Goal: Transaction & Acquisition: Subscribe to service/newsletter

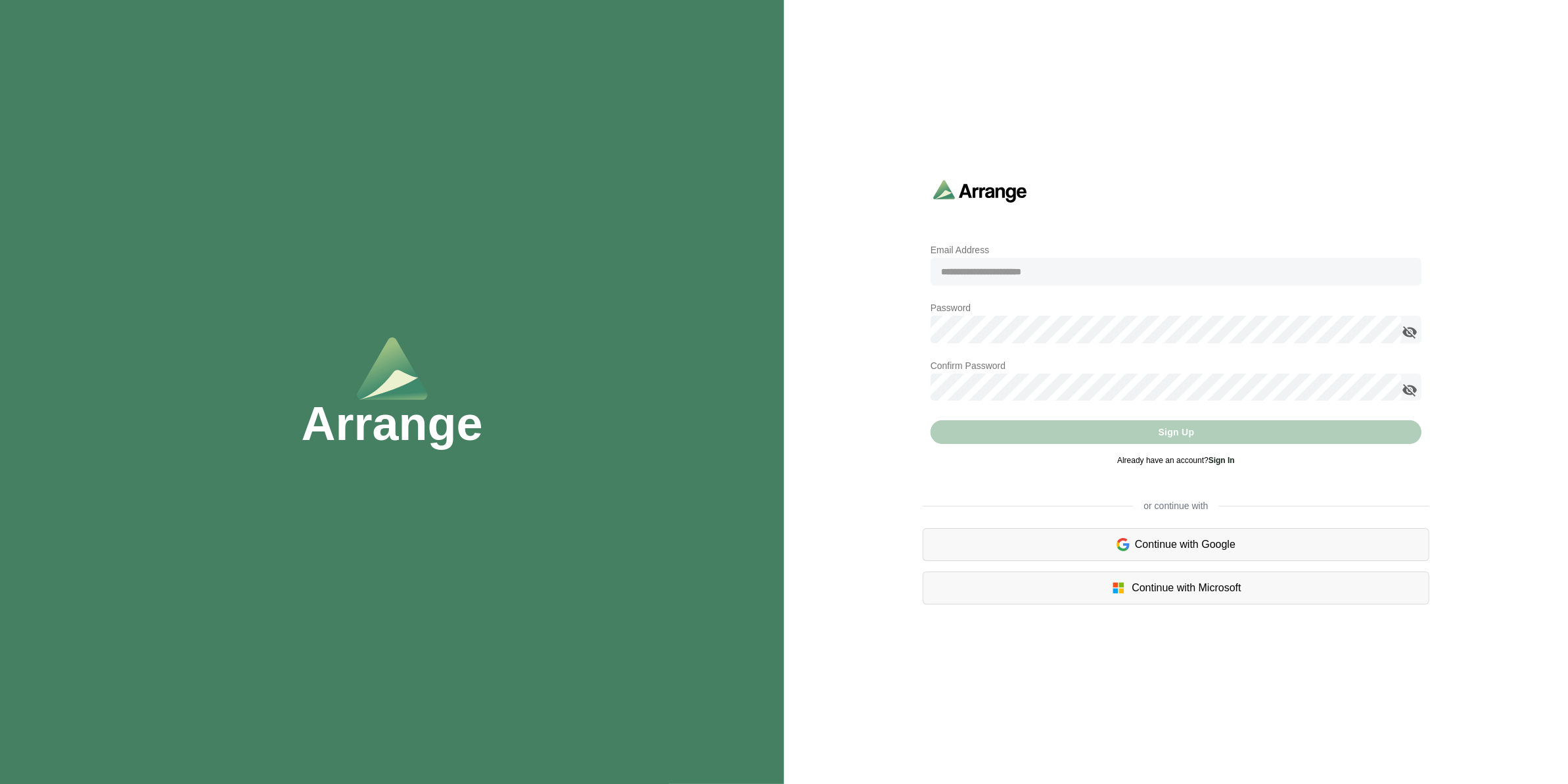
click at [971, 273] on input "email" at bounding box center [1176, 271] width 491 height 27
type input "**********"
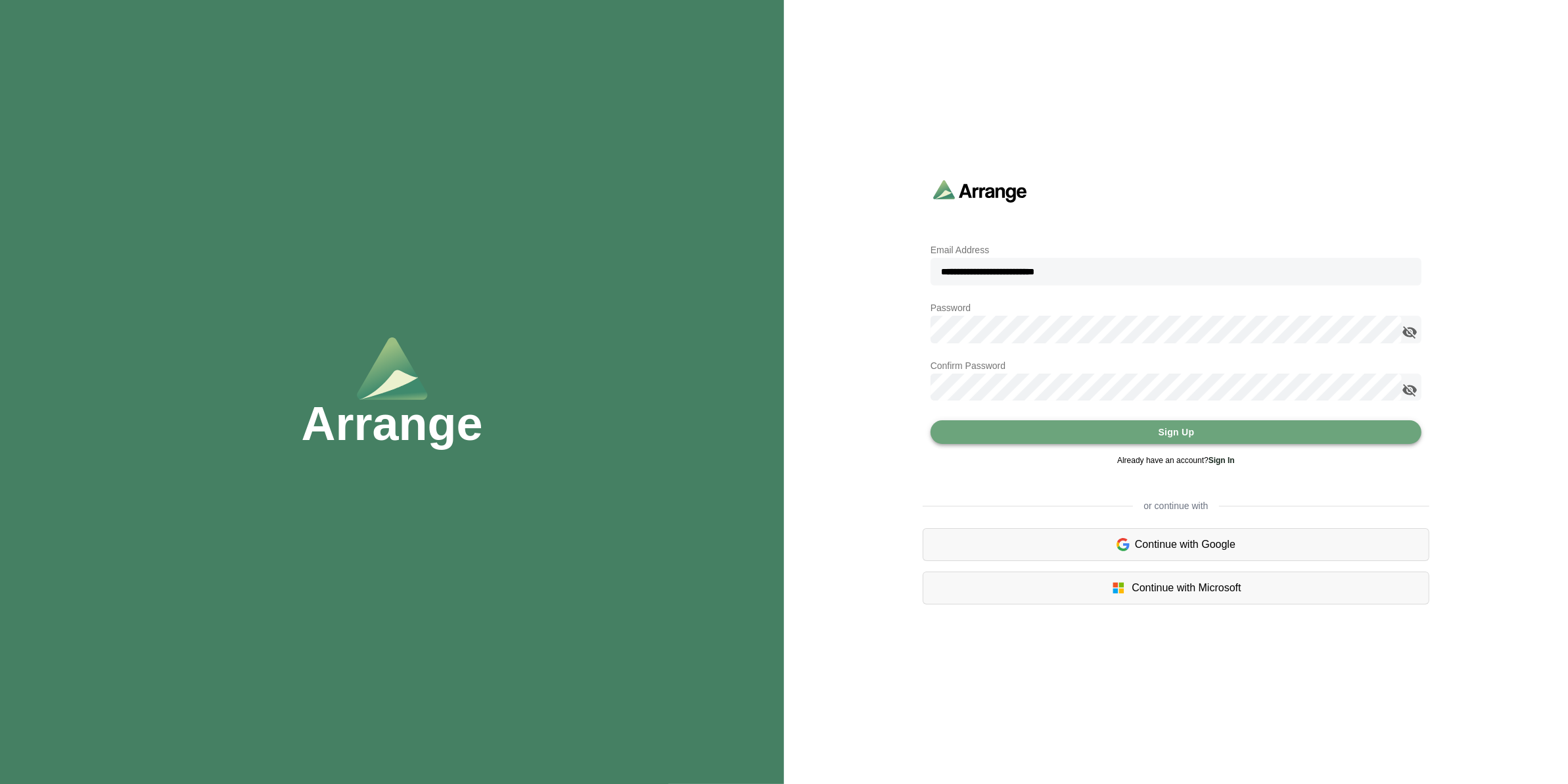
click at [997, 428] on button "Sign Up" at bounding box center [1176, 432] width 491 height 24
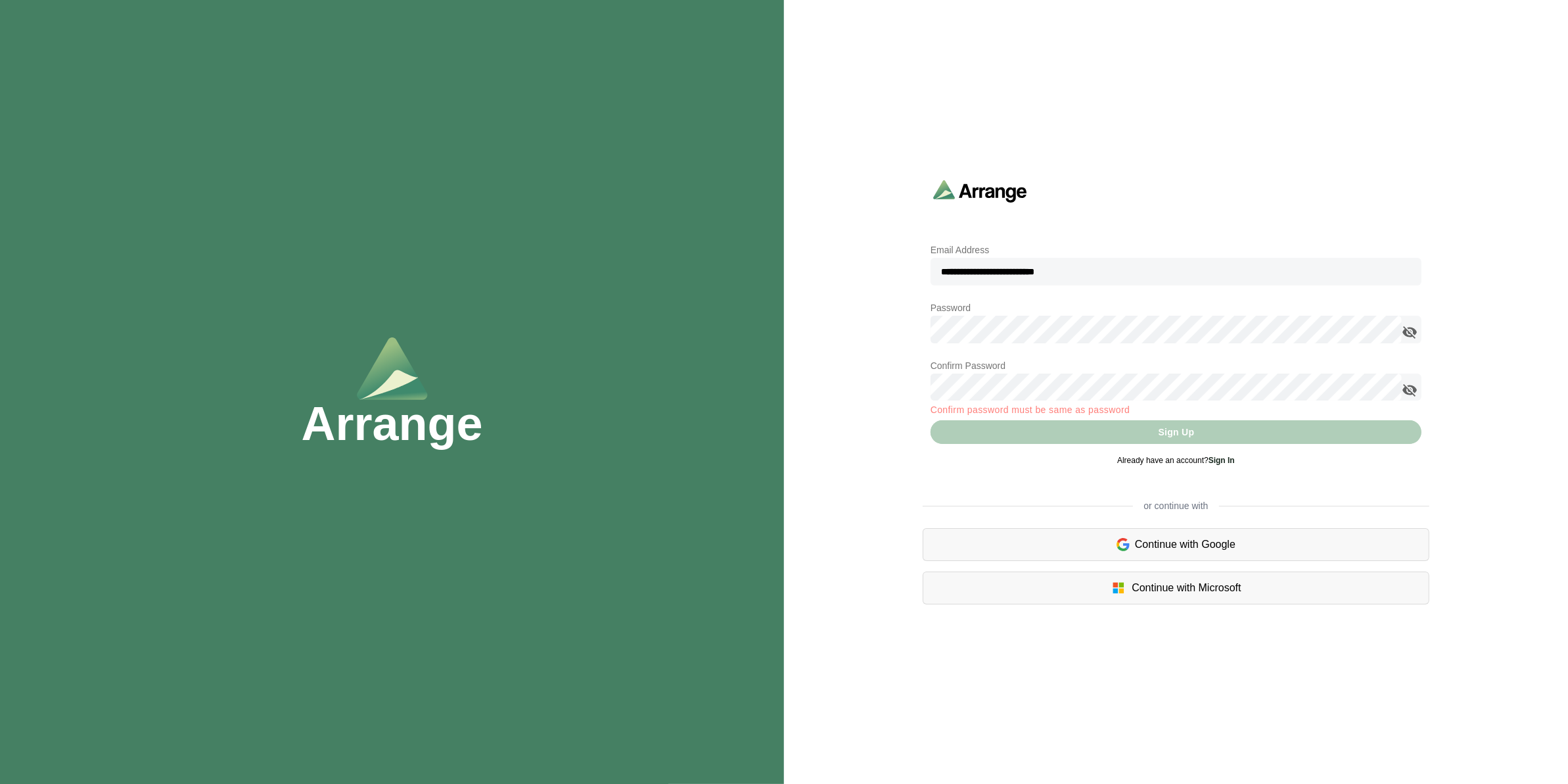
click at [903, 342] on div "**********" at bounding box center [1176, 392] width 784 height 442
click at [924, 386] on div "**********" at bounding box center [1175, 359] width 506 height 250
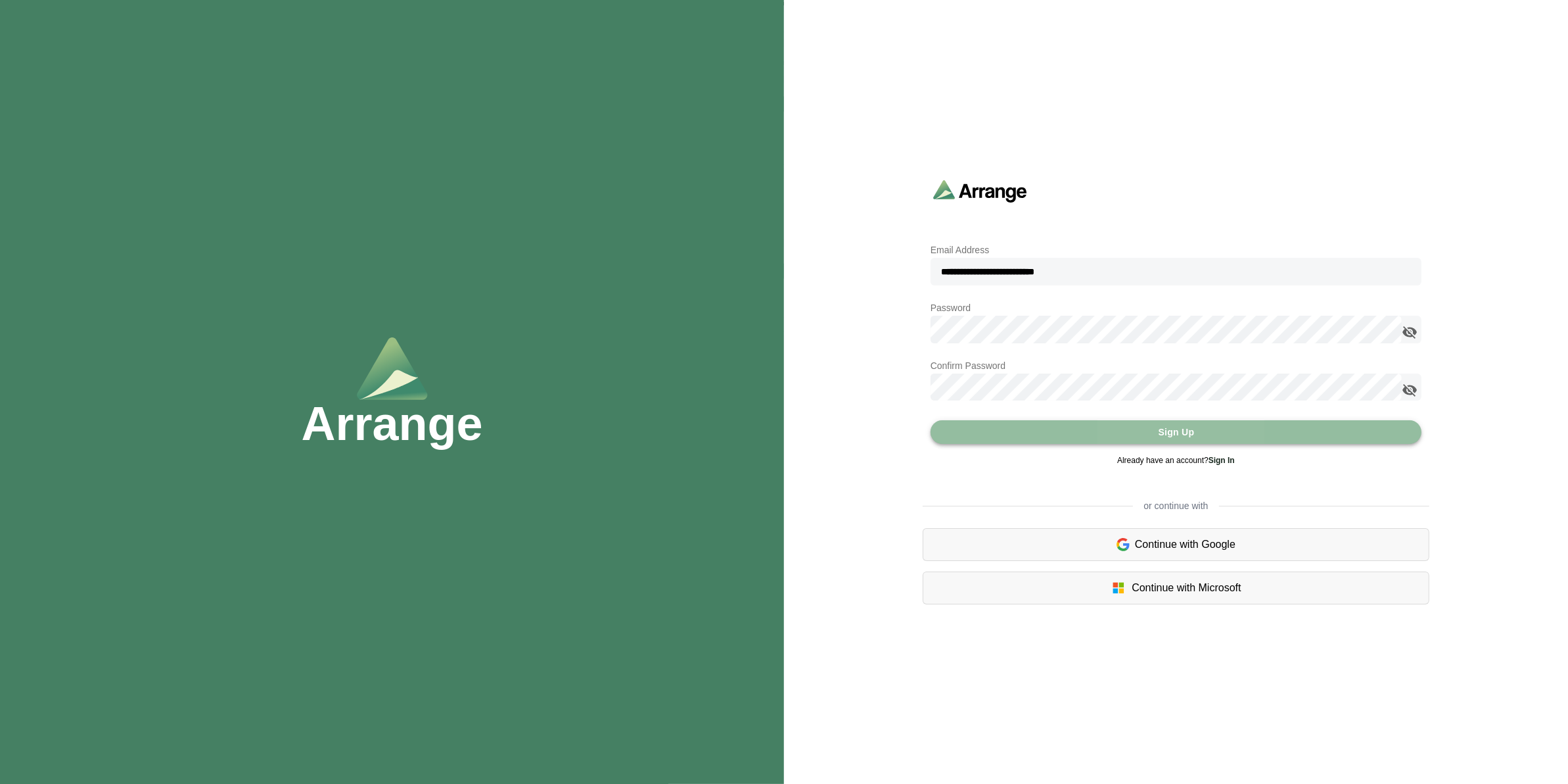
click at [1198, 430] on button "Sign Up" at bounding box center [1176, 432] width 491 height 24
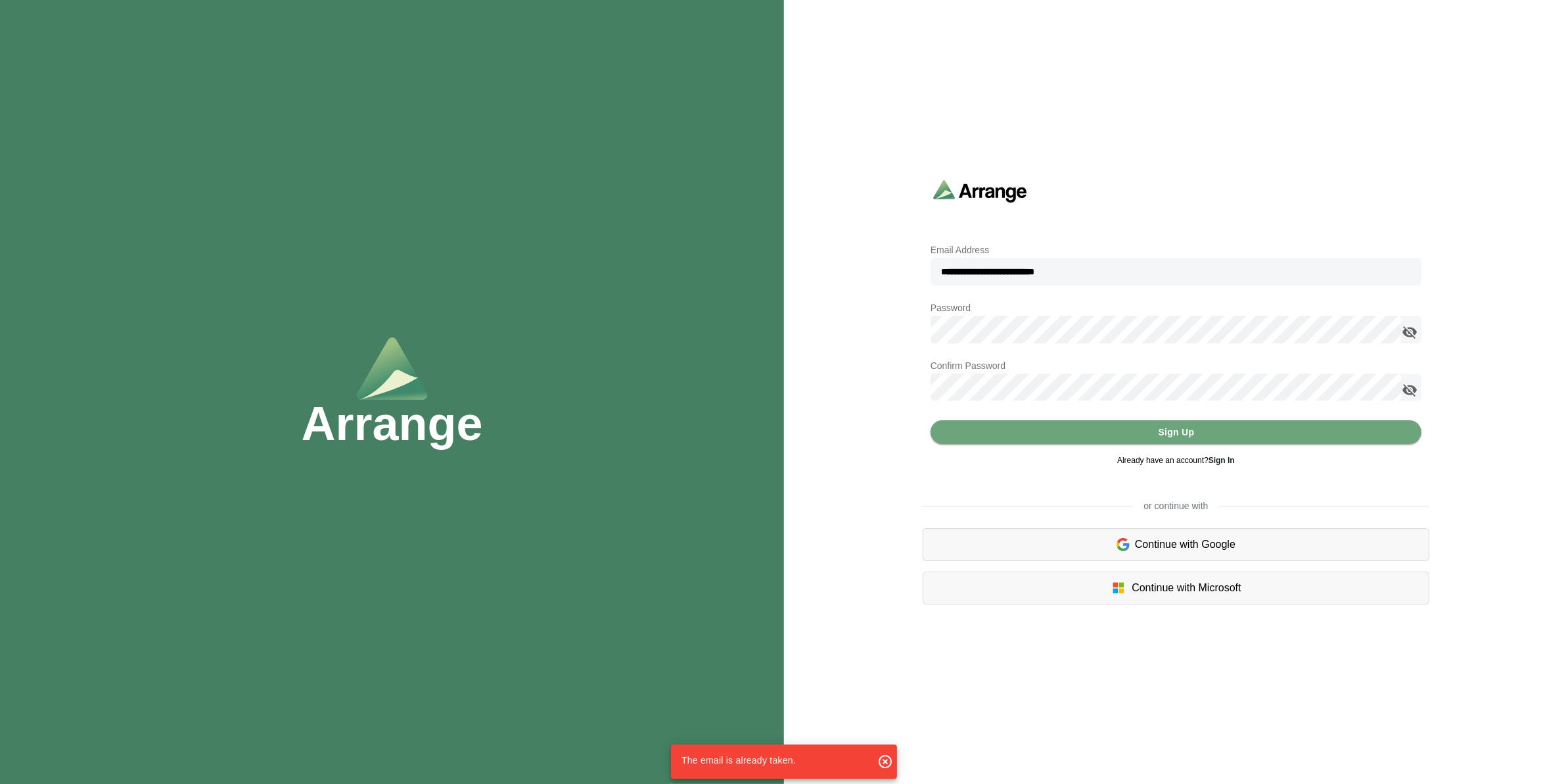
click at [1228, 458] on link "Sign In" at bounding box center [1222, 460] width 27 height 9
click at [1230, 462] on link "Sign In" at bounding box center [1222, 460] width 27 height 9
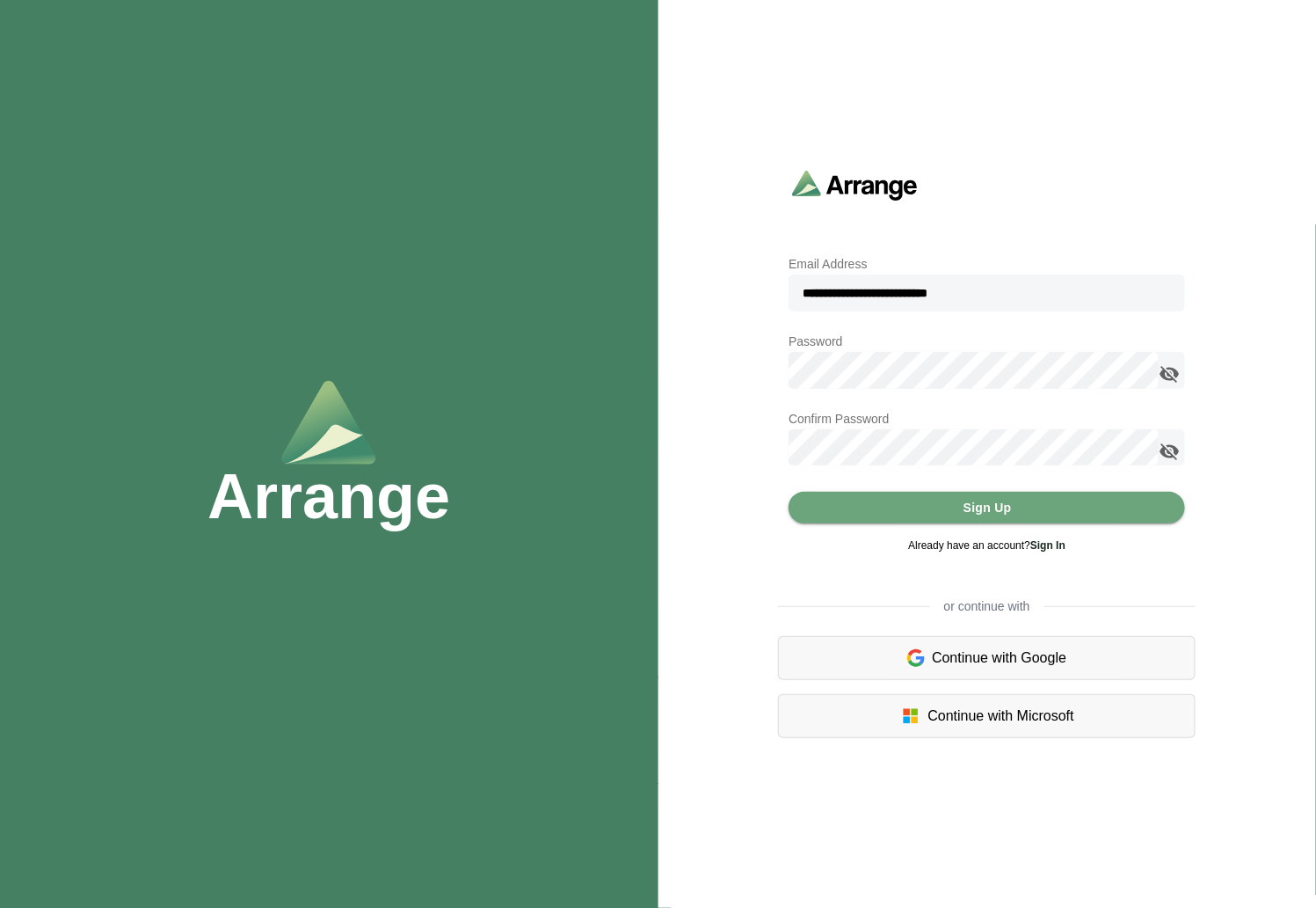
click at [1049, 550] on link "Sign In" at bounding box center [1048, 545] width 36 height 12
click at [836, 180] on img at bounding box center [854, 185] width 126 height 31
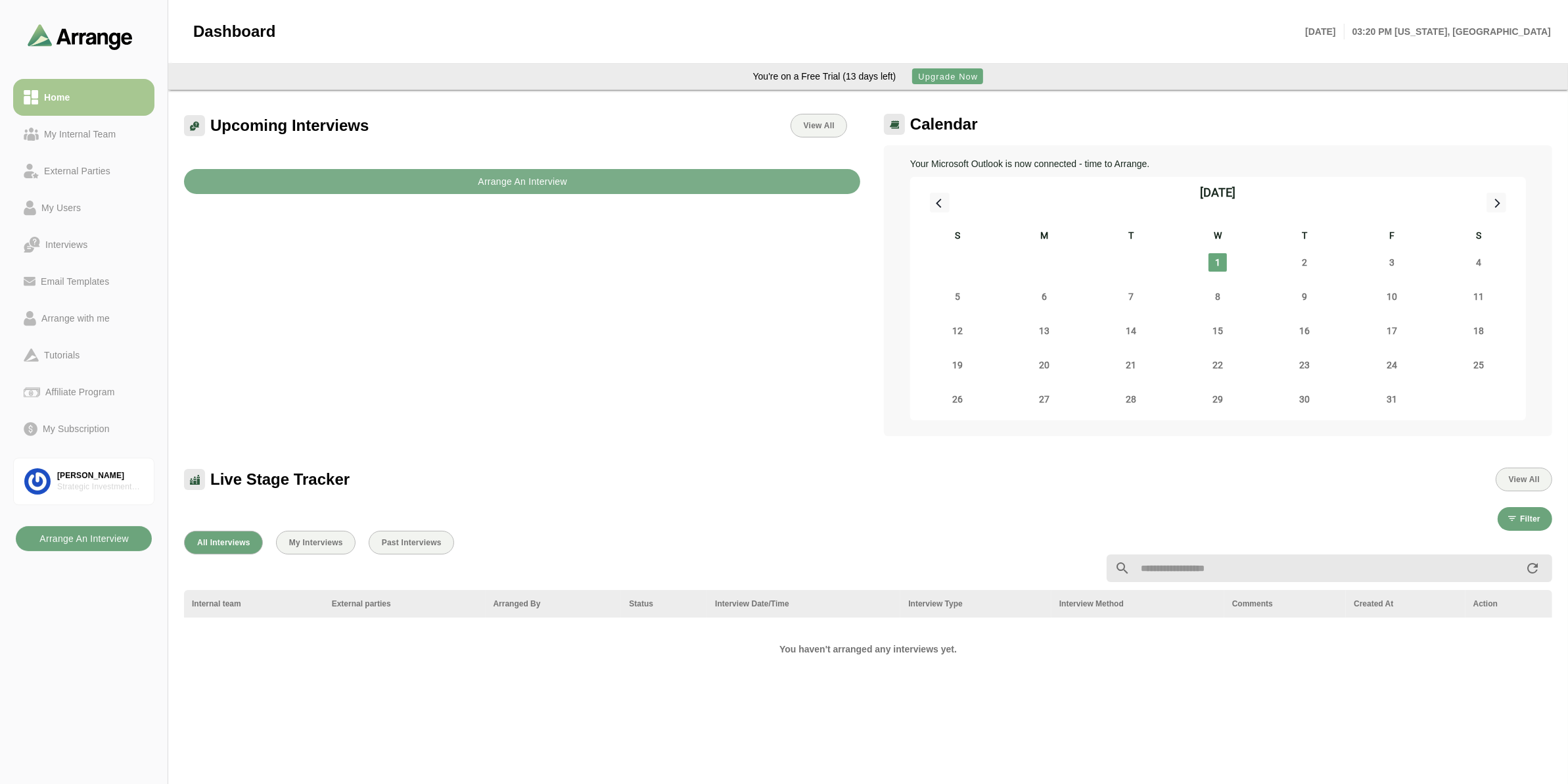
click at [74, 539] on b "Arrange An Interview" at bounding box center [84, 538] width 90 height 25
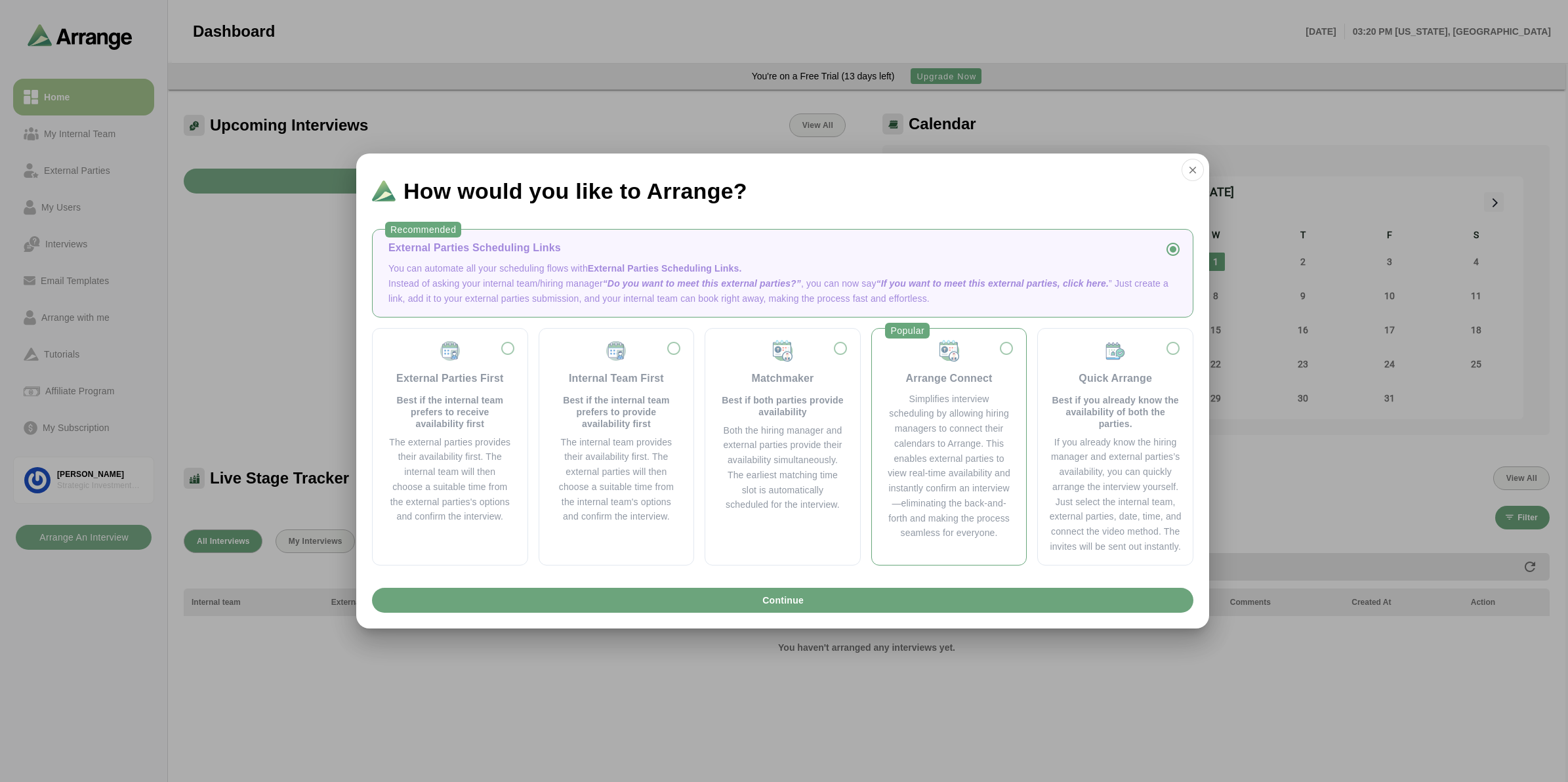
click at [927, 495] on div "Simplifies interview scheduling by allowing hiring managers to connect their ca…" at bounding box center [949, 466] width 123 height 150
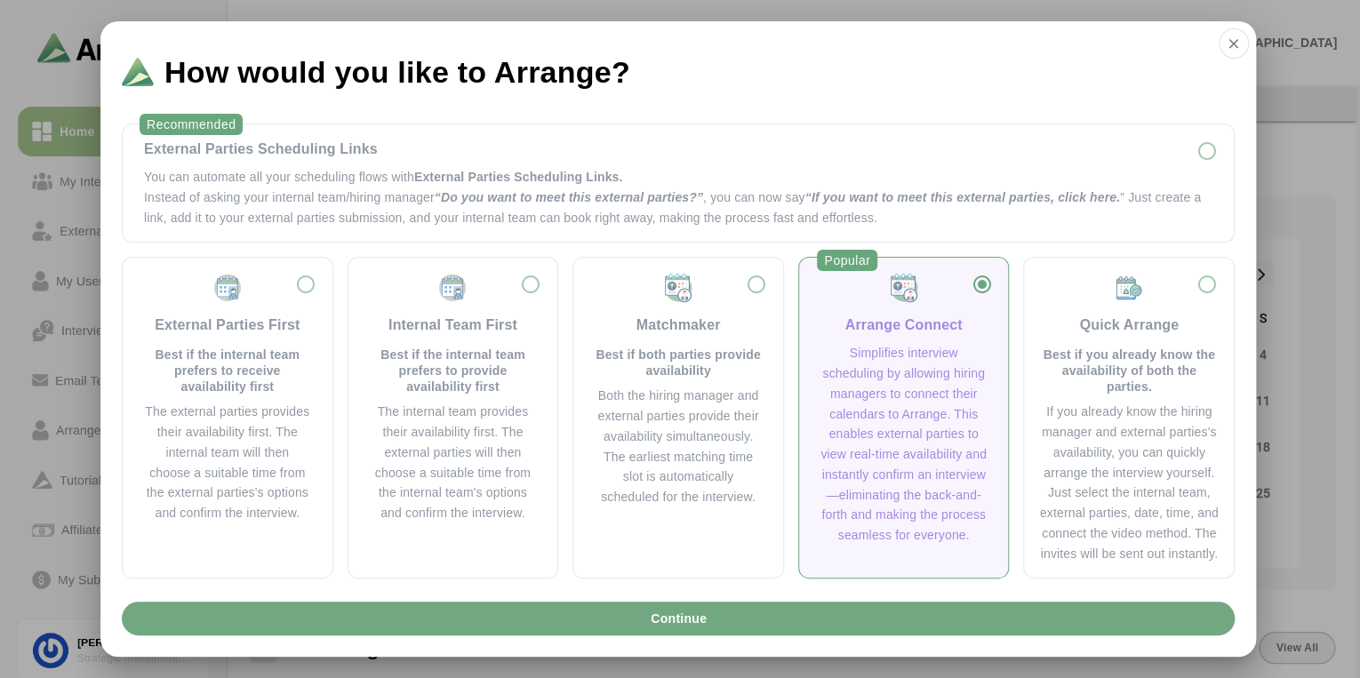
click at [815, 617] on button "Continue" at bounding box center [678, 619] width 1113 height 34
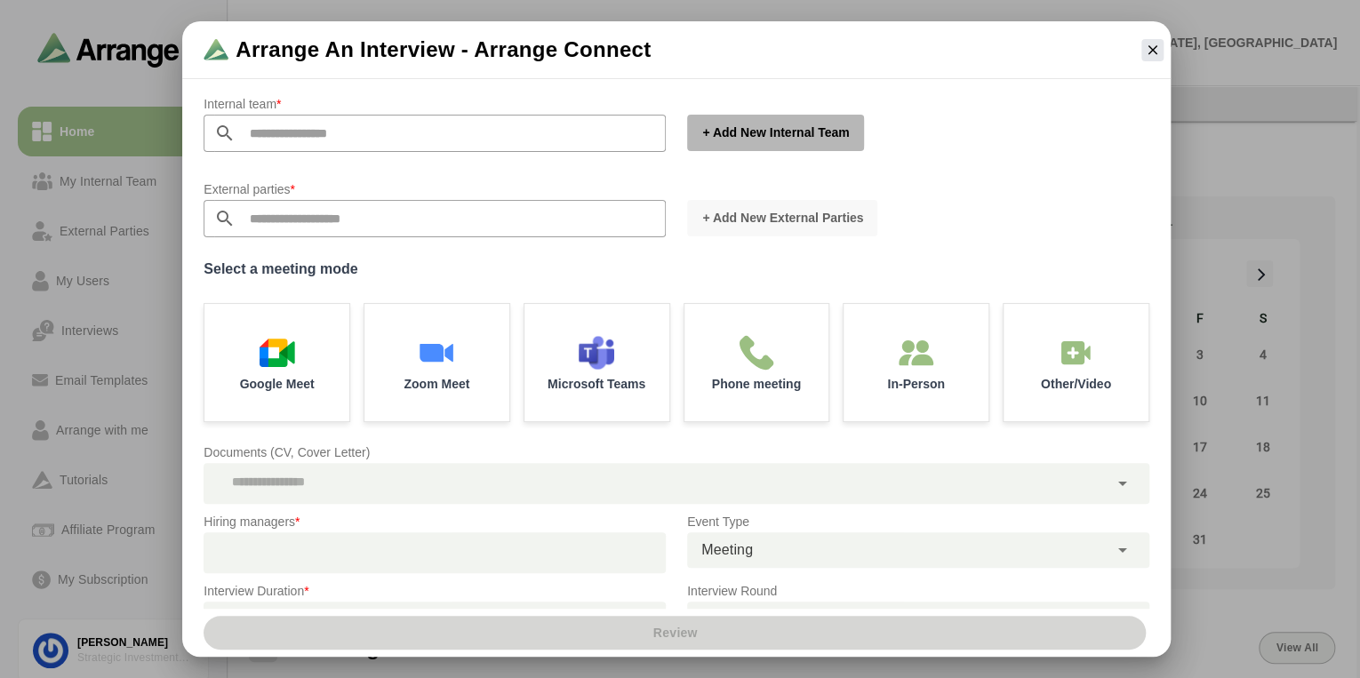
click at [741, 132] on span "+ Add New Internal team" at bounding box center [775, 133] width 148 height 18
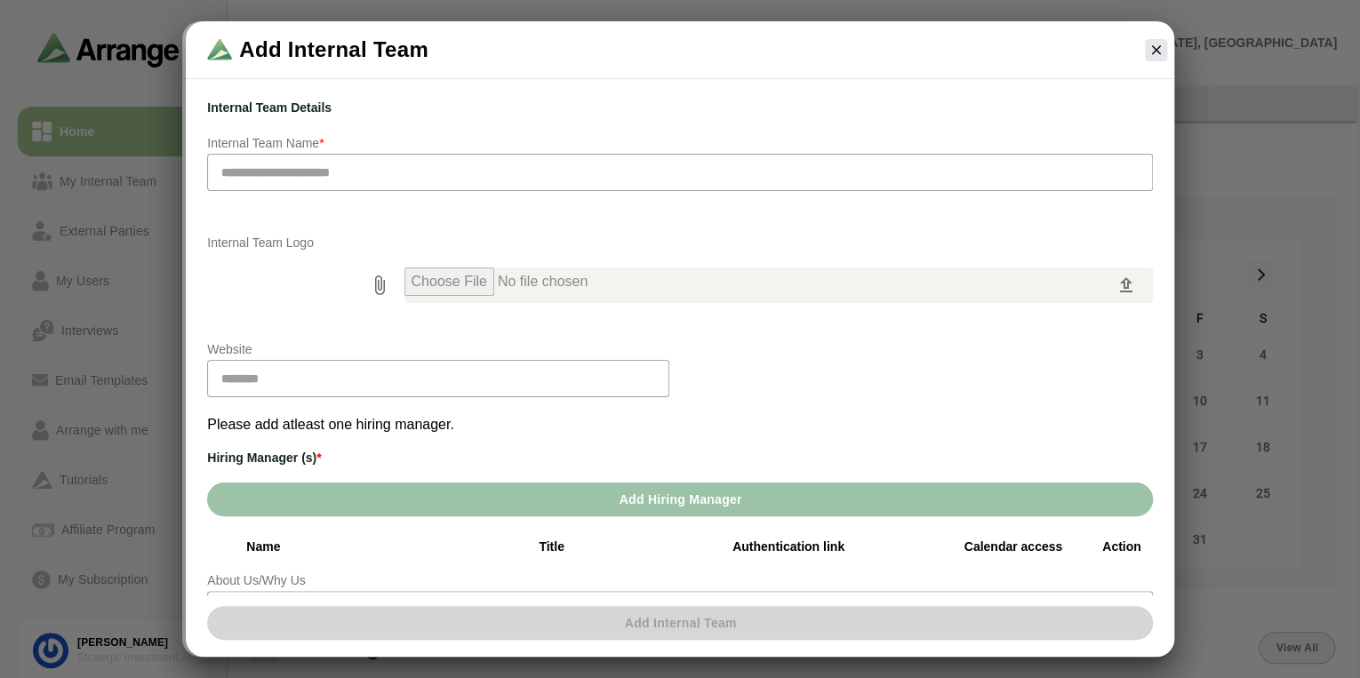
click at [277, 177] on input "text" at bounding box center [680, 172] width 946 height 37
click at [1159, 51] on icon "button" at bounding box center [1156, 50] width 16 height 16
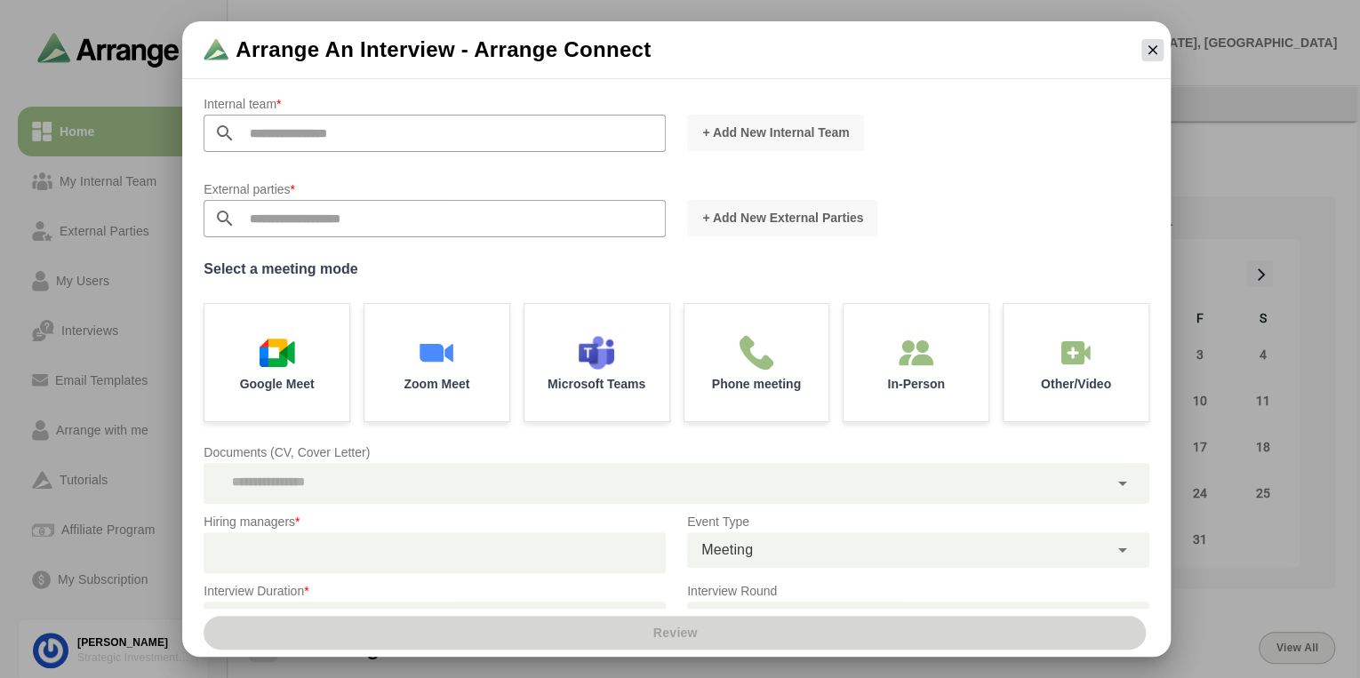
click at [1150, 47] on icon "button" at bounding box center [1152, 50] width 16 height 16
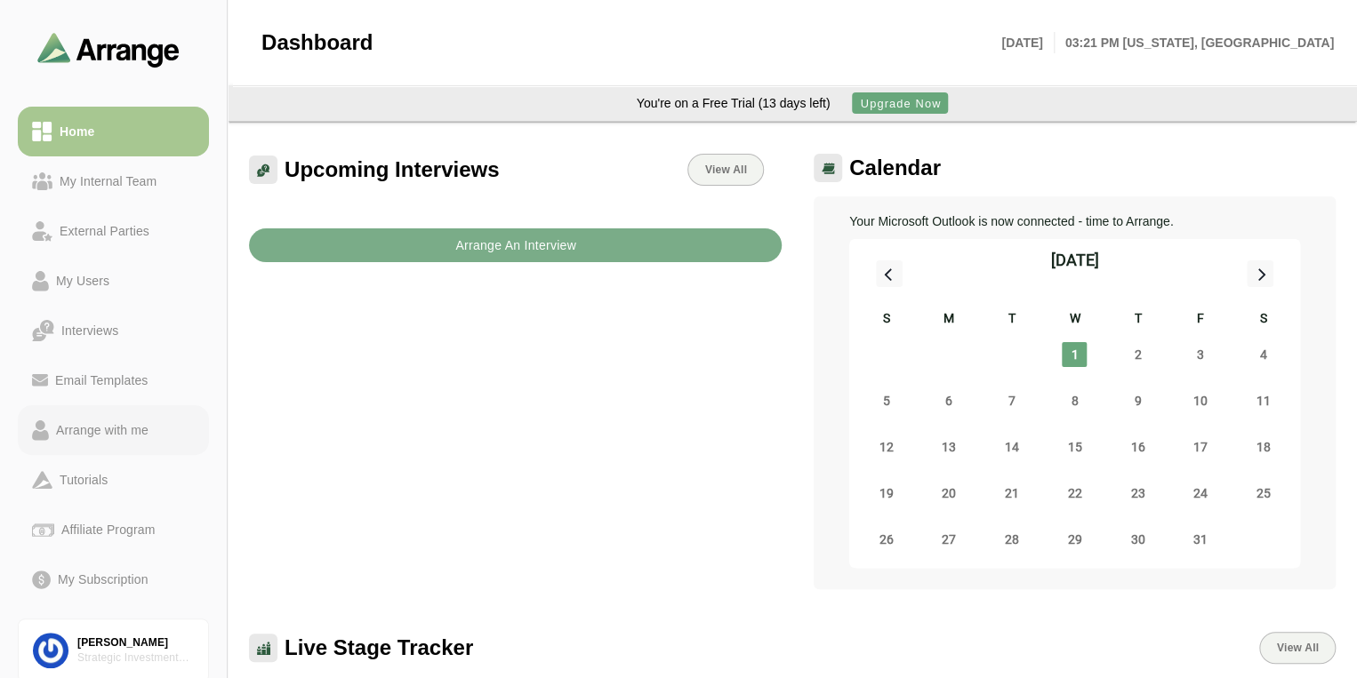
click at [103, 434] on div "Arrange with me" at bounding box center [102, 430] width 107 height 21
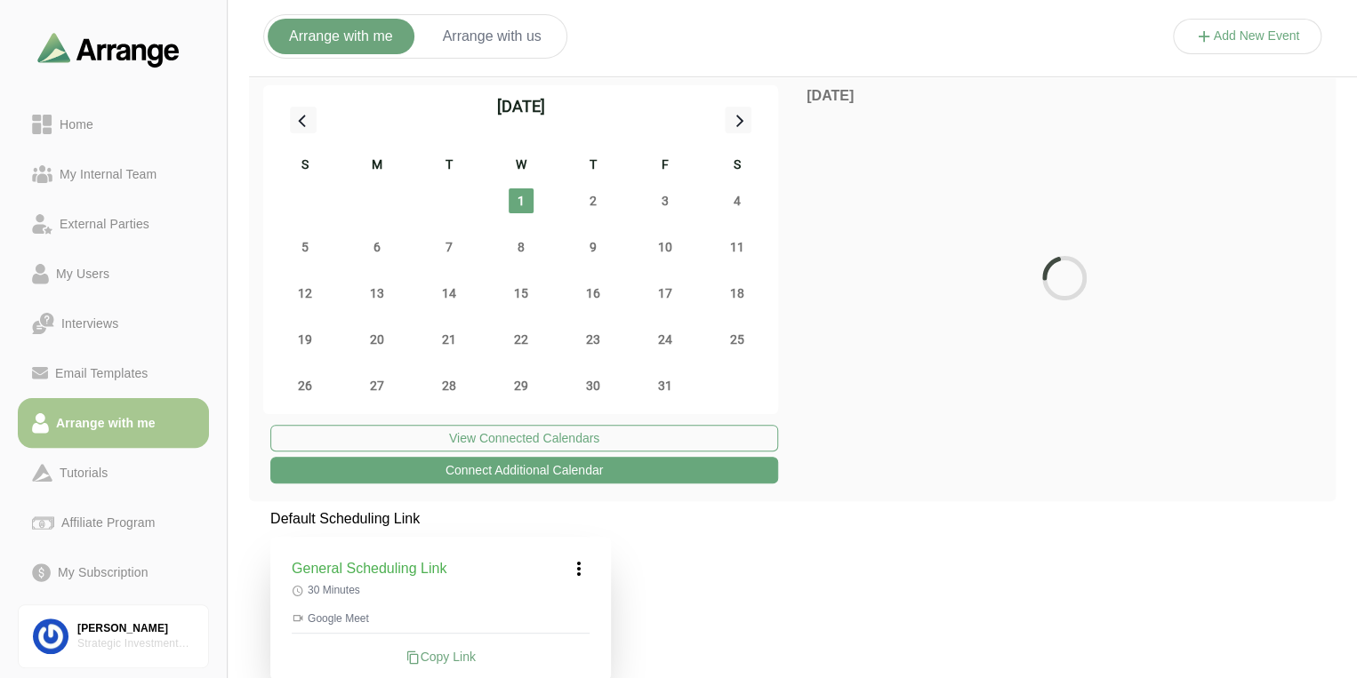
click at [494, 36] on button "Arrange with us" at bounding box center [491, 37] width 141 height 36
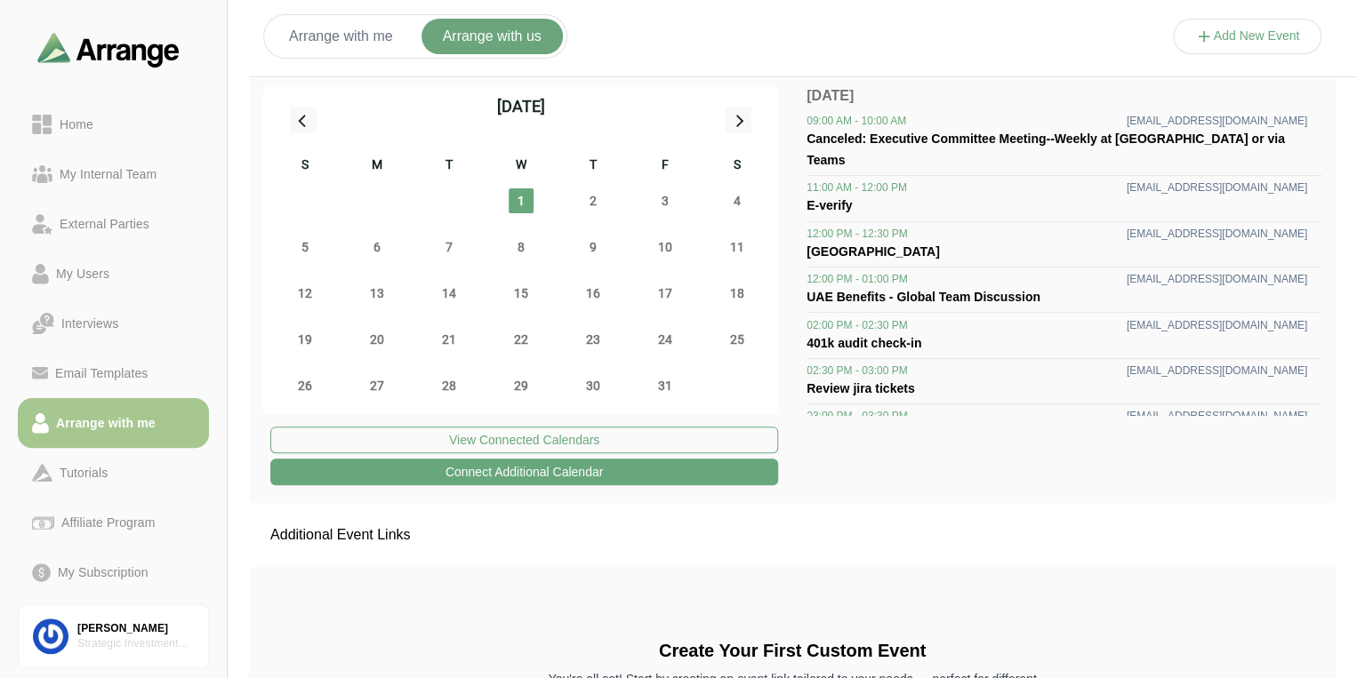
click at [1234, 42] on button "Add New Event" at bounding box center [1247, 37] width 149 height 36
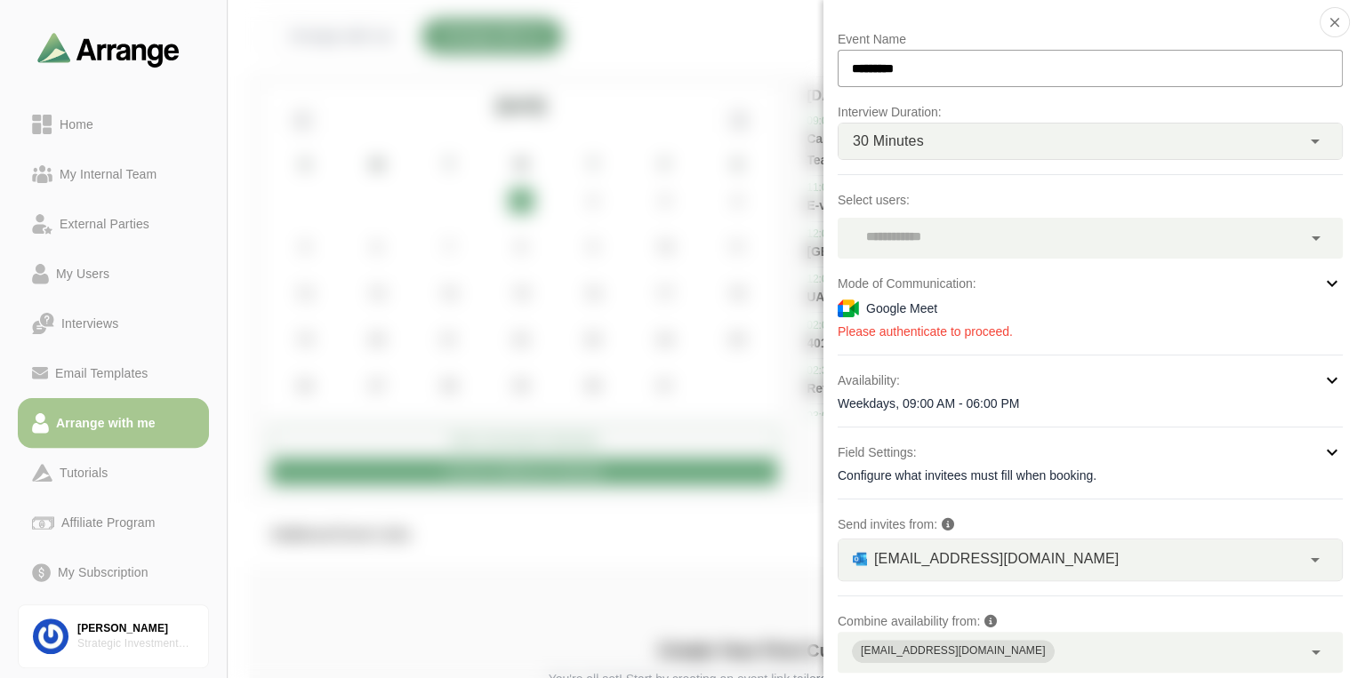
scroll to position [123, 0]
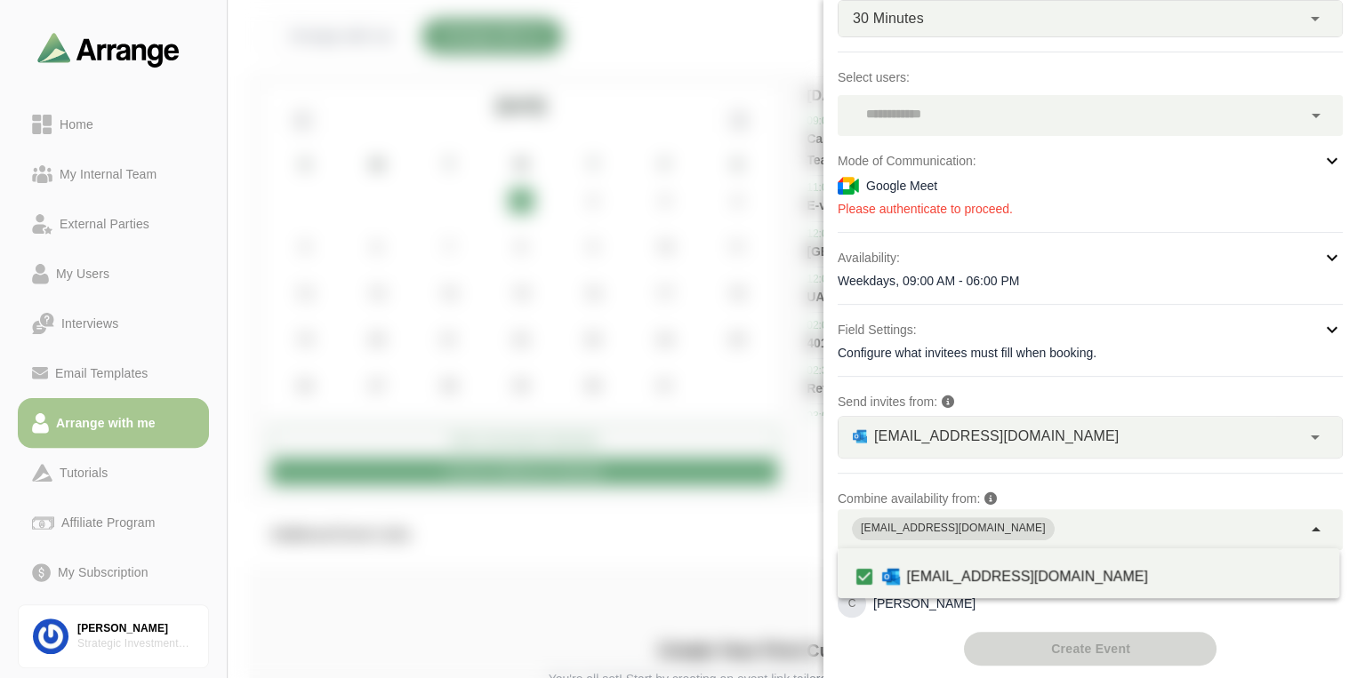
click at [1085, 523] on div "cvanfleet@strategicgroup.com" at bounding box center [1070, 529] width 464 height 41
click at [1030, 526] on div "cvanfleet@strategicgroup.com" at bounding box center [1070, 529] width 464 height 41
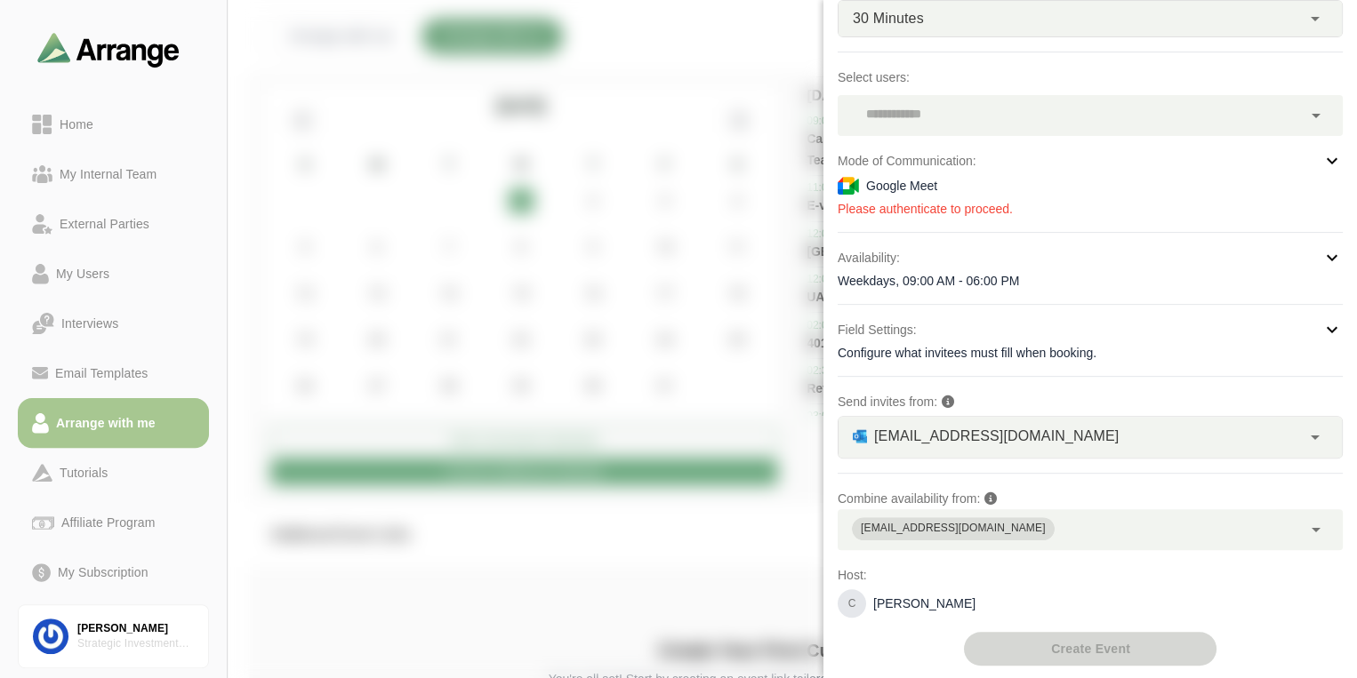
click at [1030, 526] on div "cvanfleet@strategicgroup.com" at bounding box center [1070, 529] width 464 height 41
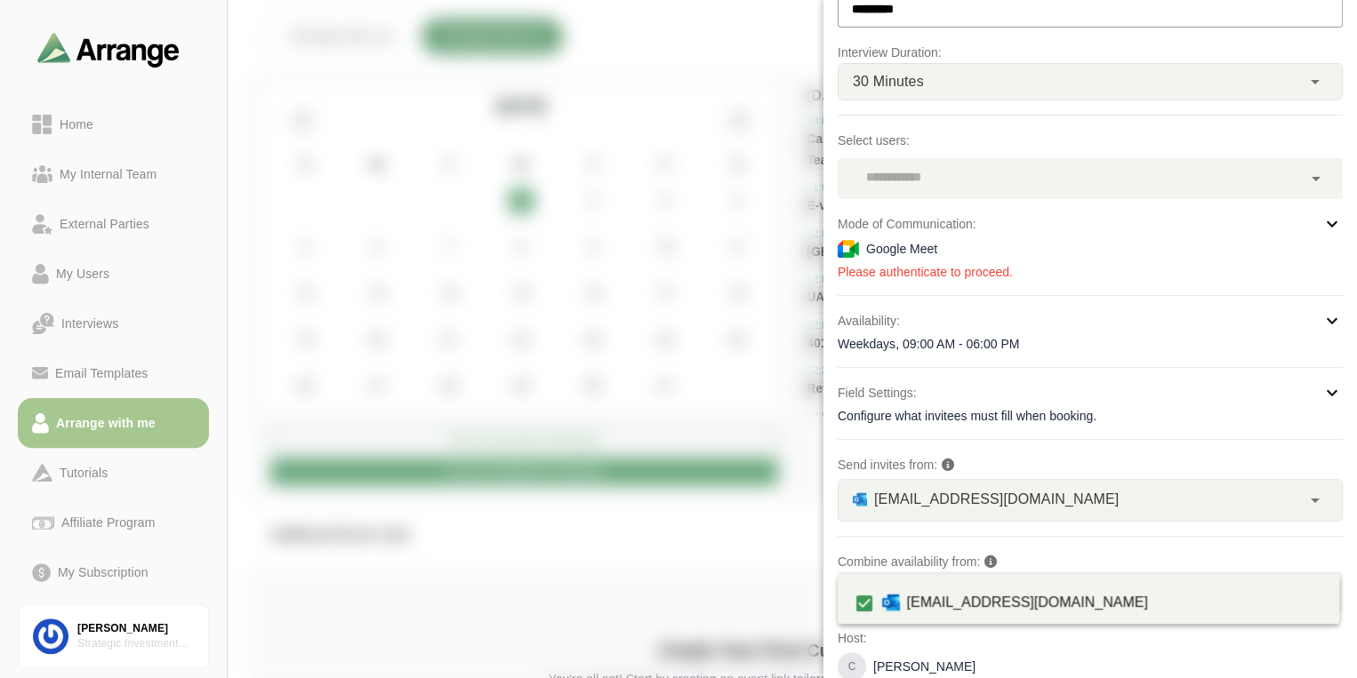
scroll to position [0, 0]
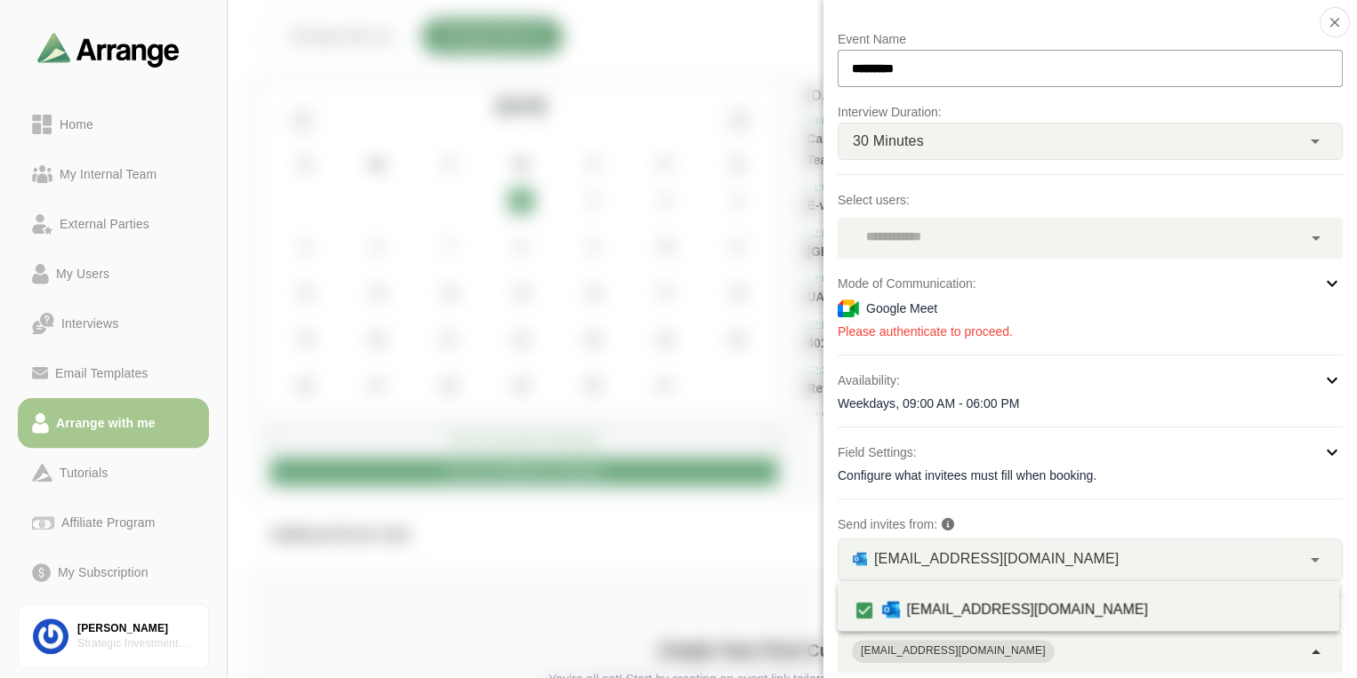
click at [1197, 237] on div at bounding box center [1070, 238] width 464 height 41
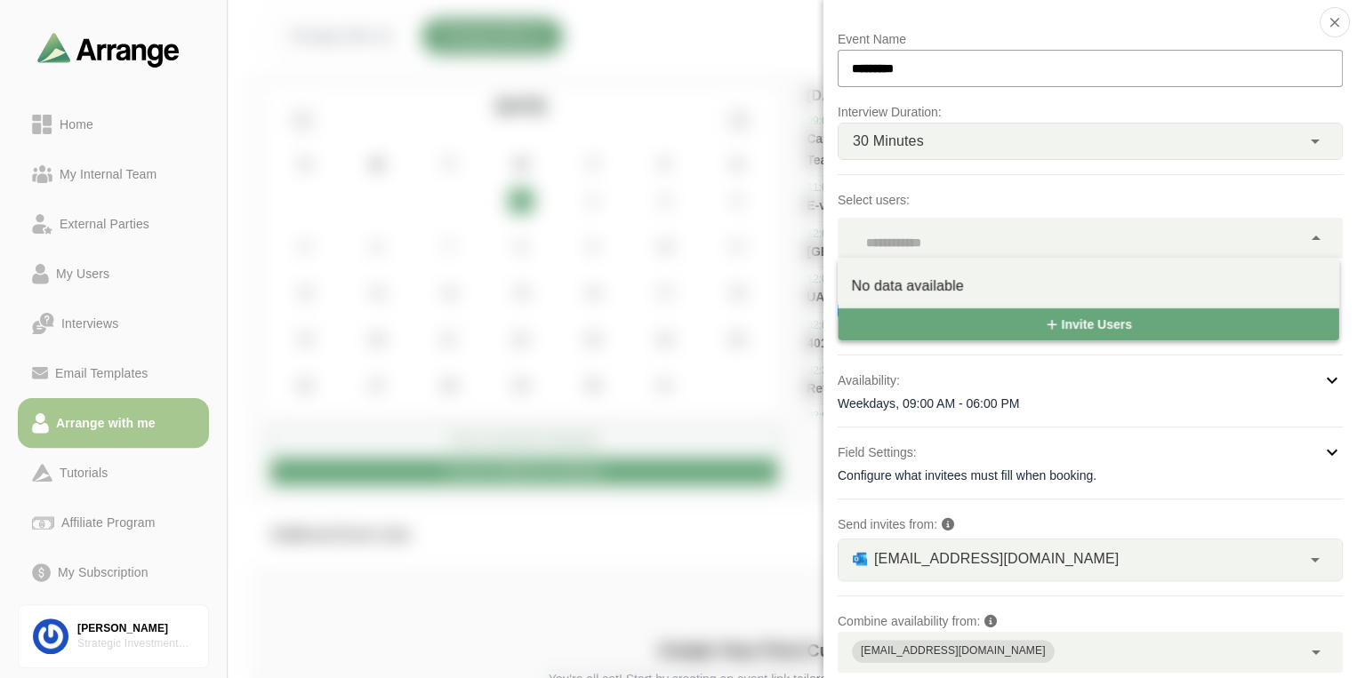
click at [1197, 237] on div at bounding box center [1070, 238] width 464 height 41
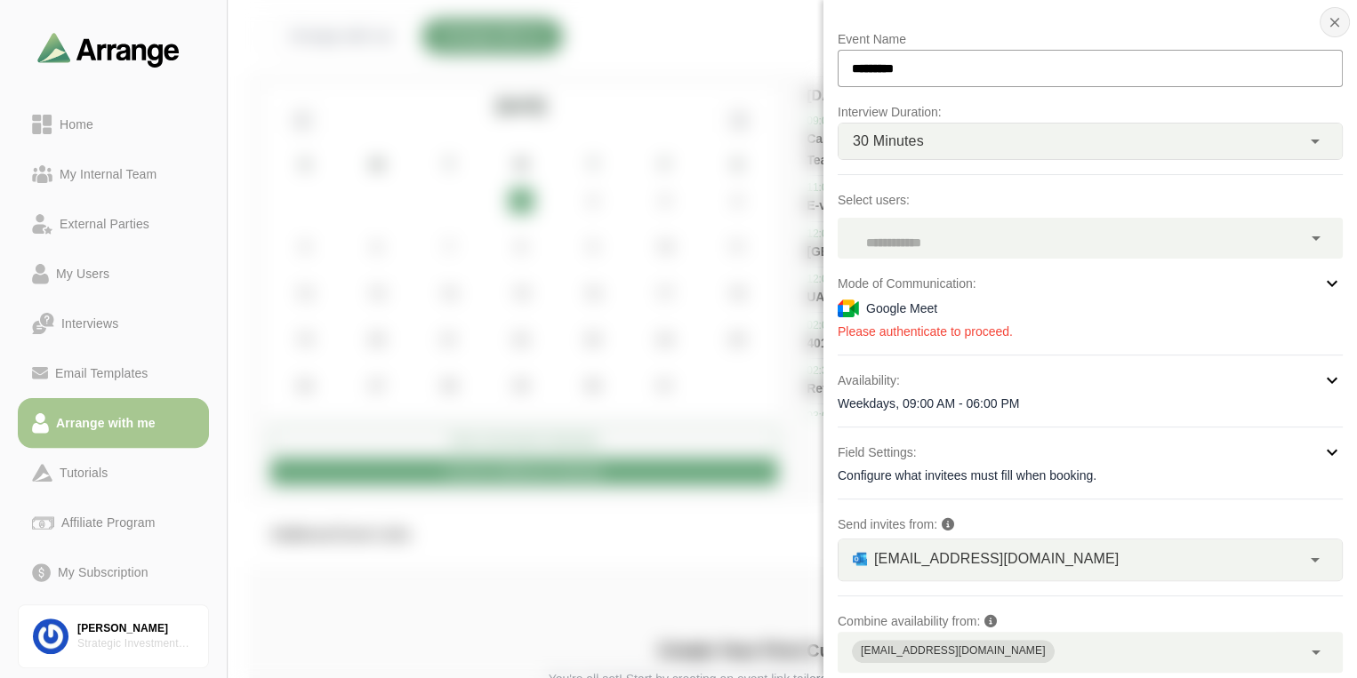
click at [1330, 21] on button "button" at bounding box center [1334, 22] width 30 height 30
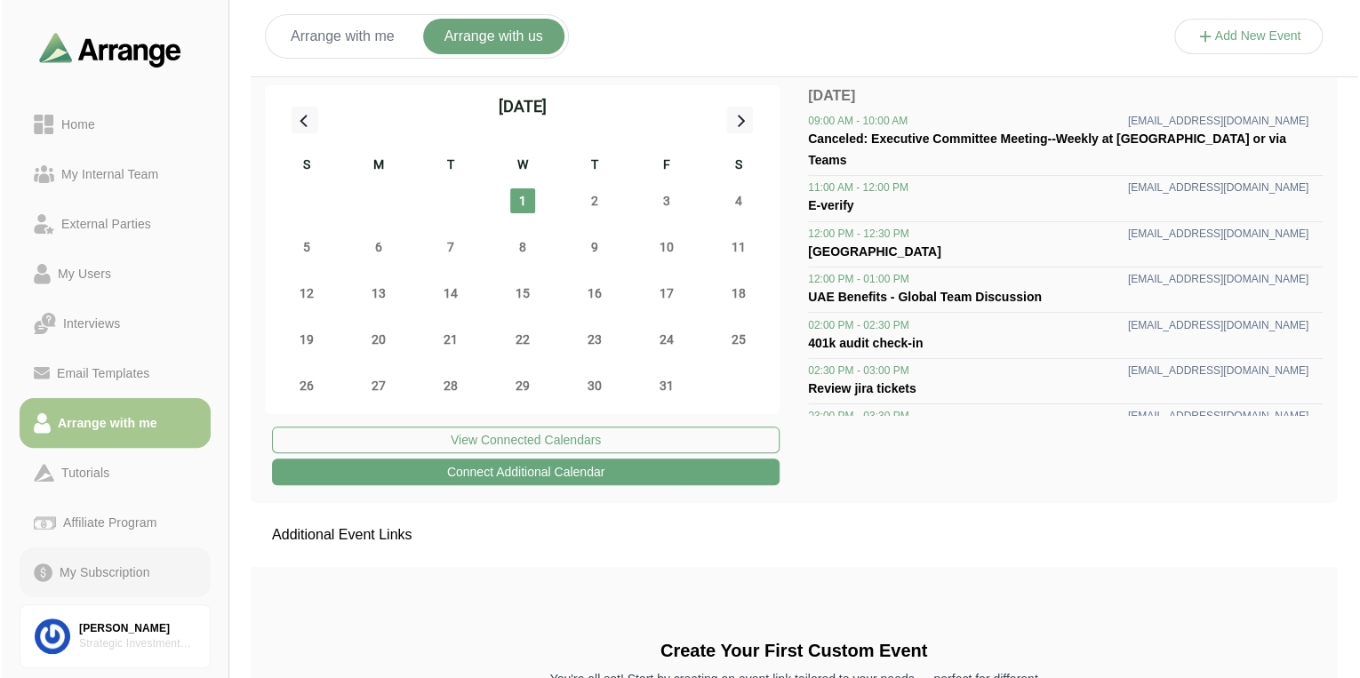
scroll to position [45, 0]
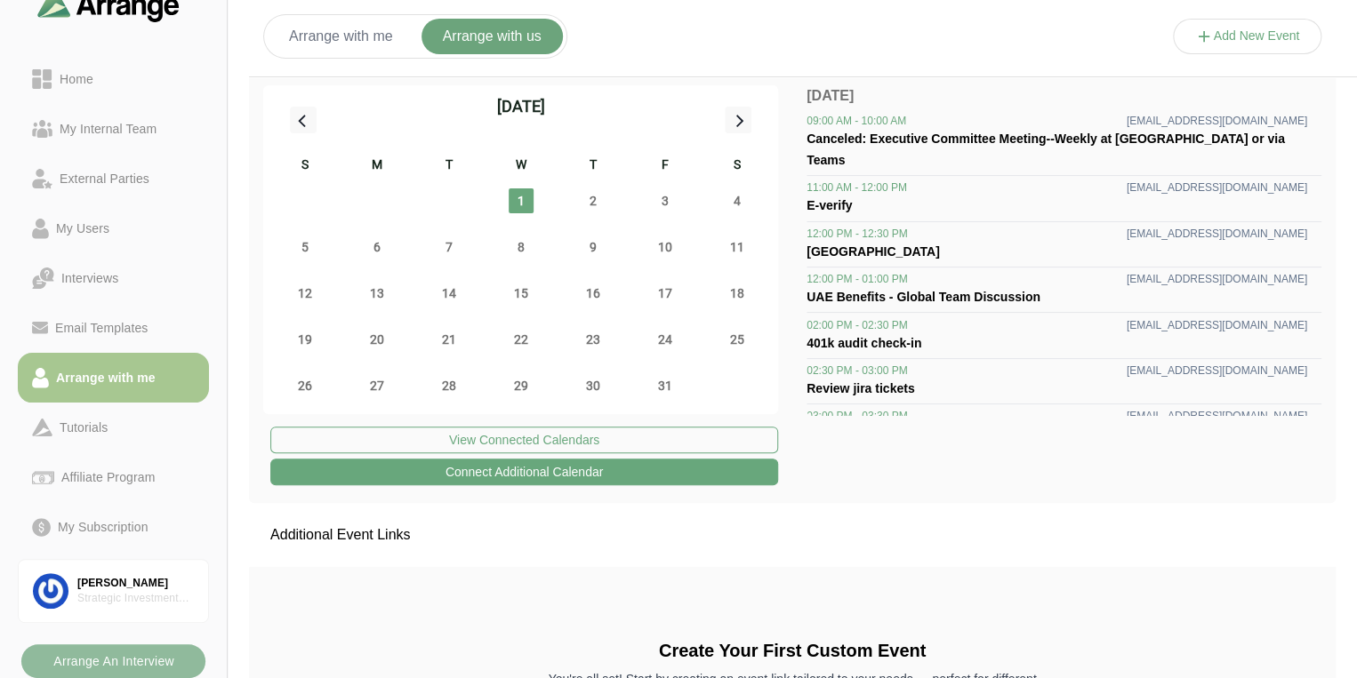
click at [164, 665] on b "Arrange An Interview" at bounding box center [113, 662] width 122 height 34
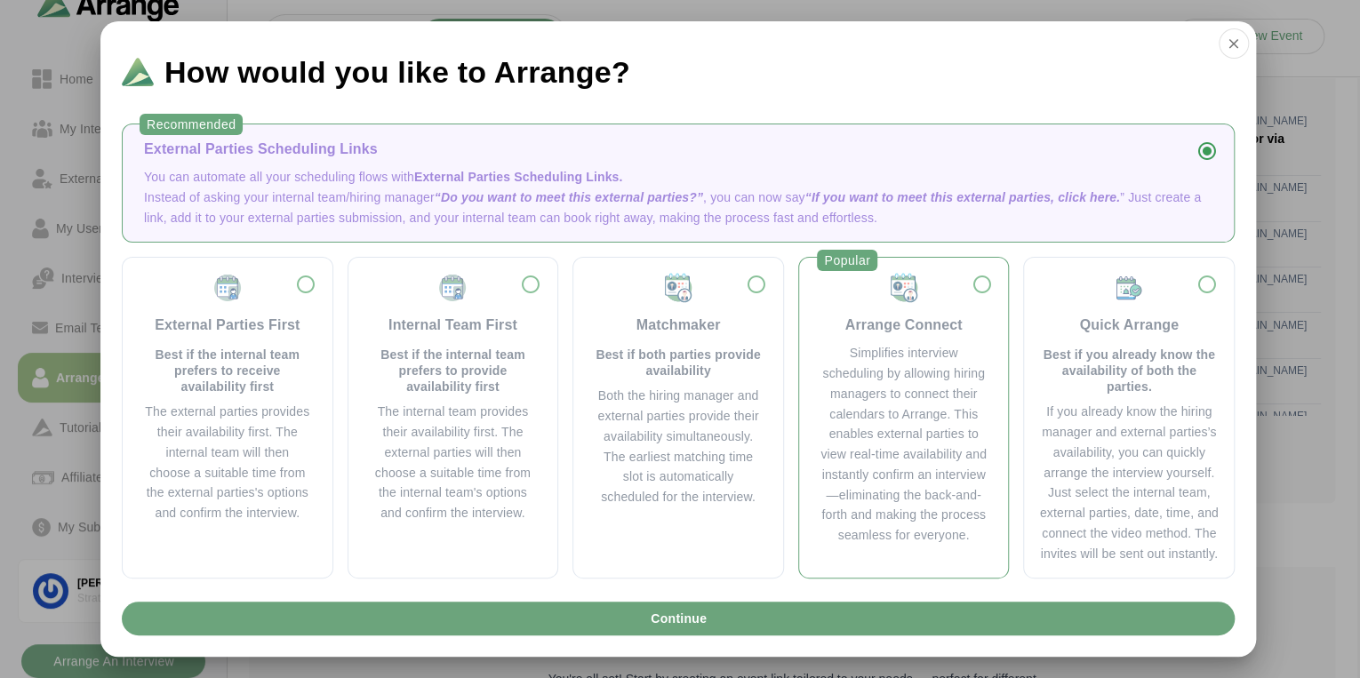
click at [832, 317] on div "Arrange Connect" at bounding box center [904, 304] width 167 height 64
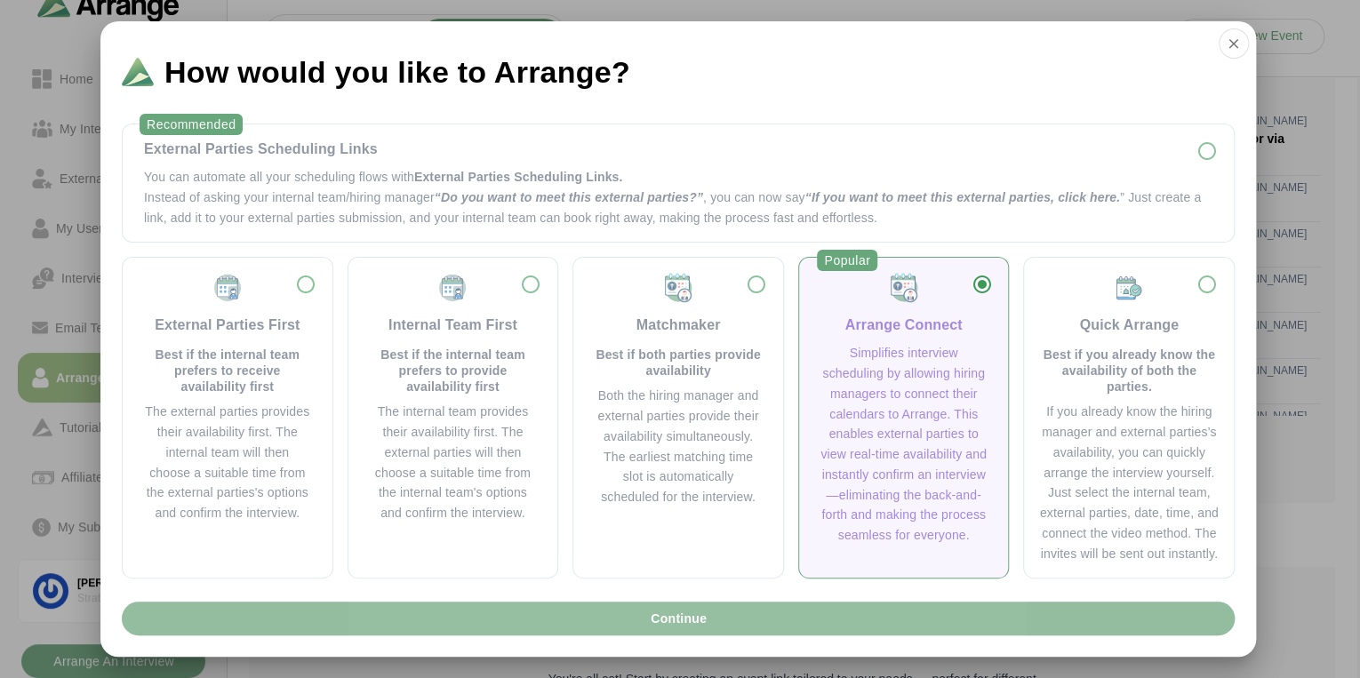
click at [720, 618] on button "Continue" at bounding box center [678, 619] width 1113 height 34
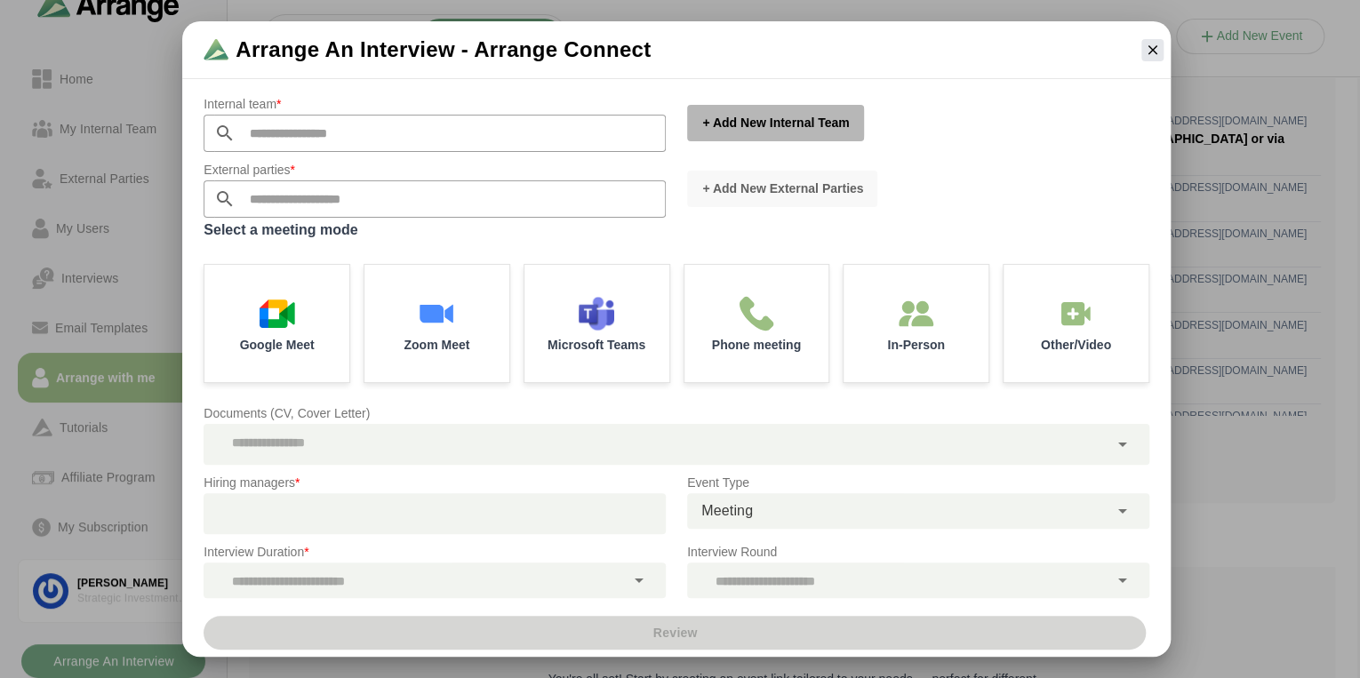
click at [715, 124] on span "+ Add New Internal team" at bounding box center [775, 123] width 148 height 18
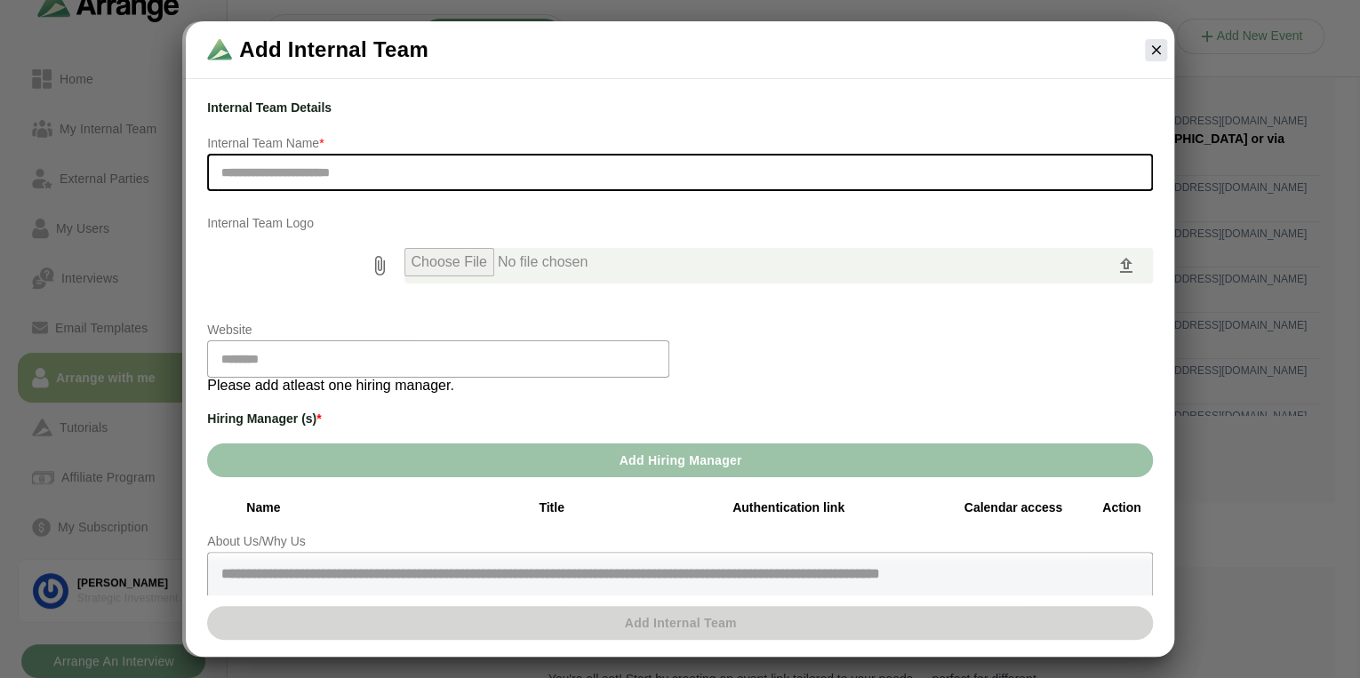
click at [344, 176] on input "text" at bounding box center [680, 172] width 946 height 37
type input "**********"
click at [816, 365] on div "Website" at bounding box center [679, 349] width 967 height 80
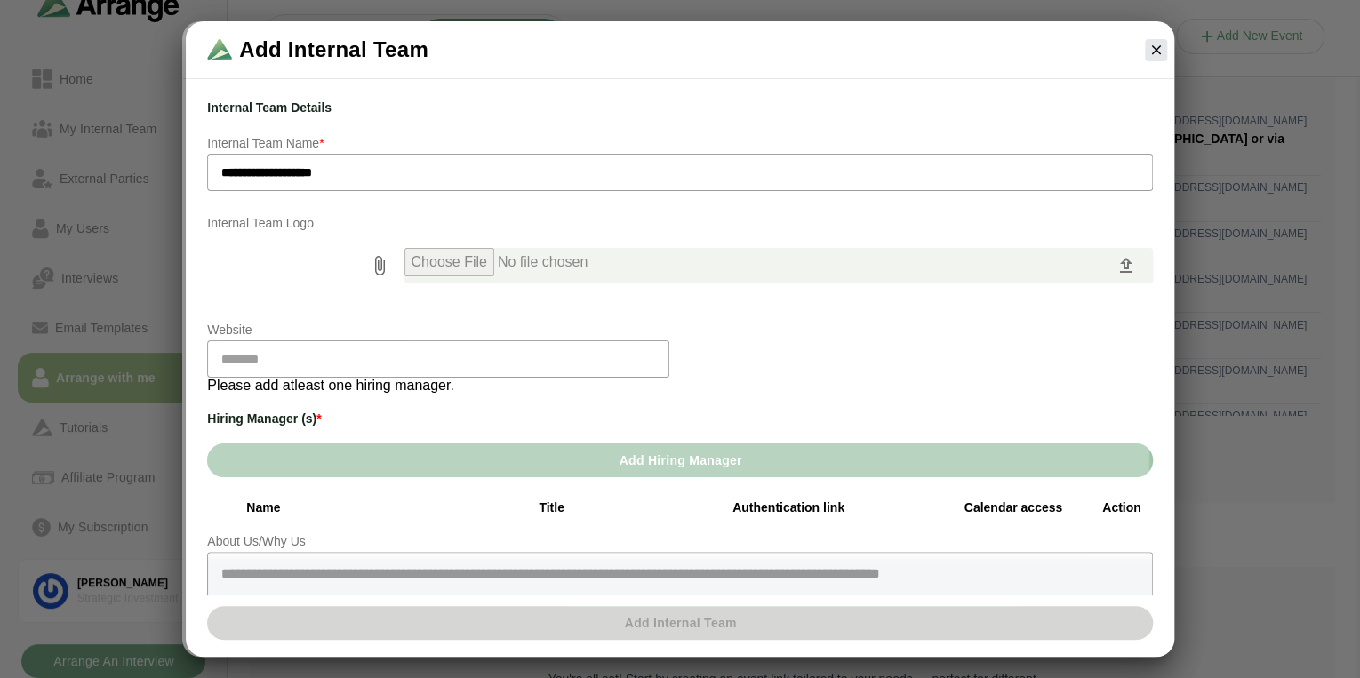
click at [665, 456] on span "Add Hiring Manager" at bounding box center [680, 461] width 124 height 34
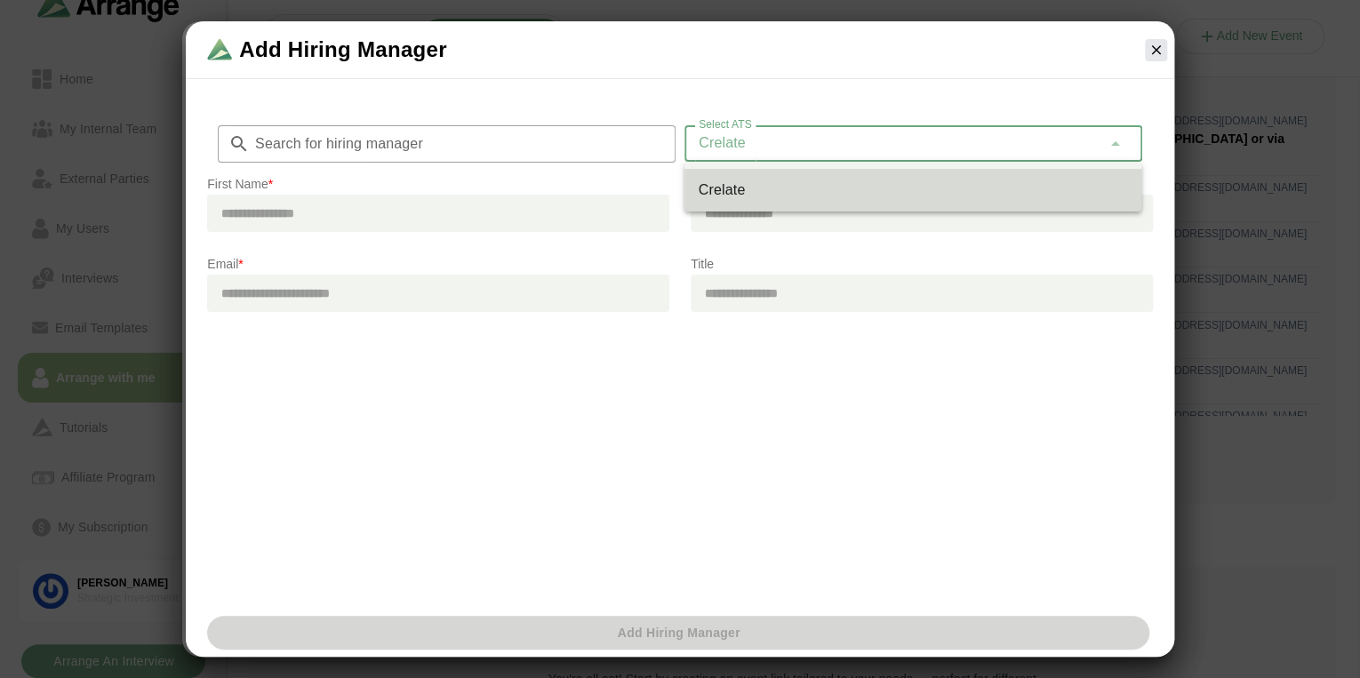
click at [786, 149] on div "Crelate *******" at bounding box center [893, 143] width 417 height 36
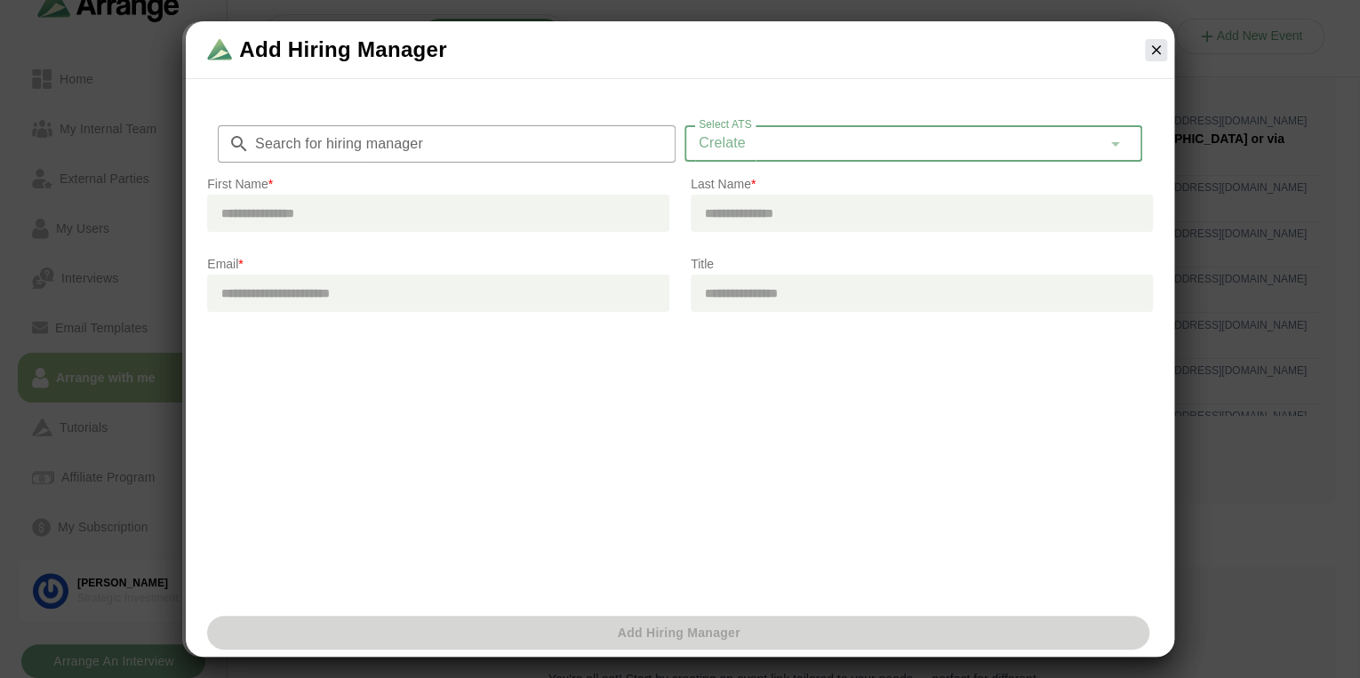
click at [469, 153] on input "Search for hiring manager" at bounding box center [463, 143] width 426 height 37
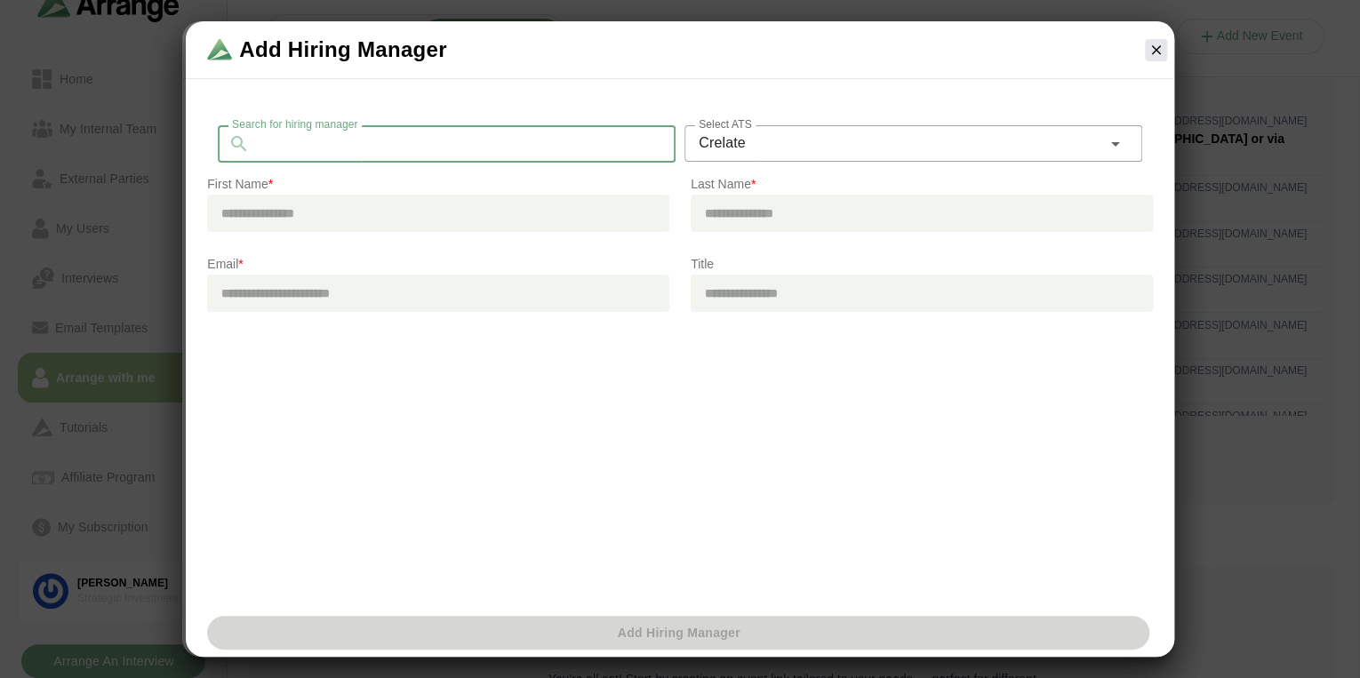
click at [551, 412] on div "Search for hiring manager Search for hiring manager Select ATS Crelate ******* …" at bounding box center [680, 346] width 989 height 526
click at [1154, 50] on icon "button" at bounding box center [1156, 50] width 16 height 16
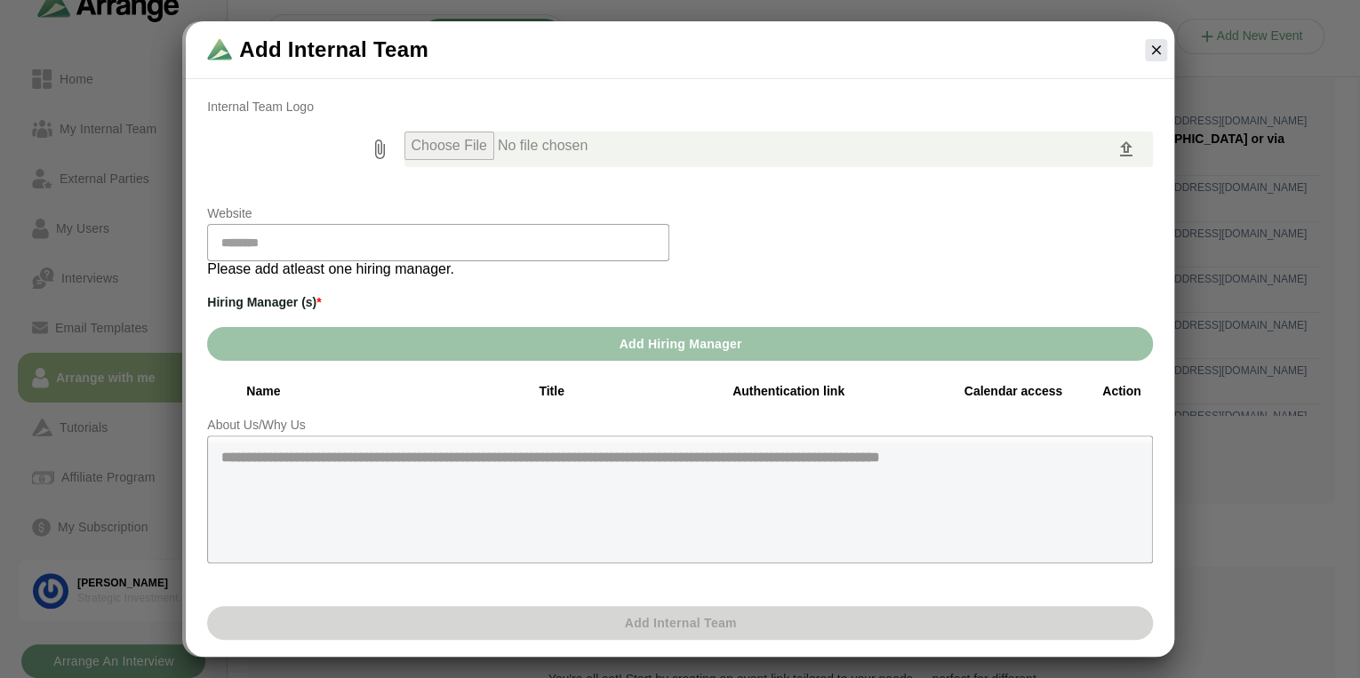
scroll to position [128, 0]
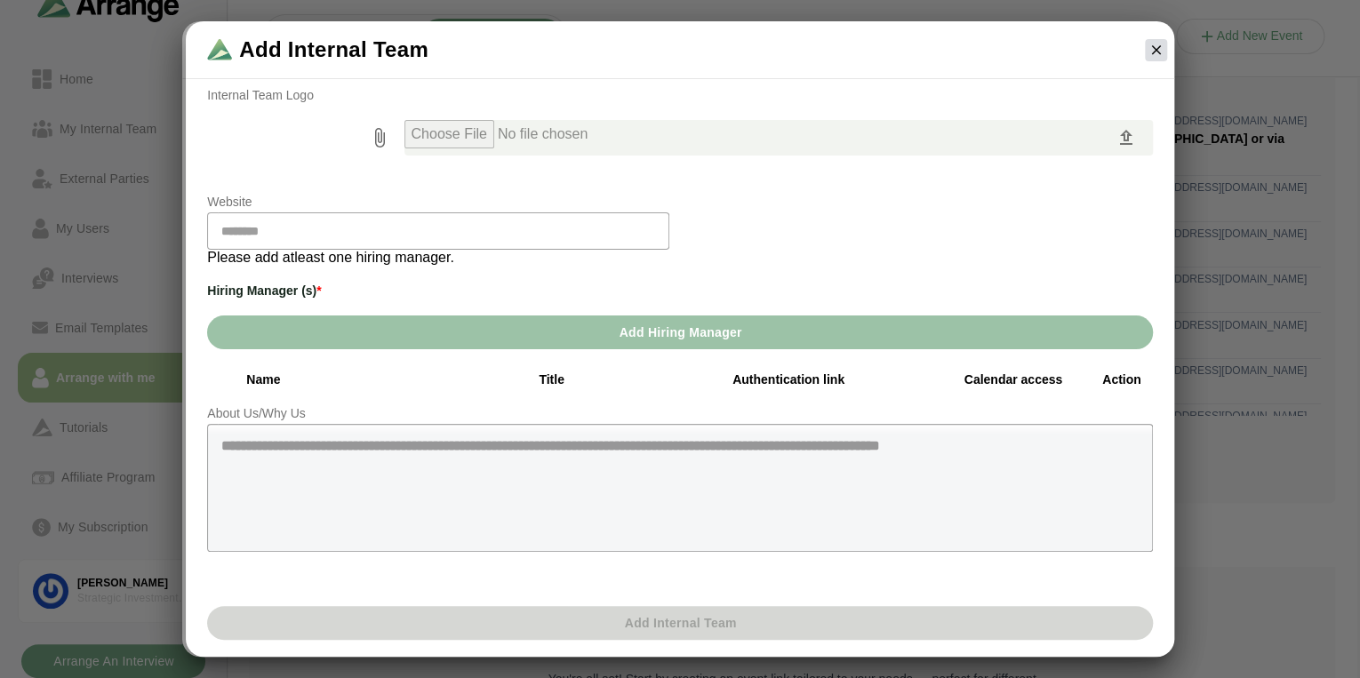
click at [1159, 39] on button "button" at bounding box center [1156, 50] width 22 height 22
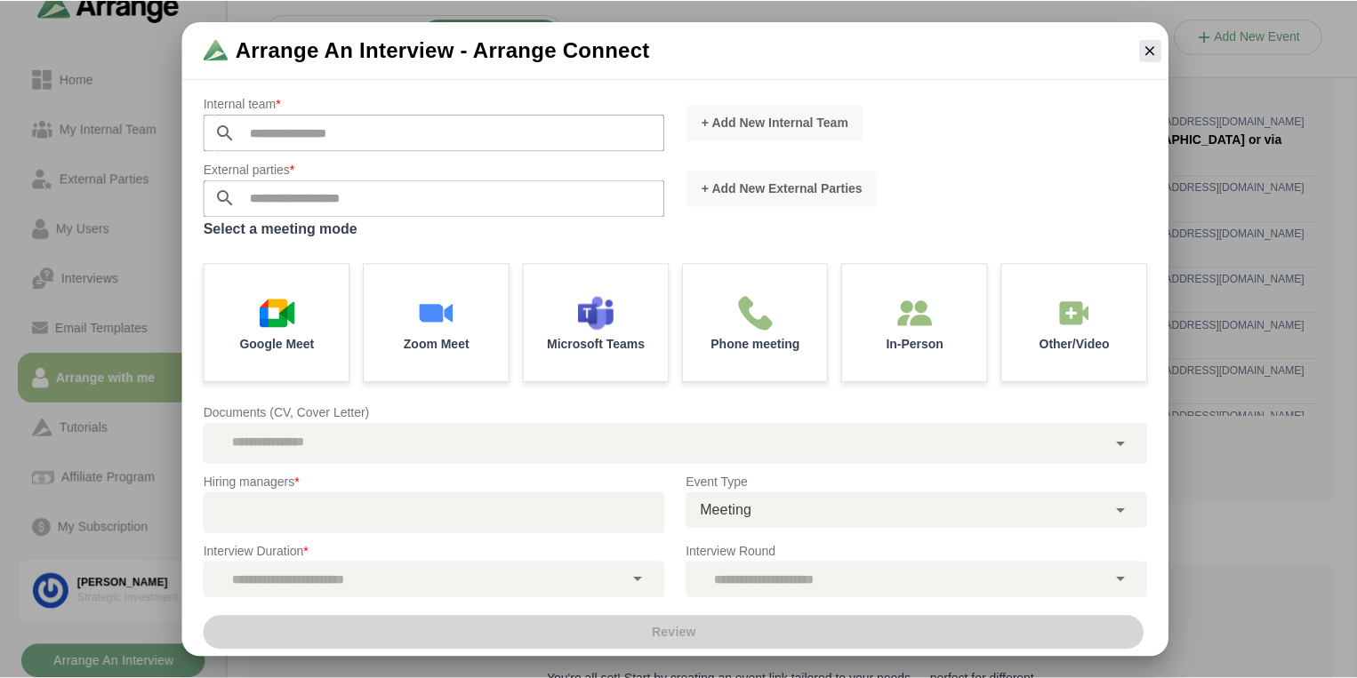
scroll to position [0, 0]
click at [556, 355] on div "Microsoft Teams" at bounding box center [597, 322] width 152 height 124
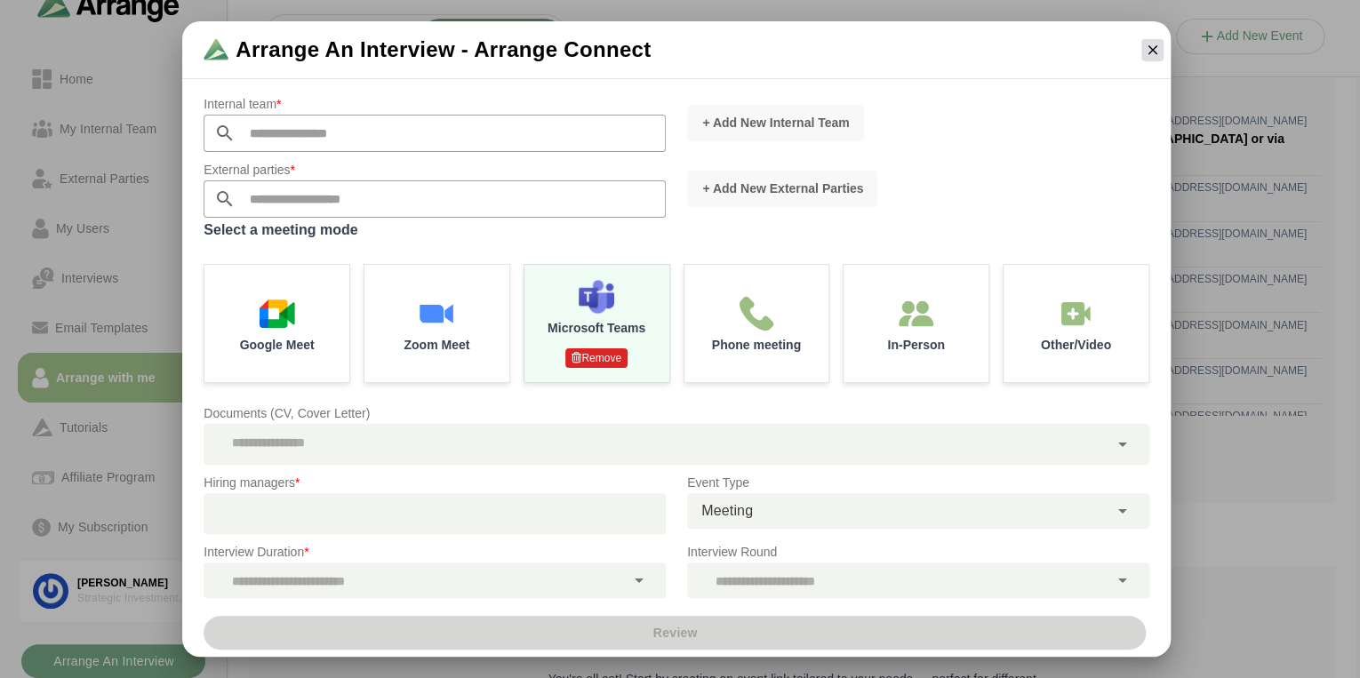
click at [1152, 48] on icon "button" at bounding box center [1152, 50] width 16 height 16
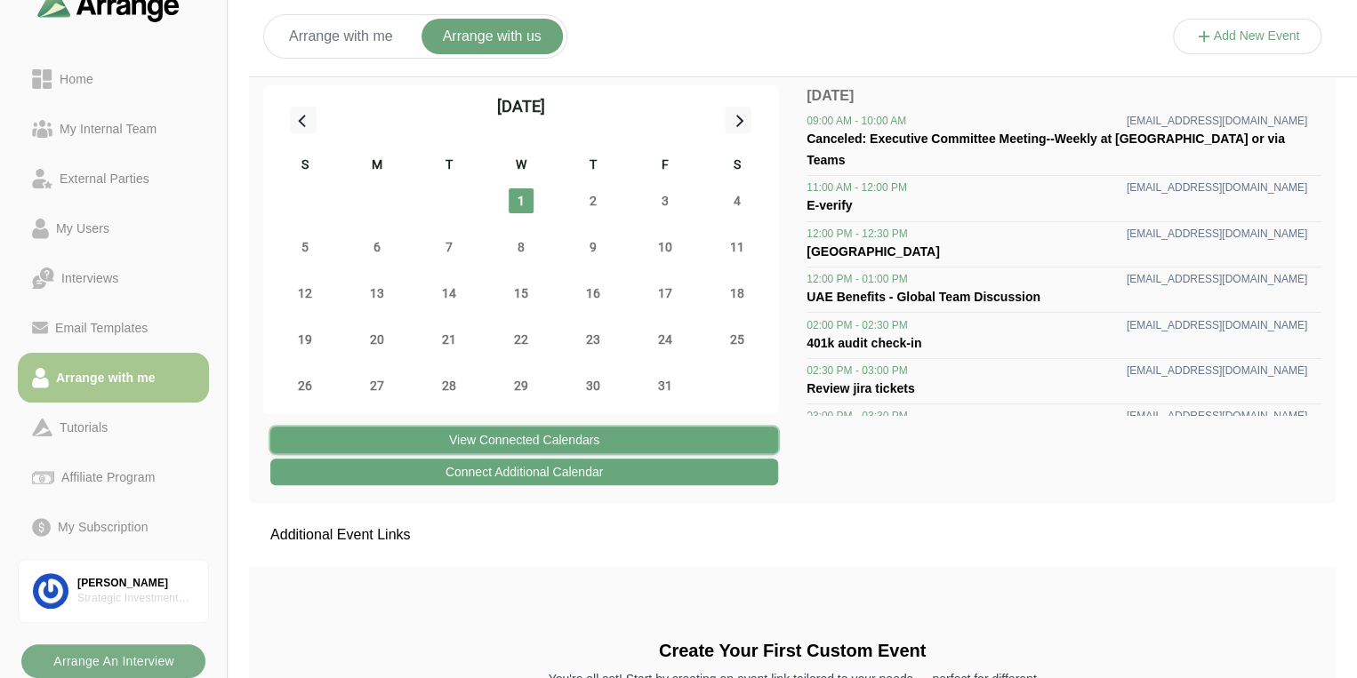
click at [537, 446] on button "View Connected Calendars" at bounding box center [524, 440] width 508 height 27
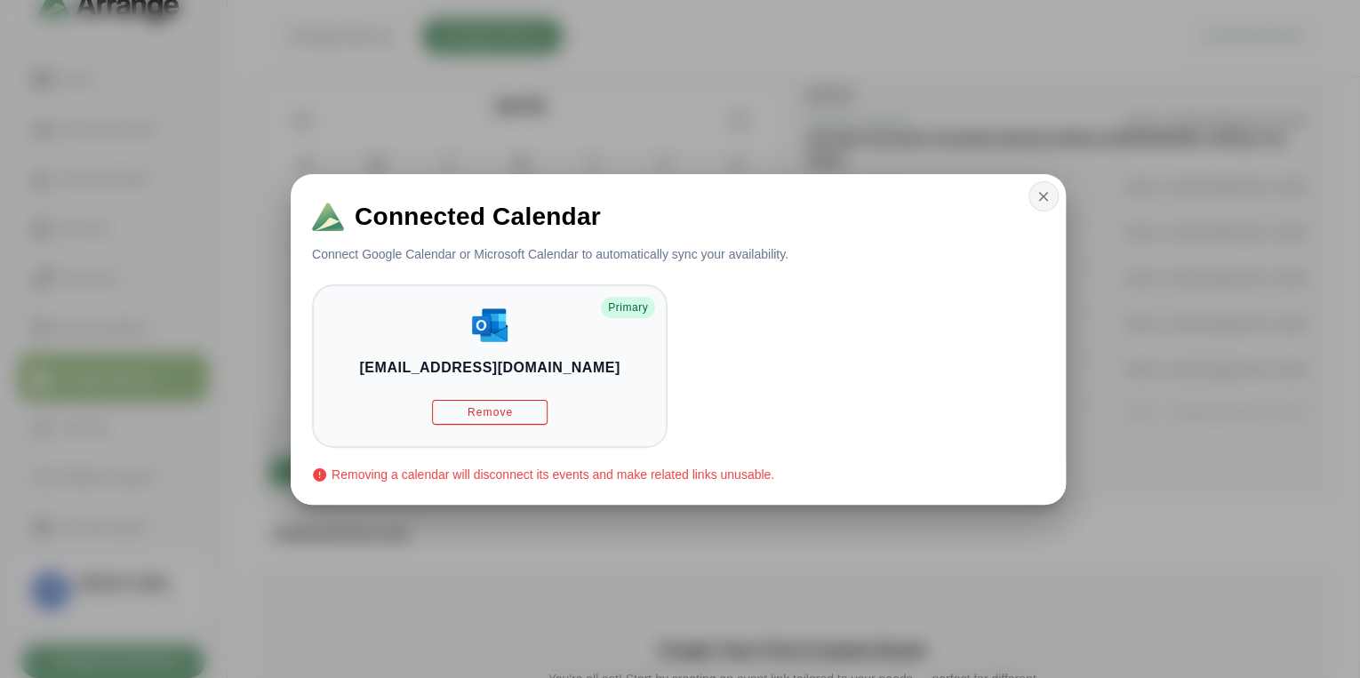
click at [1053, 203] on button "button" at bounding box center [1044, 196] width 30 height 30
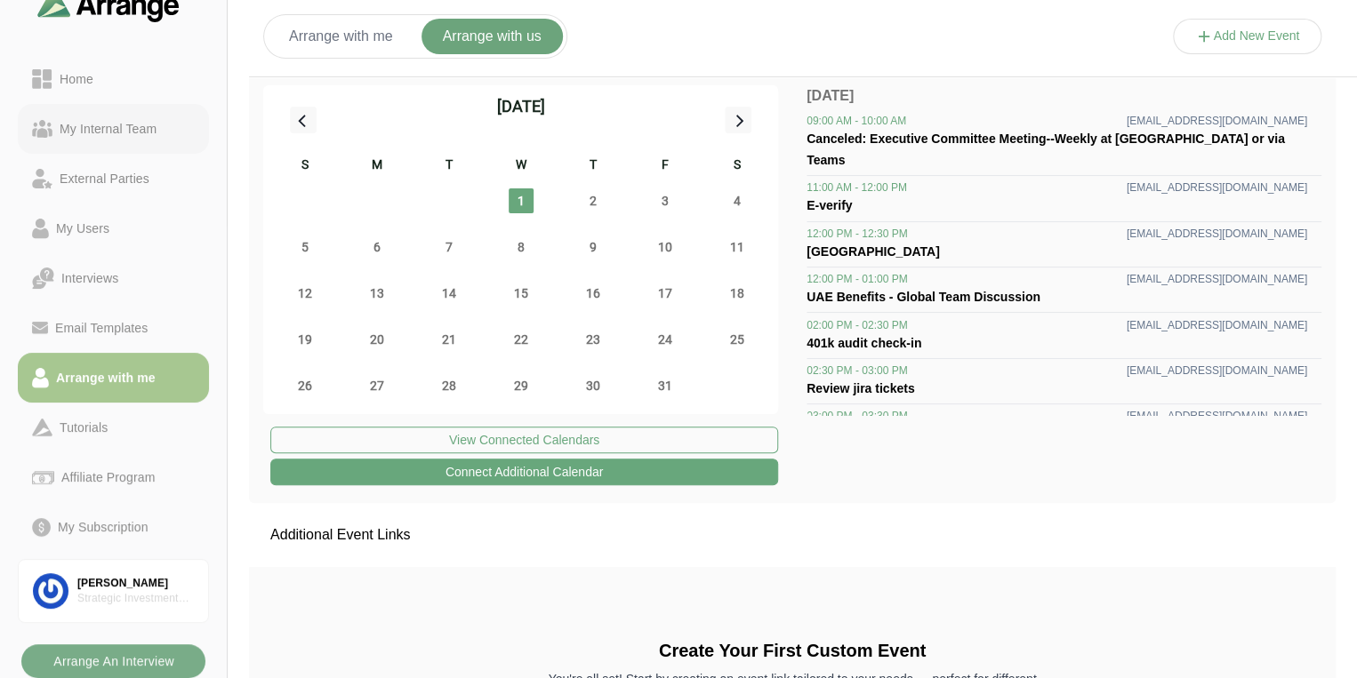
click at [128, 131] on div "My Internal Team" at bounding box center [107, 128] width 111 height 21
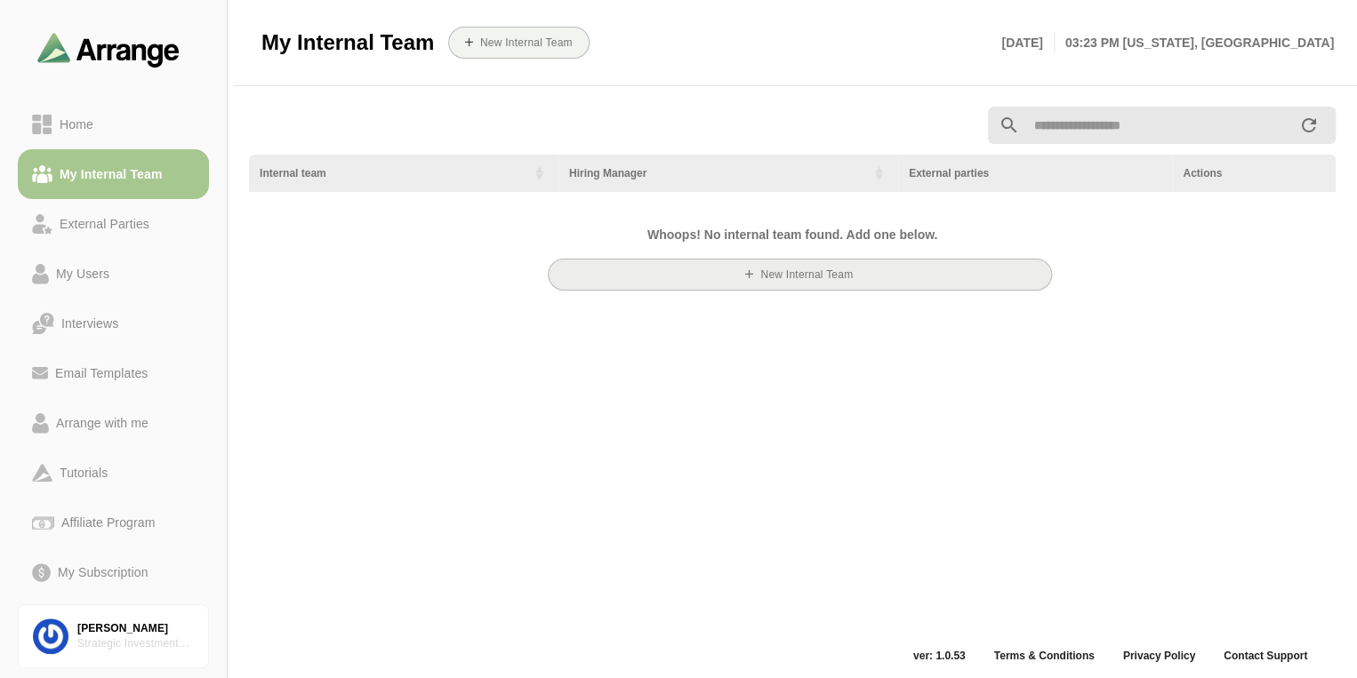
click at [620, 271] on button "New Internal team" at bounding box center [800, 275] width 504 height 32
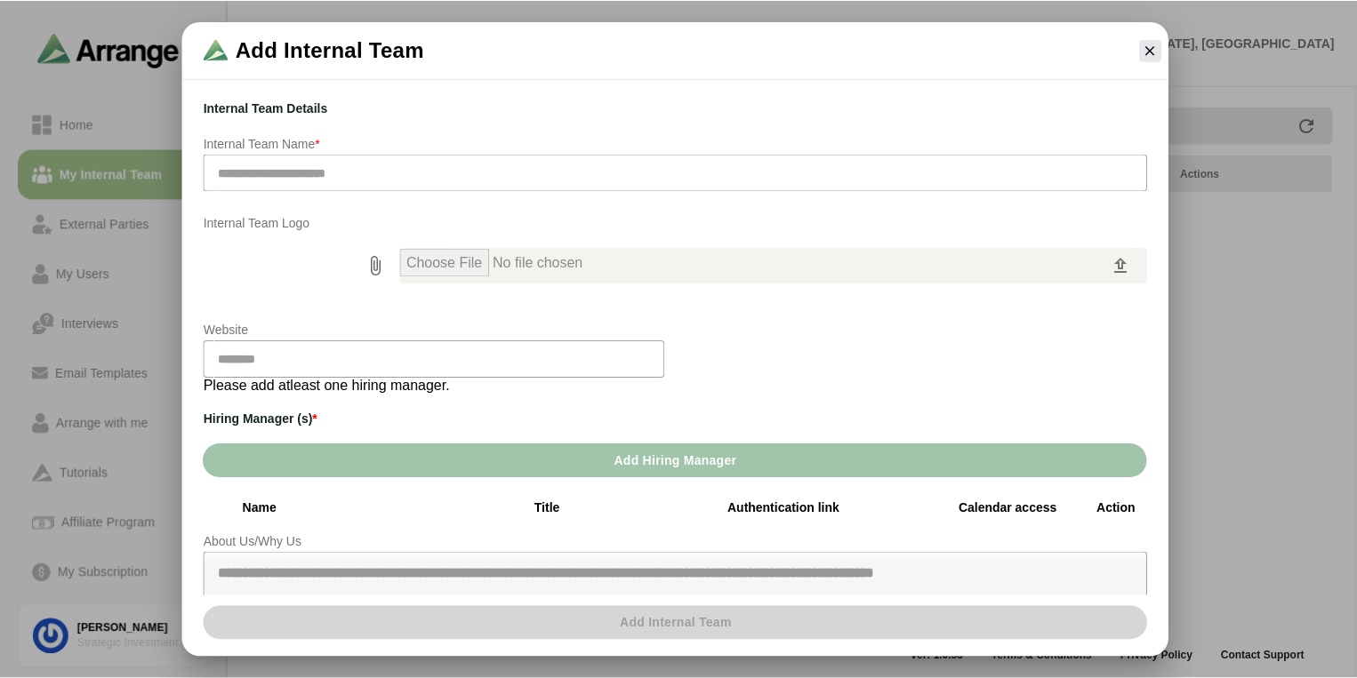
scroll to position [128, 0]
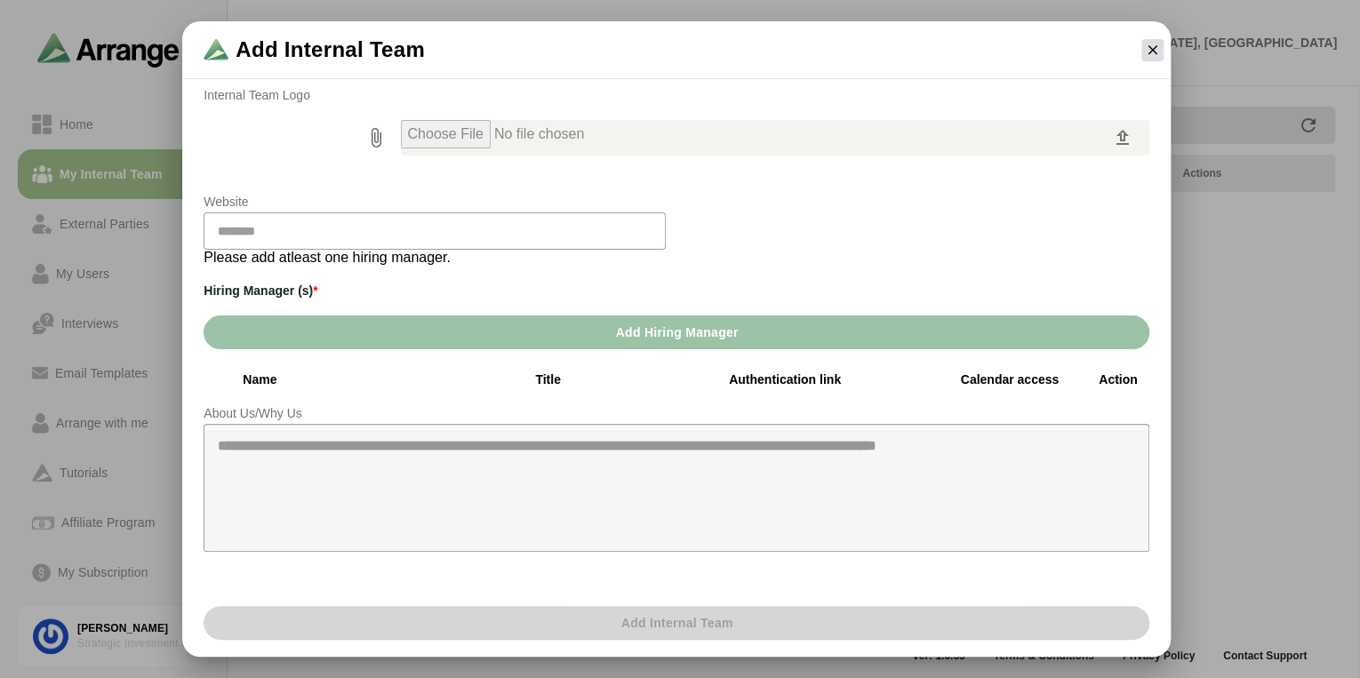
click at [1151, 51] on icon "button" at bounding box center [1152, 50] width 16 height 16
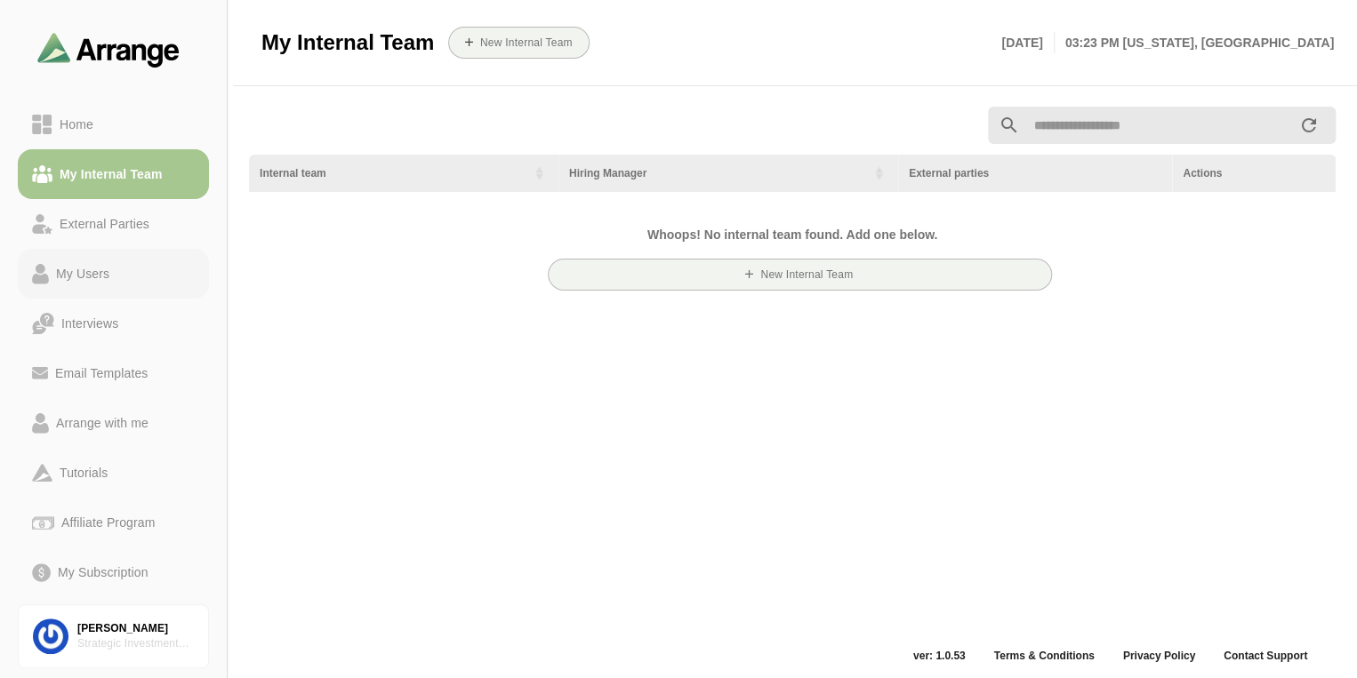
click at [114, 274] on div "My Users" at bounding box center [83, 273] width 68 height 21
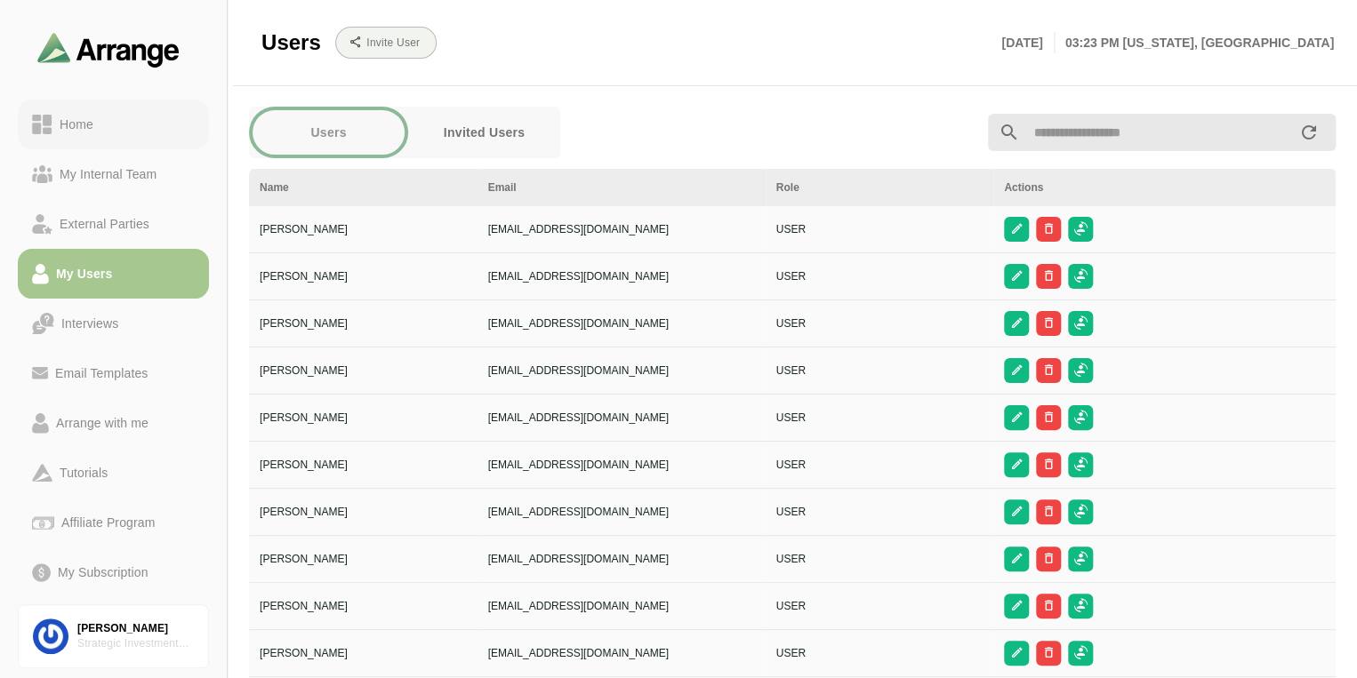
click at [65, 132] on div "Home" at bounding box center [76, 124] width 48 height 21
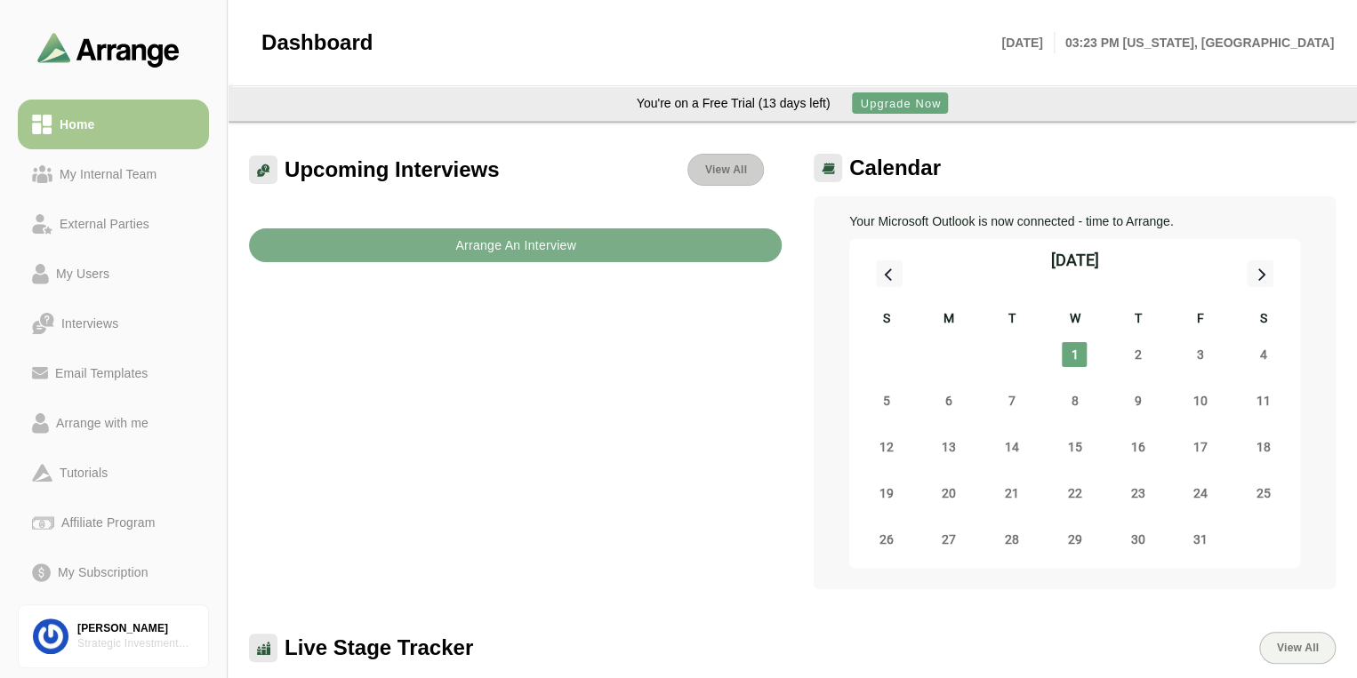
click at [726, 177] on link "View All" at bounding box center [725, 170] width 76 height 32
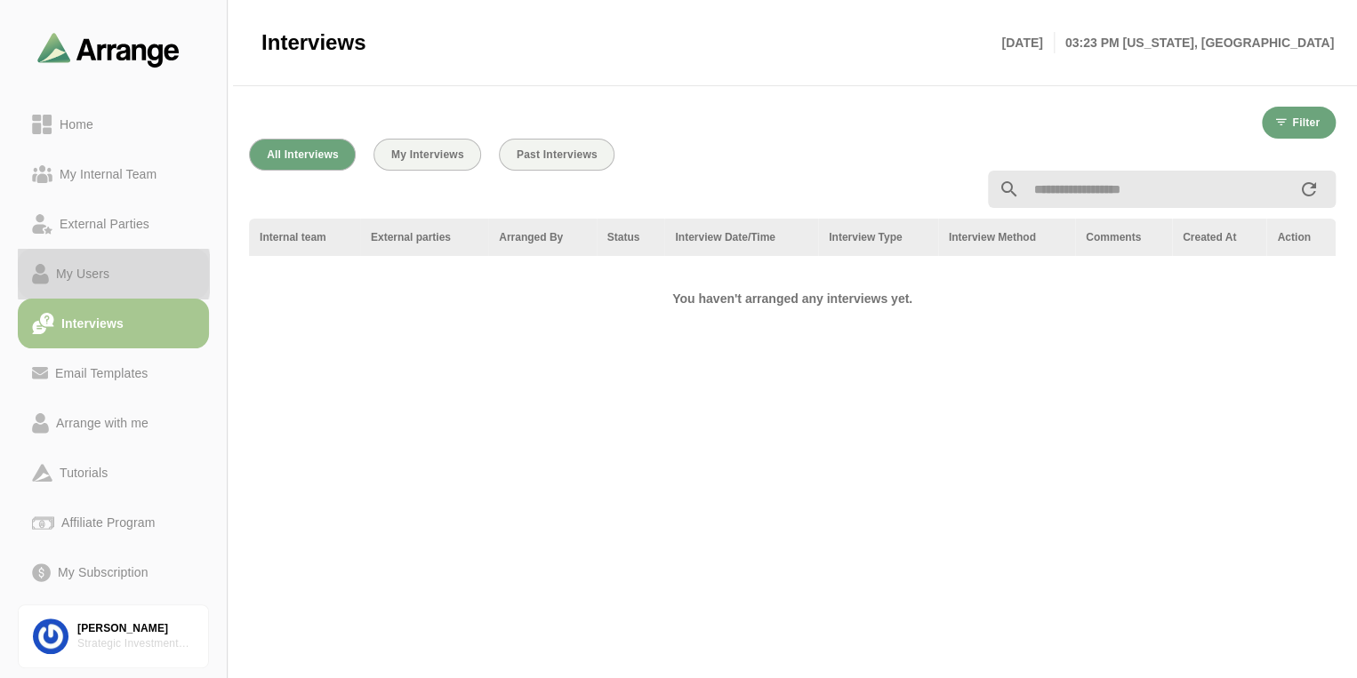
click at [78, 271] on div "My Users" at bounding box center [83, 273] width 68 height 21
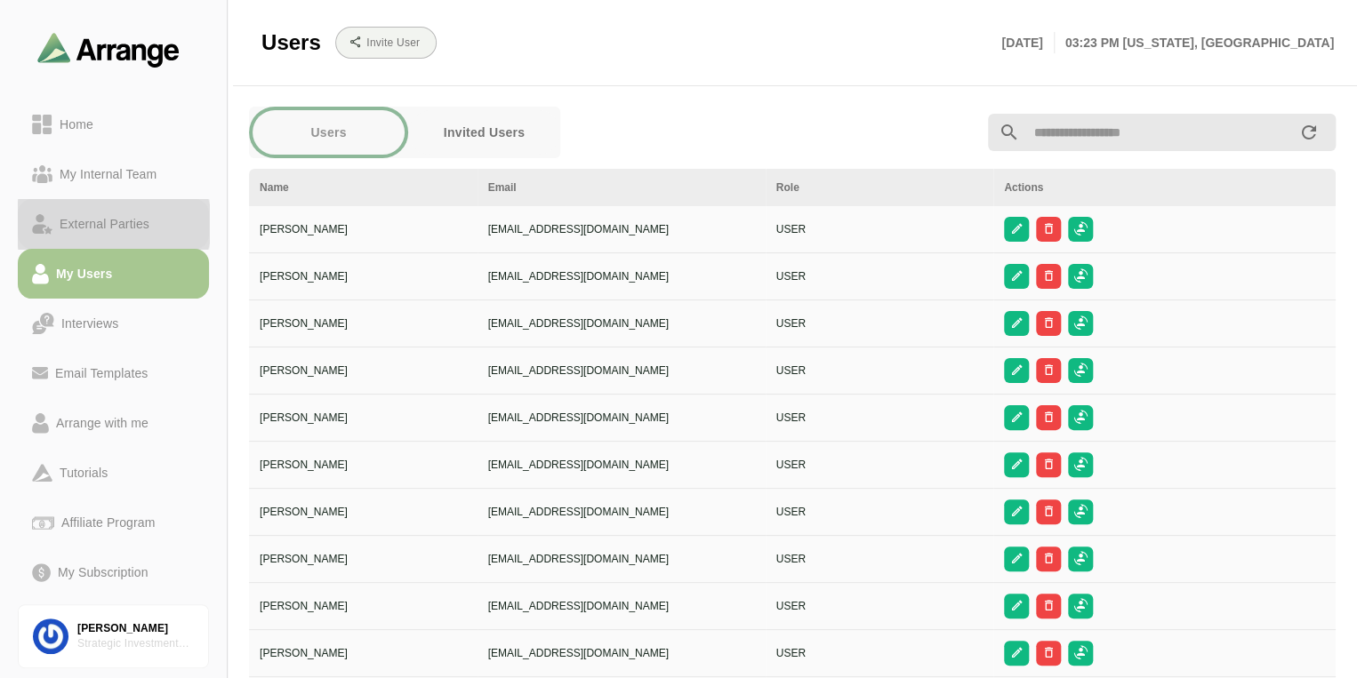
click at [142, 220] on div "External Parties" at bounding box center [104, 223] width 104 height 21
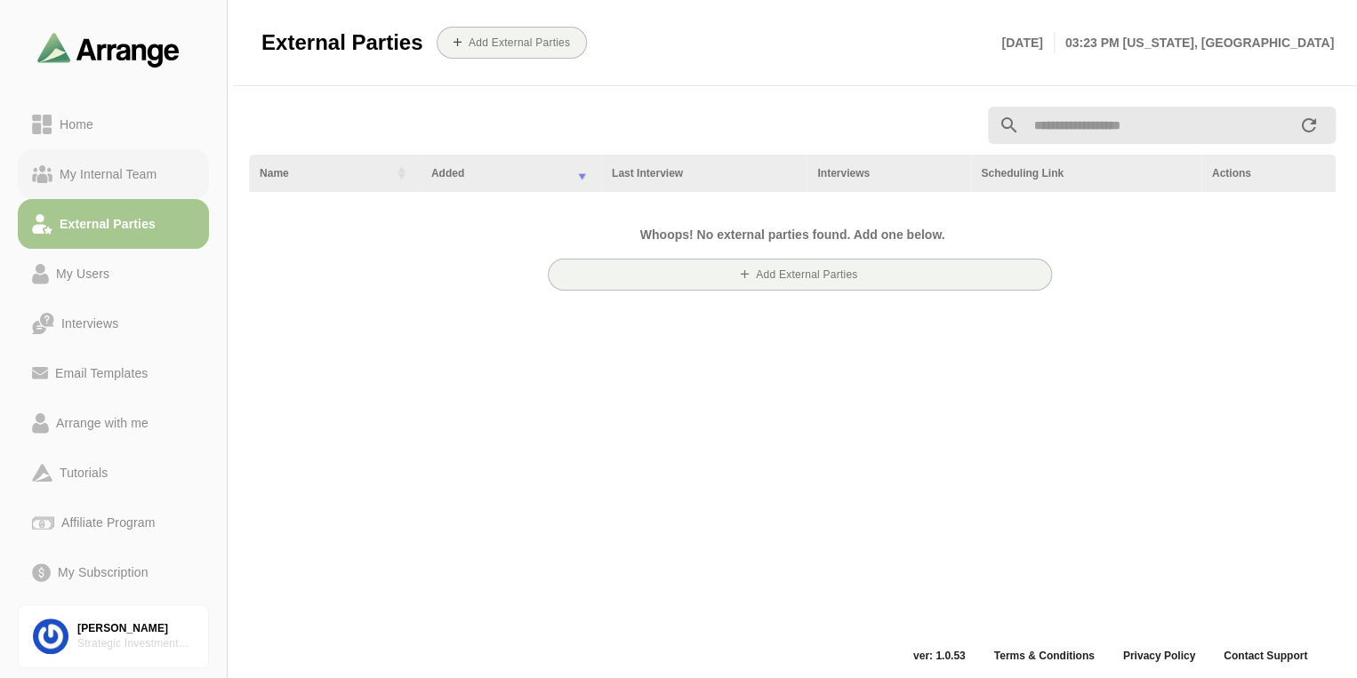
click at [143, 172] on div "My Internal Team" at bounding box center [107, 174] width 111 height 21
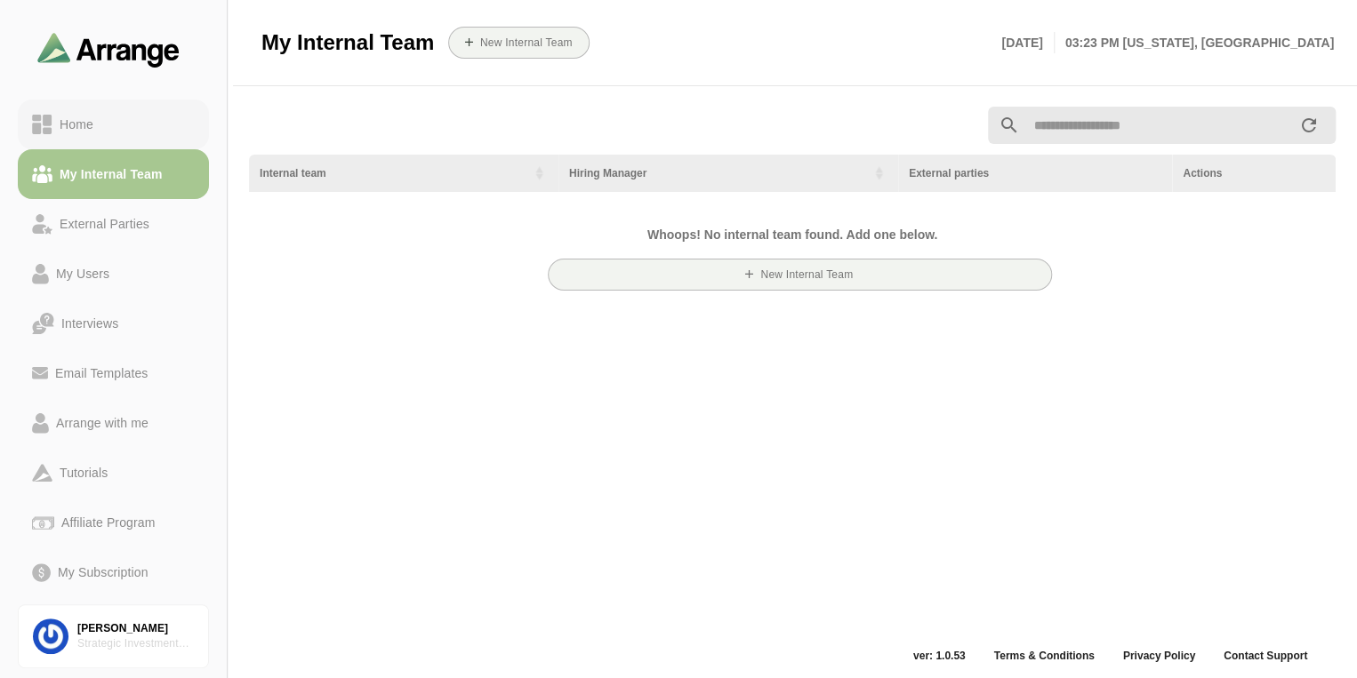
click at [121, 135] on link "Home" at bounding box center [113, 125] width 191 height 50
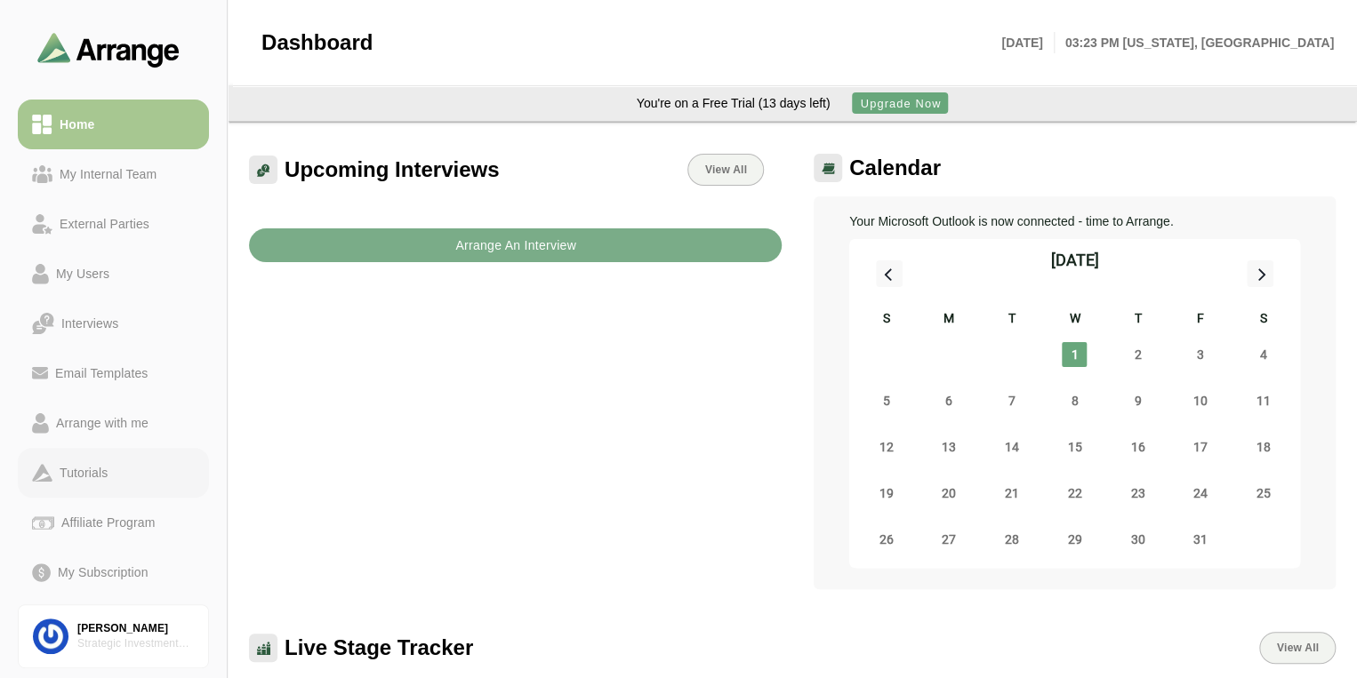
click at [108, 473] on div "Tutorials" at bounding box center [83, 472] width 62 height 21
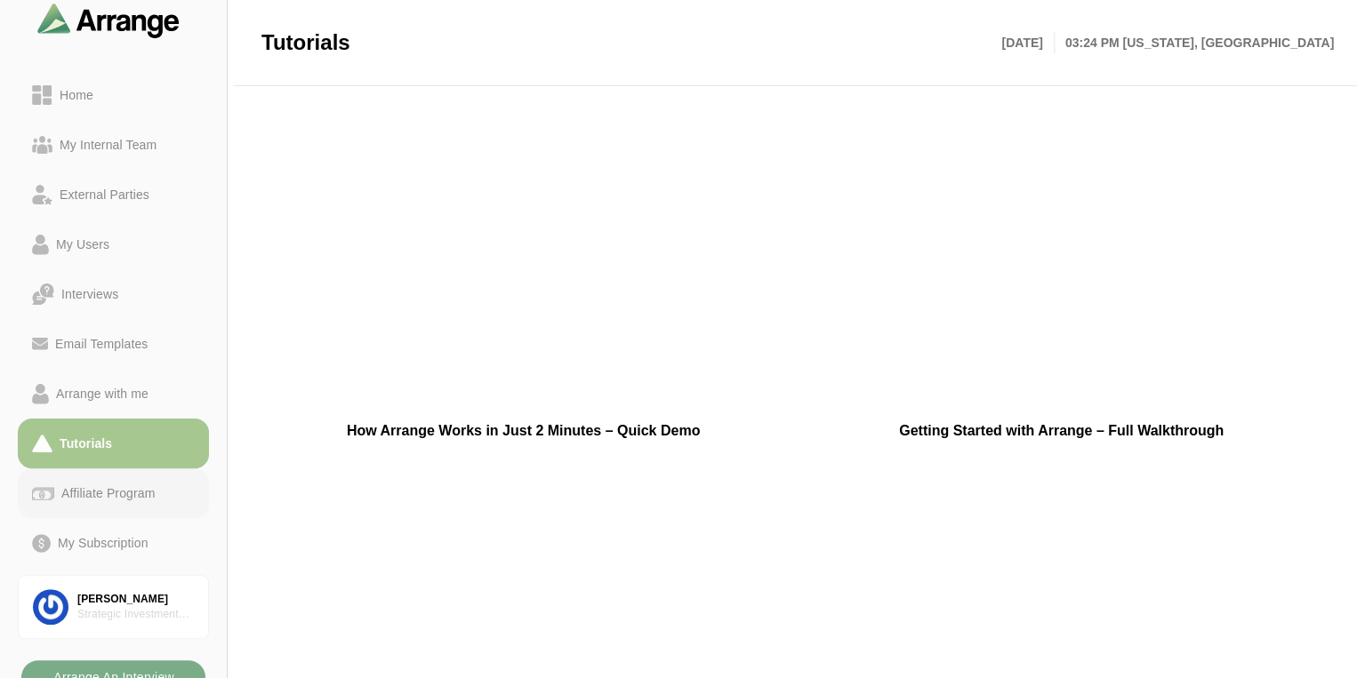
scroll to position [45, 0]
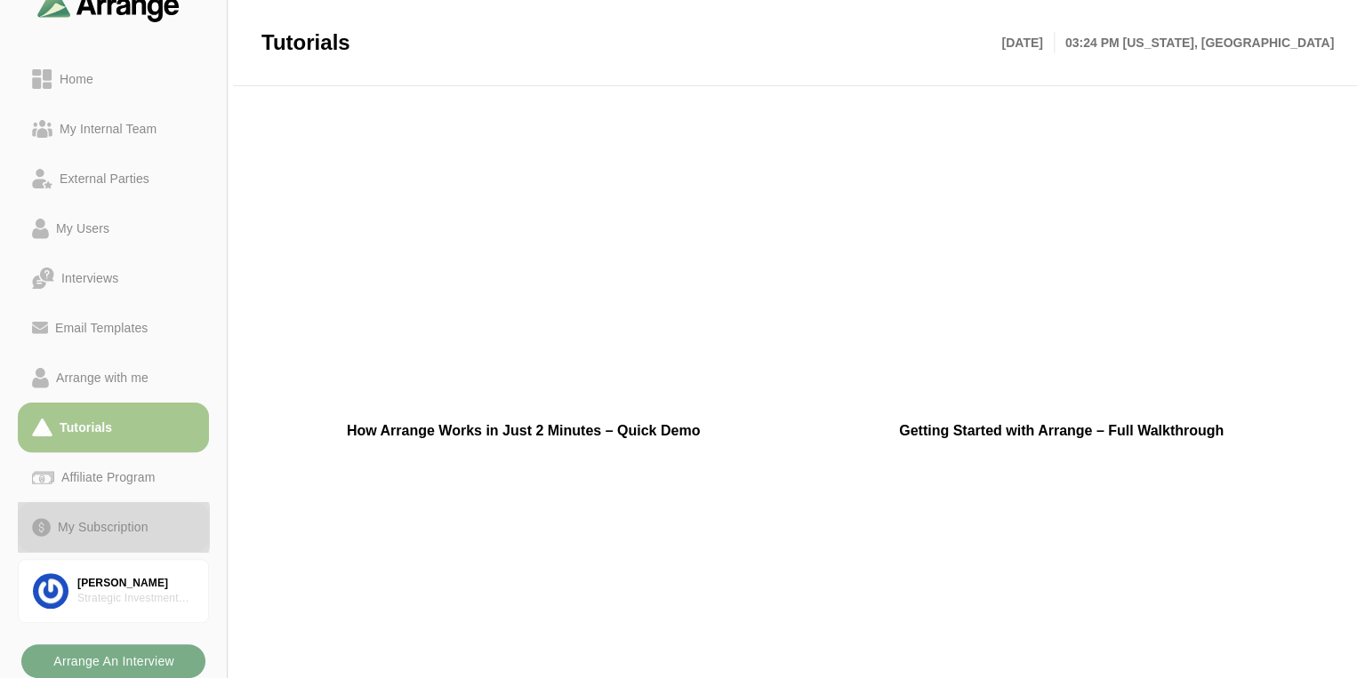
click at [91, 525] on div "My Subscription" at bounding box center [103, 527] width 105 height 21
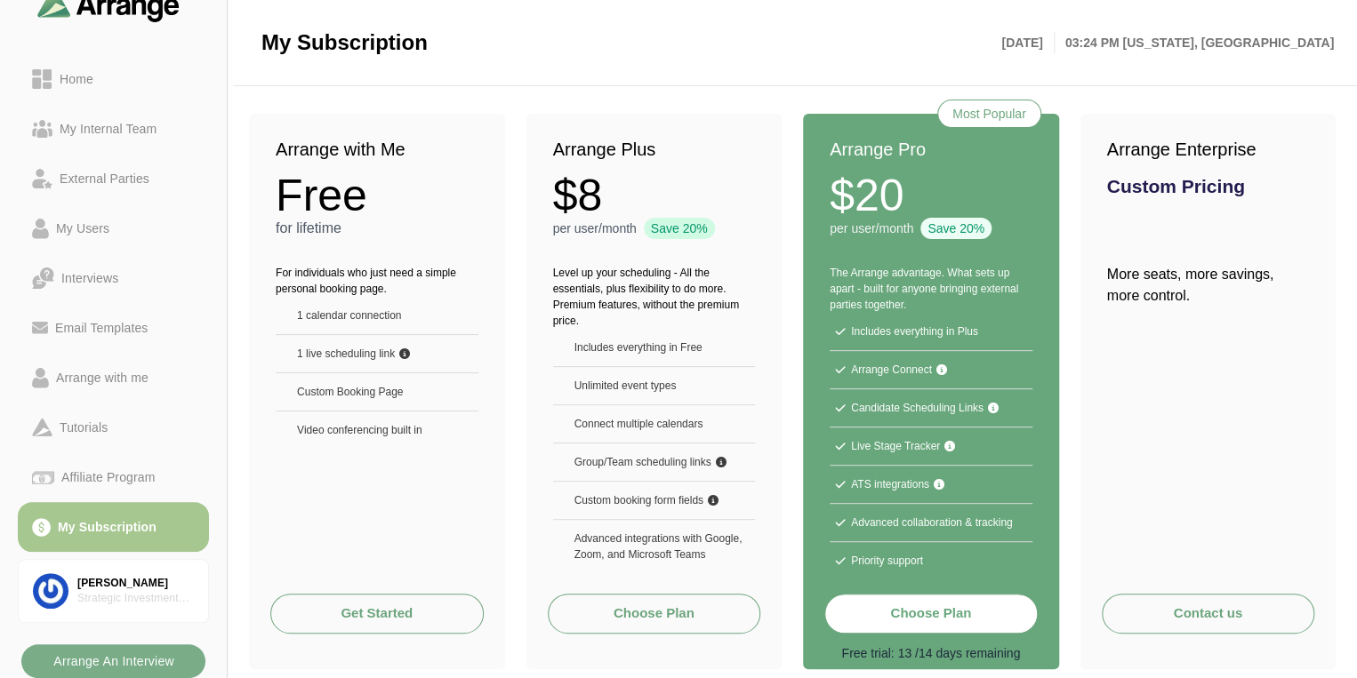
scroll to position [96, 0]
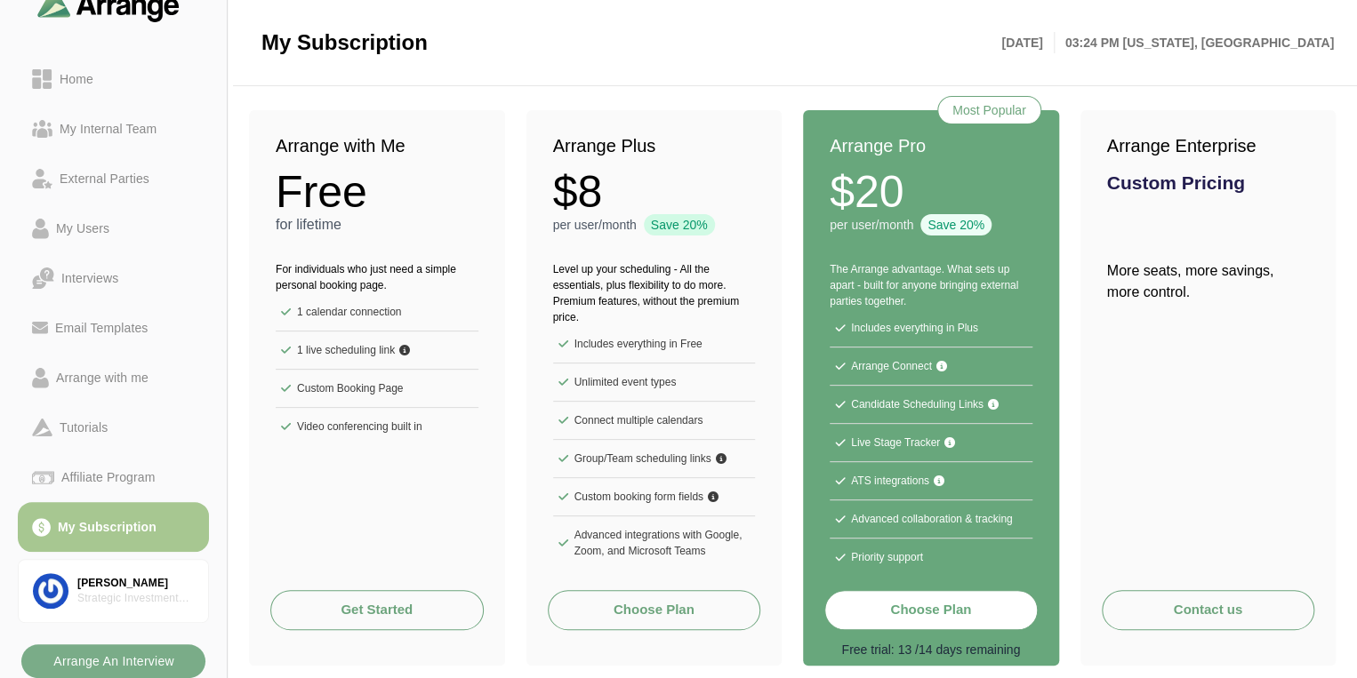
click at [955, 614] on button "Choose Plan" at bounding box center [930, 610] width 213 height 40
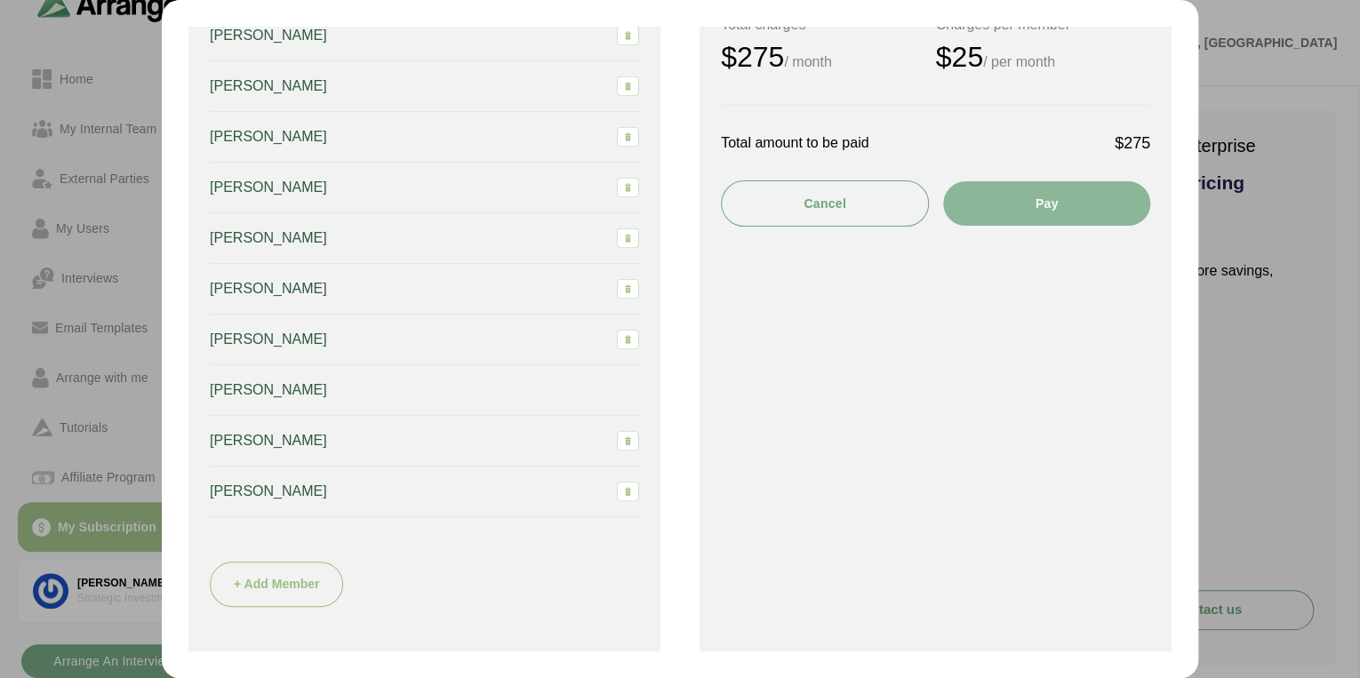
scroll to position [0, 0]
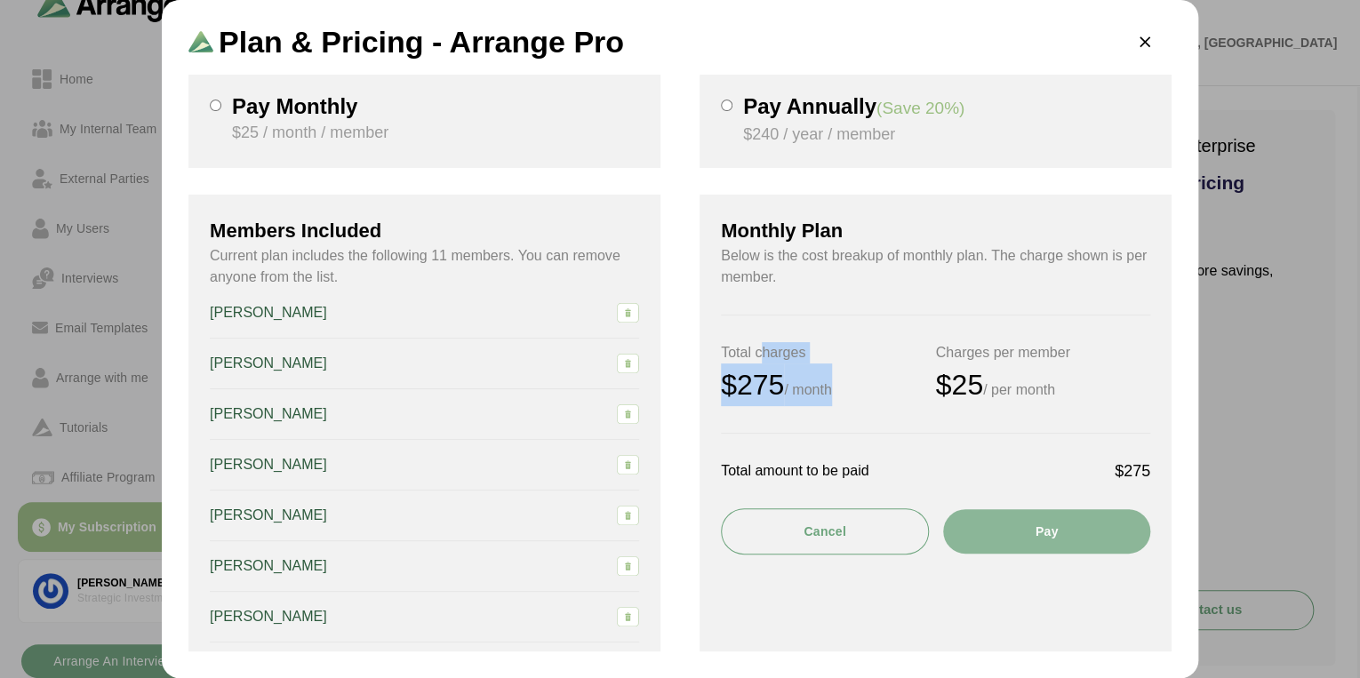
drag, startPoint x: 760, startPoint y: 358, endPoint x: 840, endPoint y: 396, distance: 88.3
click at [840, 396] on div "Total charges $275 / month" at bounding box center [828, 374] width 215 height 64
click at [992, 590] on div "Monthly Plan Below is the cost breakup of monthly plan. The charge shown is per…" at bounding box center [936, 589] width 472 height 789
click at [1037, 535] on button "Pay" at bounding box center [1046, 531] width 207 height 44
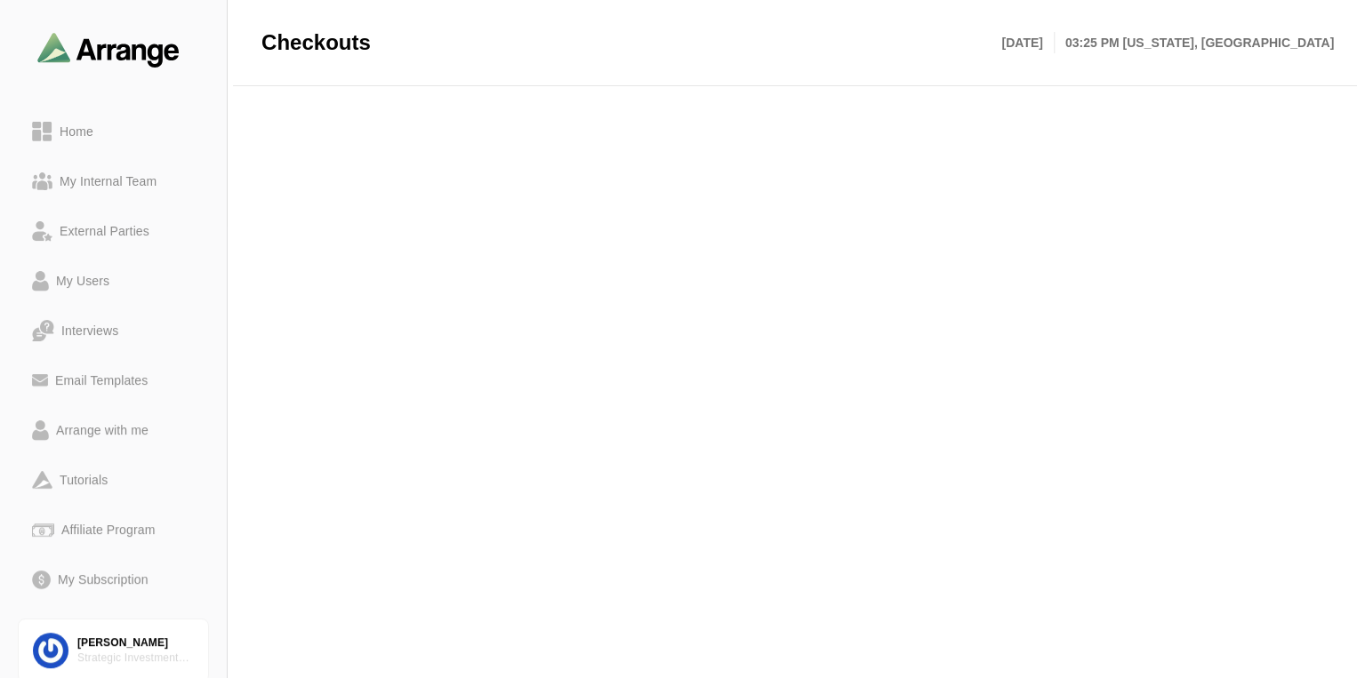
scroll to position [283, 0]
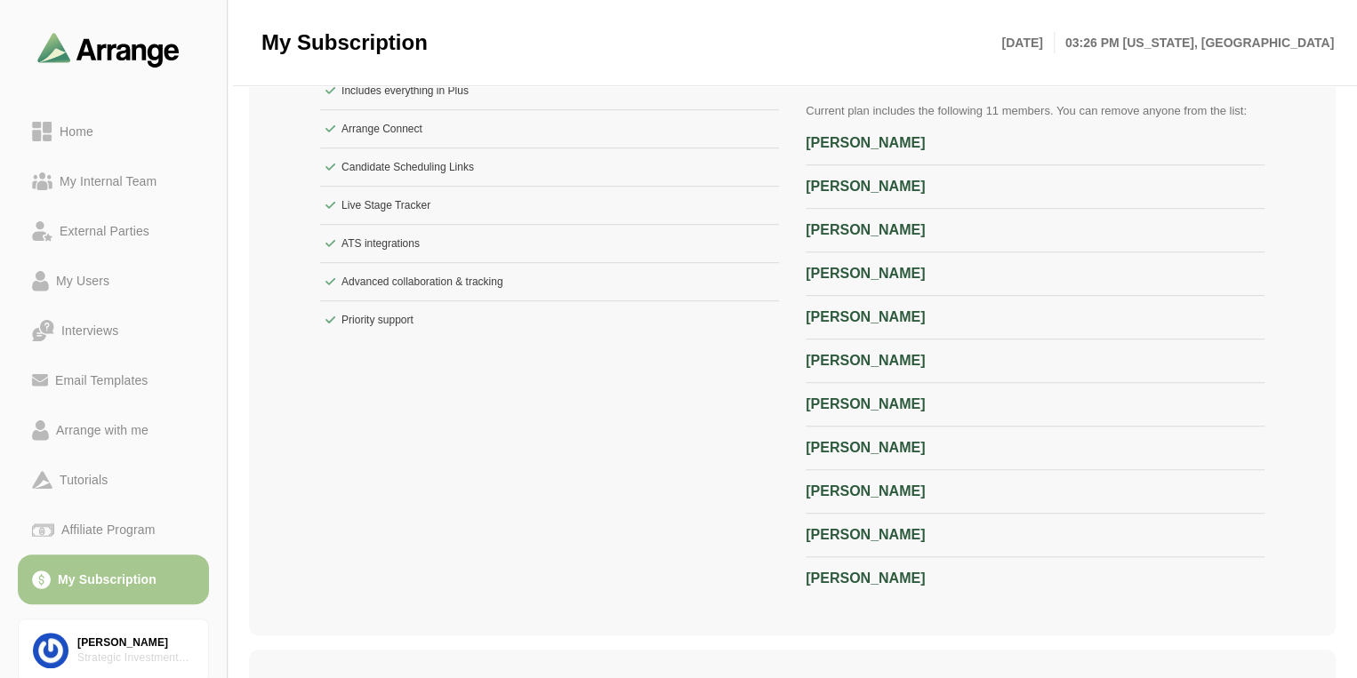
scroll to position [169, 0]
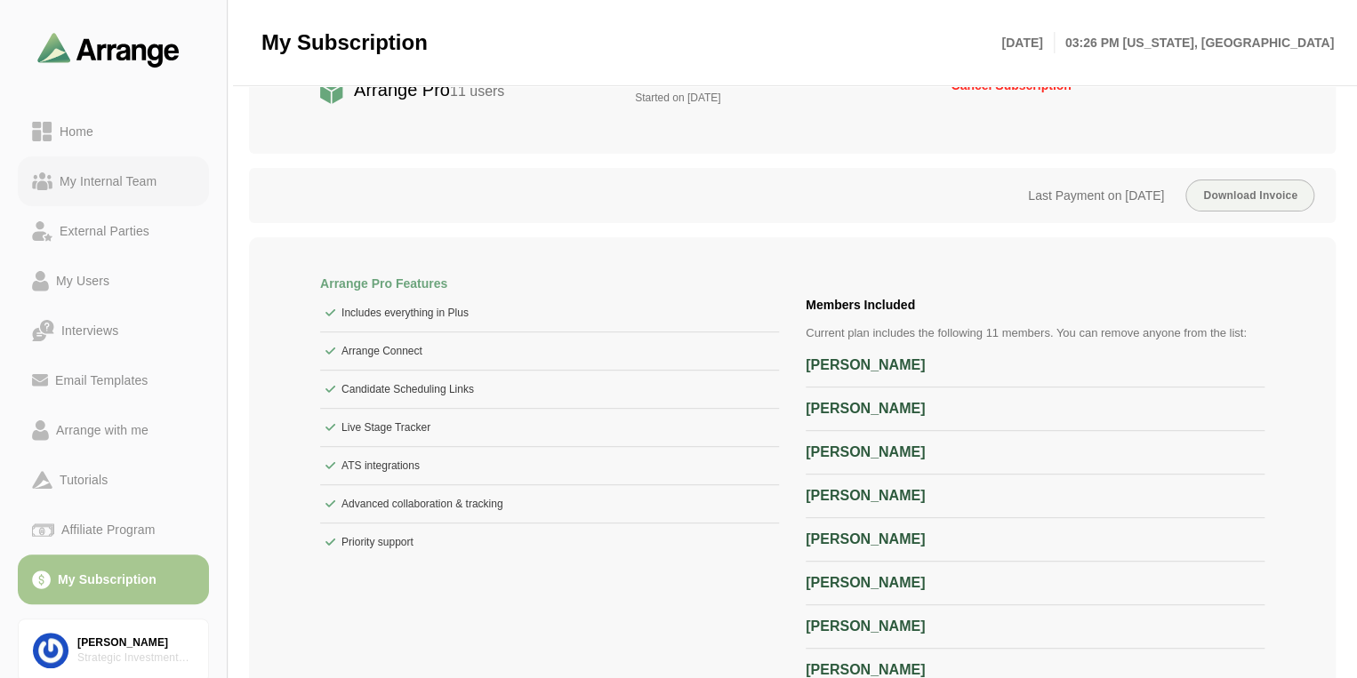
click at [132, 175] on div "My Internal Team" at bounding box center [107, 181] width 111 height 21
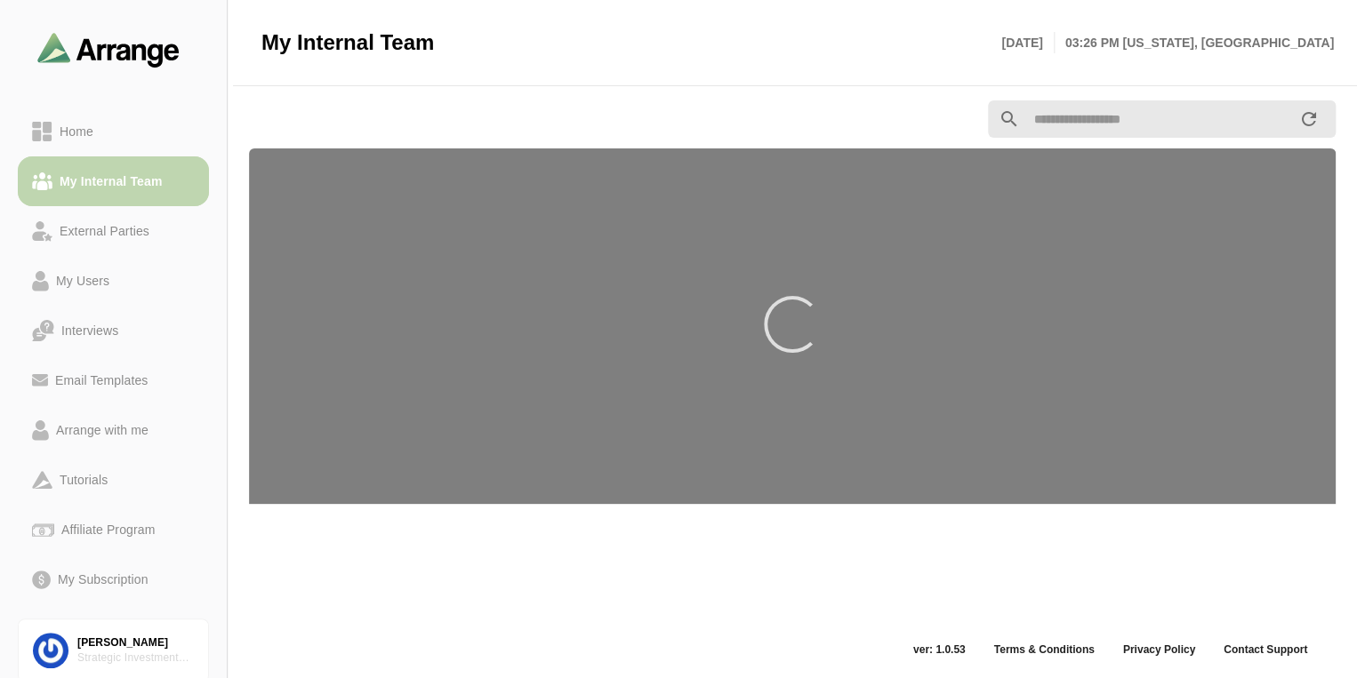
scroll to position [6, 0]
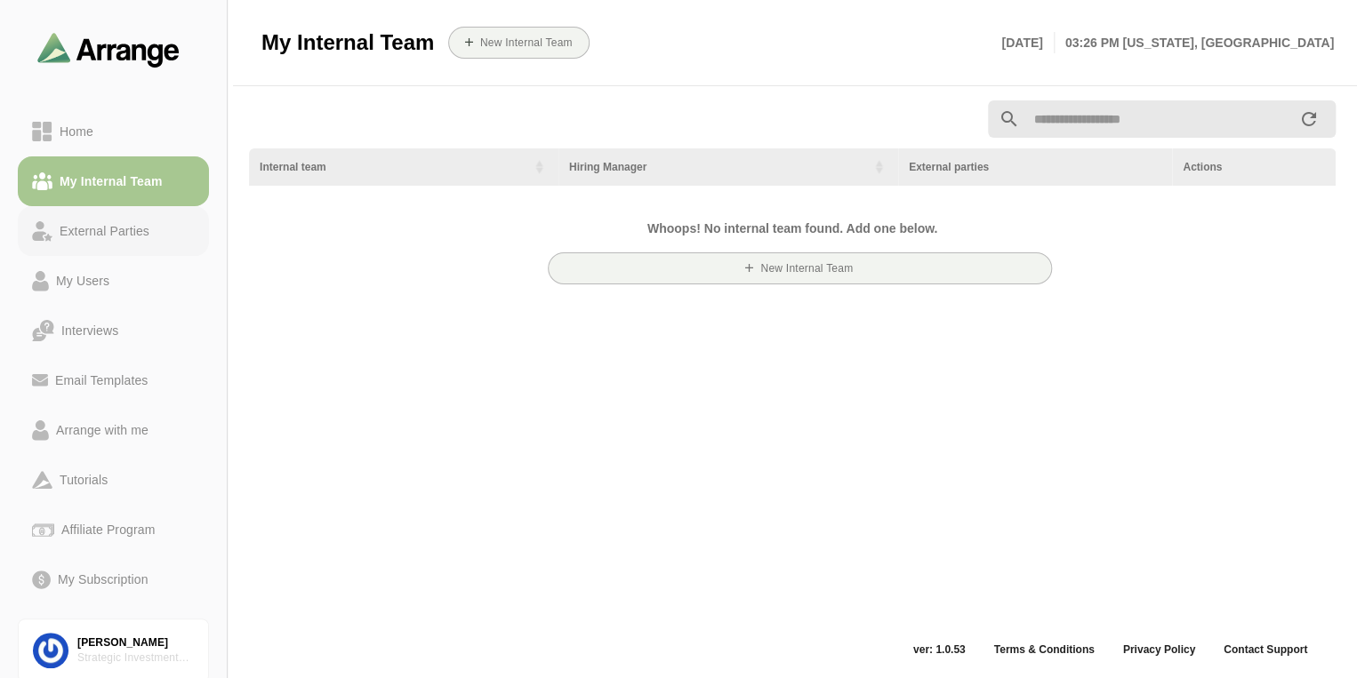
click at [125, 241] on div "External Parties" at bounding box center [104, 230] width 104 height 21
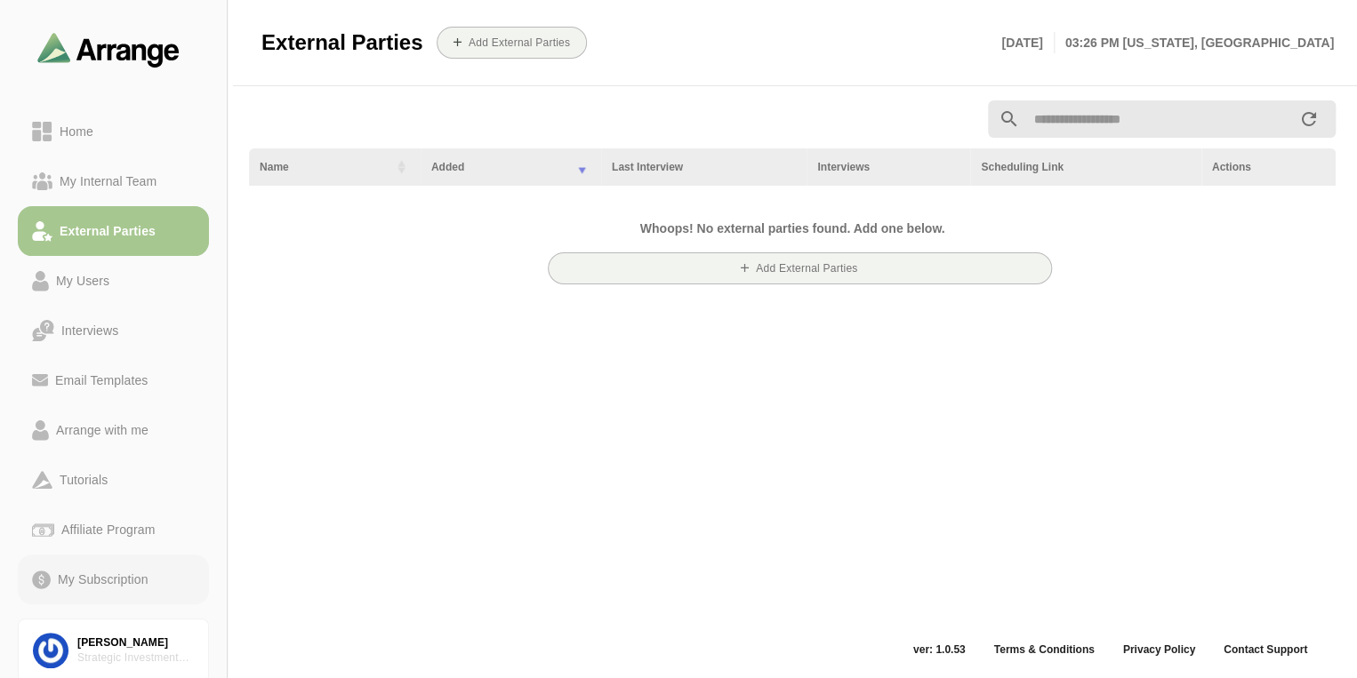
scroll to position [67, 0]
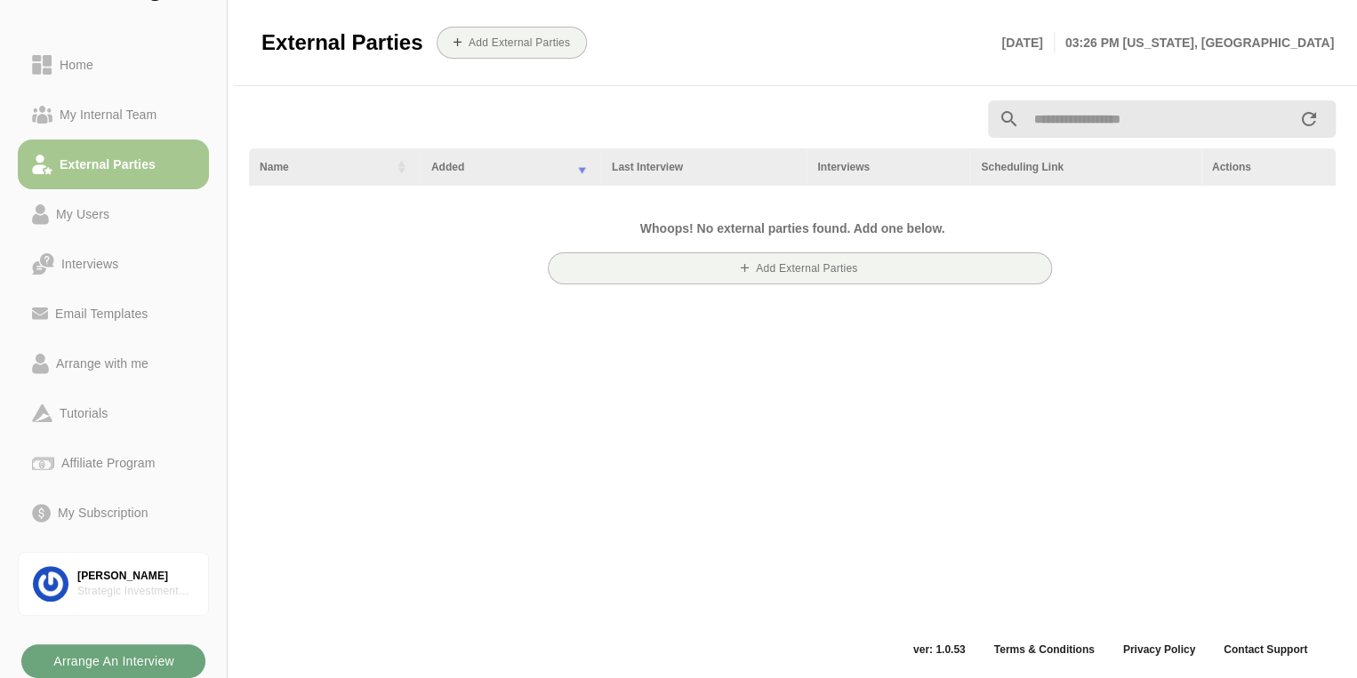
click at [166, 658] on b "Arrange An Interview" at bounding box center [113, 662] width 122 height 34
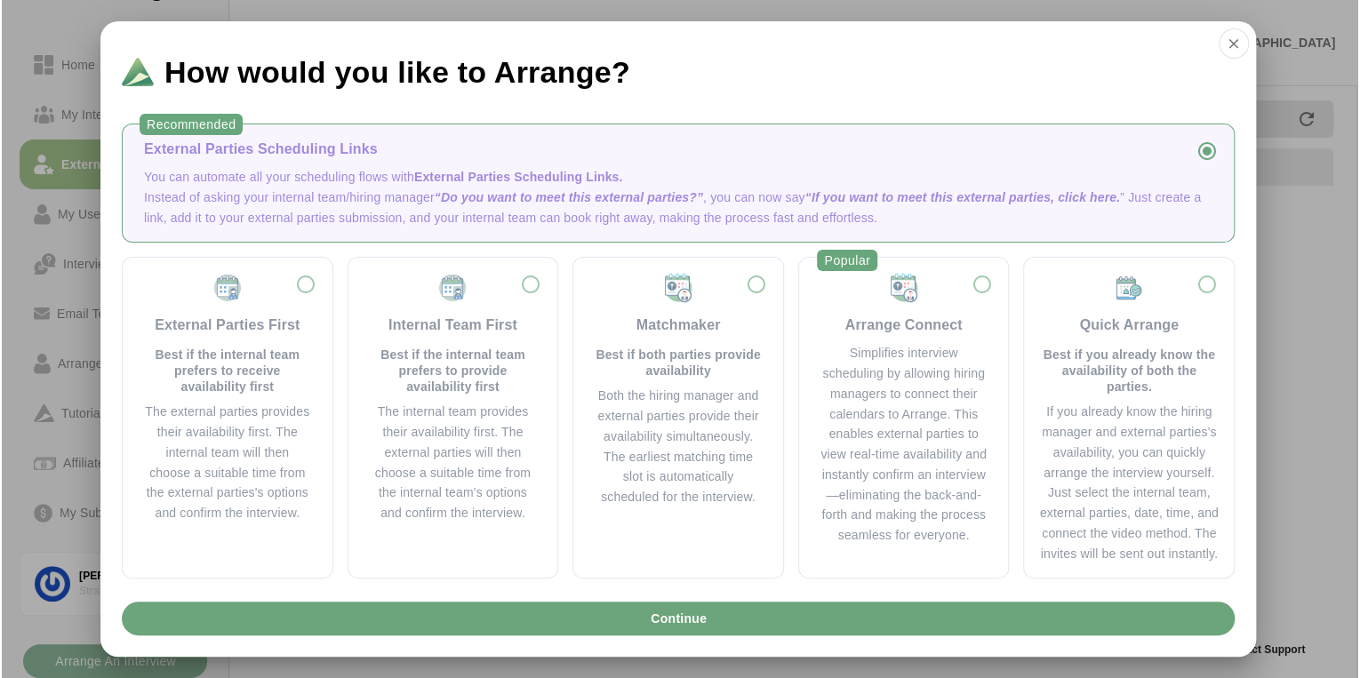
scroll to position [0, 0]
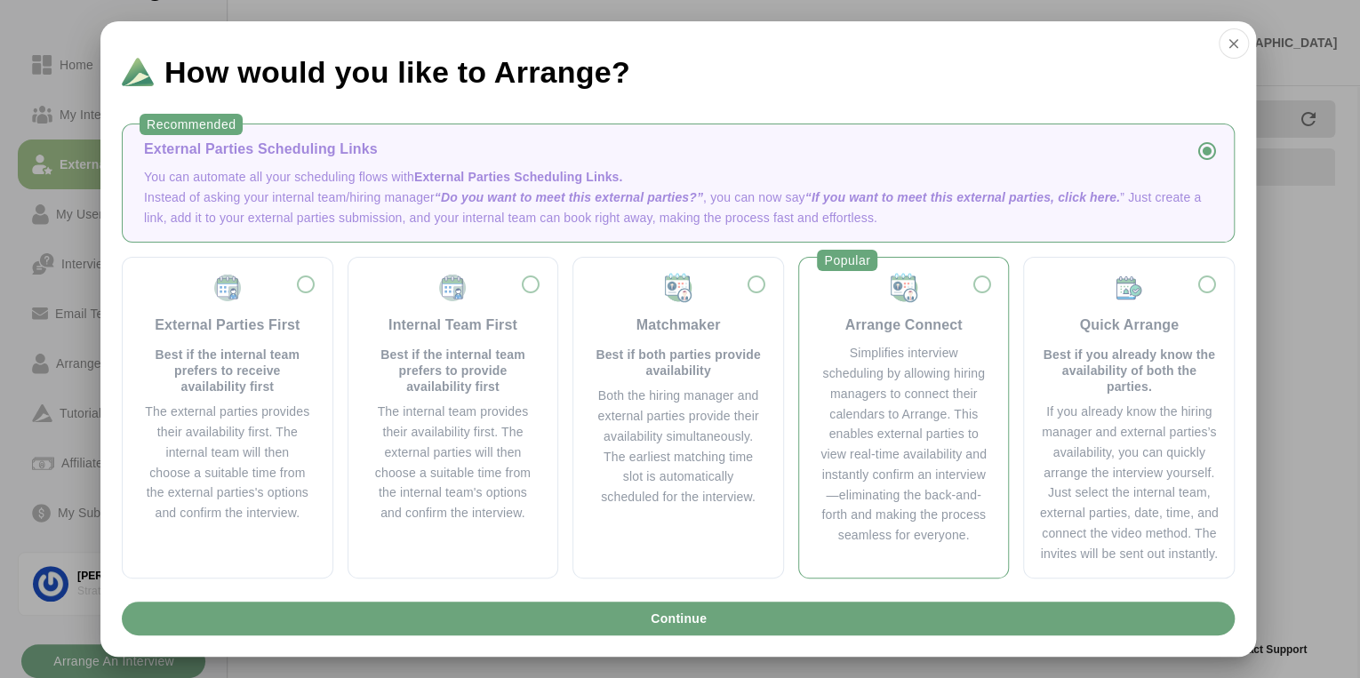
click at [881, 318] on div "Arrange Connect" at bounding box center [904, 325] width 117 height 21
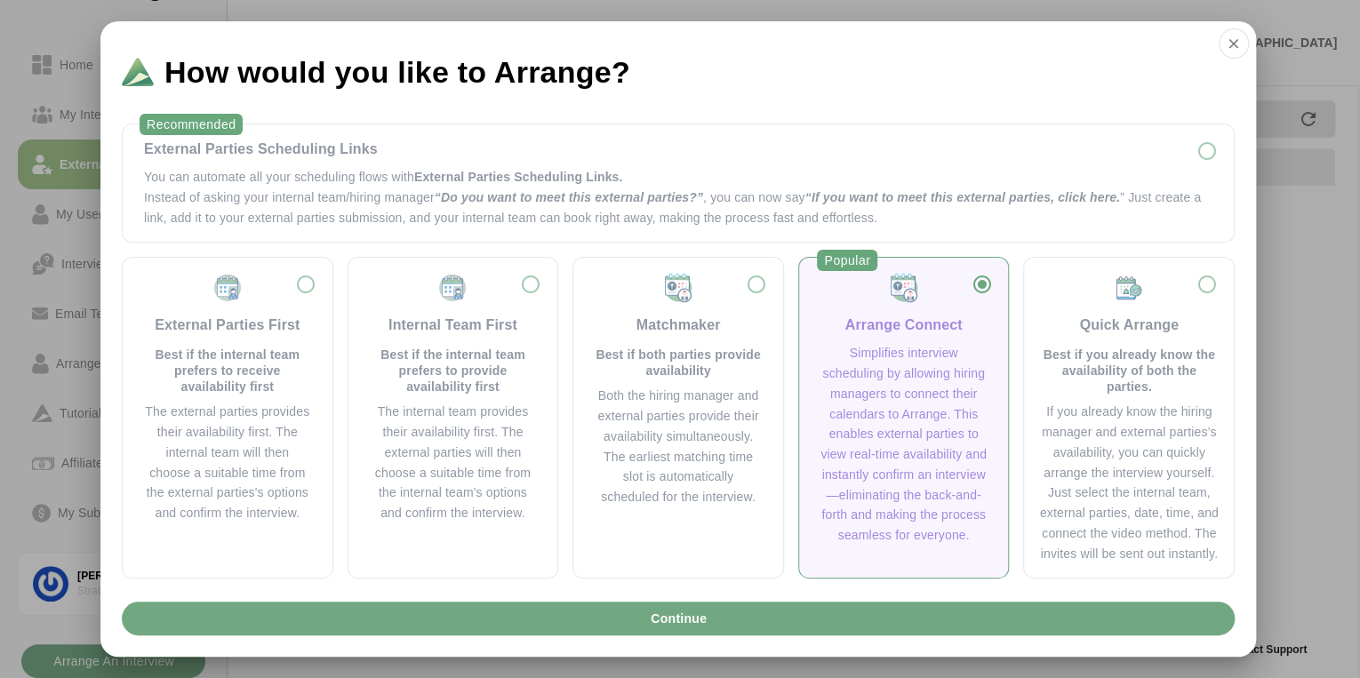
click at [757, 626] on button "Continue" at bounding box center [678, 619] width 1113 height 34
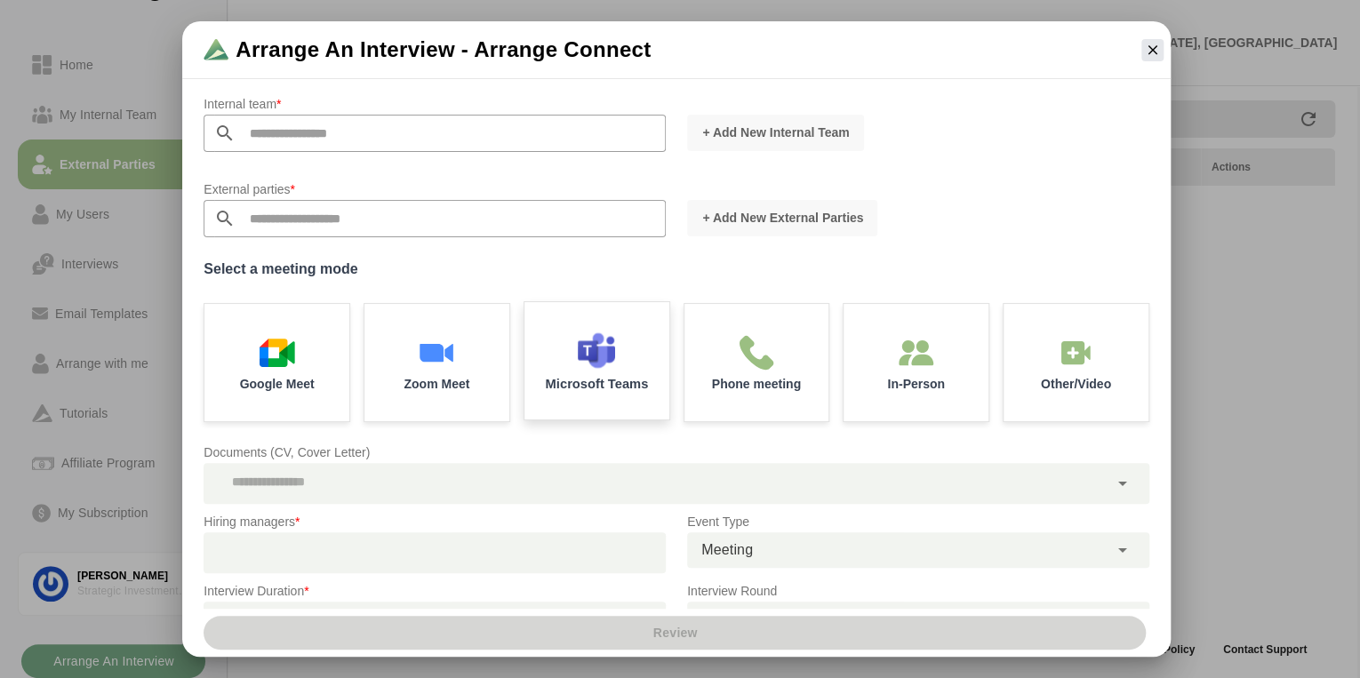
click at [557, 366] on div "Microsoft Teams" at bounding box center [597, 362] width 152 height 124
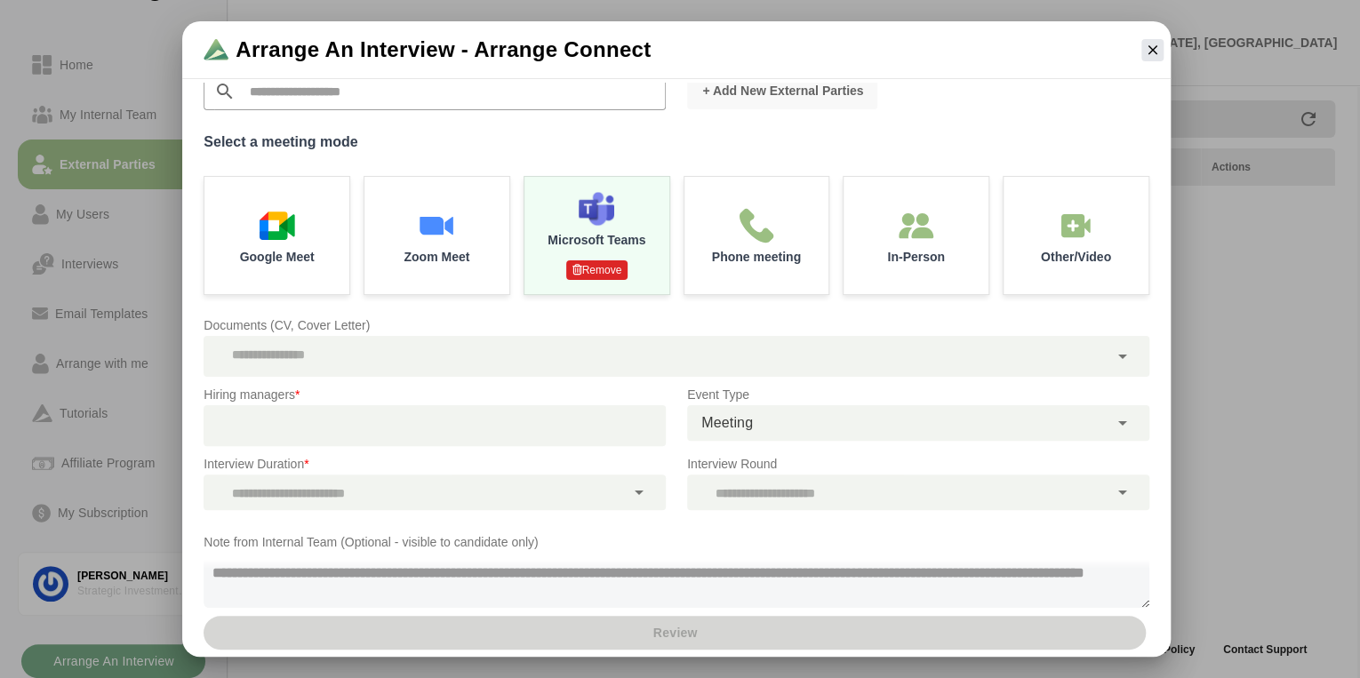
scroll to position [142, 0]
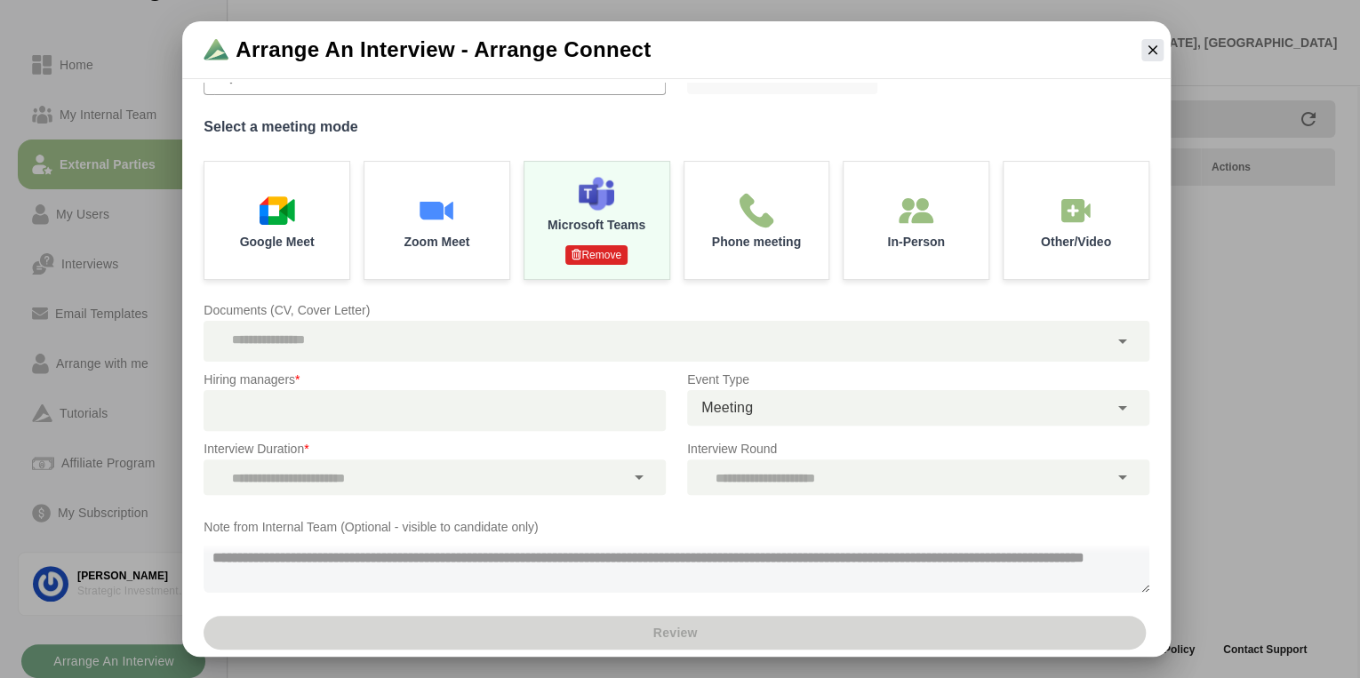
click at [516, 483] on div at bounding box center [414, 478] width 421 height 36
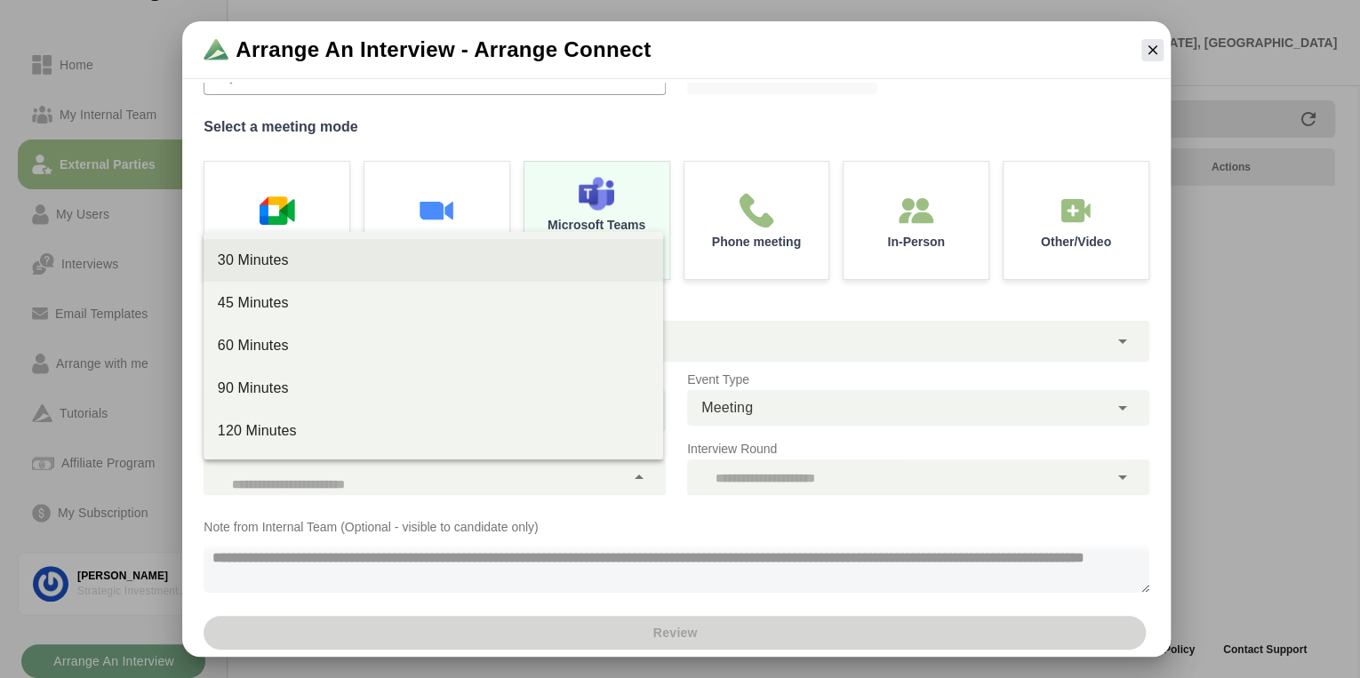
click at [268, 260] on div "30 Minutes" at bounding box center [434, 260] width 432 height 21
type input "**"
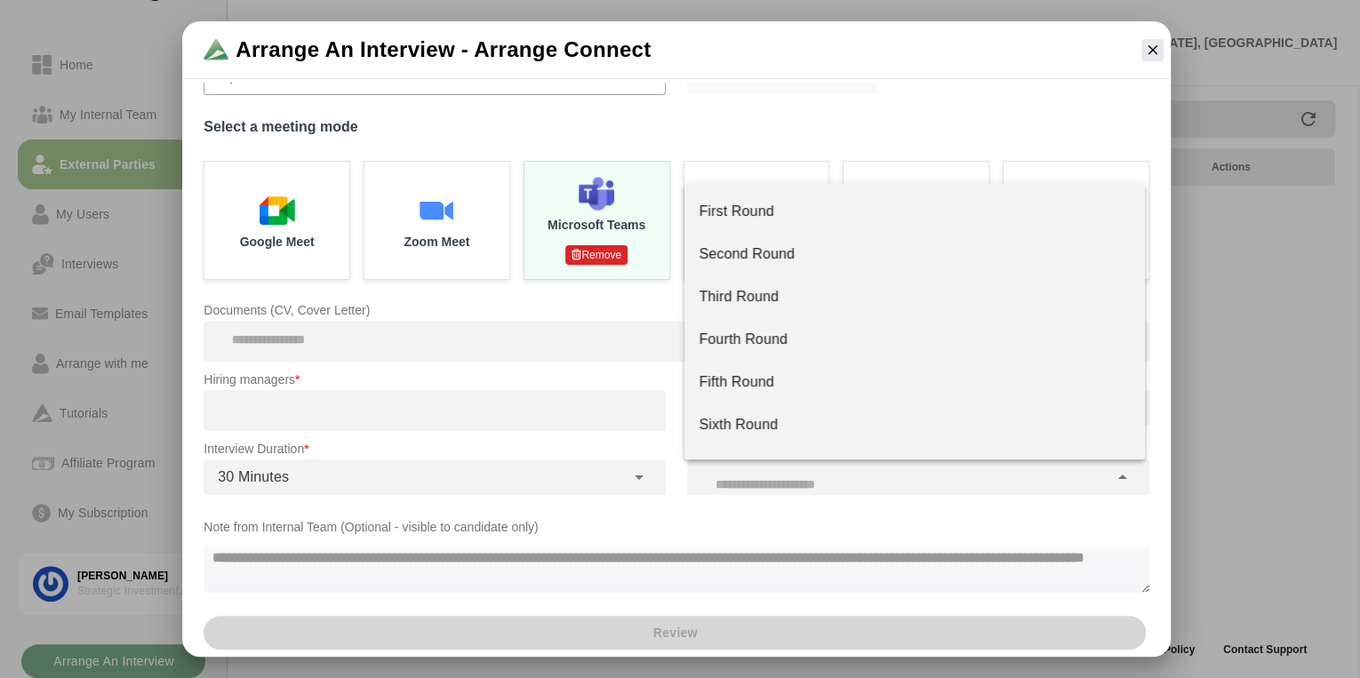
click at [748, 474] on div at bounding box center [897, 478] width 421 height 36
click at [754, 215] on div "First Round" at bounding box center [915, 211] width 432 height 21
type input "**"
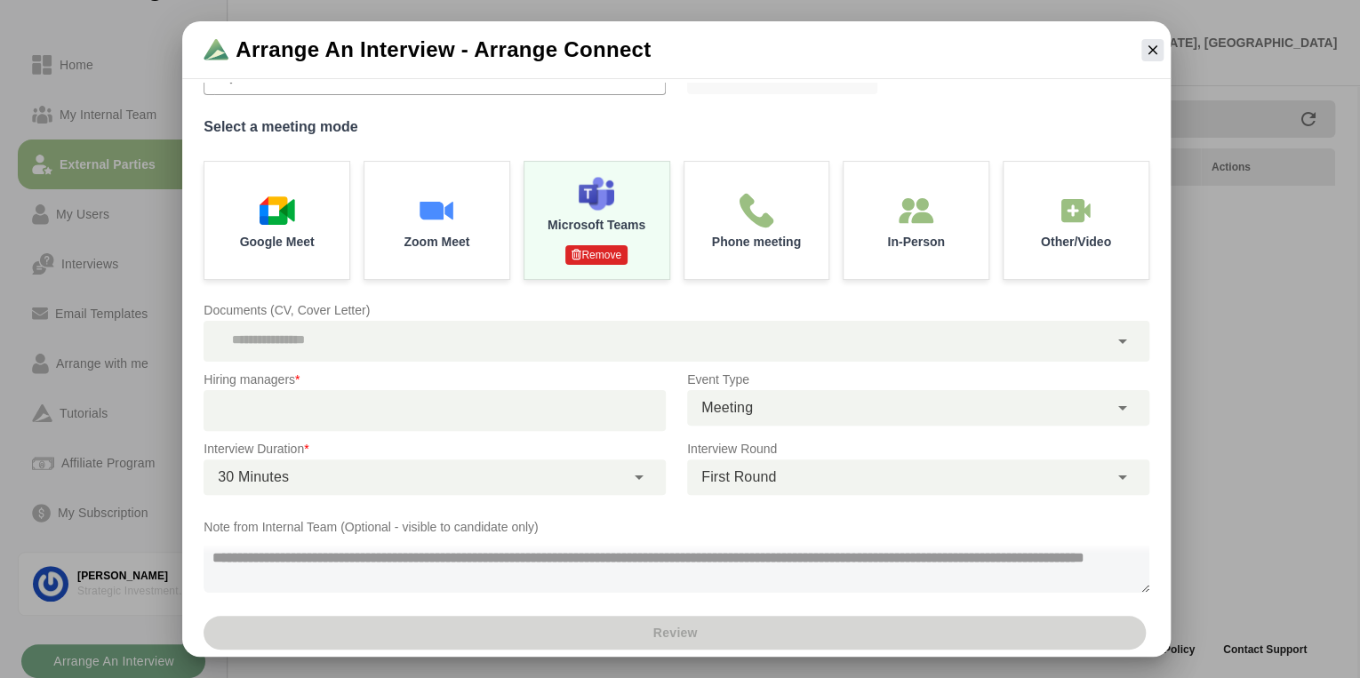
click at [392, 410] on div at bounding box center [427, 410] width 446 height 41
click at [297, 397] on div at bounding box center [427, 410] width 446 height 41
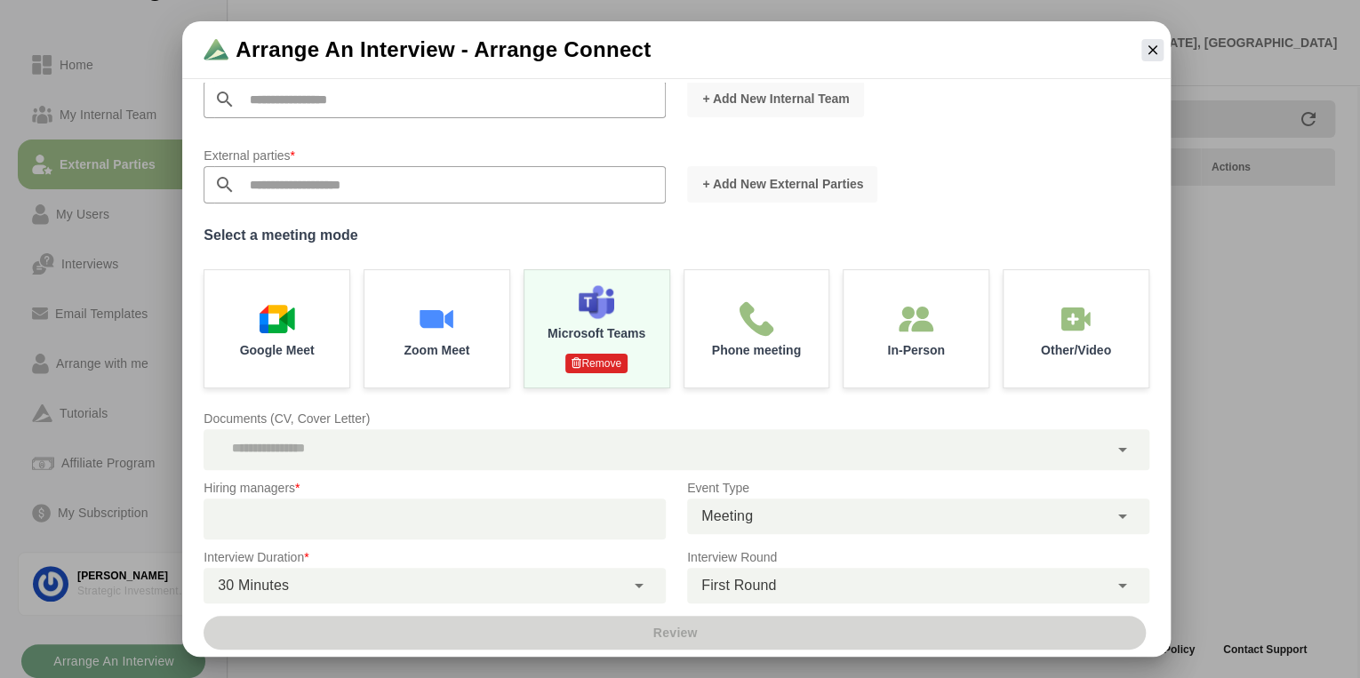
scroll to position [0, 0]
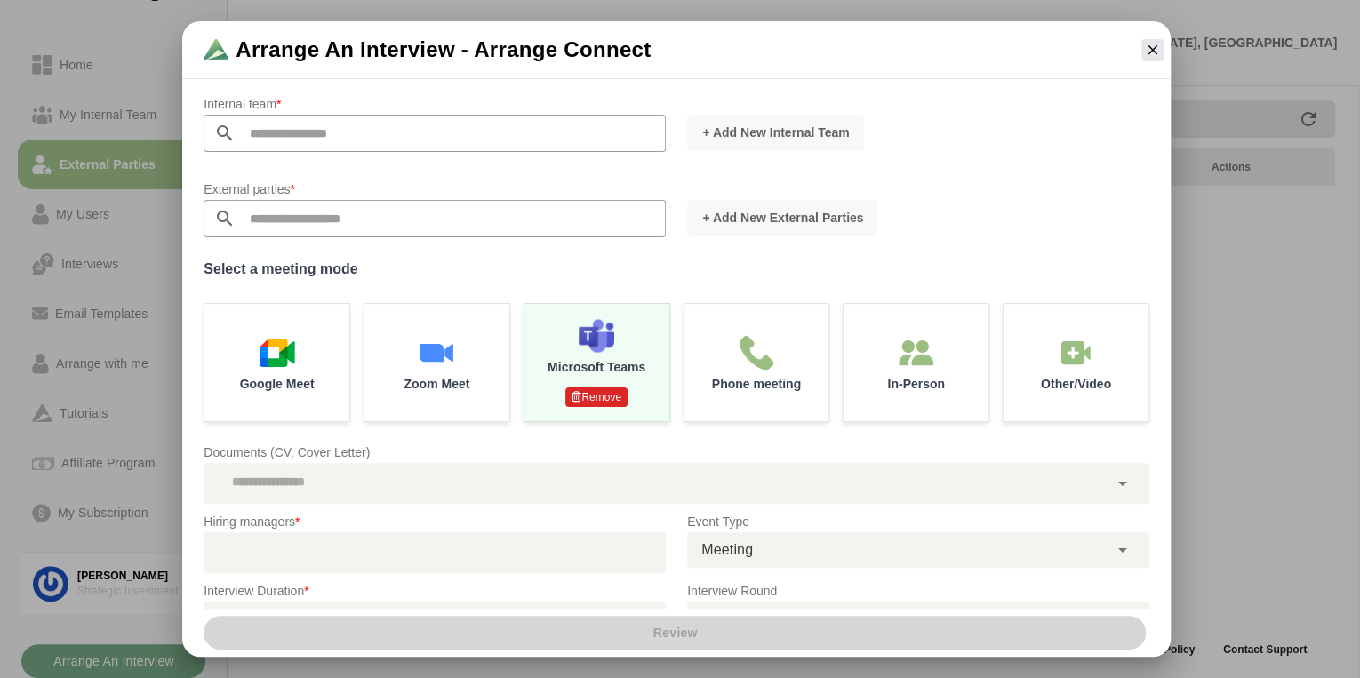
click at [346, 139] on input "text" at bounding box center [451, 133] width 430 height 37
click at [735, 139] on span "+ Add New Internal team" at bounding box center [775, 133] width 148 height 18
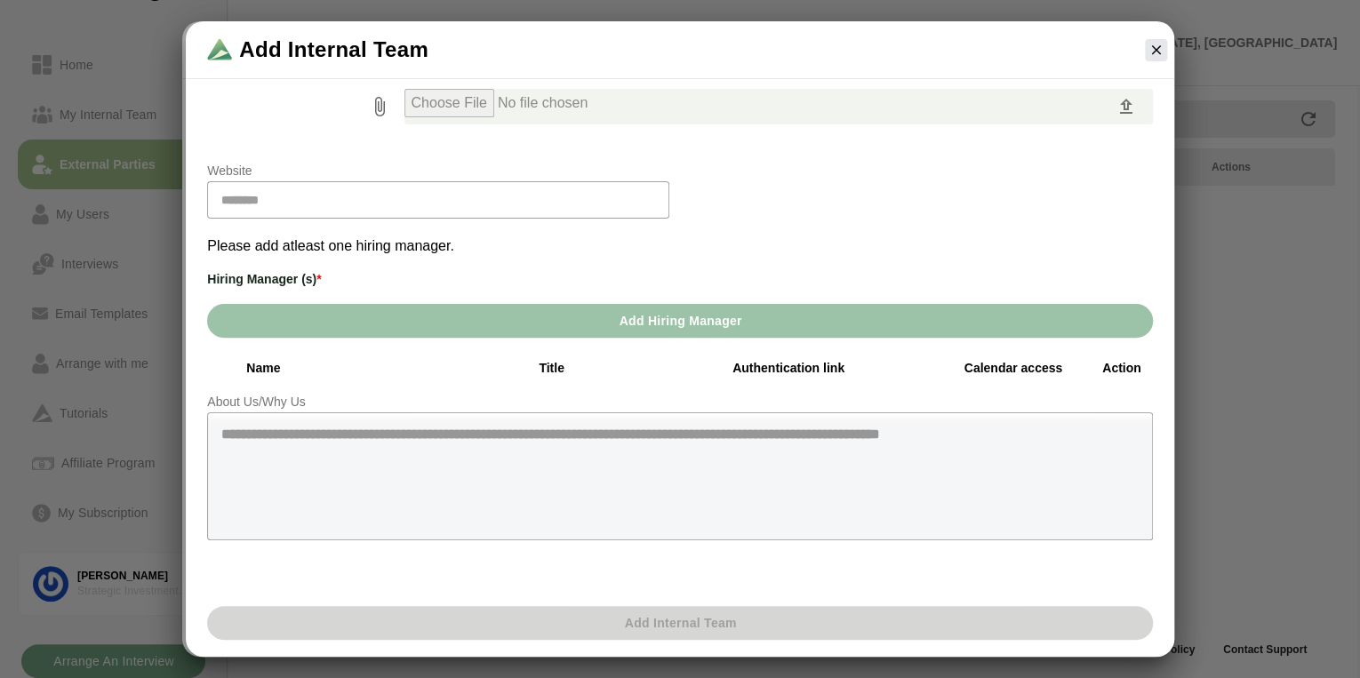
scroll to position [188, 0]
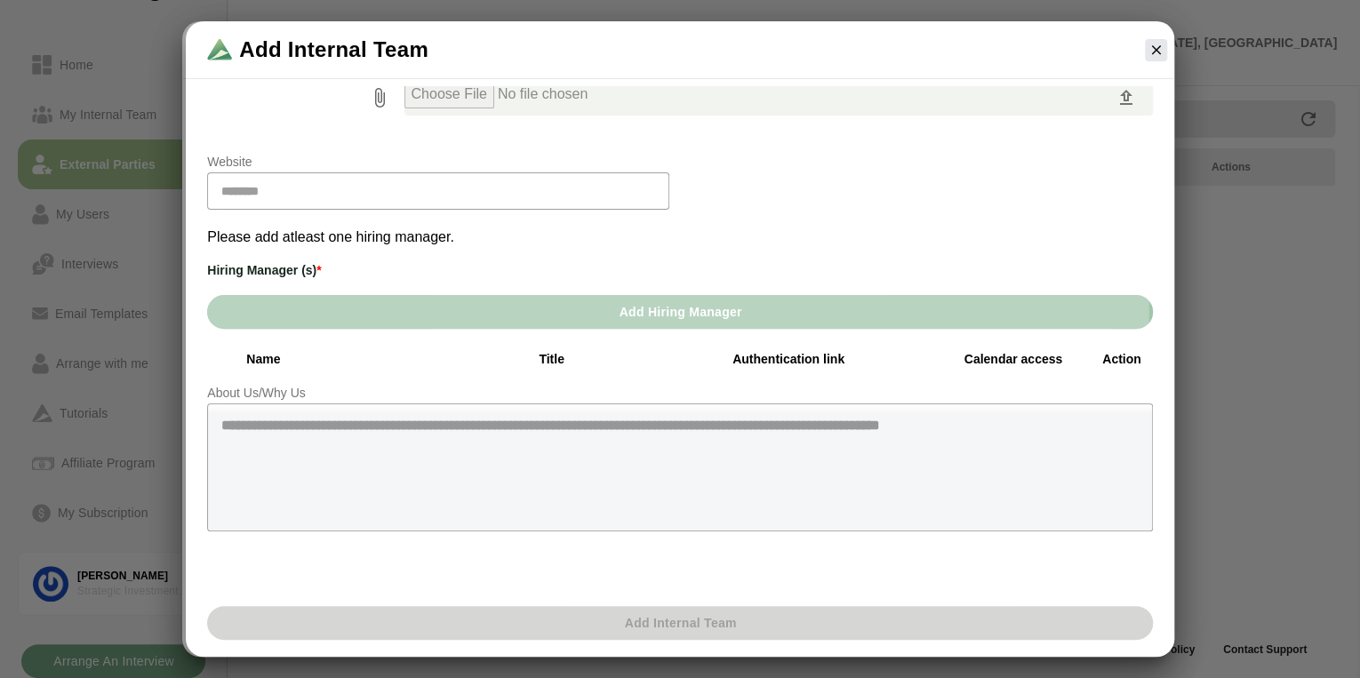
click at [373, 302] on button "Add Hiring Manager" at bounding box center [680, 312] width 946 height 34
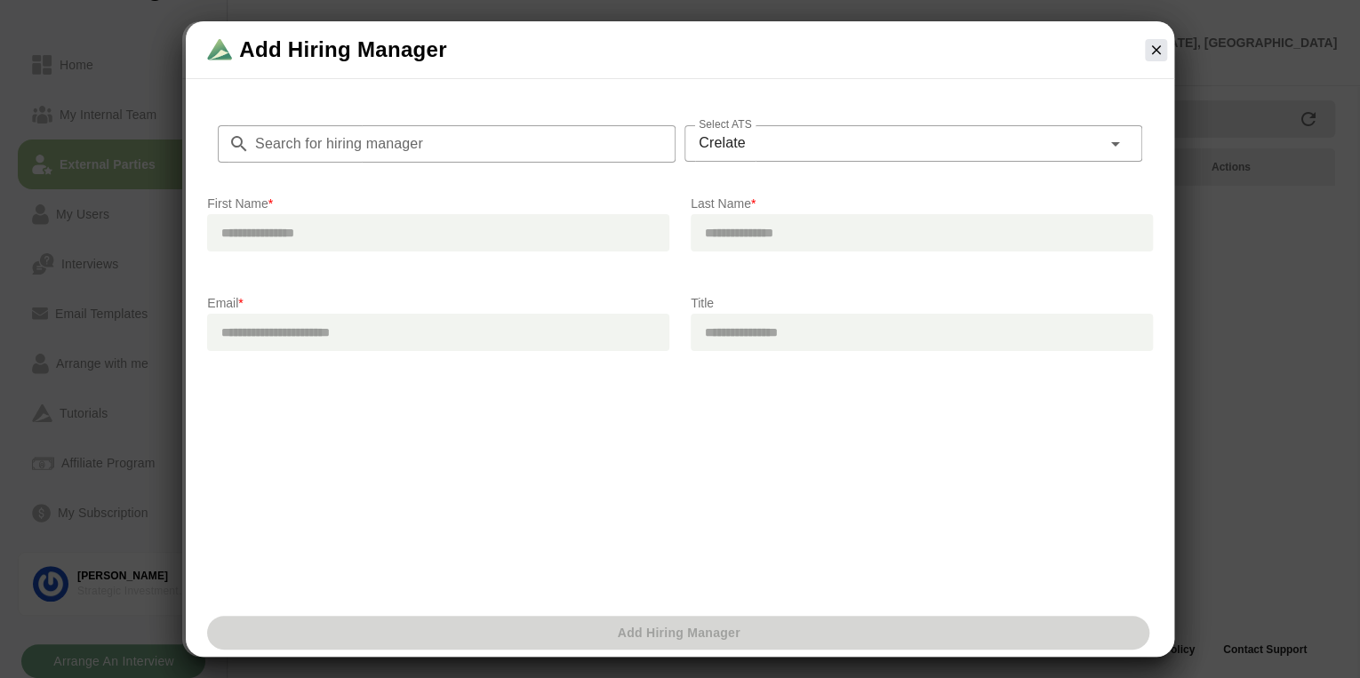
click at [317, 226] on input "text" at bounding box center [438, 232] width 462 height 37
click at [544, 419] on div "Search for hiring manager Search for hiring manager Select ATS Crelate ******* …" at bounding box center [680, 346] width 989 height 526
click at [323, 230] on input "text" at bounding box center [438, 232] width 462 height 37
click at [304, 228] on input "text" at bounding box center [438, 232] width 462 height 37
type input "****"
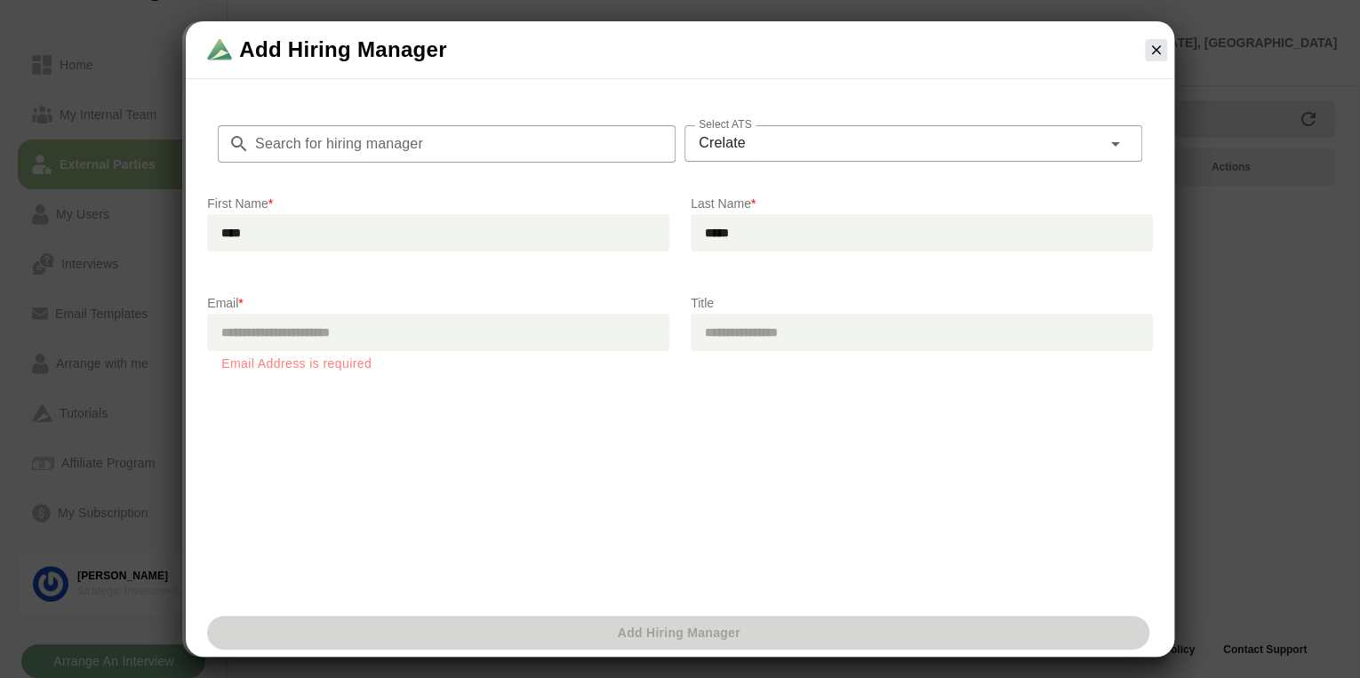
type input "*****"
drag, startPoint x: 266, startPoint y: 395, endPoint x: 268, endPoint y: 382, distance: 12.6
click at [266, 395] on div "Search for hiring manager Search for hiring manager Select ATS Crelate ******* …" at bounding box center [680, 346] width 989 height 526
click at [266, 325] on input "email" at bounding box center [438, 332] width 462 height 37
type input "**********"
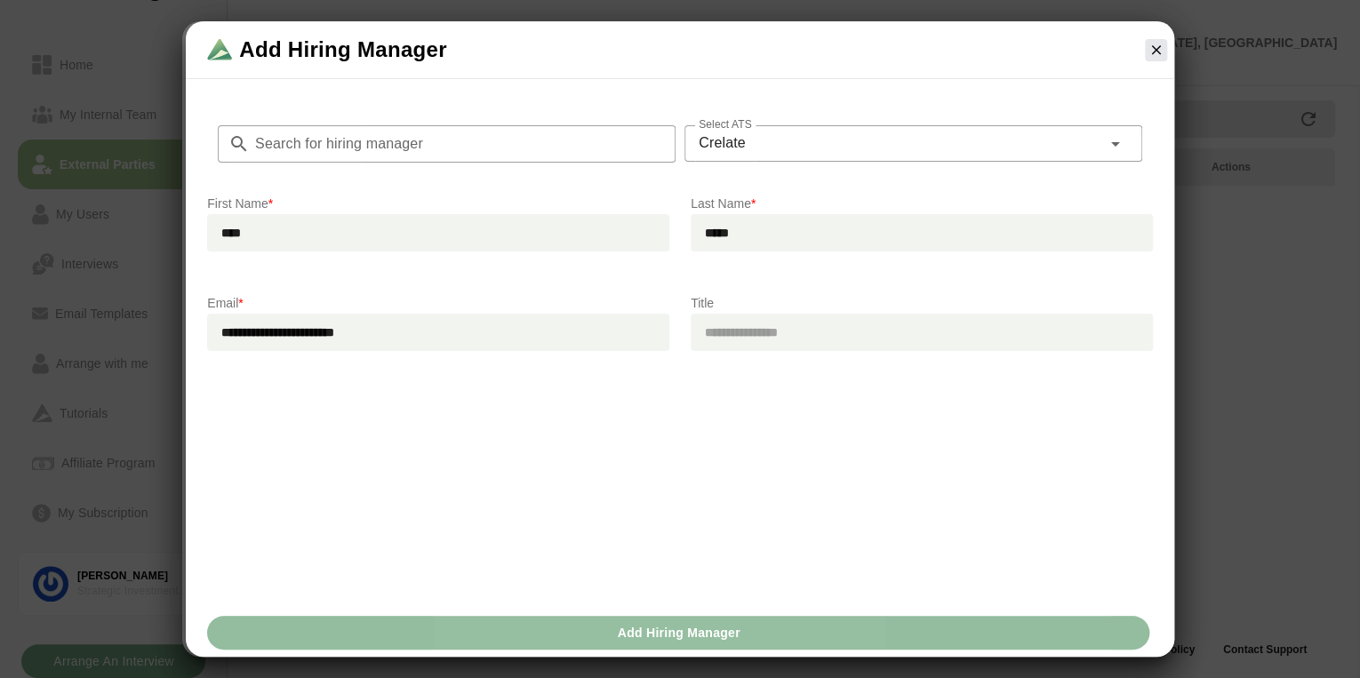
click at [782, 637] on button "Add Hiring Manager" at bounding box center [678, 633] width 942 height 34
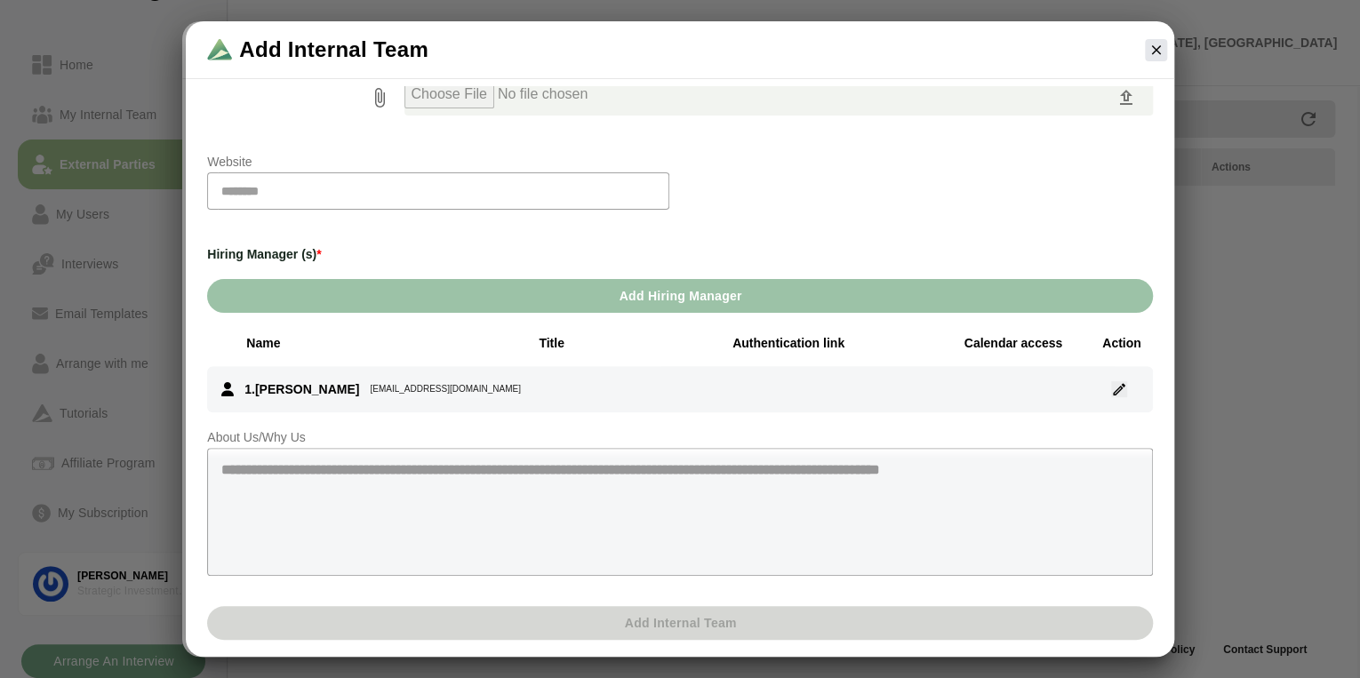
click at [1112, 390] on icon "button" at bounding box center [1119, 389] width 16 height 16
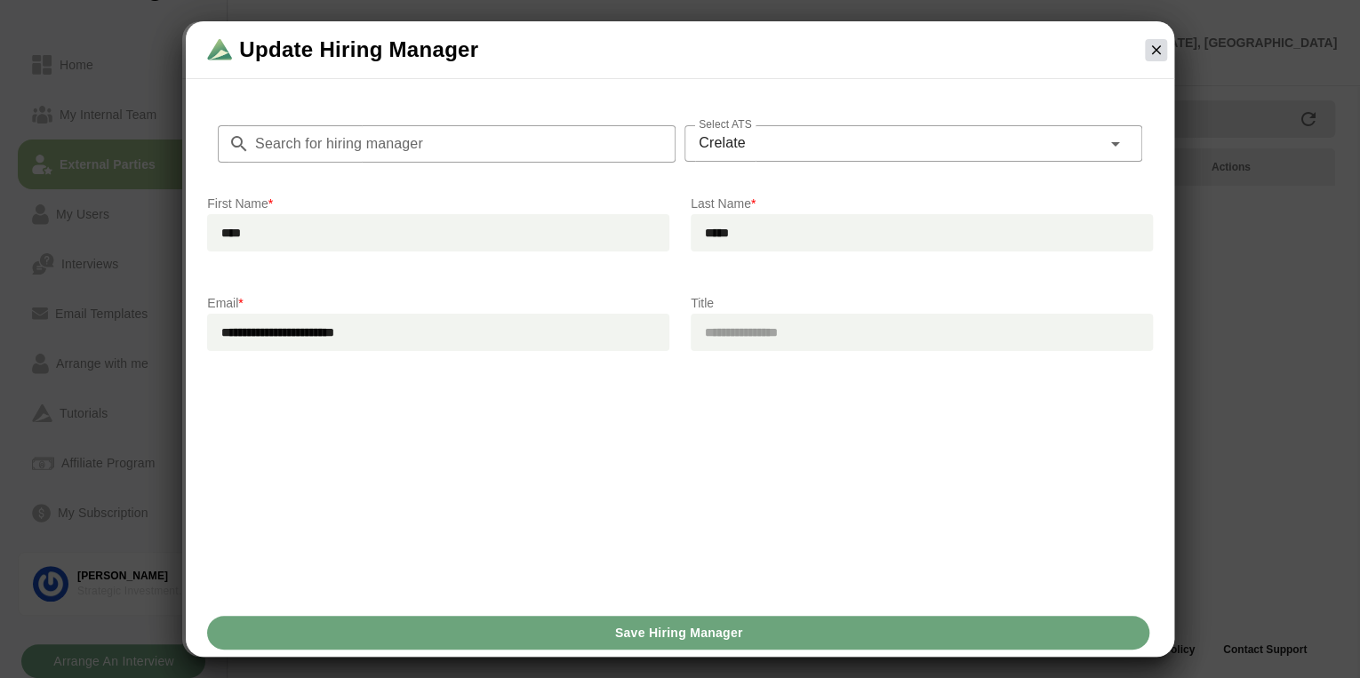
click at [1158, 52] on icon "button" at bounding box center [1156, 50] width 16 height 16
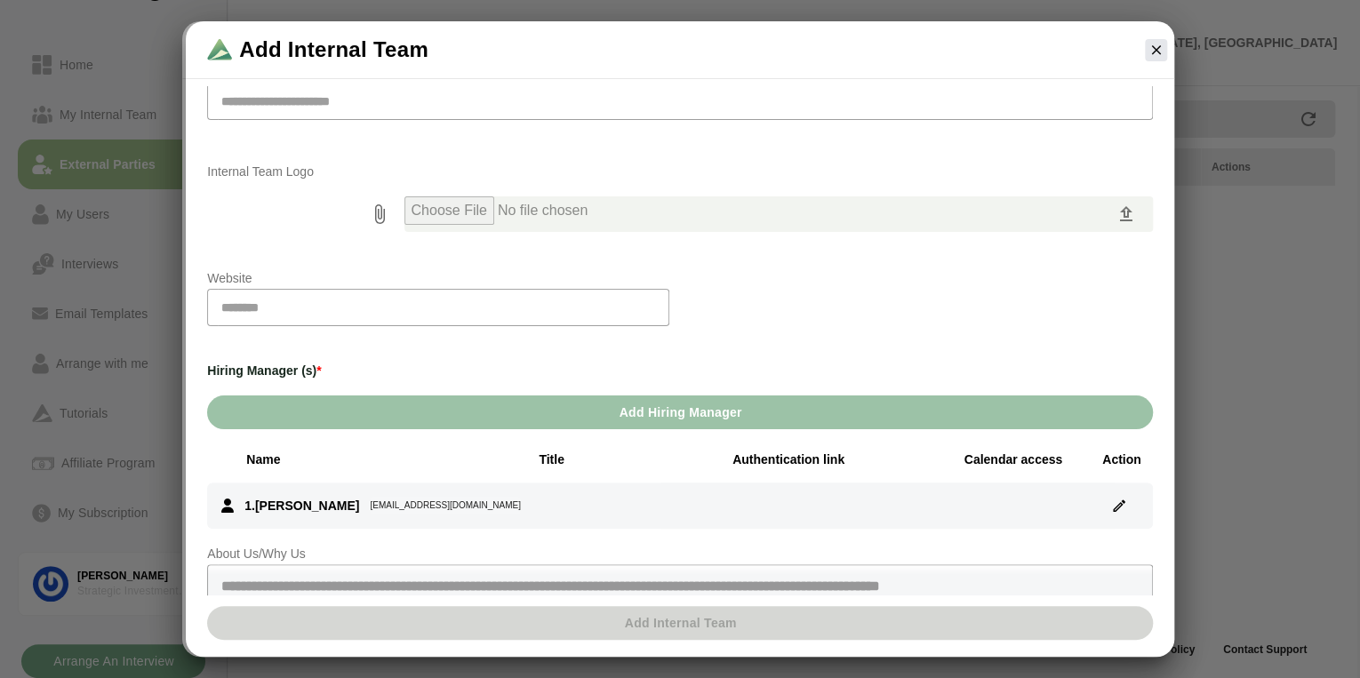
scroll to position [142, 0]
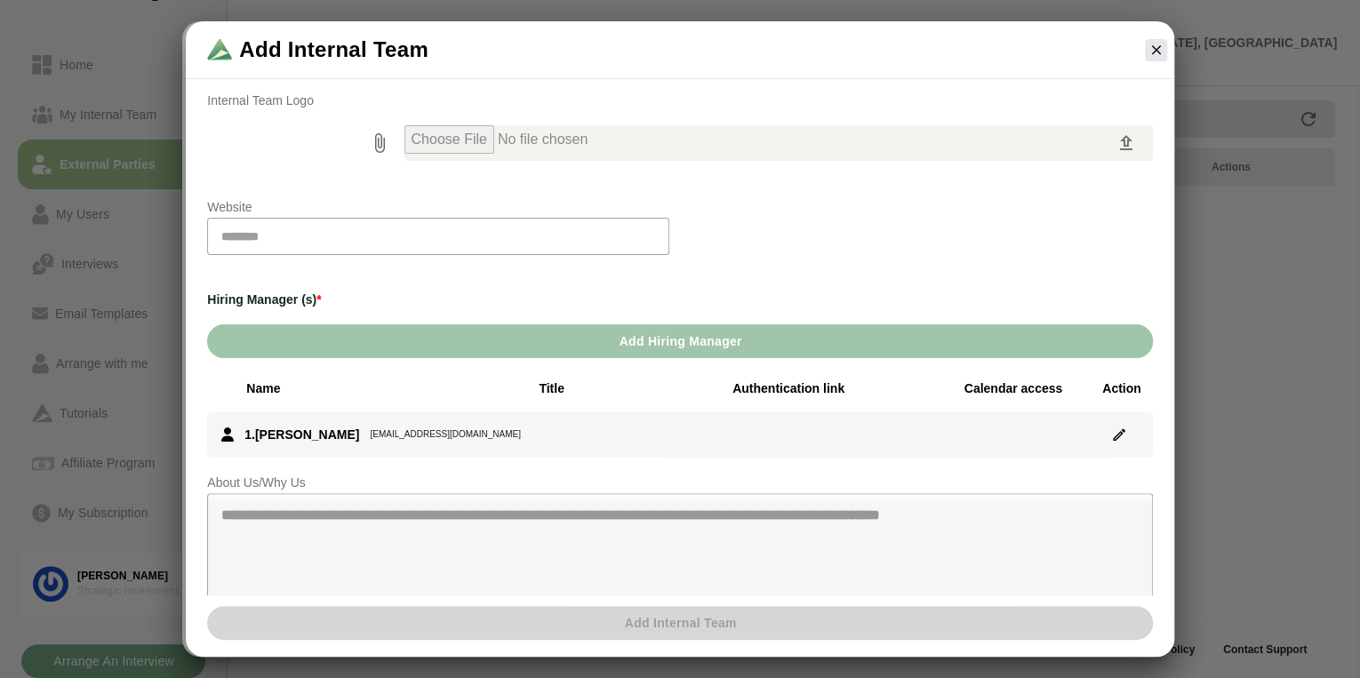
click at [592, 341] on button "Add Hiring Manager" at bounding box center [680, 342] width 946 height 34
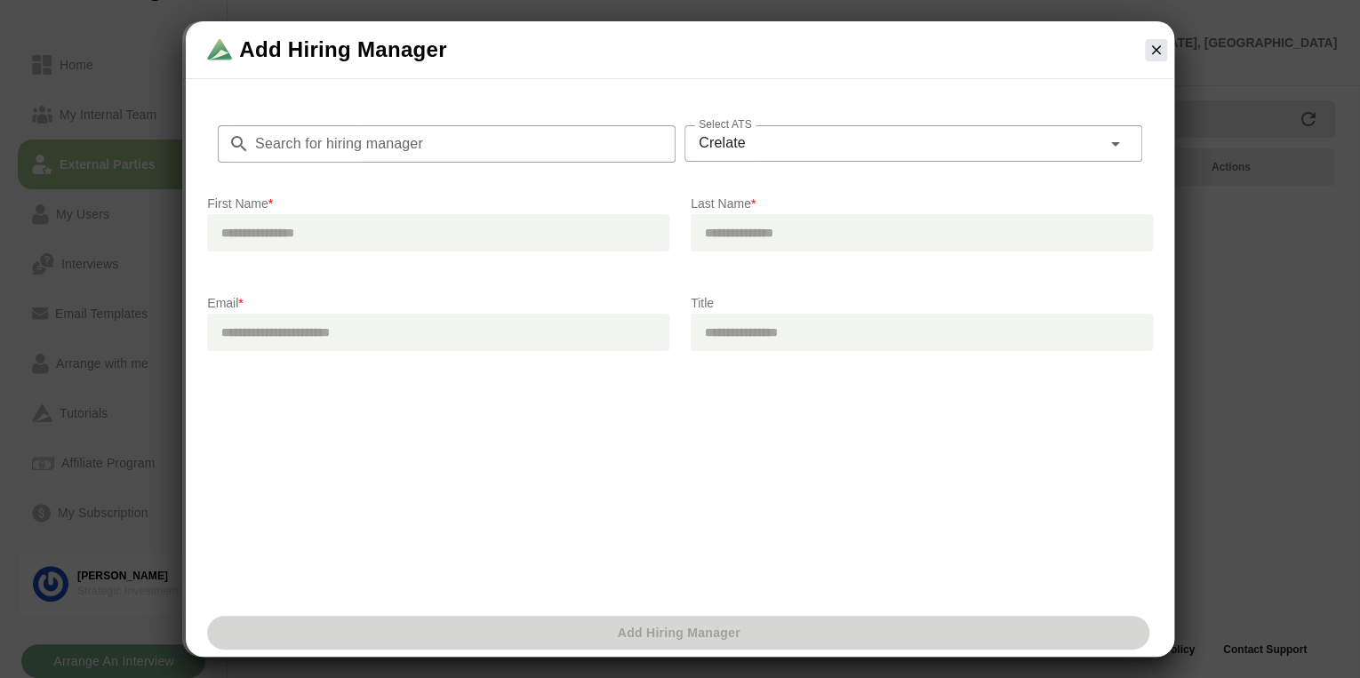
click at [365, 238] on input "text" at bounding box center [438, 232] width 462 height 37
type input "****"
type input "*********"
type input "**********"
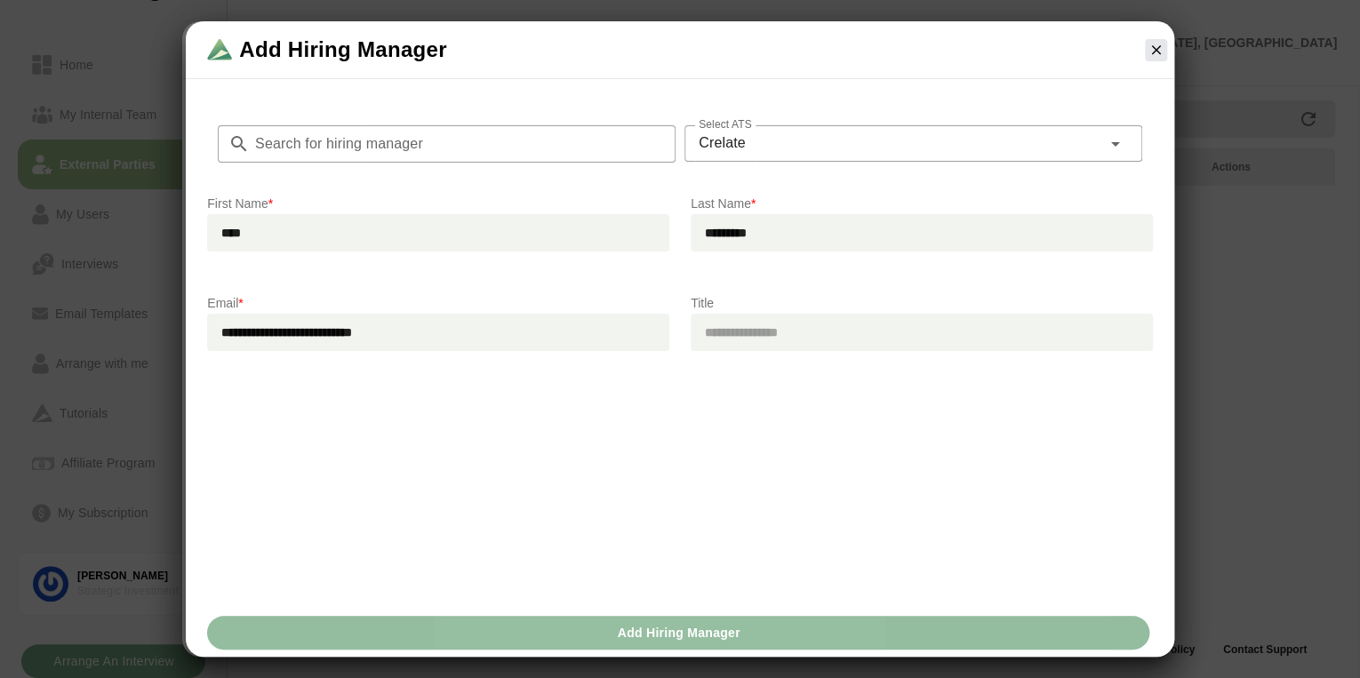
click at [637, 634] on span "Add Hiring Manager" at bounding box center [678, 633] width 124 height 34
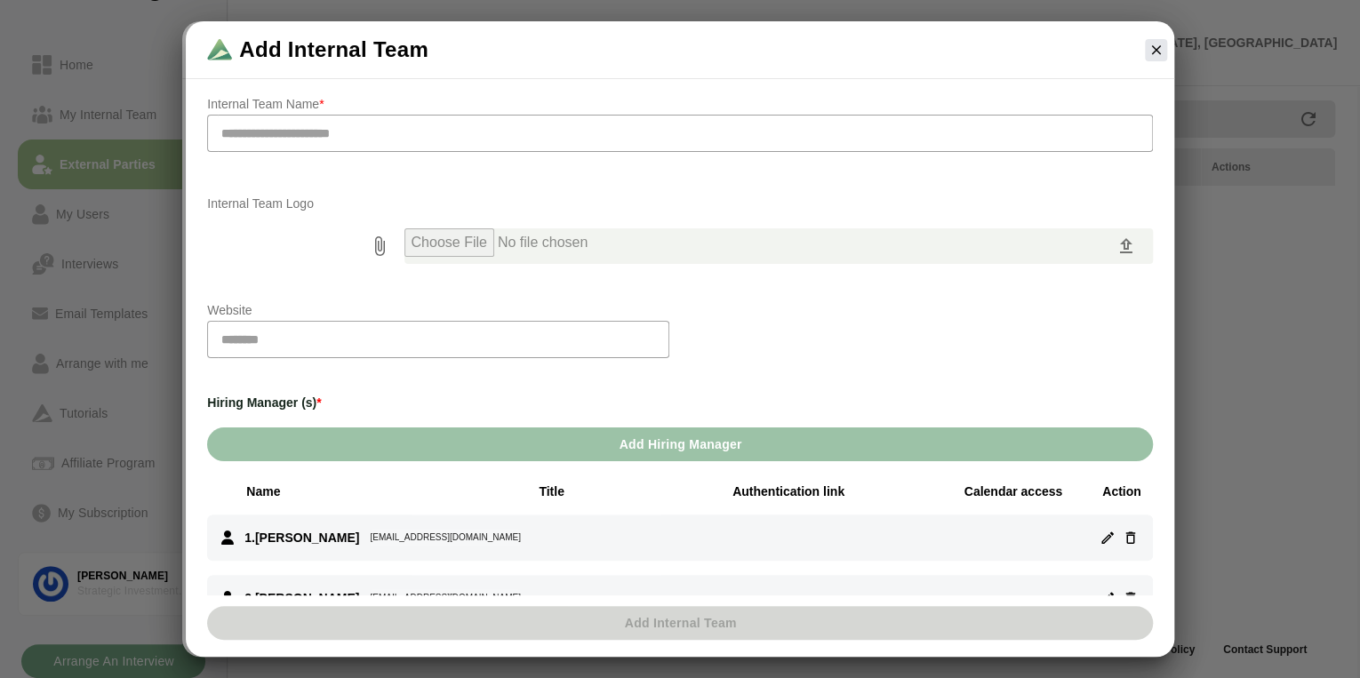
scroll to position [0, 0]
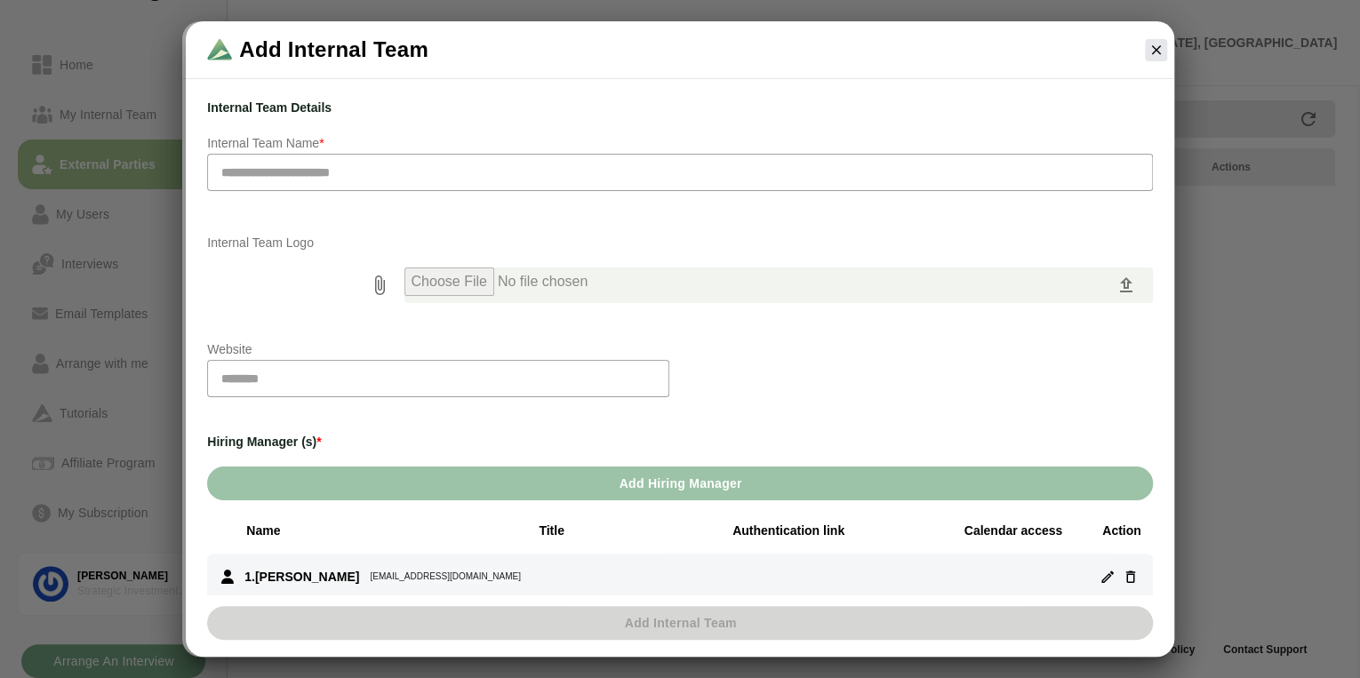
click at [292, 170] on input "text" at bounding box center [680, 172] width 946 height 37
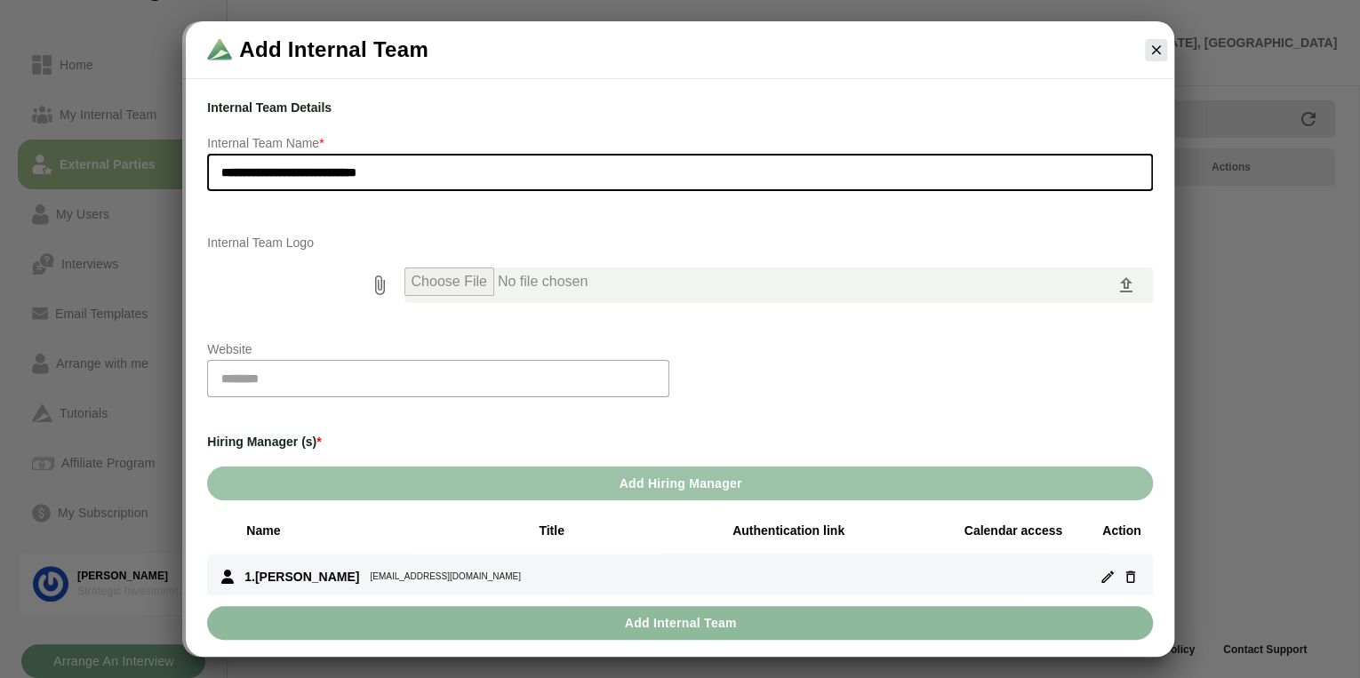
type input "**********"
click at [551, 212] on div "**********" at bounding box center [679, 153] width 967 height 135
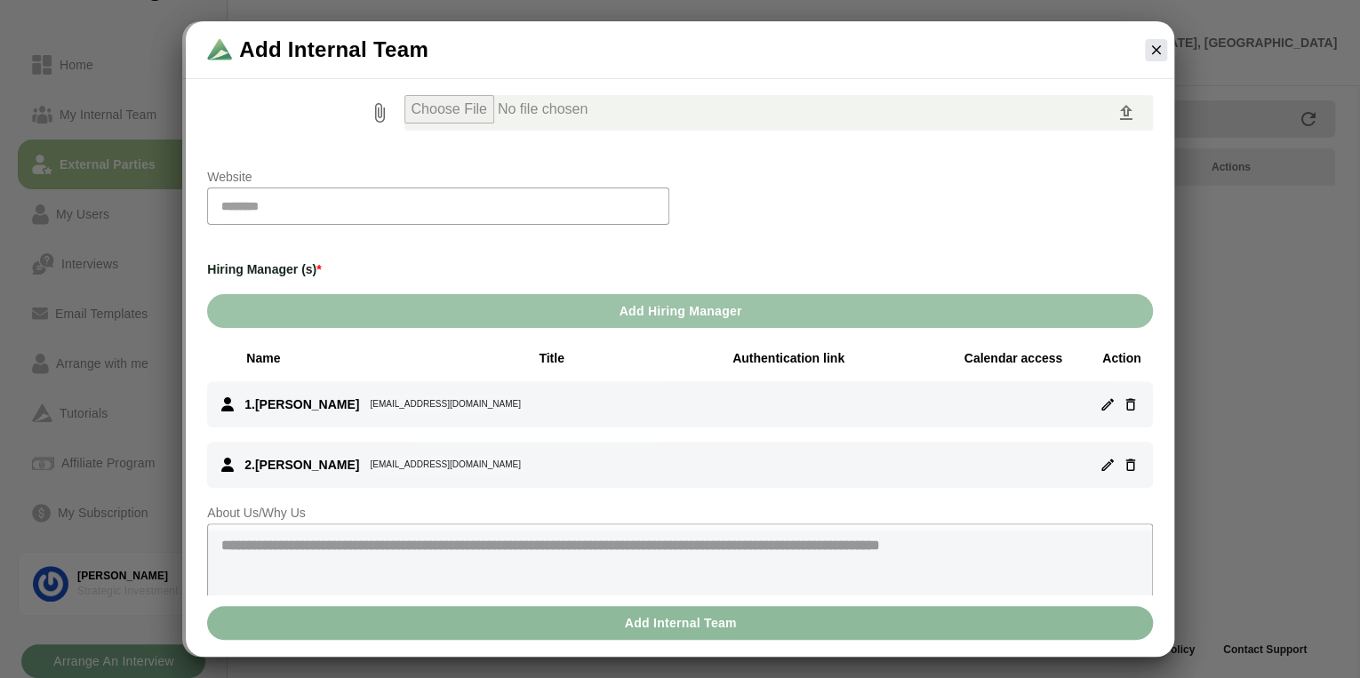
scroll to position [292, 0]
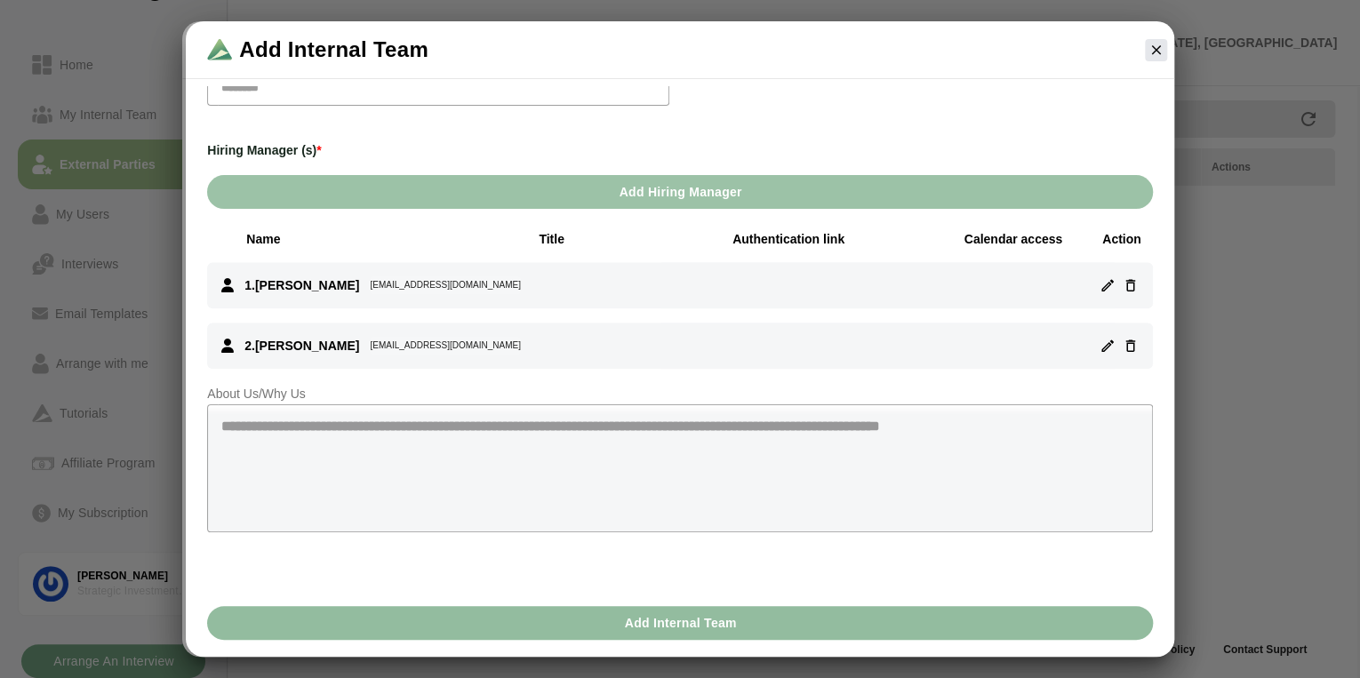
click at [715, 627] on span "Add Internal team" at bounding box center [679, 623] width 113 height 34
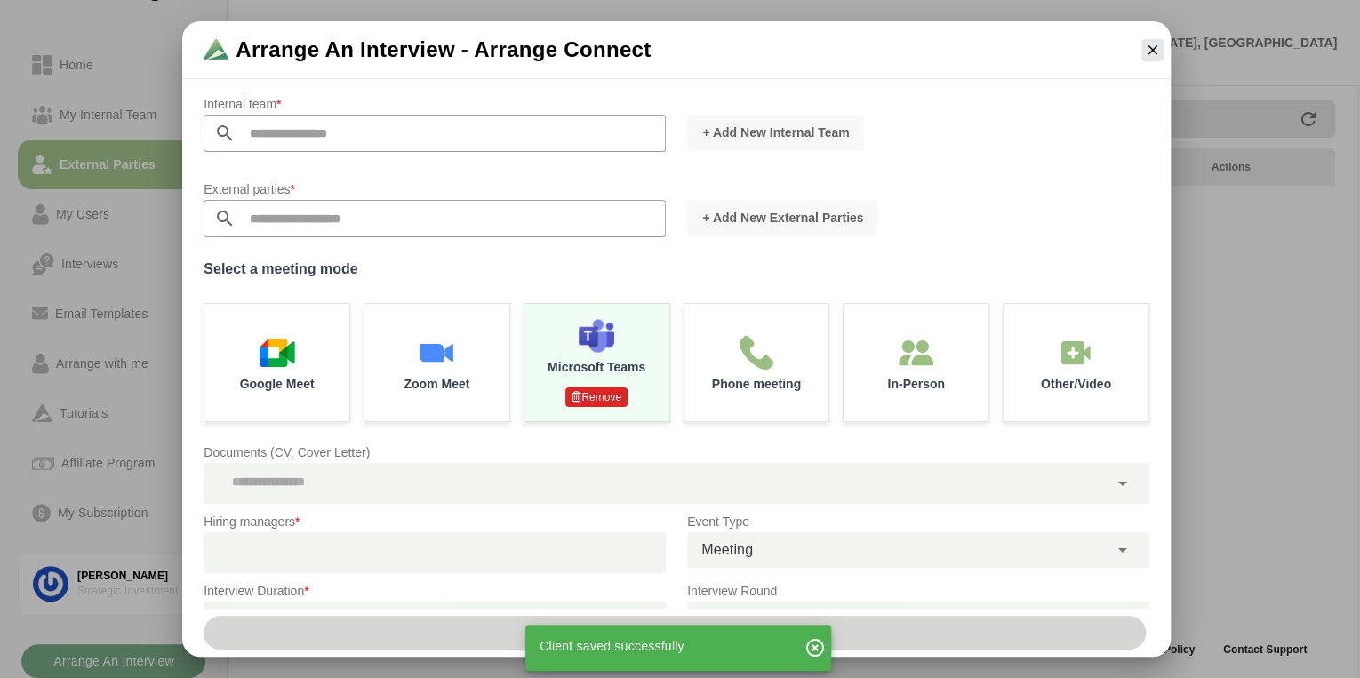
click at [395, 140] on input "text" at bounding box center [451, 133] width 430 height 37
click at [569, 120] on input "text" at bounding box center [451, 133] width 430 height 37
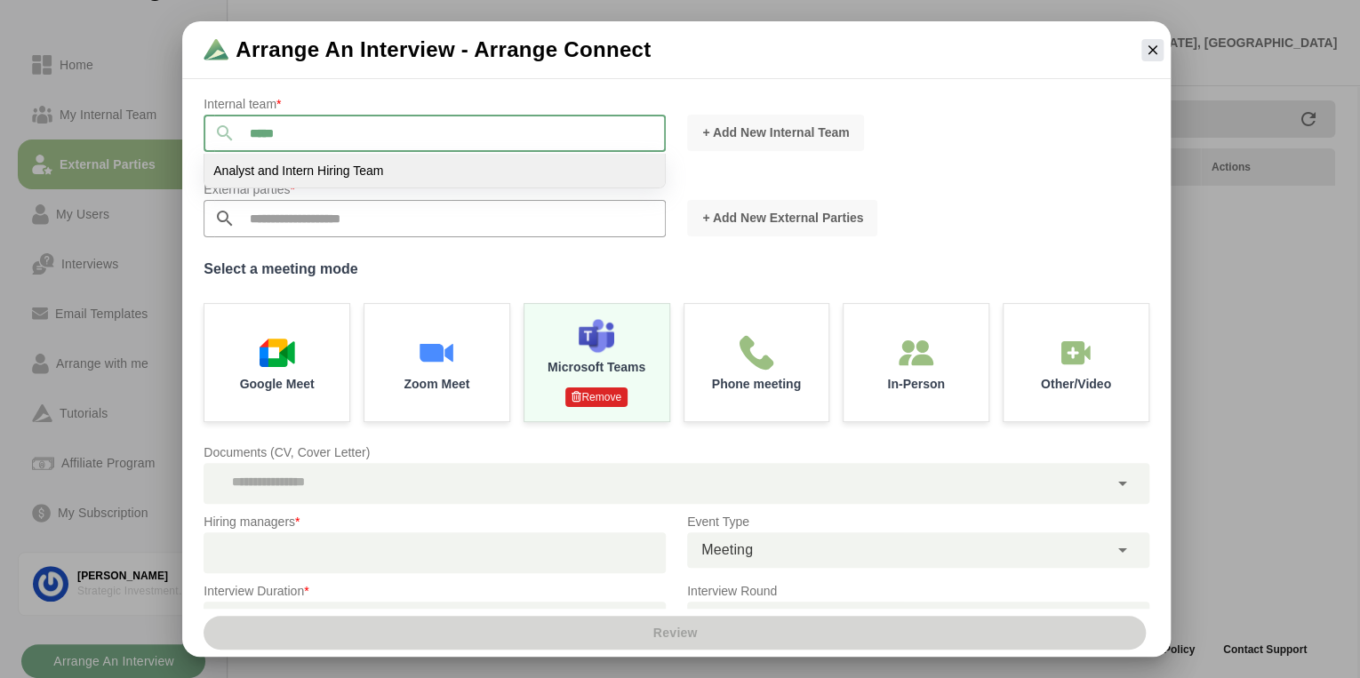
click at [373, 164] on span "Analyst and Intern Hiring Team" at bounding box center [298, 171] width 170 height 16
type input "**********"
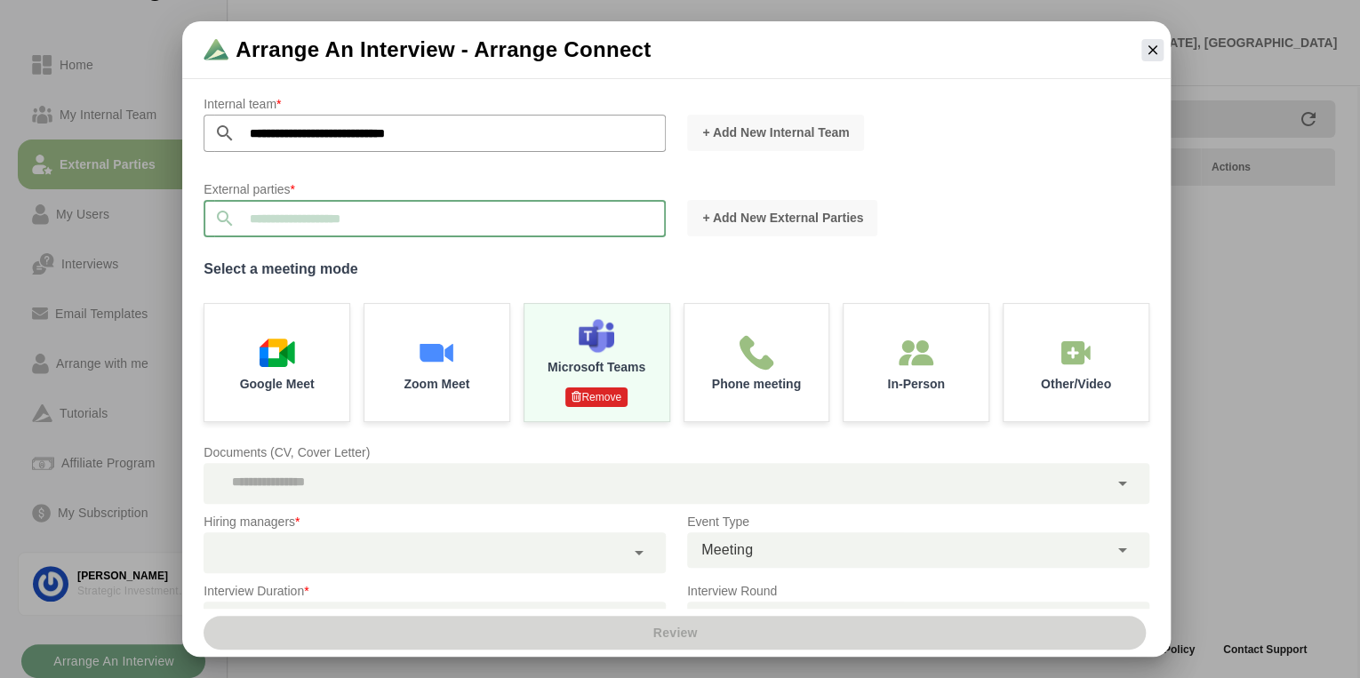
click at [366, 210] on input "text" at bounding box center [451, 218] width 430 height 37
type input "**********"
click at [736, 257] on label "Select a meeting mode" at bounding box center [677, 269] width 946 height 25
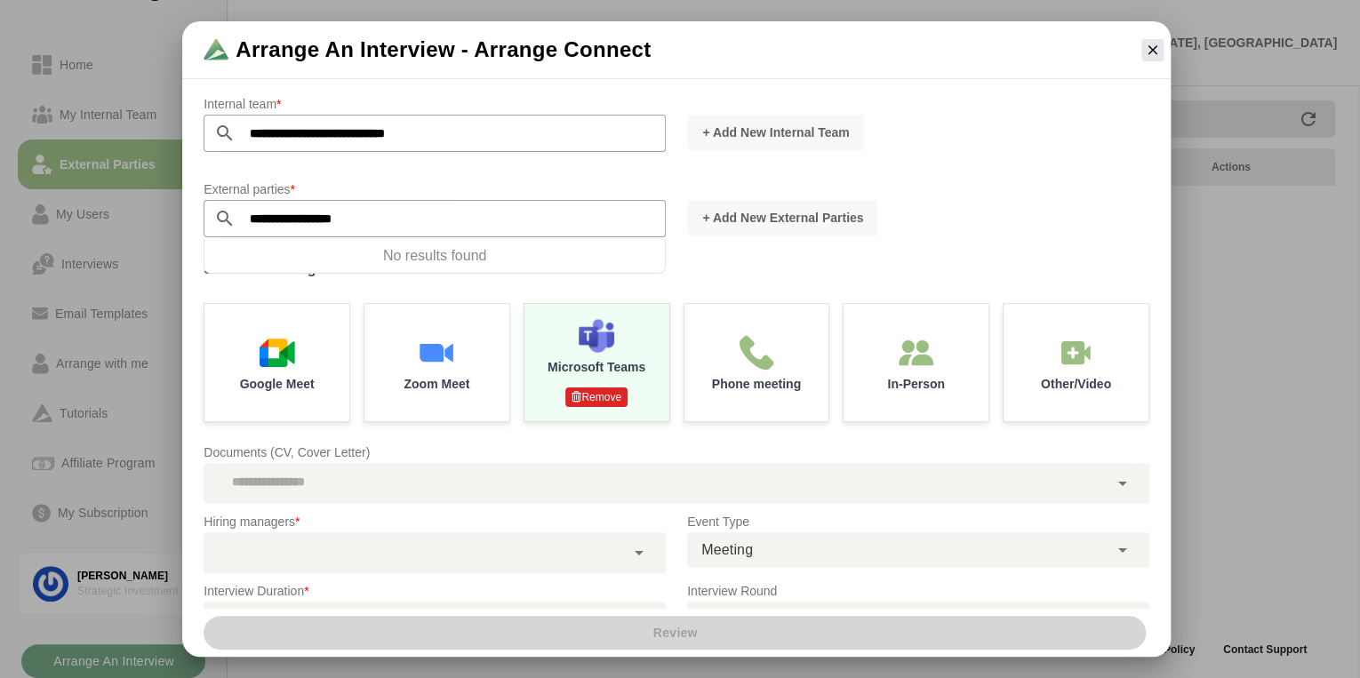
click at [660, 277] on label "Select a meeting mode" at bounding box center [677, 269] width 946 height 25
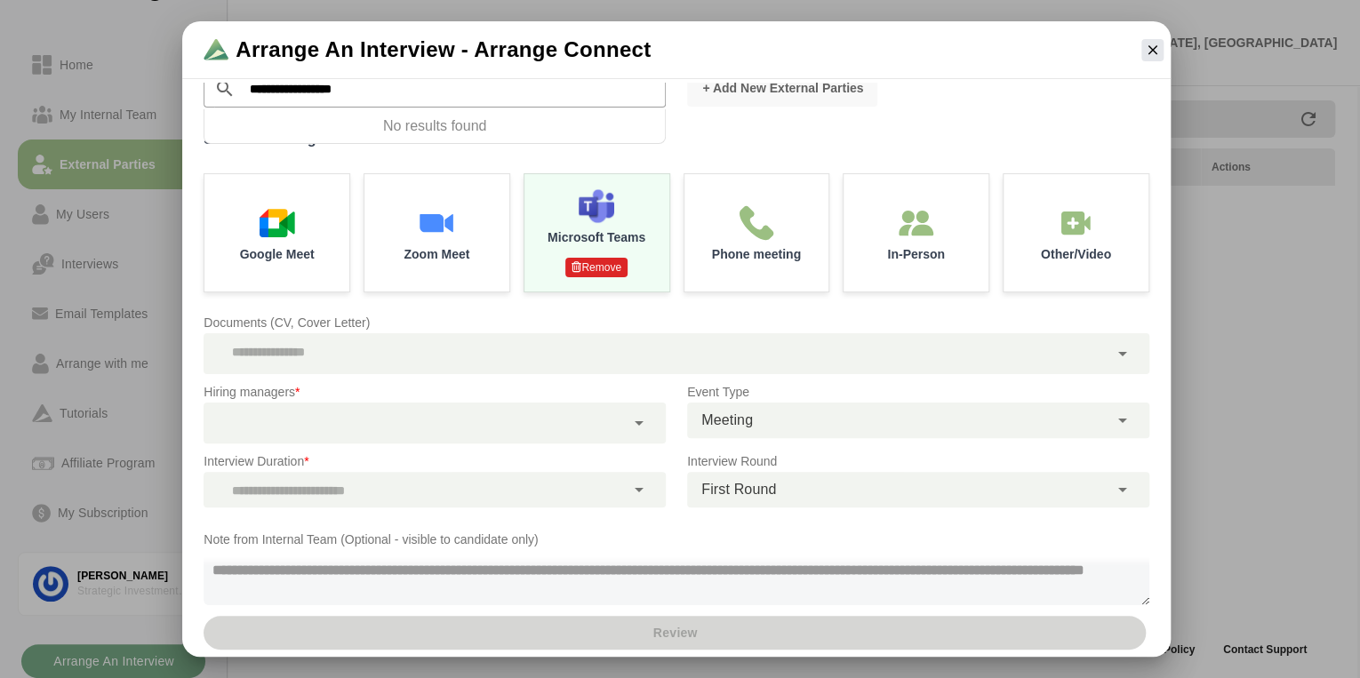
scroll to position [142, 0]
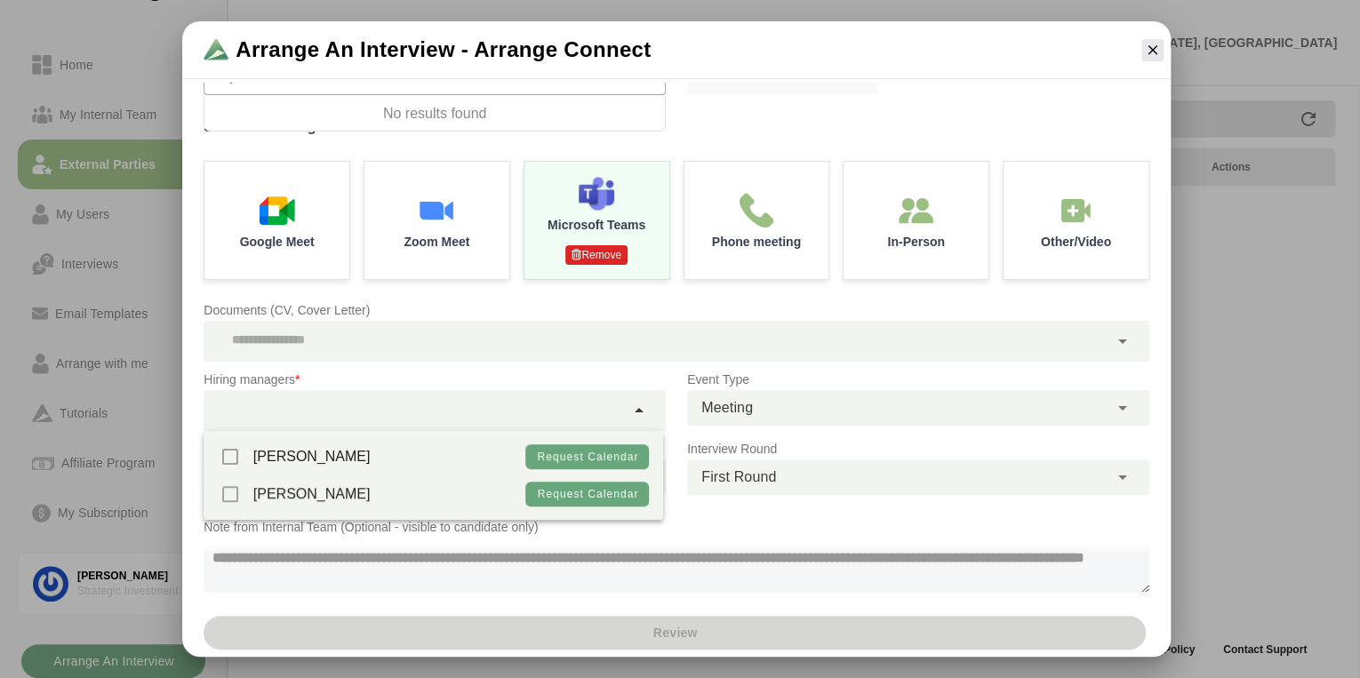
click at [362, 415] on div at bounding box center [414, 410] width 421 height 41
click at [231, 457] on div "[PERSON_NAME]" at bounding box center [294, 456] width 153 height 37
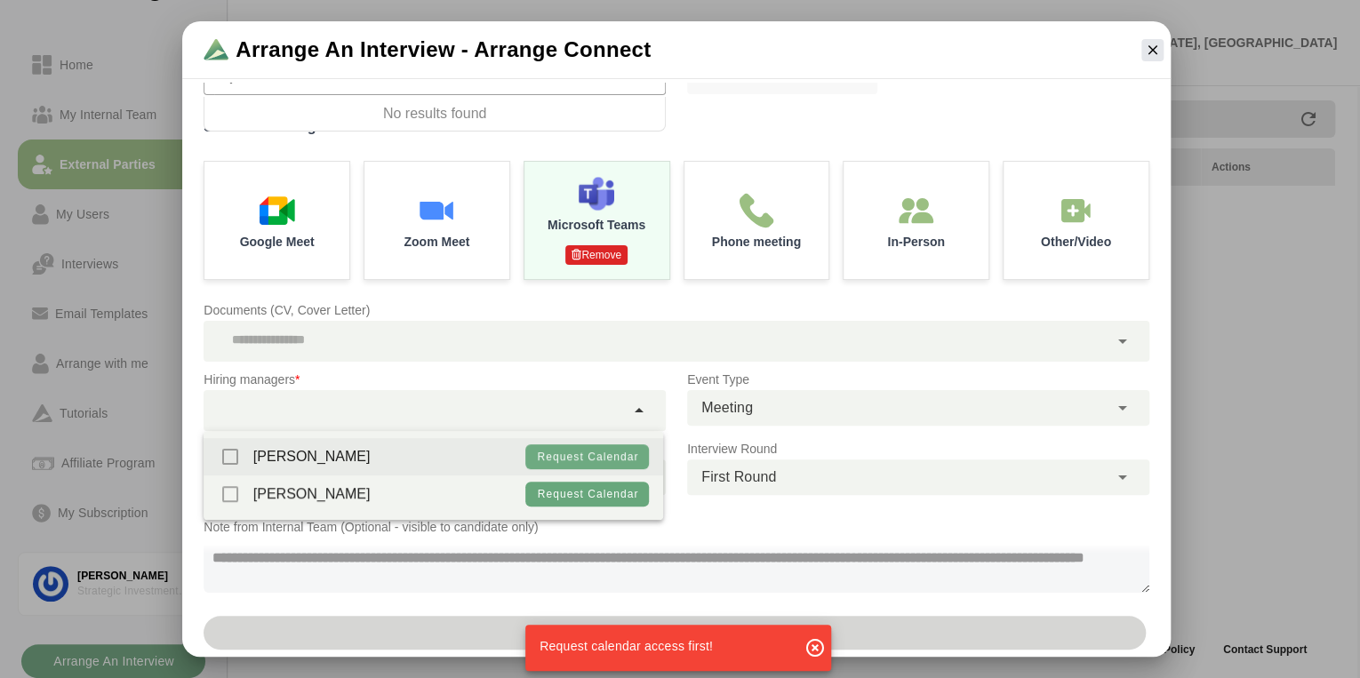
click at [597, 453] on span "Request calendar" at bounding box center [587, 457] width 102 height 12
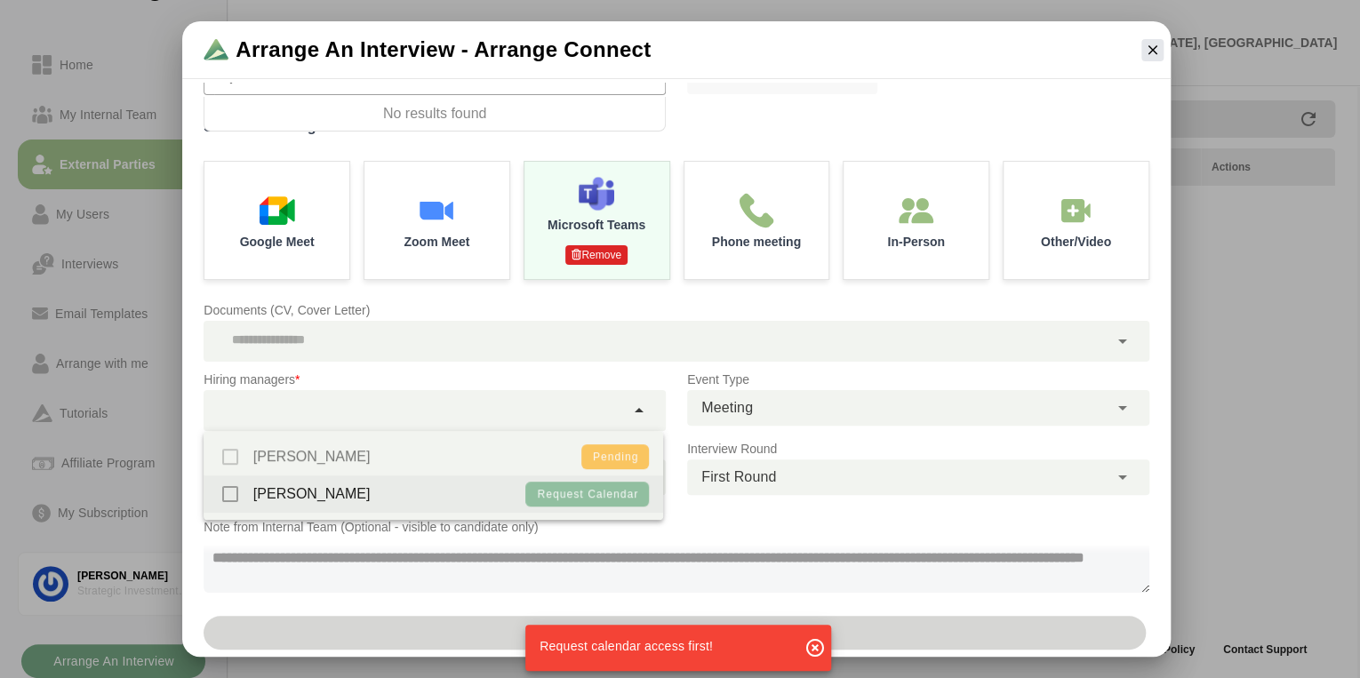
click at [589, 493] on span "Request calendar" at bounding box center [587, 494] width 102 height 12
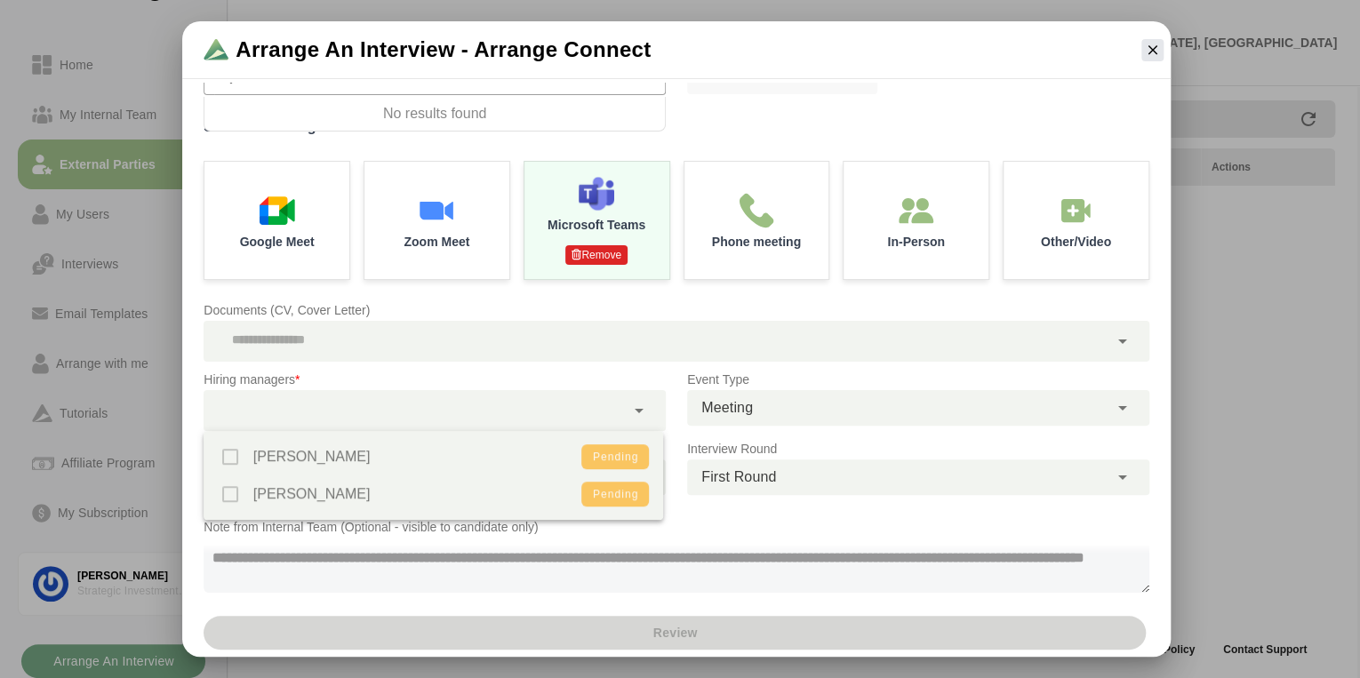
click at [709, 528] on p "Note from Internal Team (Optional - visible to candidate only)" at bounding box center [677, 527] width 946 height 21
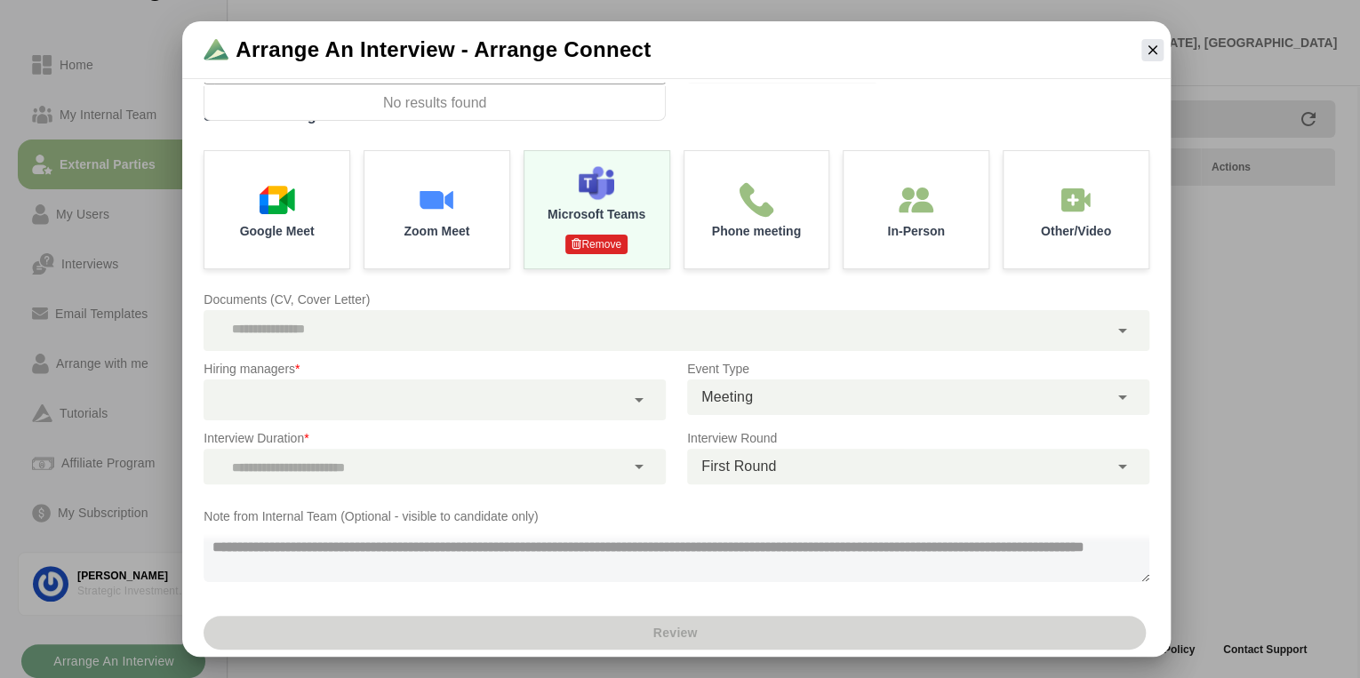
scroll to position [156, 0]
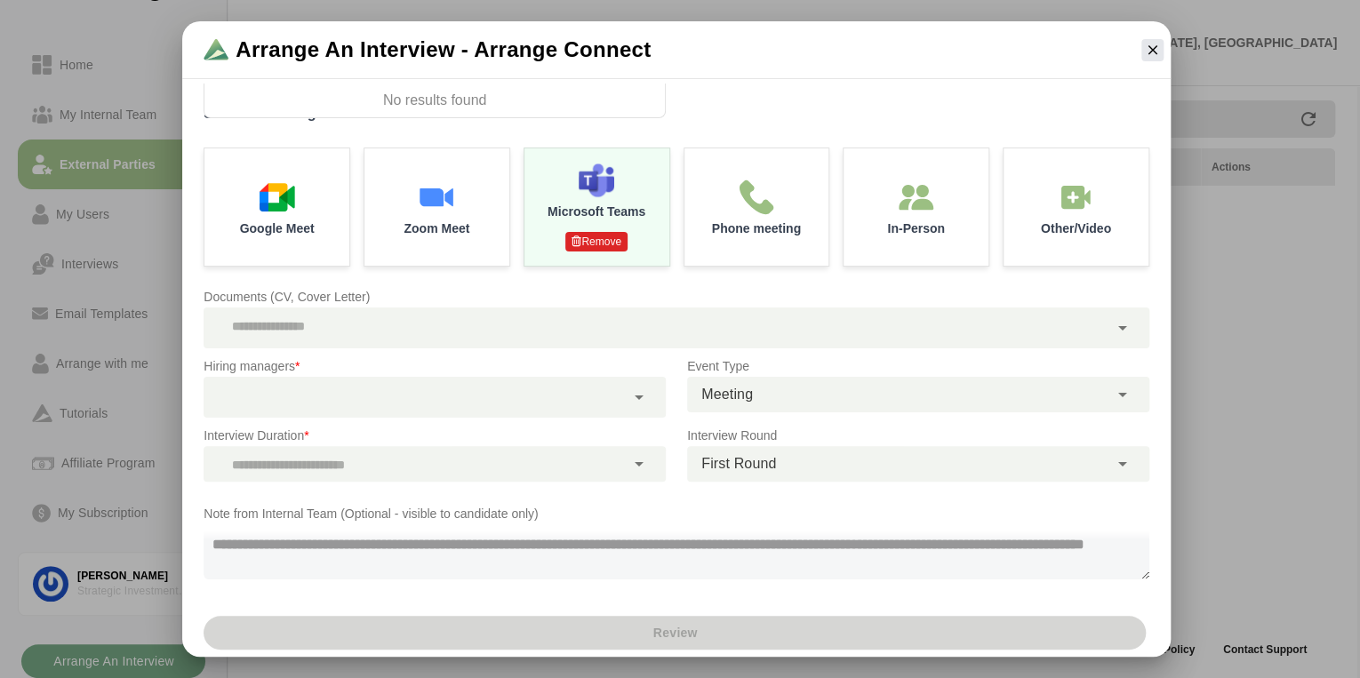
click at [633, 452] on div at bounding box center [640, 464] width 30 height 36
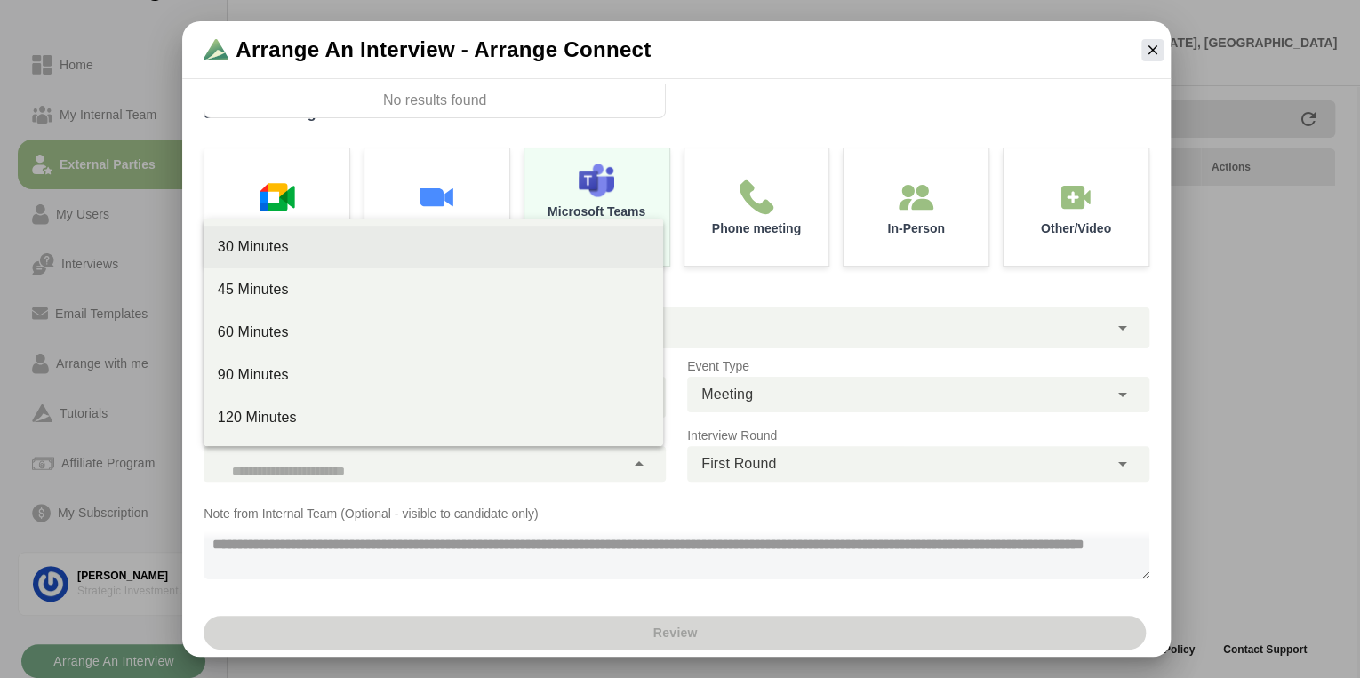
click at [249, 246] on div "30 Minutes" at bounding box center [434, 246] width 432 height 21
type input "**"
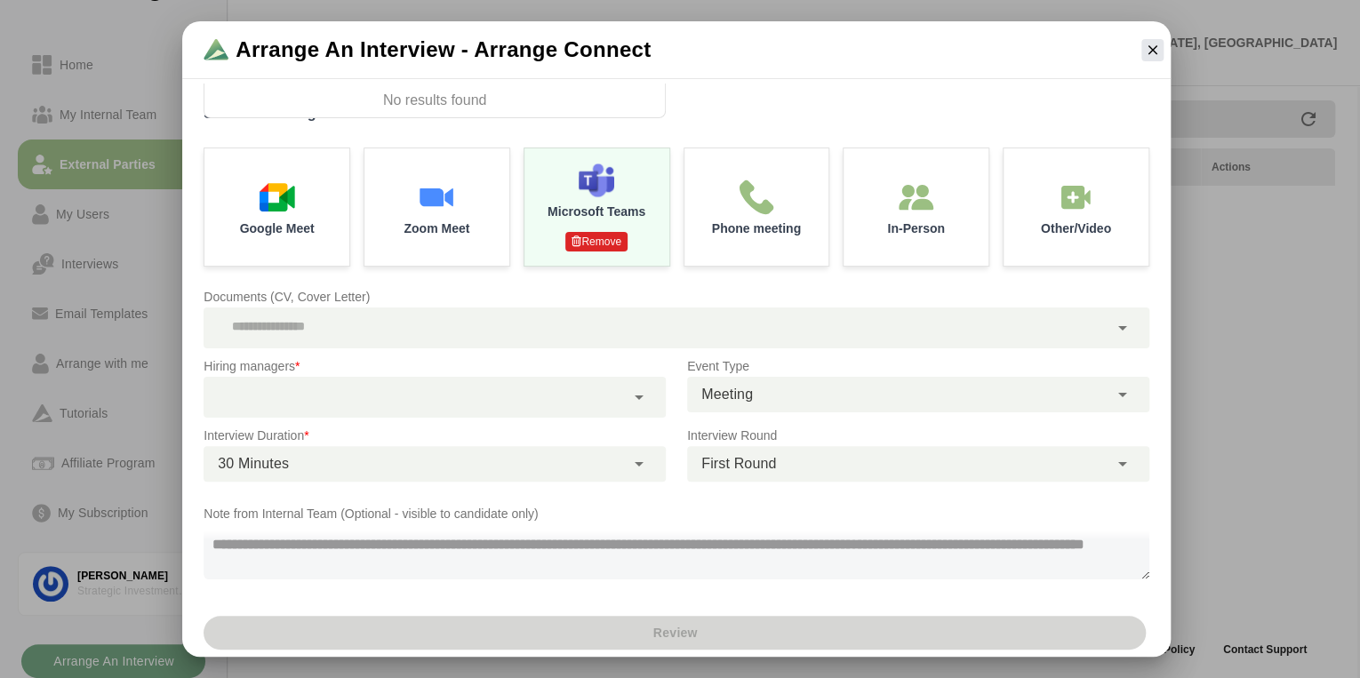
click at [394, 509] on p "Note from Internal Team (Optional - visible to candidate only)" at bounding box center [677, 513] width 946 height 21
drag, startPoint x: 398, startPoint y: 569, endPoint x: 228, endPoint y: 548, distance: 172.0
click at [228, 548] on textarea at bounding box center [675, 552] width 942 height 55
drag, startPoint x: 244, startPoint y: 549, endPoint x: 442, endPoint y: 579, distance: 199.7
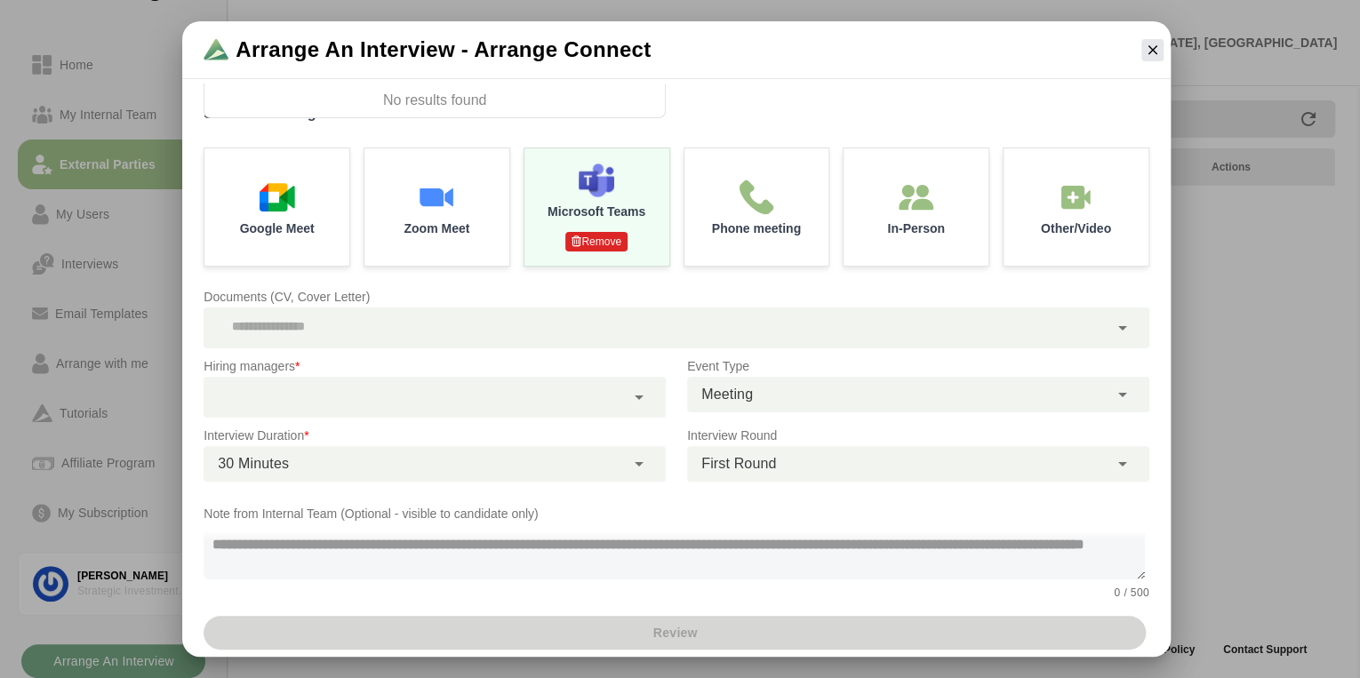
click at [442, 579] on textarea at bounding box center [675, 552] width 942 height 55
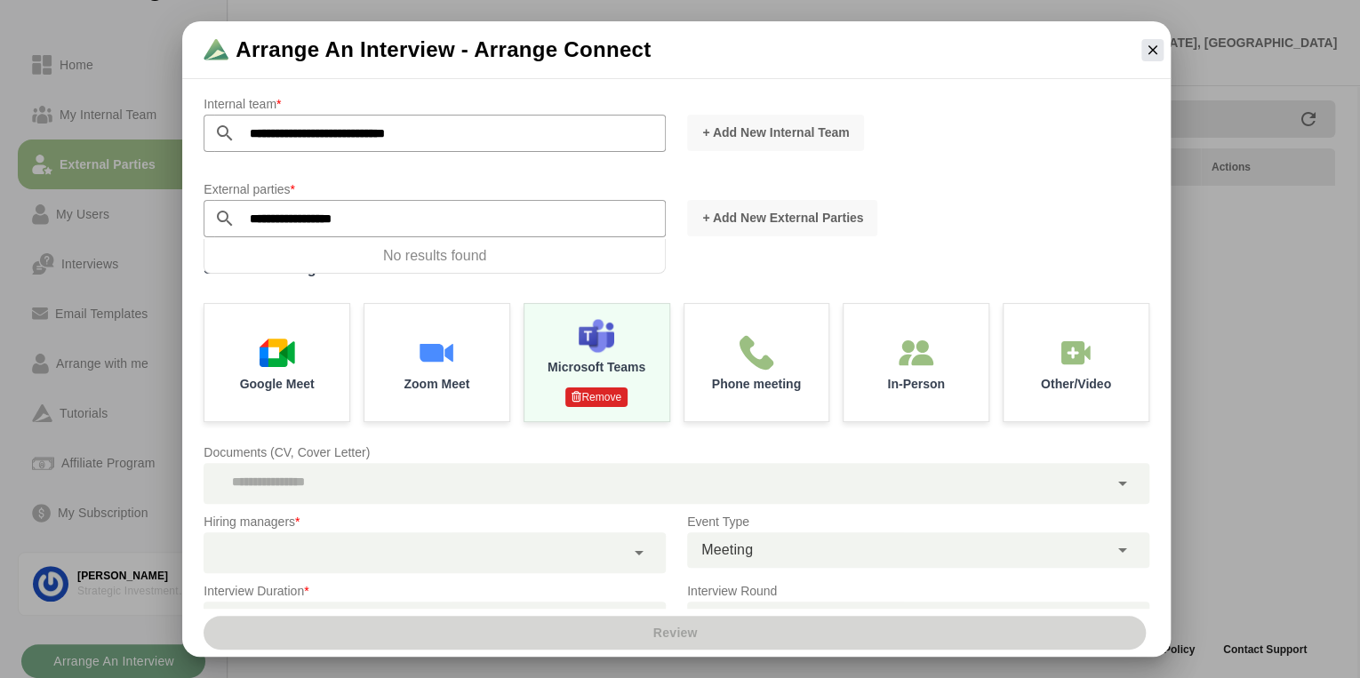
click at [453, 289] on div "Select a meeting mode Google Meet Zoom Meet Microsoft Teams Remove Phone meetin…" at bounding box center [677, 339] width 946 height 165
click at [653, 260] on p "No results found" at bounding box center [435, 256] width 462 height 35
click at [699, 256] on div "**********" at bounding box center [676, 218] width 967 height 100
click at [405, 217] on input "**********" at bounding box center [451, 218] width 430 height 37
click at [788, 262] on label "Select a meeting mode" at bounding box center [677, 269] width 946 height 25
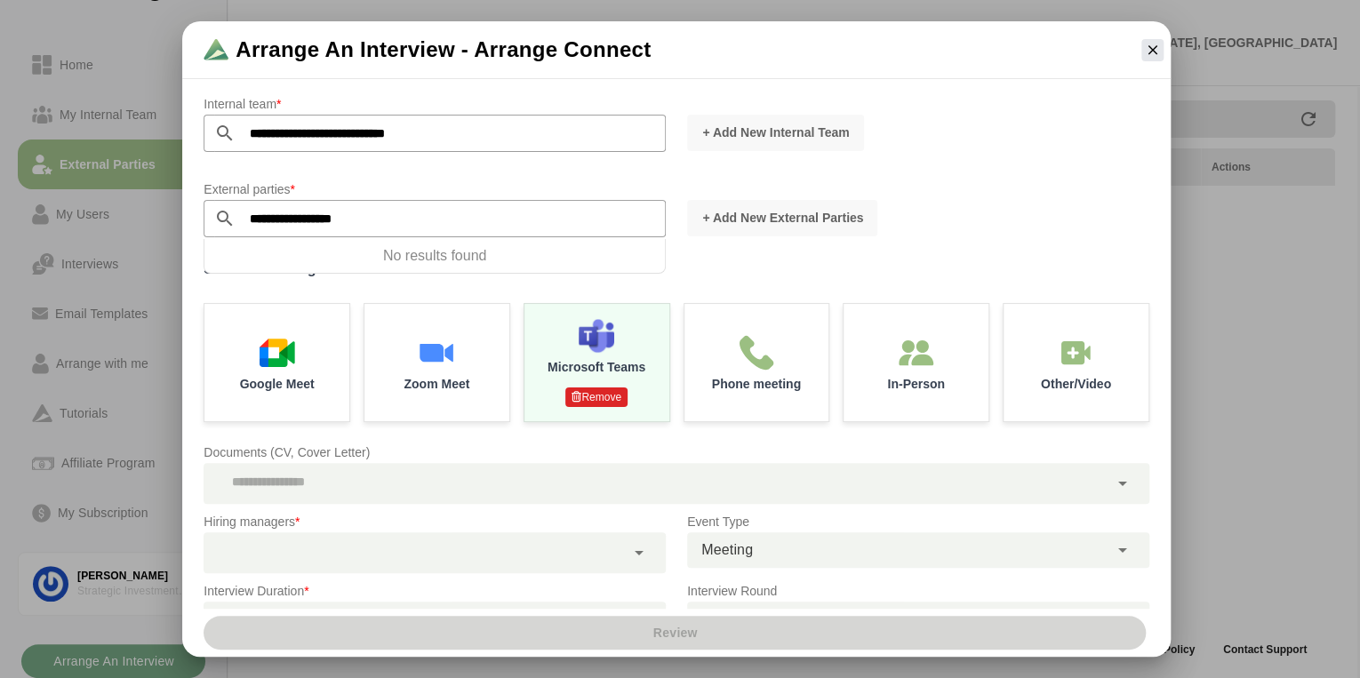
click at [788, 262] on label "Select a meeting mode" at bounding box center [677, 269] width 946 height 25
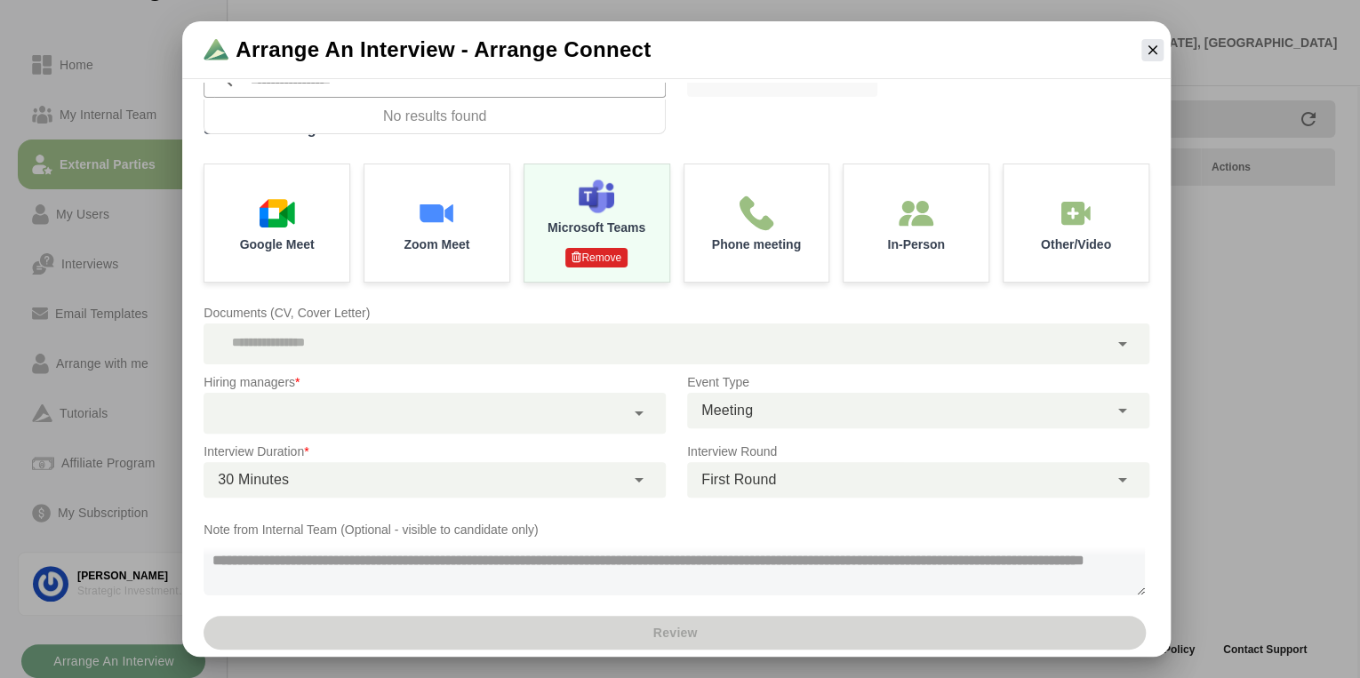
scroll to position [156, 0]
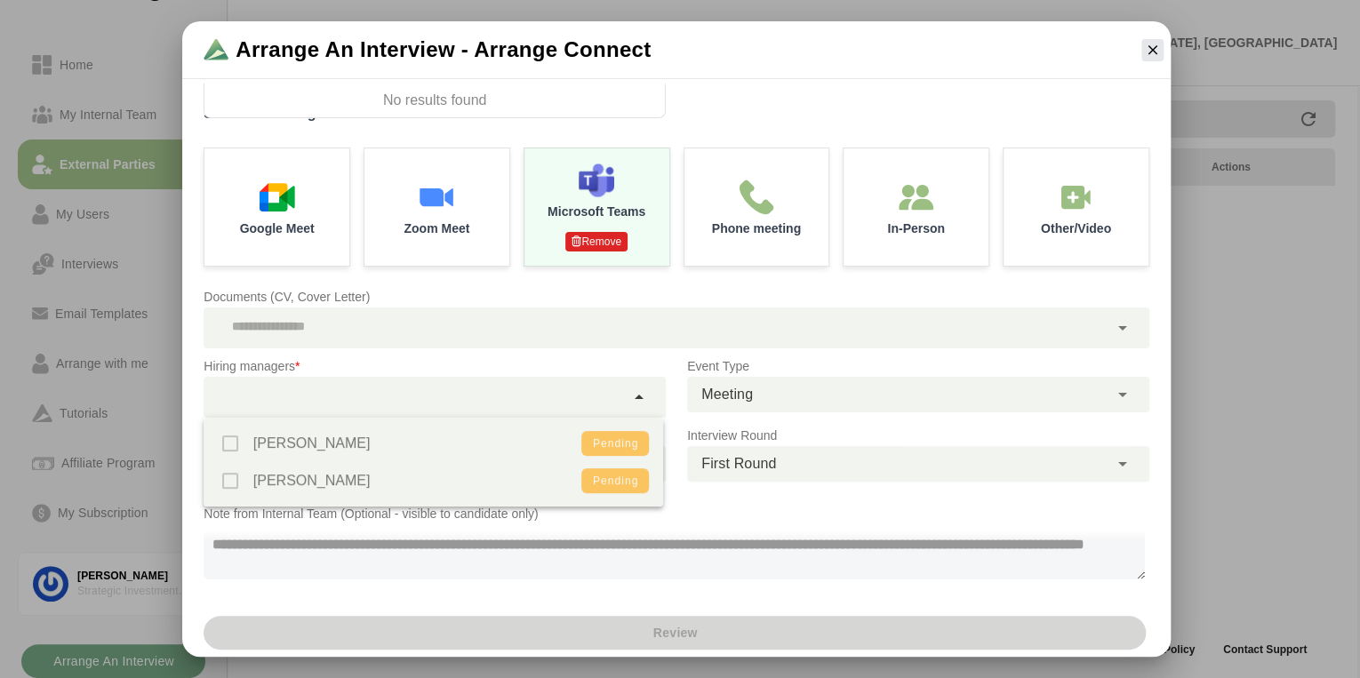
click at [639, 402] on icon at bounding box center [639, 397] width 21 height 21
click at [227, 445] on div "[PERSON_NAME] Pending [PERSON_NAME] Pending" at bounding box center [434, 462] width 461 height 89
click at [234, 442] on div "[PERSON_NAME] Pending [PERSON_NAME] Pending" at bounding box center [434, 462] width 461 height 89
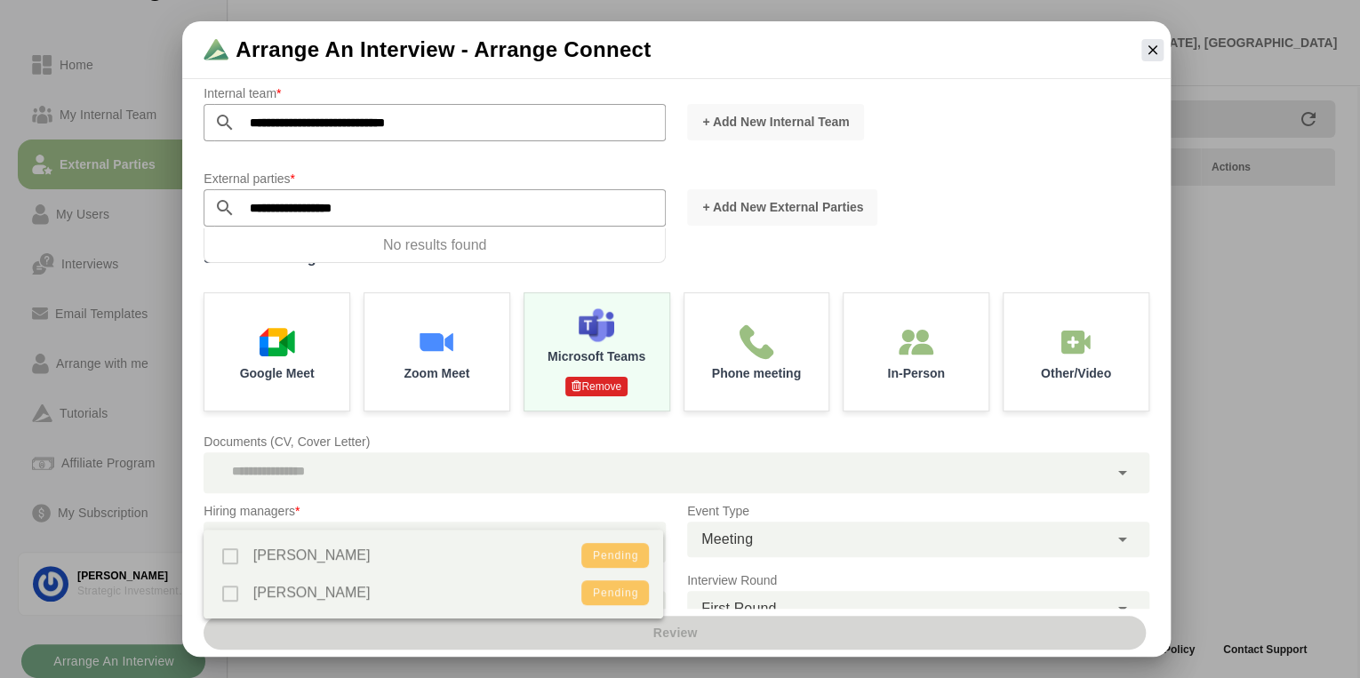
scroll to position [0, 0]
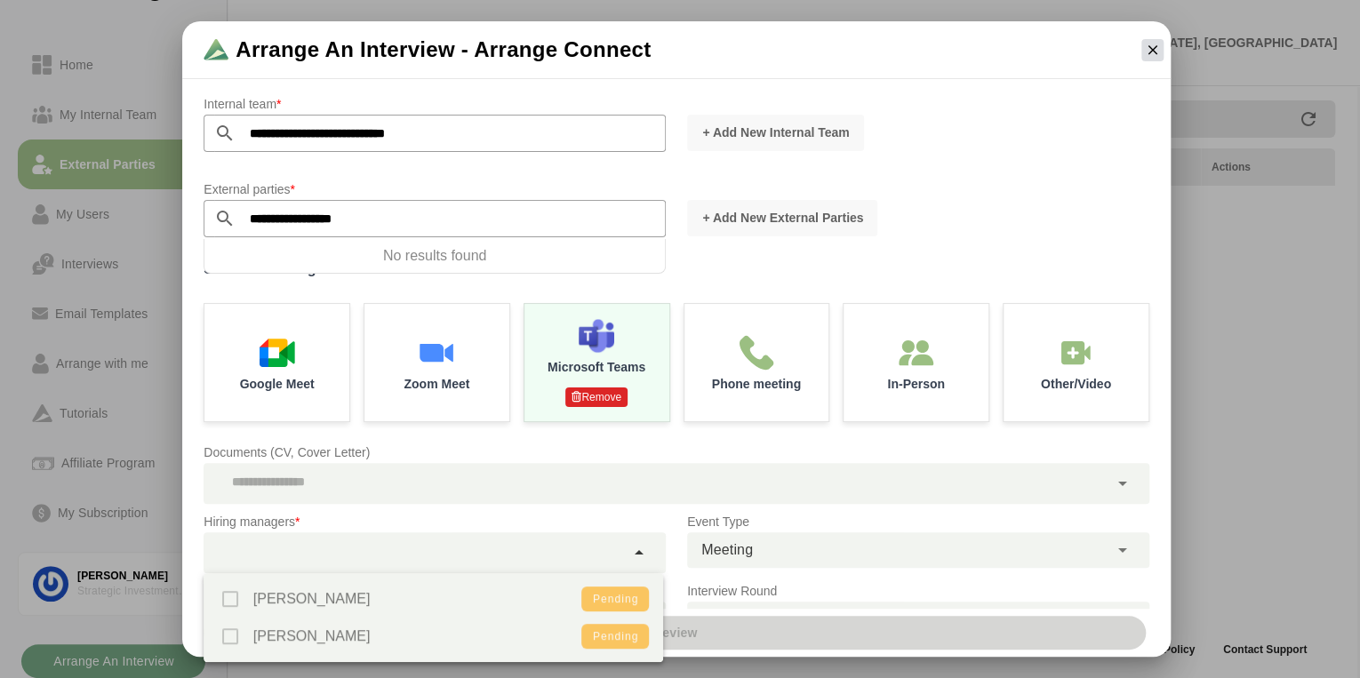
click at [1157, 52] on icon "button" at bounding box center [1152, 50] width 16 height 16
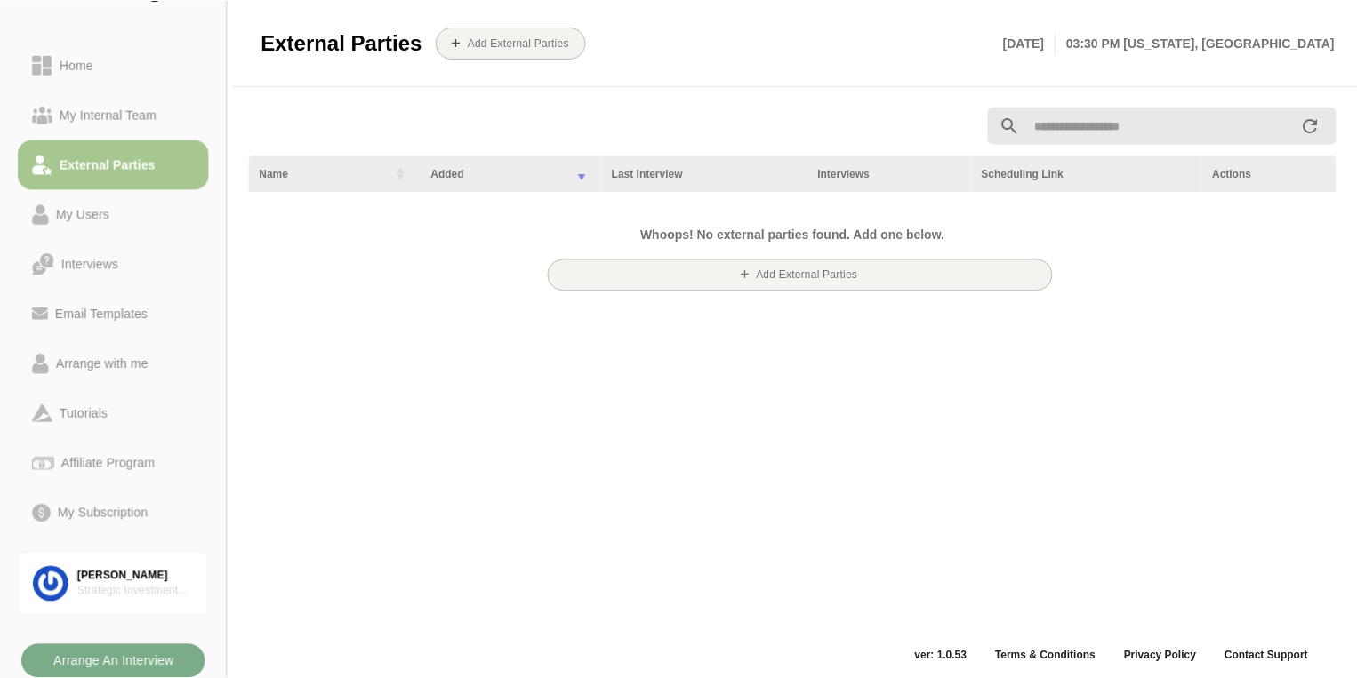
scroll to position [6, 0]
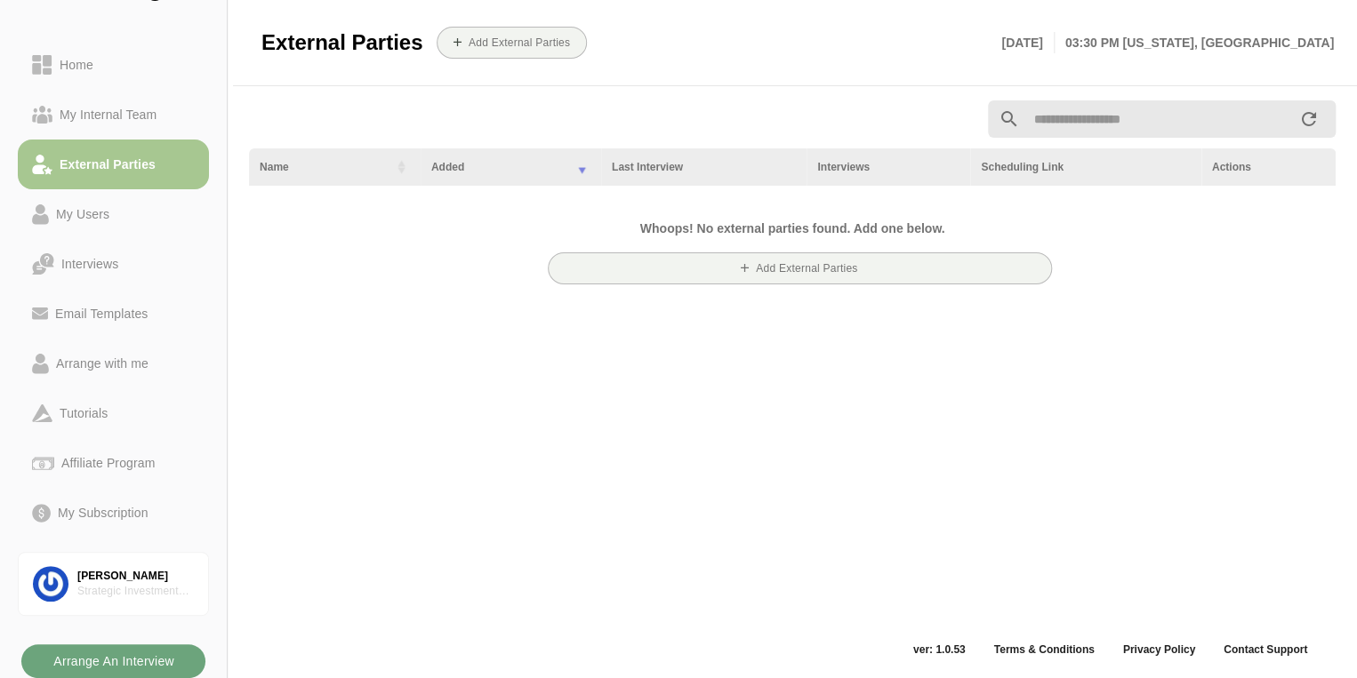
click at [136, 656] on b "Arrange An Interview" at bounding box center [113, 662] width 122 height 34
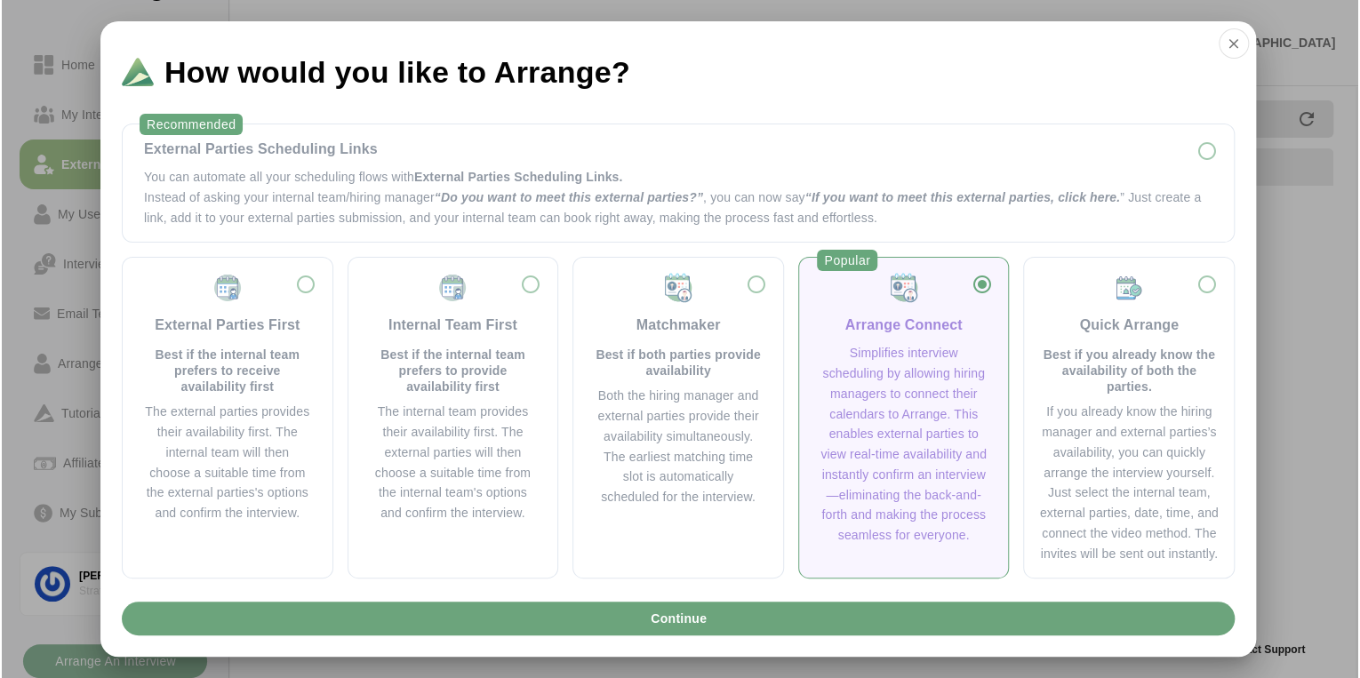
scroll to position [0, 0]
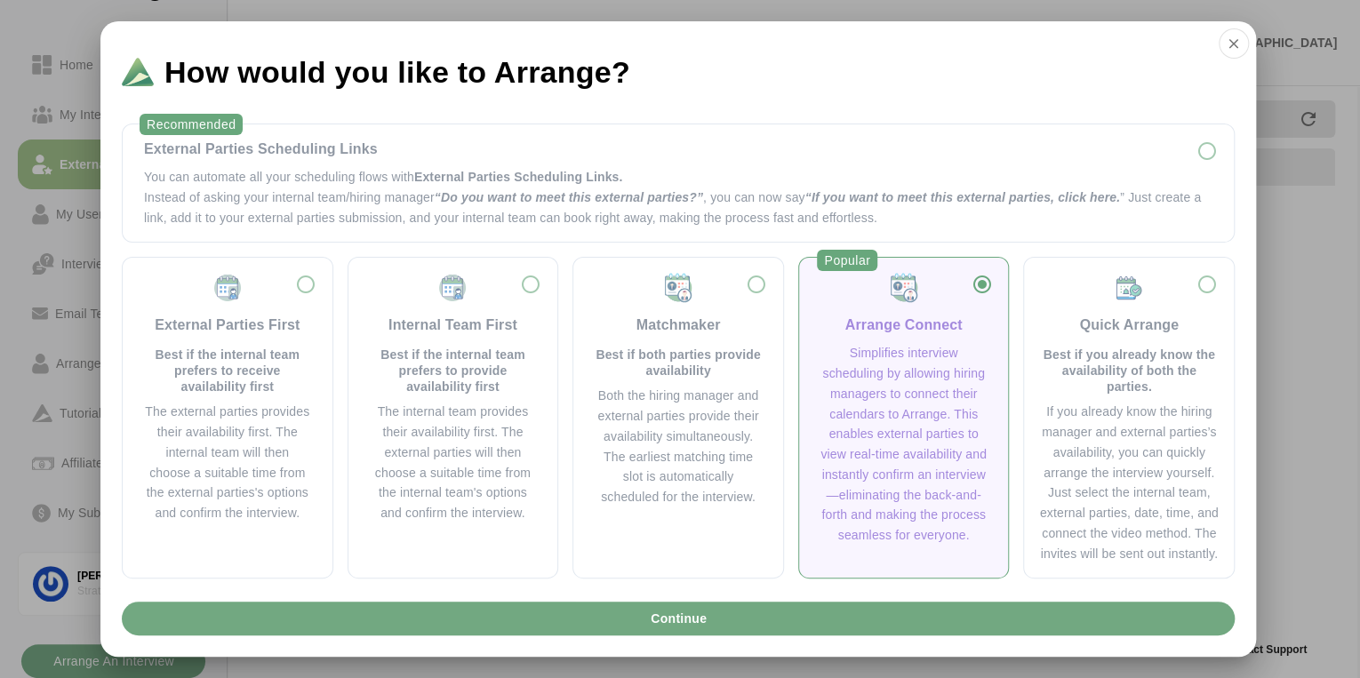
click at [672, 620] on span "Continue" at bounding box center [678, 619] width 57 height 34
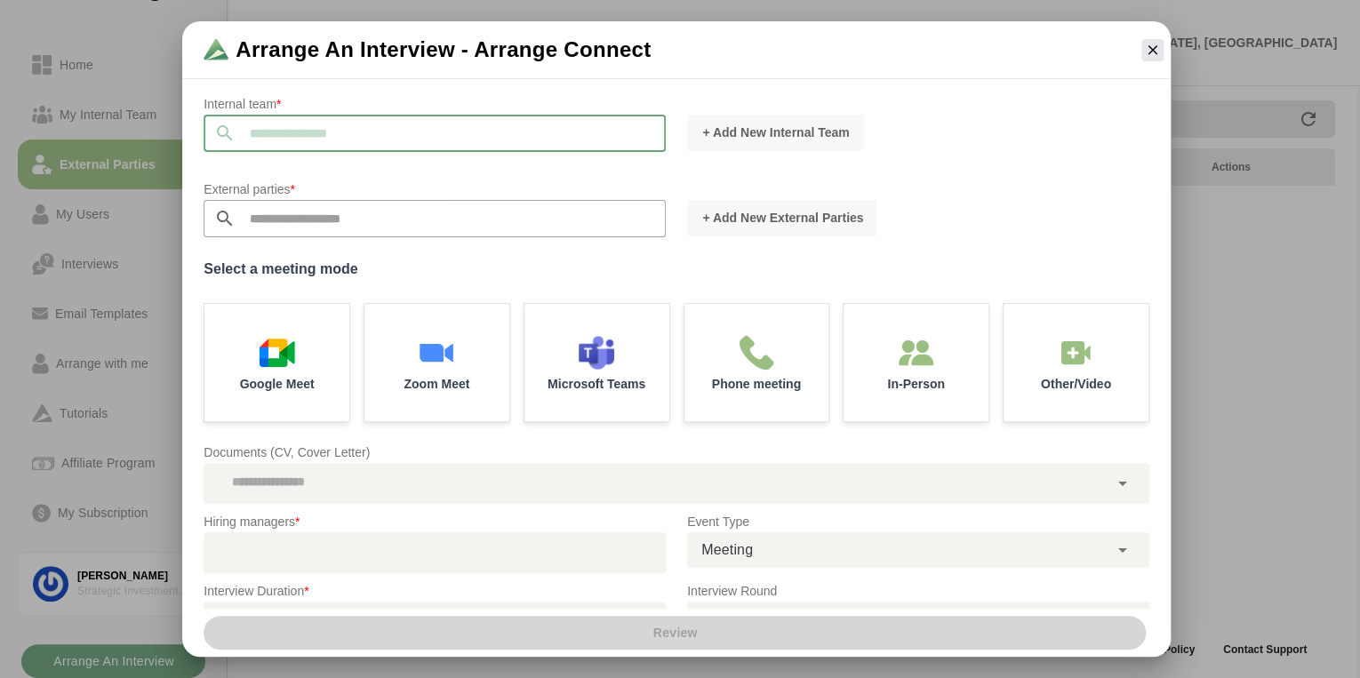
click at [278, 139] on input "text" at bounding box center [451, 133] width 430 height 37
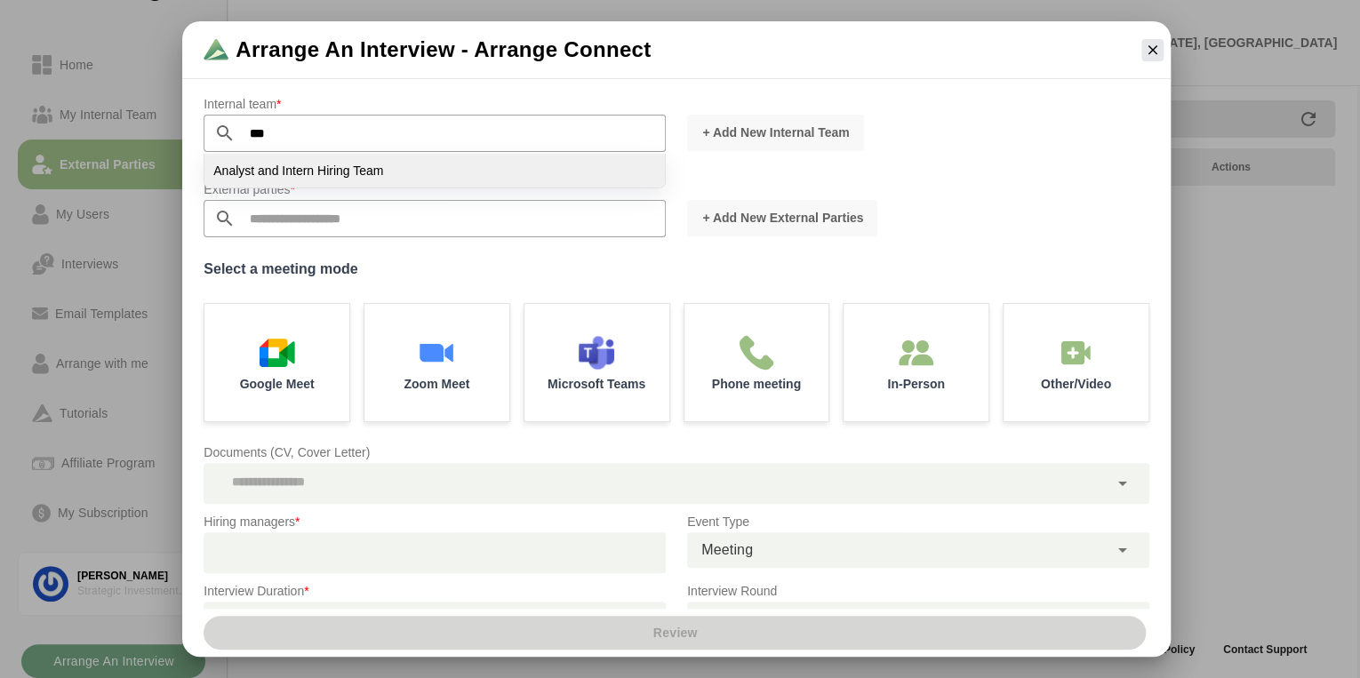
click at [295, 176] on span "Analyst and Intern Hiring Team" at bounding box center [298, 171] width 170 height 16
type input "**********"
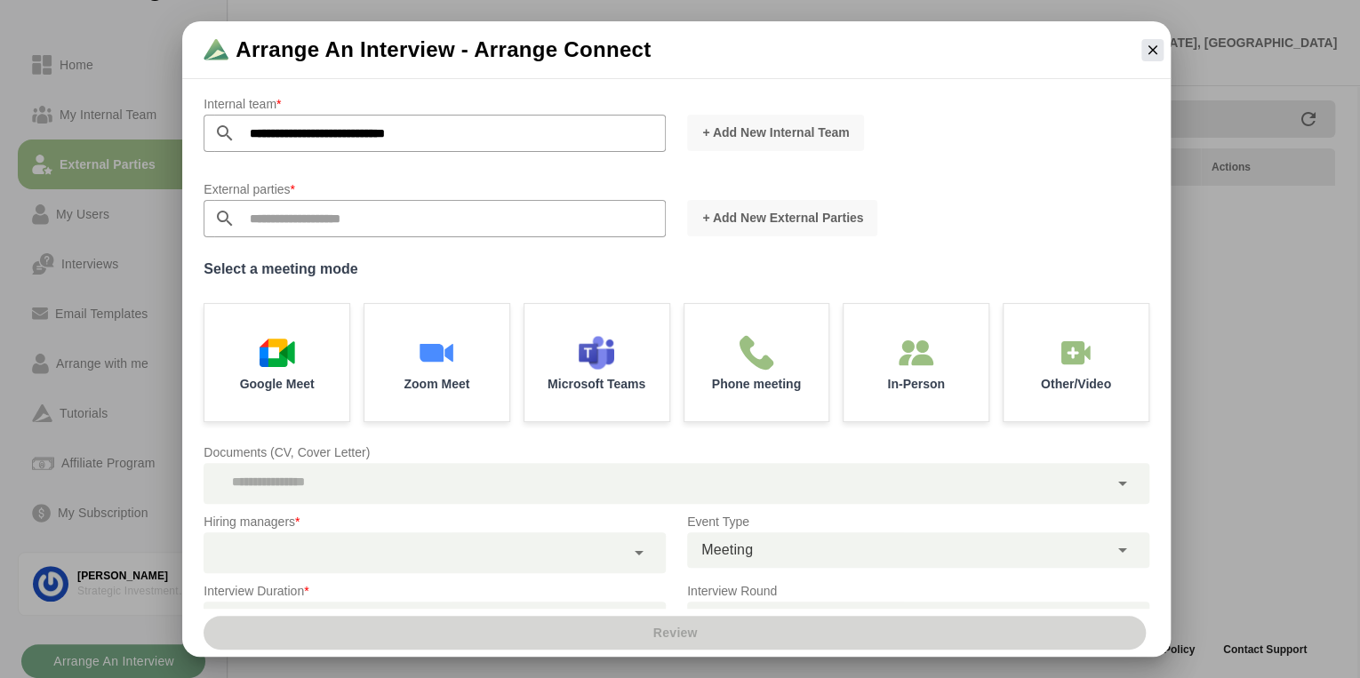
click at [274, 221] on input "text" at bounding box center [451, 218] width 430 height 37
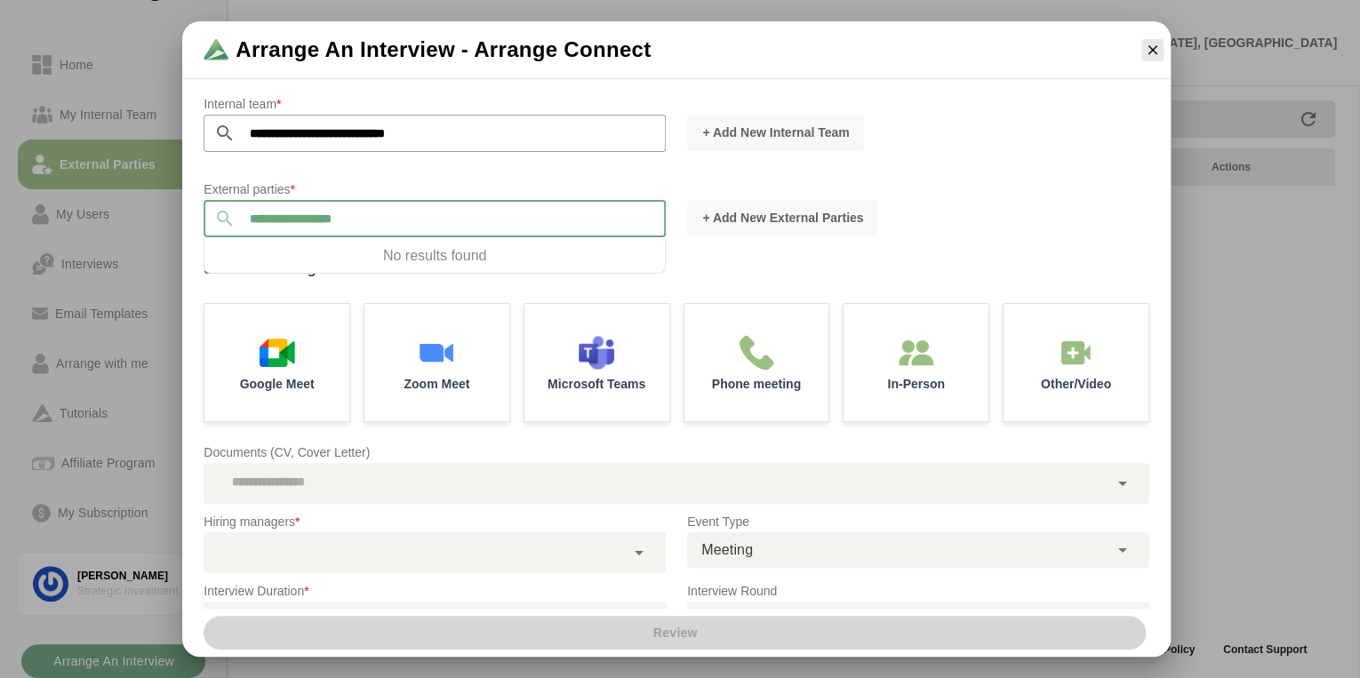
type input "**********"
click at [465, 285] on div "Select a meeting mode Google Meet Zoom Meet Microsoft Teams Phone meeting In-Pe…" at bounding box center [677, 339] width 946 height 165
click at [589, 206] on input "**********" at bounding box center [451, 218] width 430 height 37
click at [721, 276] on label "Select a meeting mode" at bounding box center [677, 269] width 946 height 25
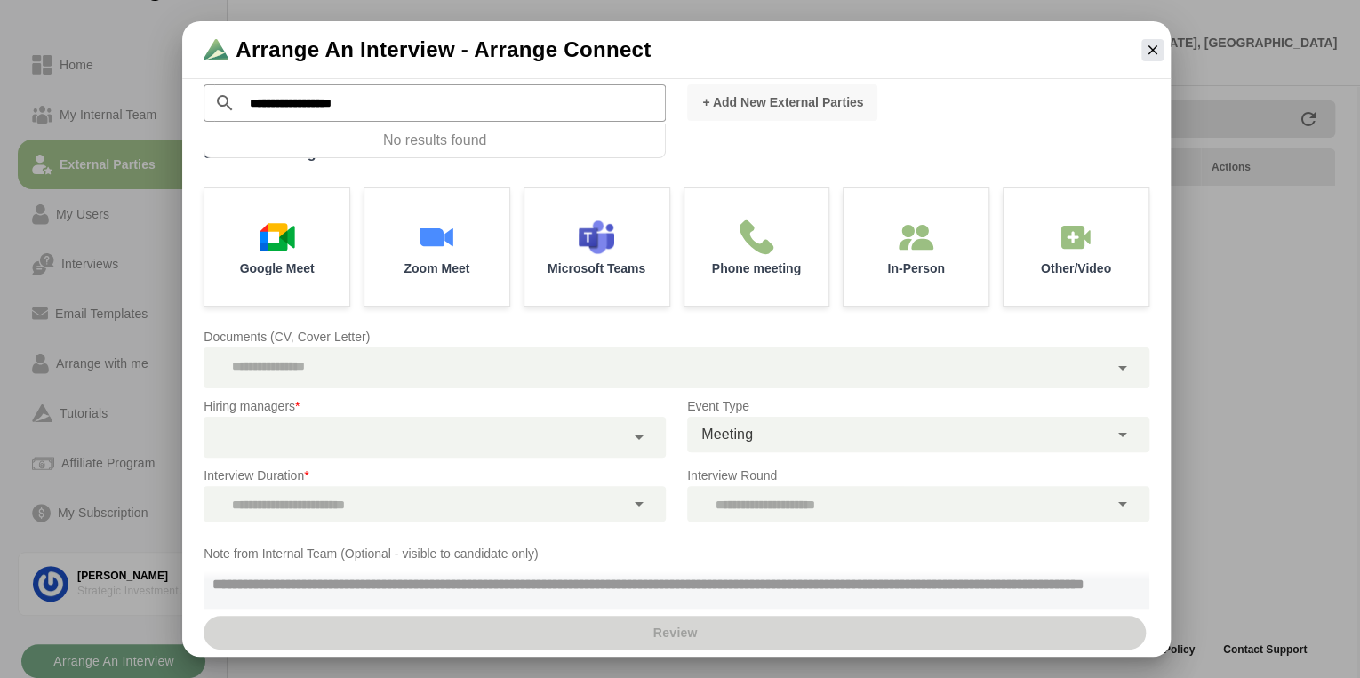
scroll to position [156, 0]
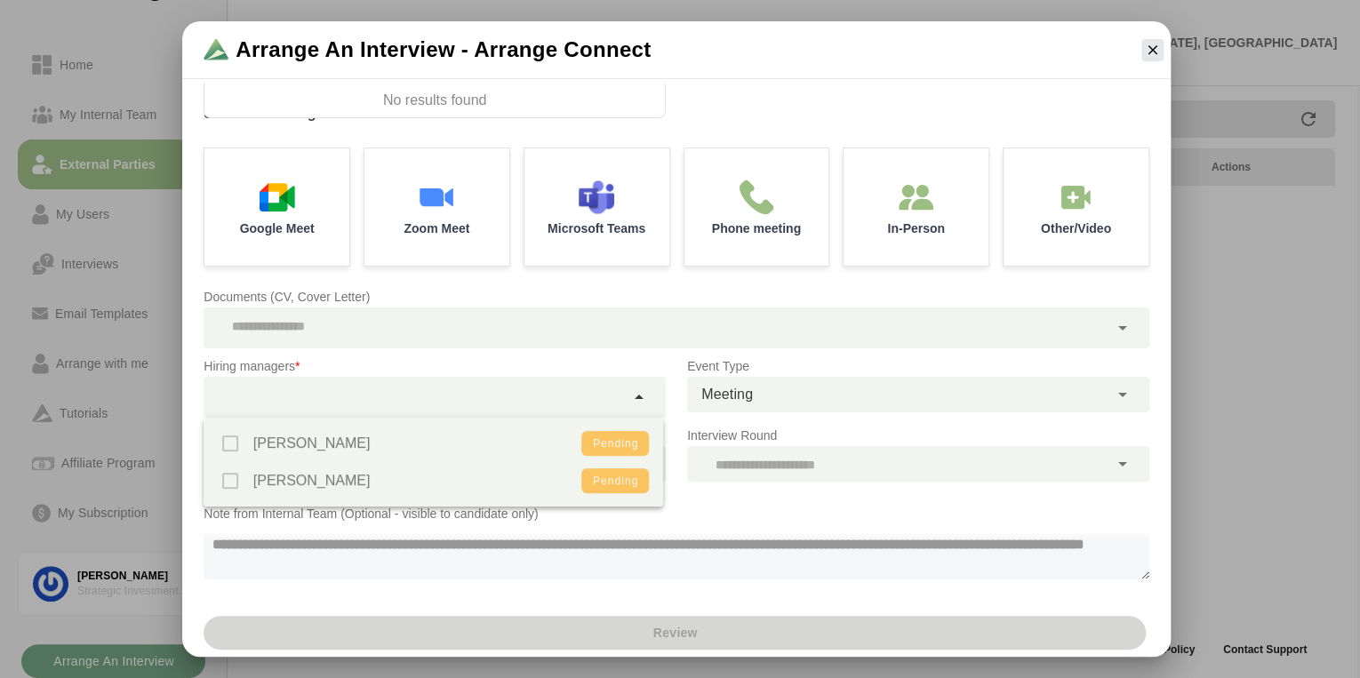
click at [633, 397] on icon at bounding box center [639, 397] width 21 height 21
click at [232, 480] on div "[PERSON_NAME] Pending [PERSON_NAME] Pending" at bounding box center [434, 462] width 461 height 89
click at [324, 569] on textarea at bounding box center [677, 552] width 946 height 55
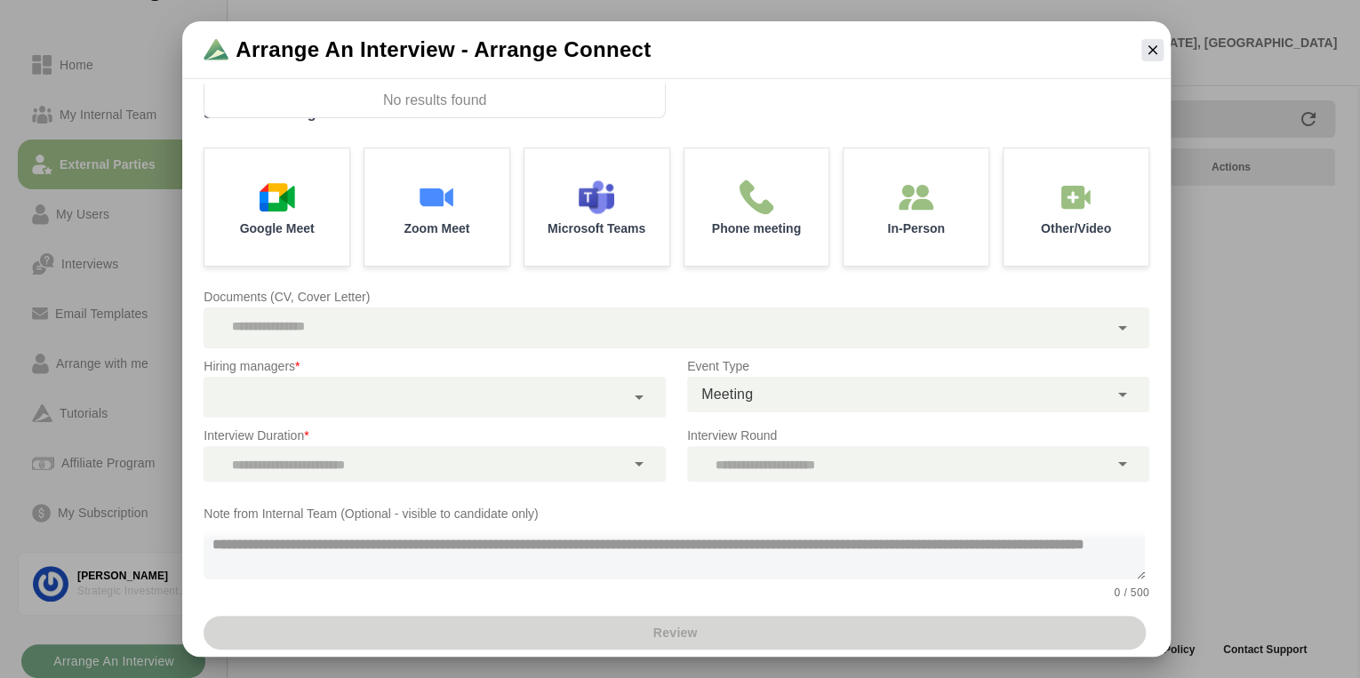
scroll to position [0, 0]
click at [1150, 49] on icon "button" at bounding box center [1152, 50] width 16 height 16
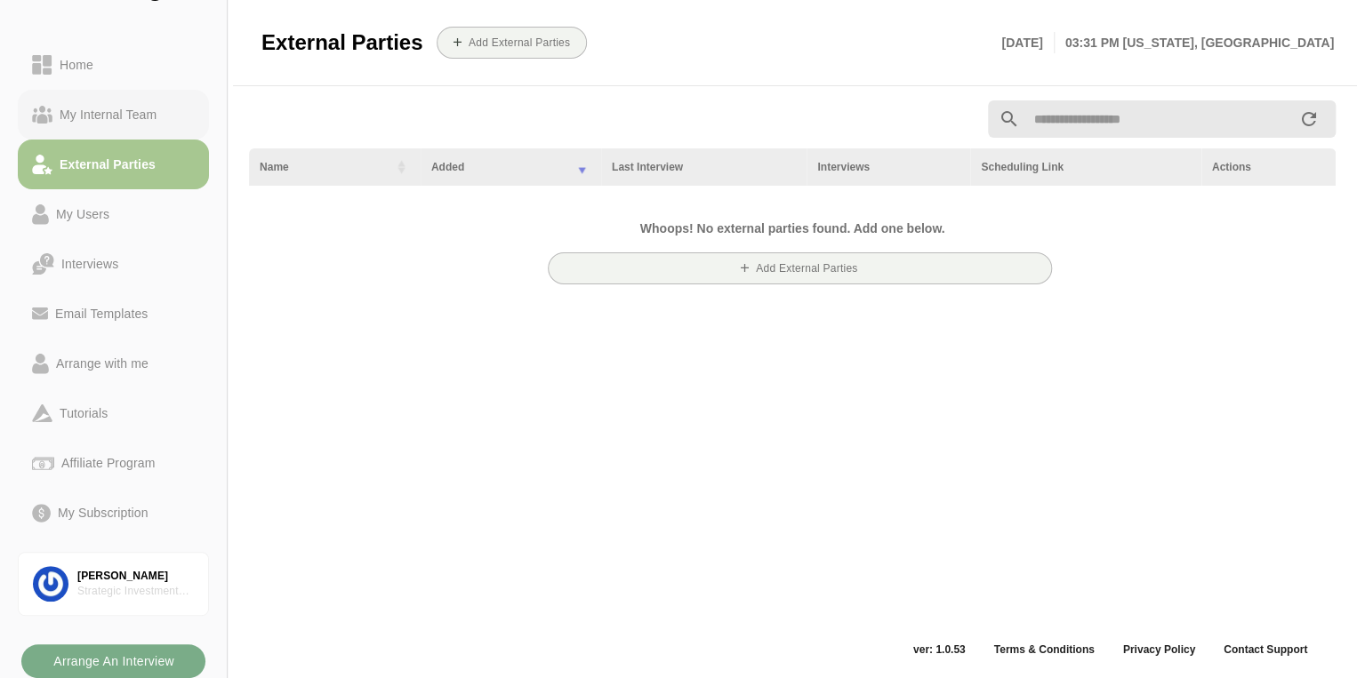
click at [97, 114] on div "My Internal Team" at bounding box center [107, 114] width 111 height 21
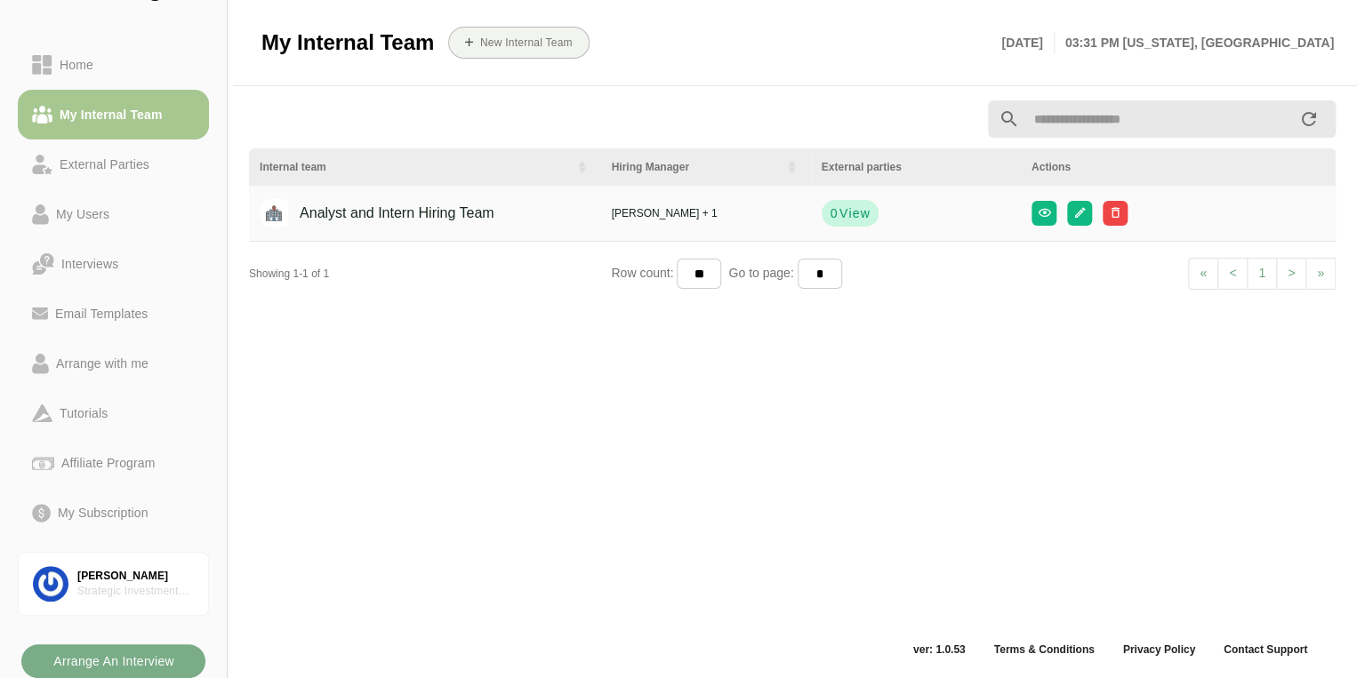
click at [848, 217] on span "View" at bounding box center [854, 213] width 32 height 18
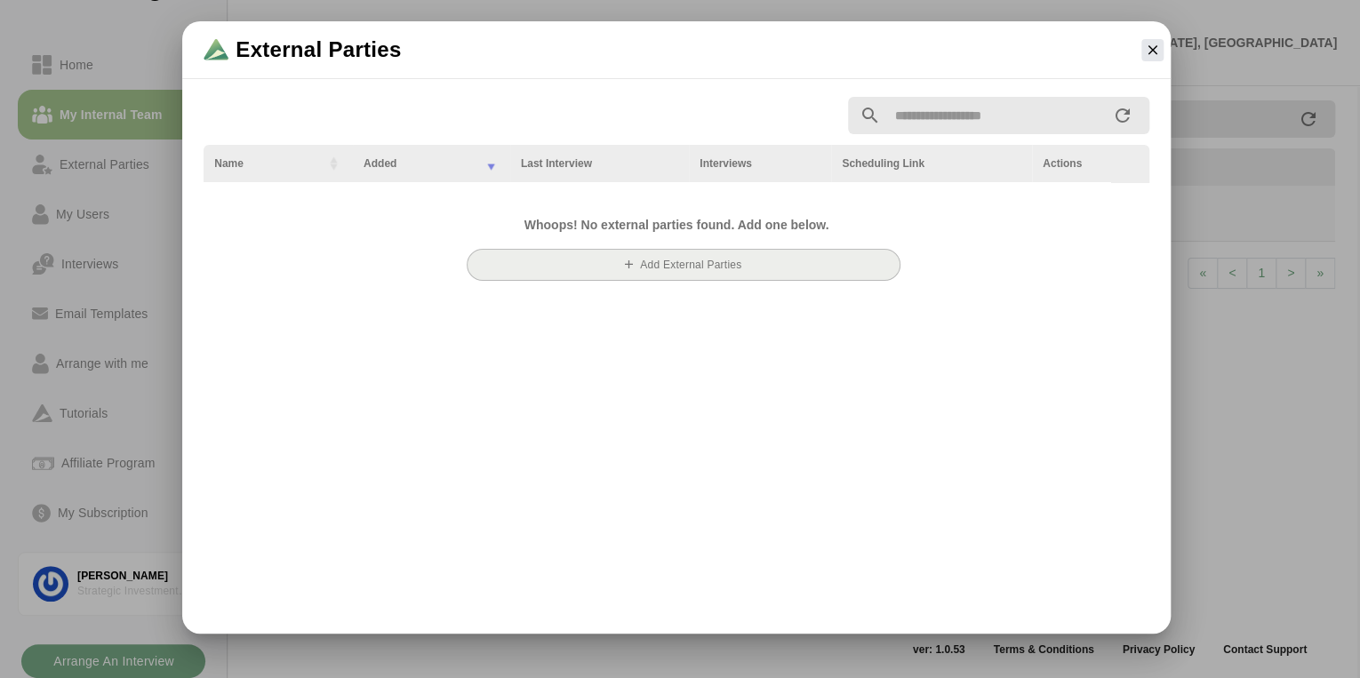
click at [686, 263] on b "Add External Parties" at bounding box center [690, 265] width 102 height 12
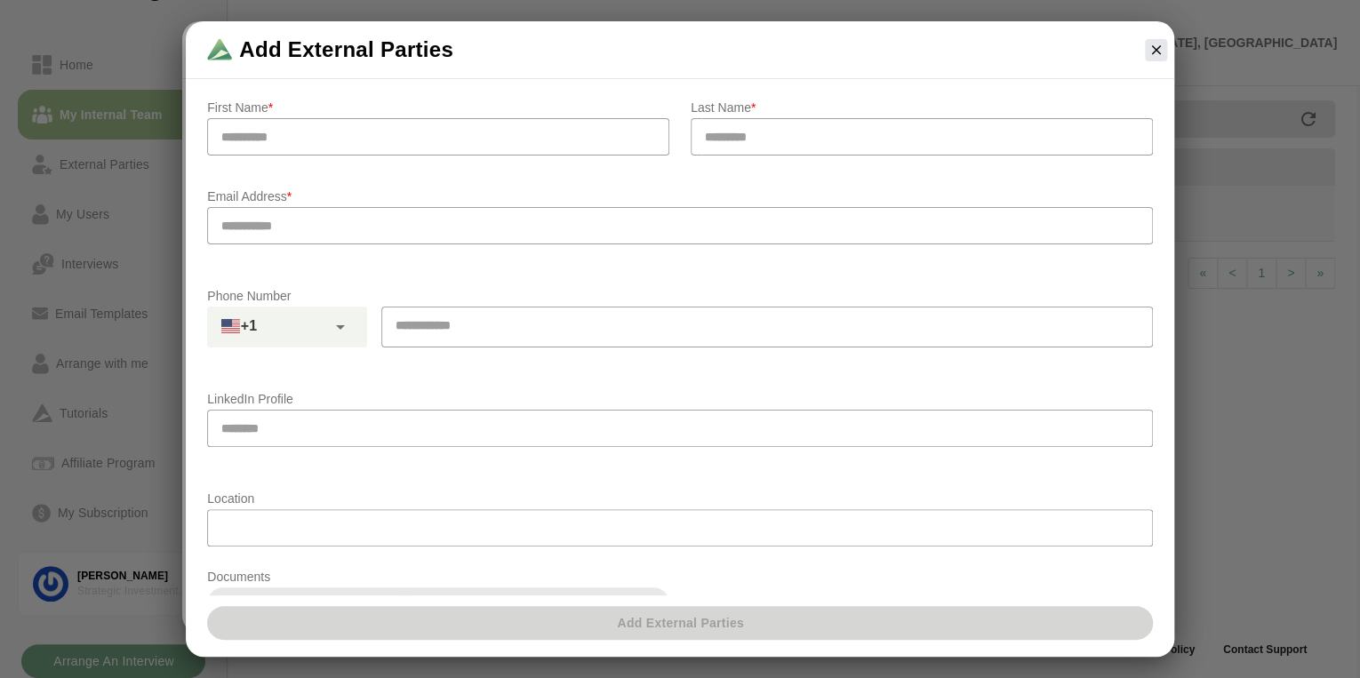
click at [452, 140] on input "text" at bounding box center [438, 136] width 462 height 37
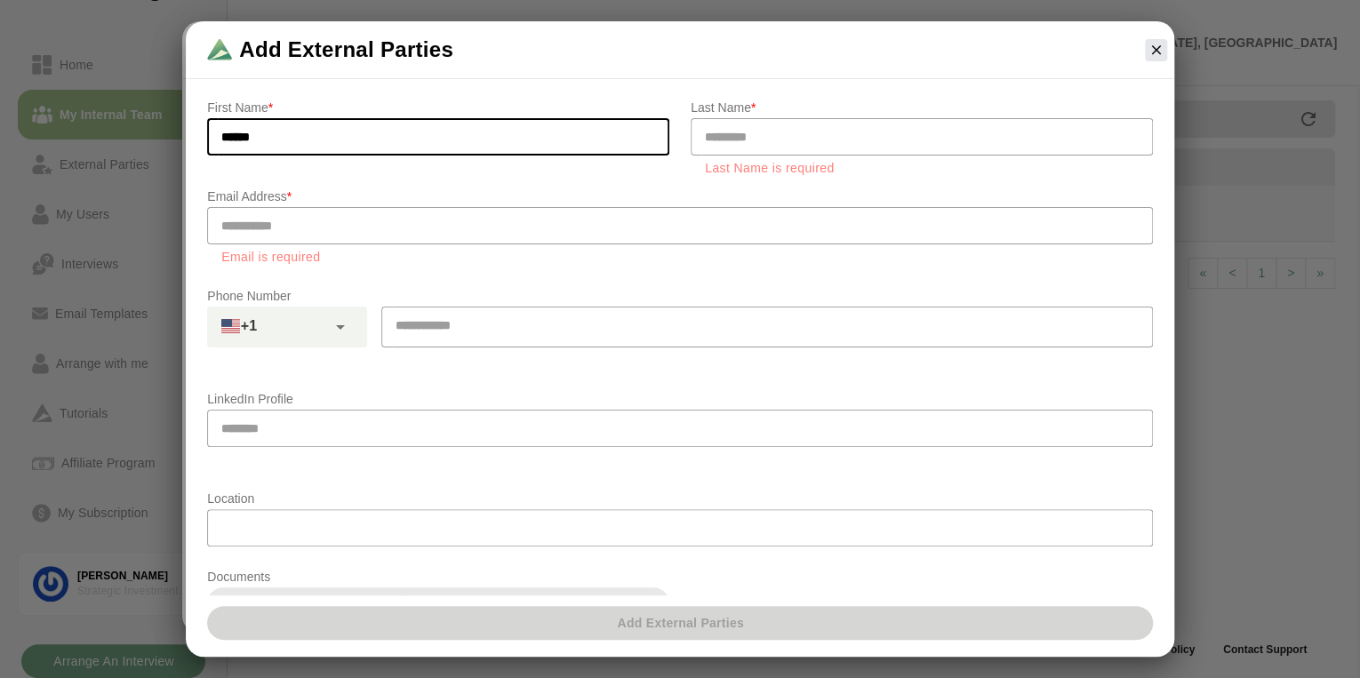
type input "******"
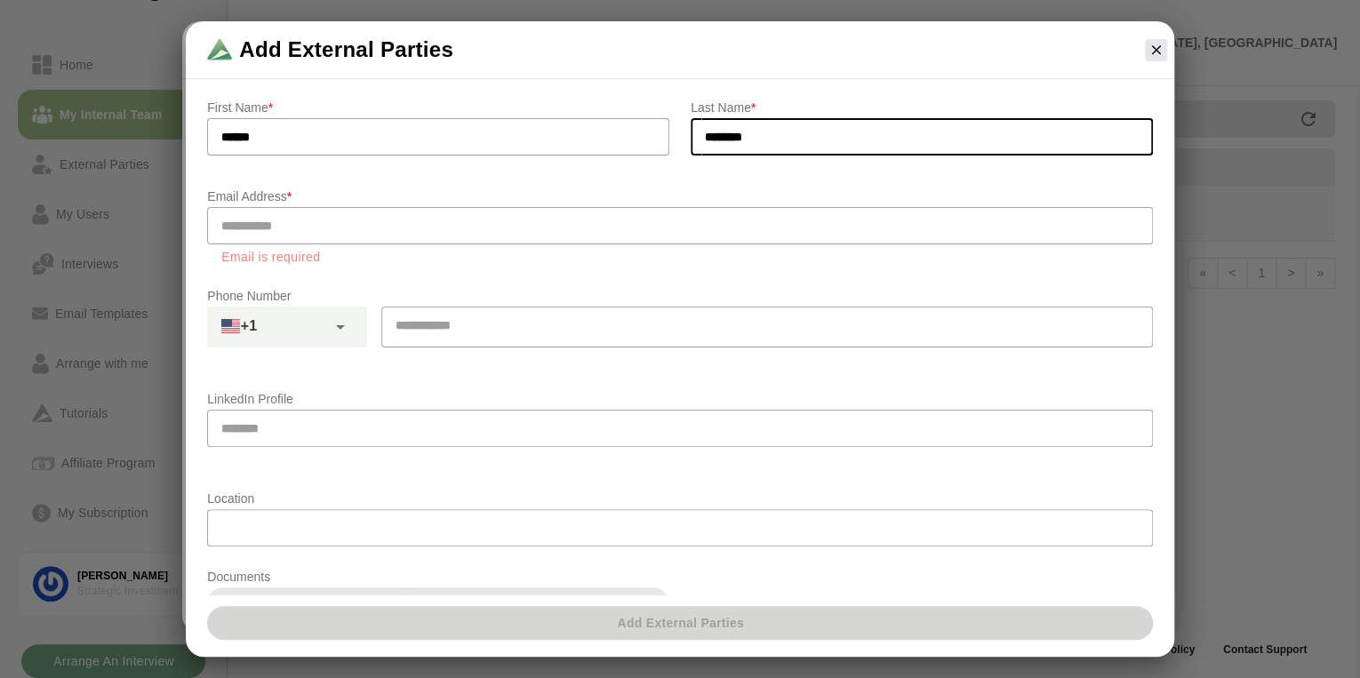
type input "********"
click at [355, 188] on p "Email Address *" at bounding box center [680, 196] width 946 height 21
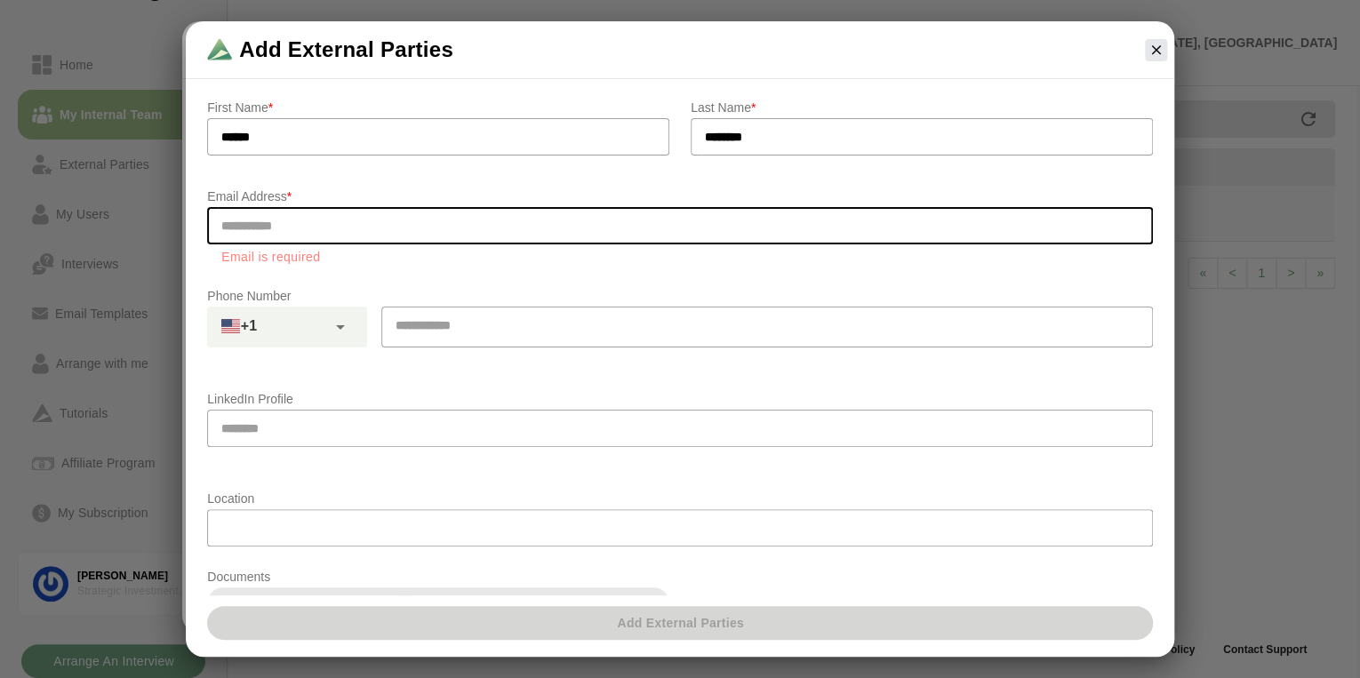
click at [334, 232] on input "email" at bounding box center [680, 225] width 946 height 37
type input "**********"
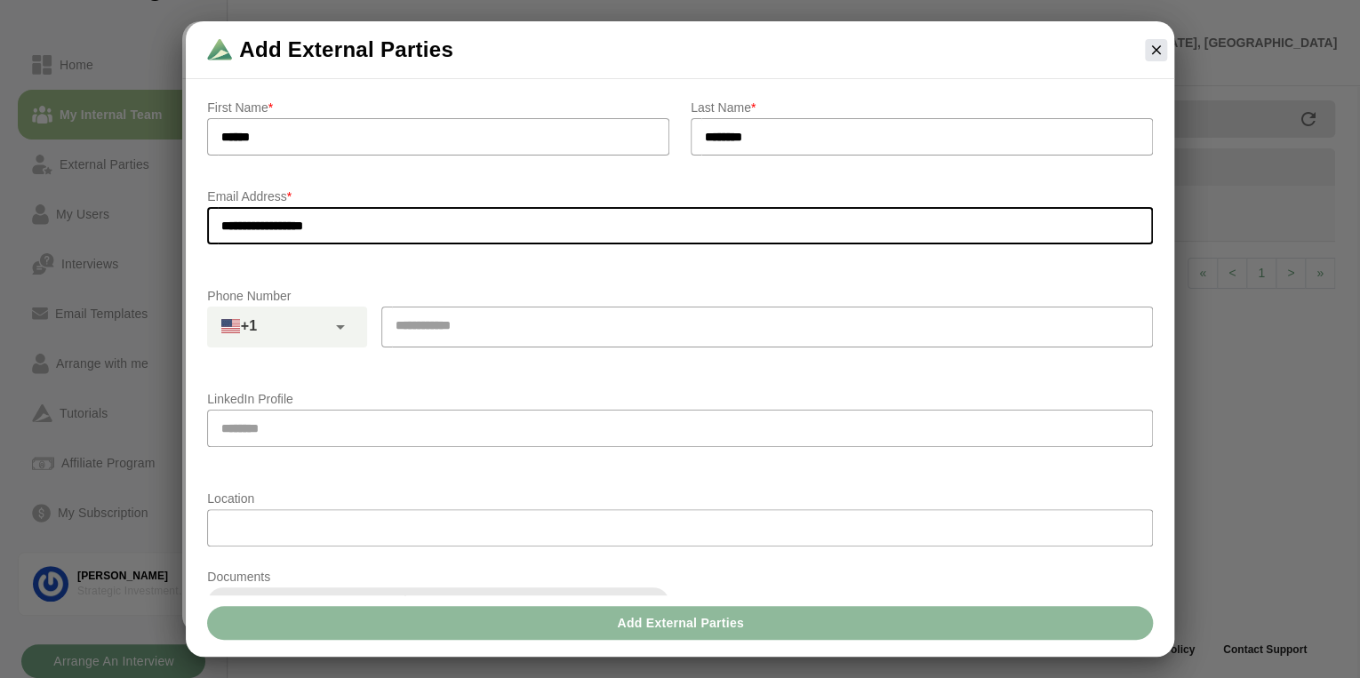
click at [374, 378] on div "LinkedIn Profile" at bounding box center [679, 428] width 967 height 100
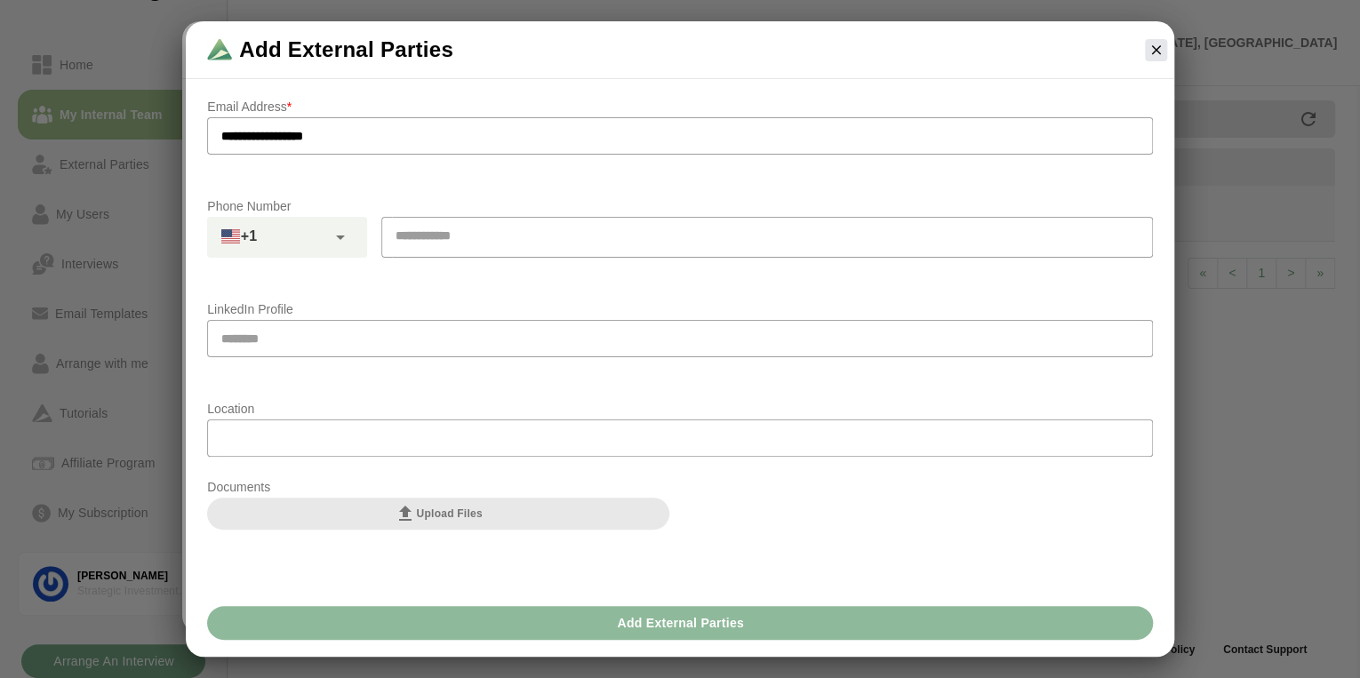
scroll to position [92, 0]
click at [569, 629] on button "Add External parties" at bounding box center [680, 623] width 946 height 34
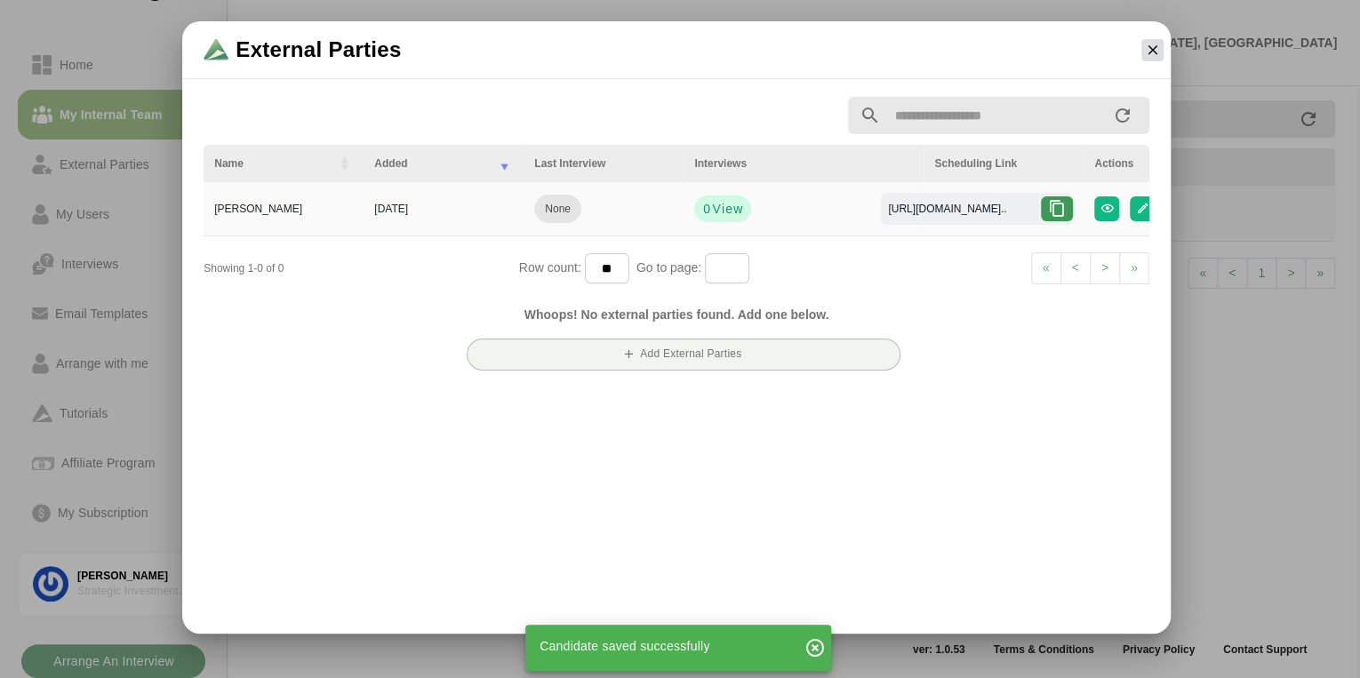
click at [1151, 52] on icon "button" at bounding box center [1152, 50] width 16 height 16
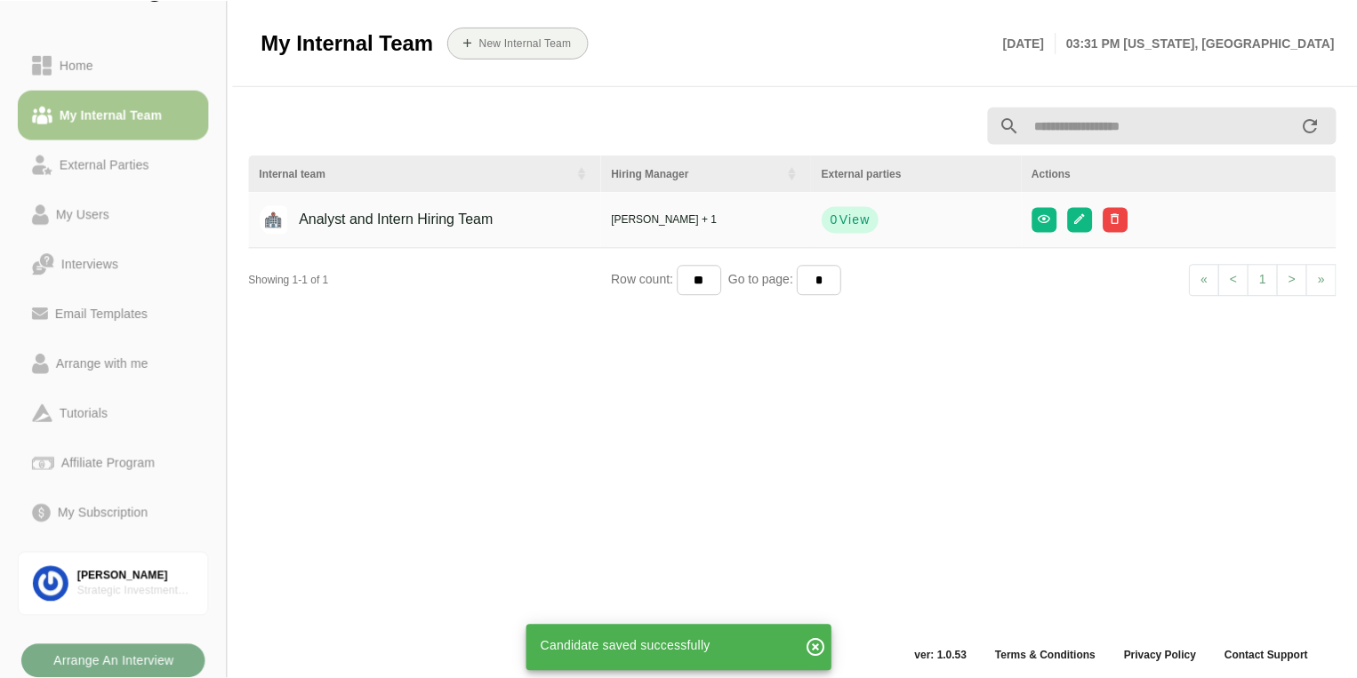
scroll to position [6, 0]
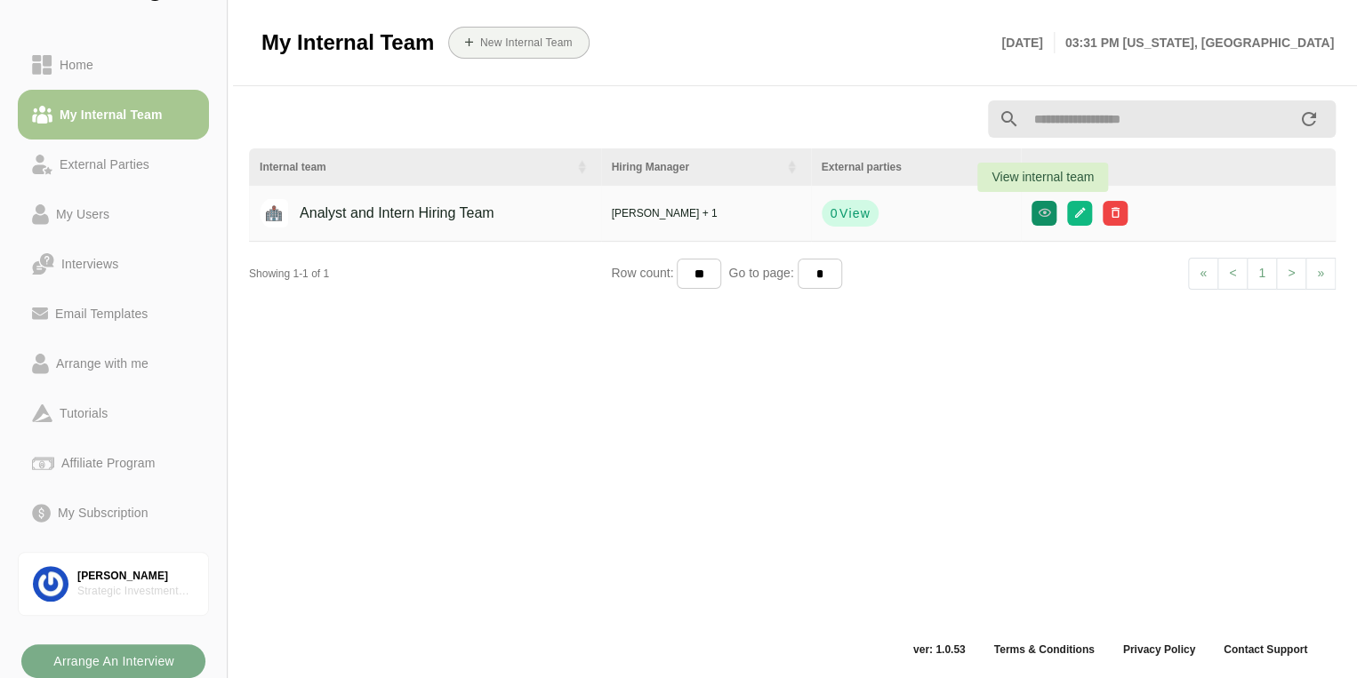
click at [1048, 217] on icon "button" at bounding box center [1043, 212] width 13 height 13
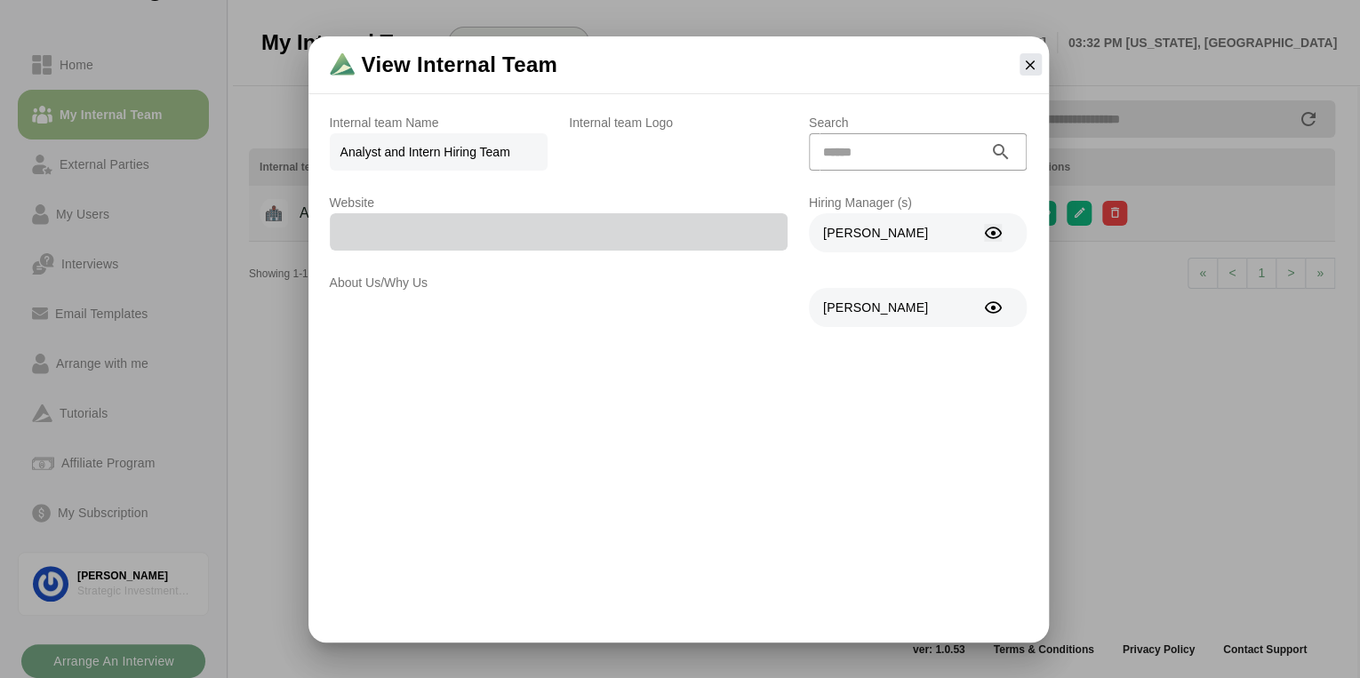
click at [993, 231] on icon "button" at bounding box center [993, 233] width 19 height 19
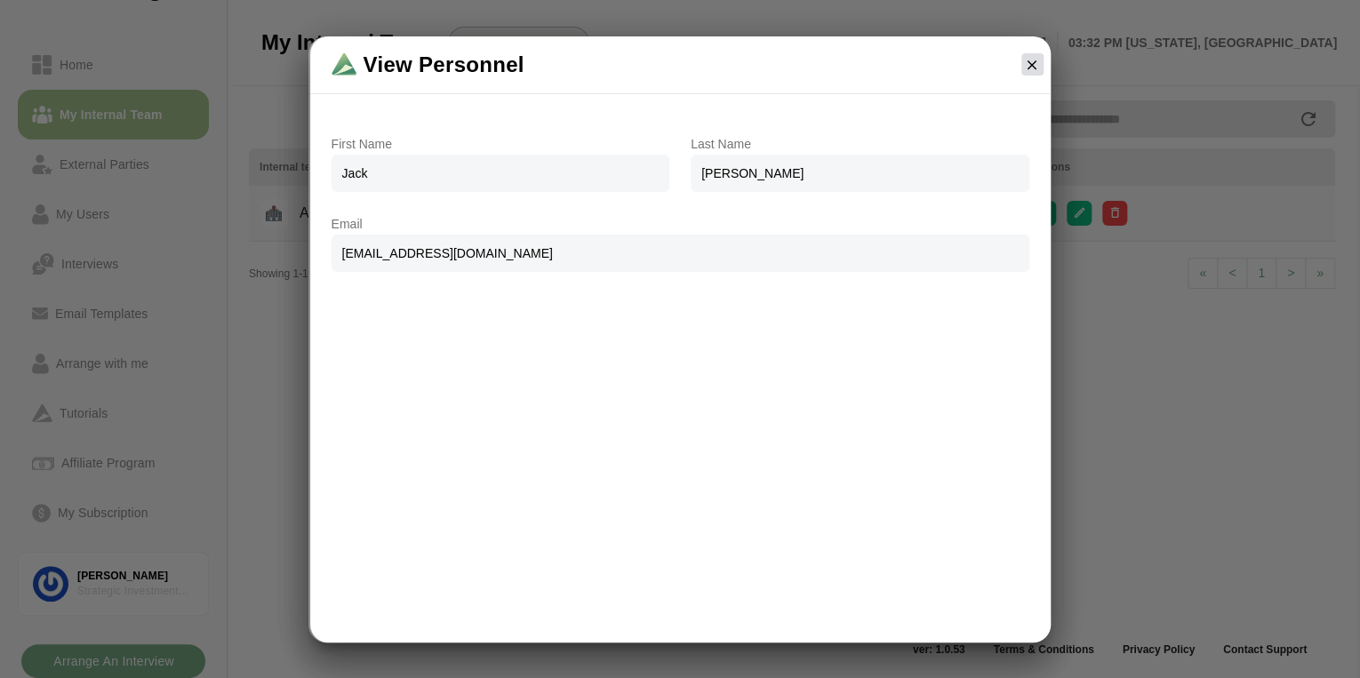
click at [1028, 62] on icon "button" at bounding box center [1032, 65] width 16 height 16
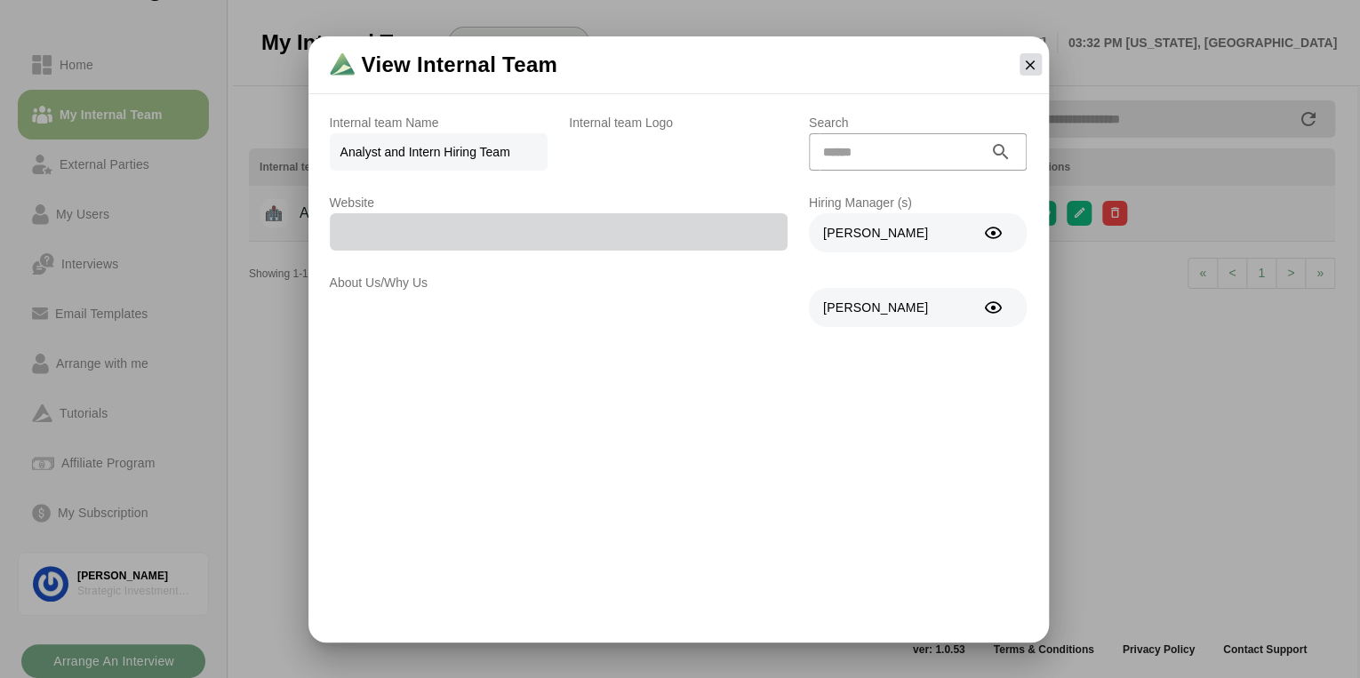
click at [1030, 65] on icon "button" at bounding box center [1030, 65] width 16 height 16
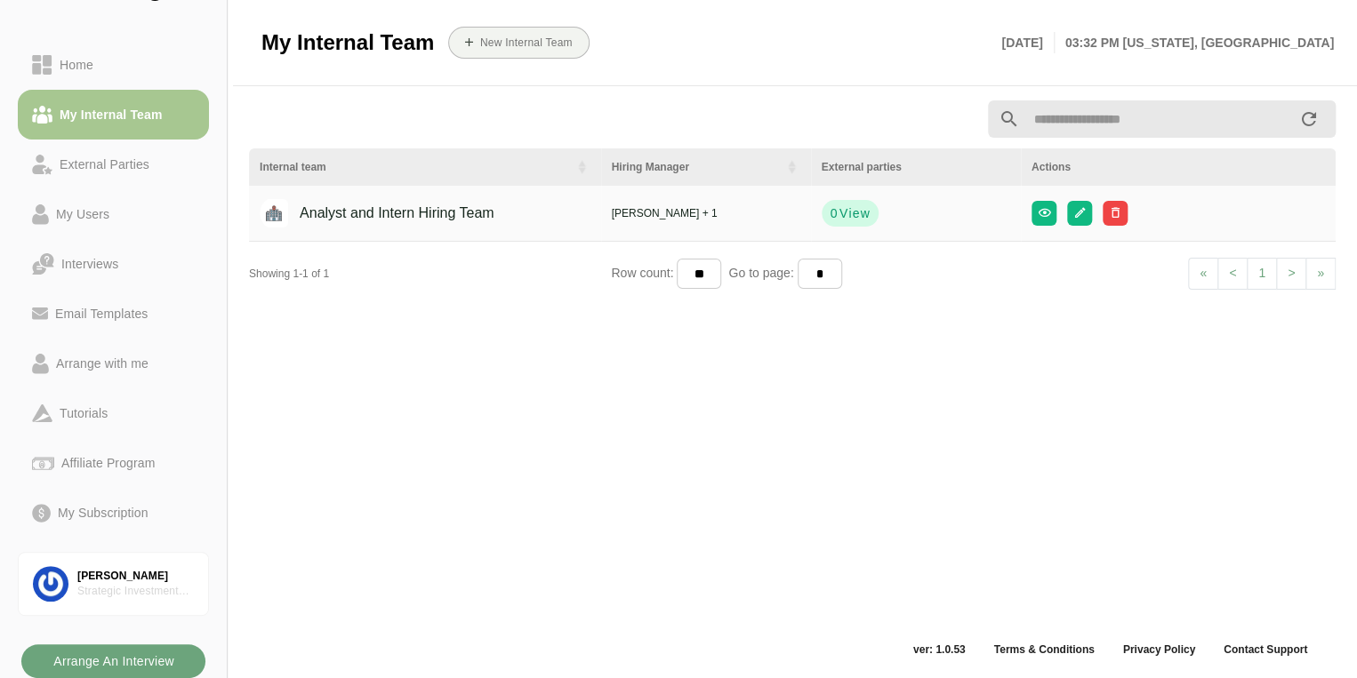
click at [141, 659] on b "Arrange An Interview" at bounding box center [113, 662] width 122 height 34
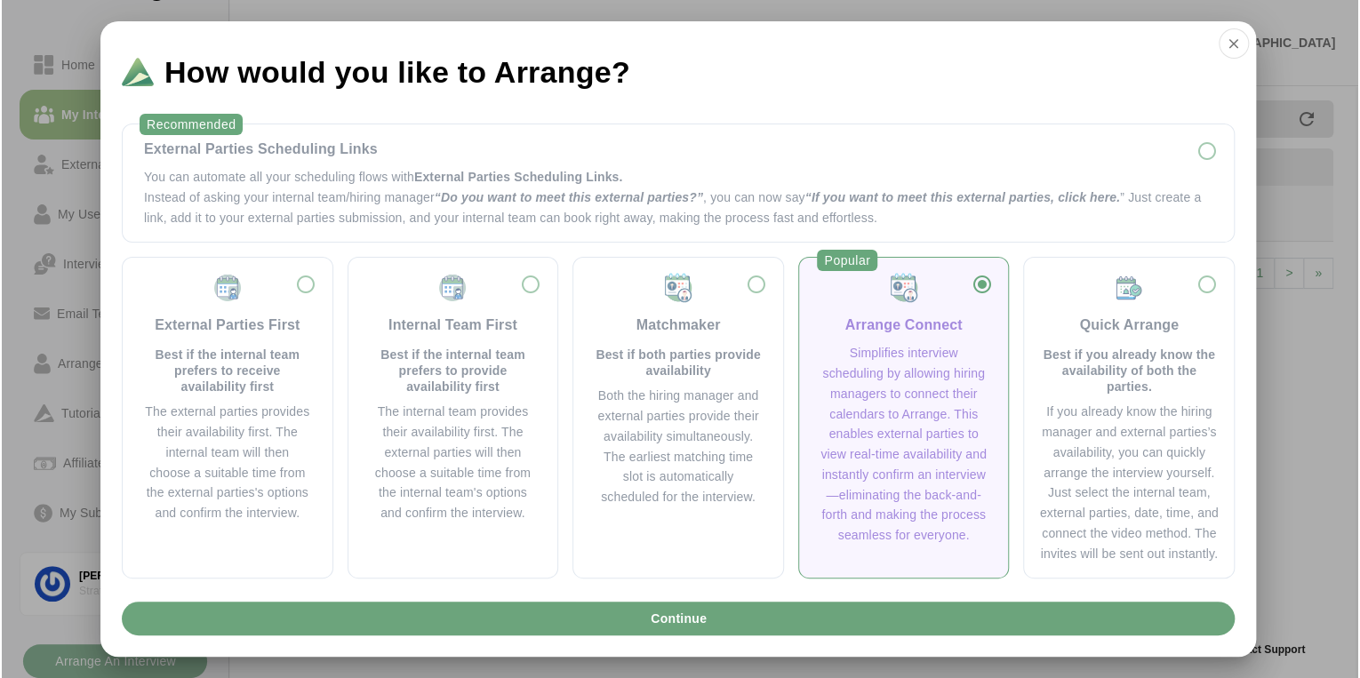
scroll to position [0, 0]
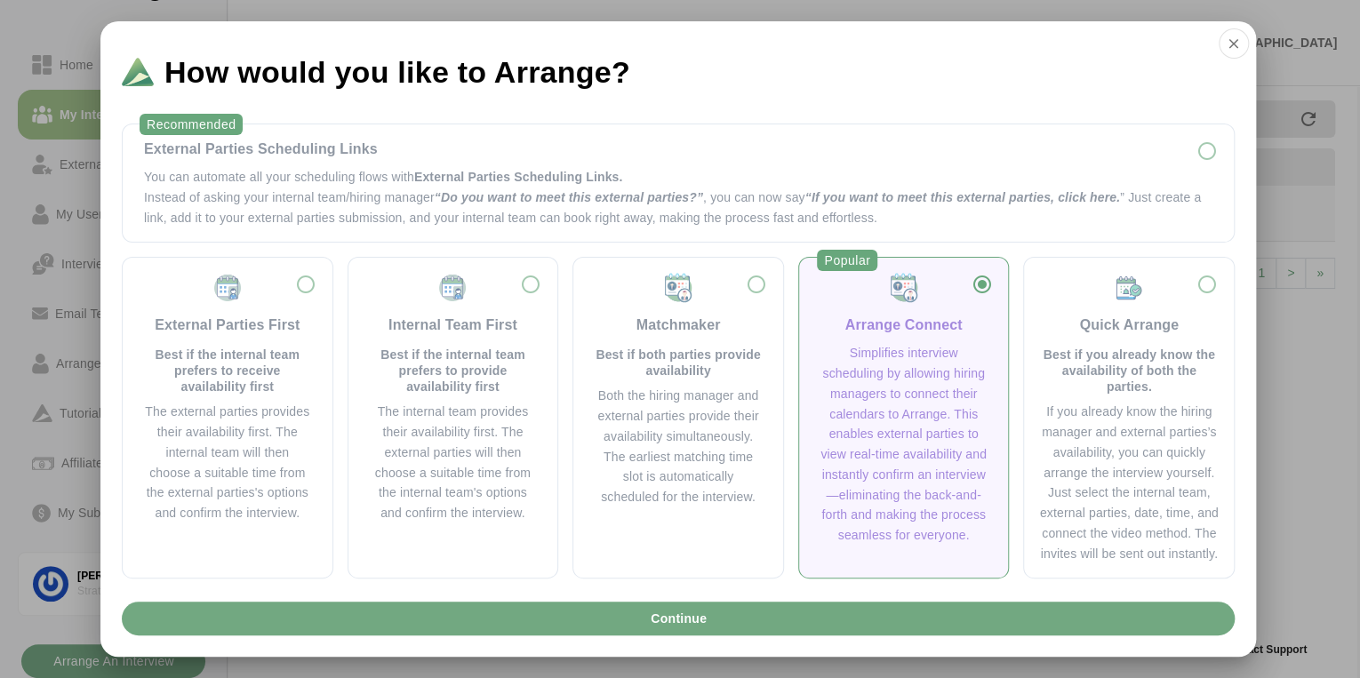
click at [801, 618] on button "Continue" at bounding box center [678, 619] width 1113 height 34
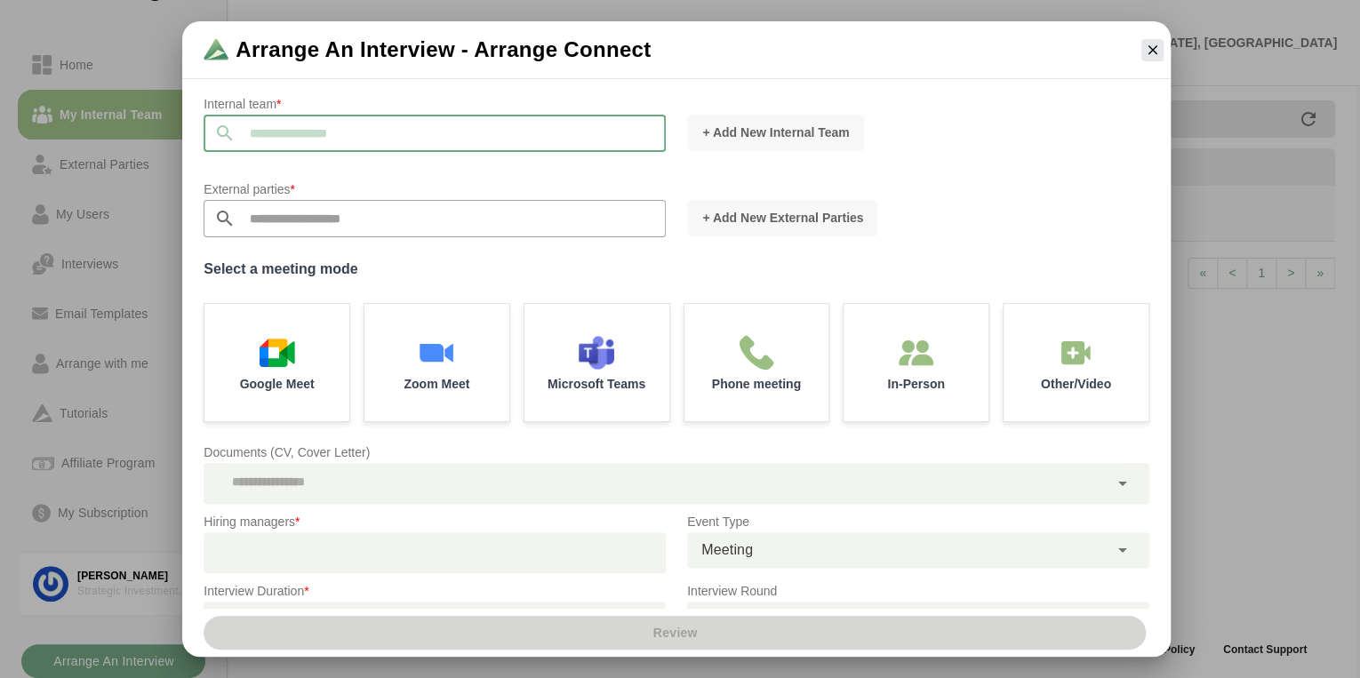
click at [323, 137] on input "text" at bounding box center [451, 133] width 430 height 37
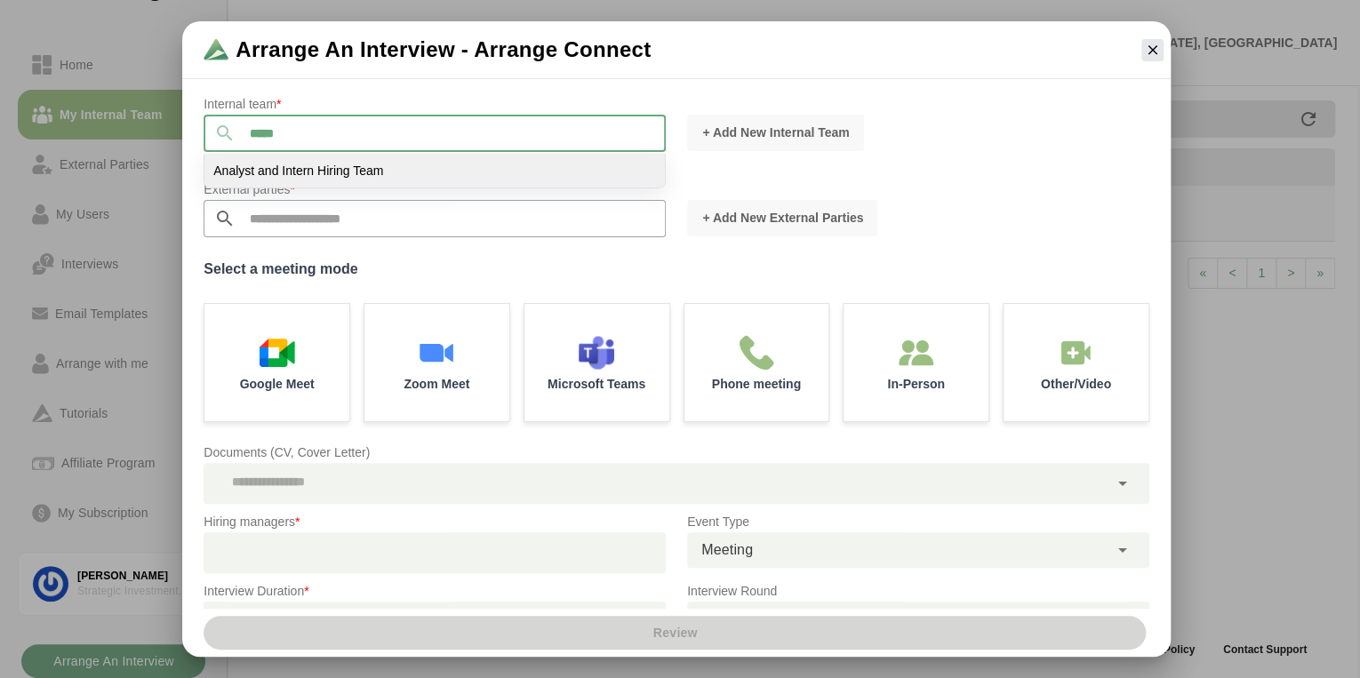
click at [324, 178] on span "Analyst and Intern Hiring Team" at bounding box center [298, 171] width 170 height 16
type input "**********"
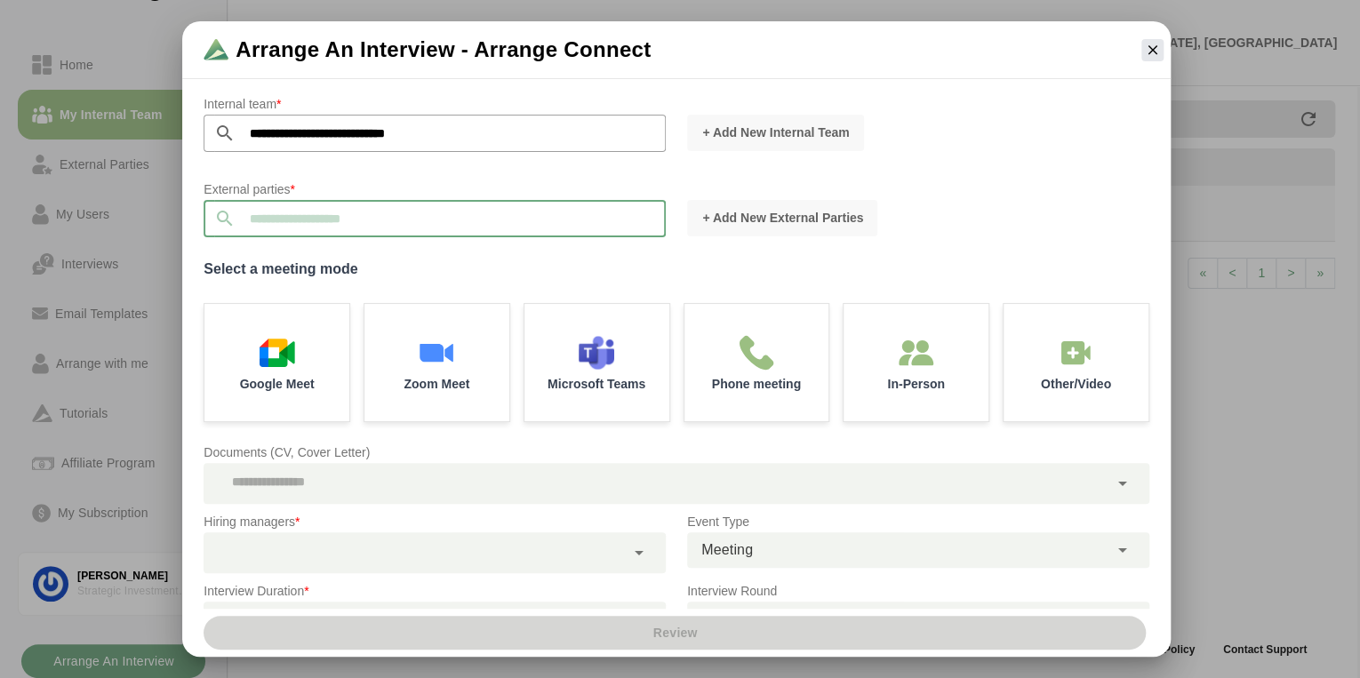
click at [323, 210] on input "text" at bounding box center [451, 218] width 430 height 37
type input "*"
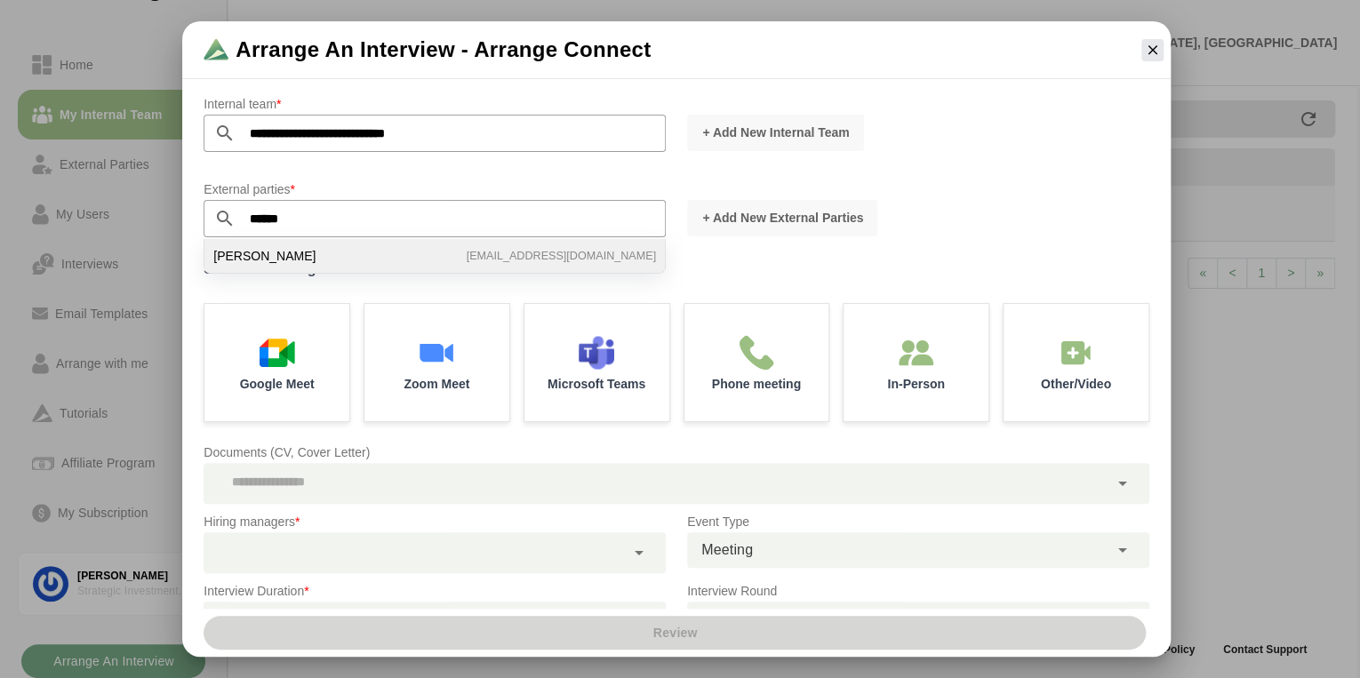
click at [288, 256] on span "[PERSON_NAME]" at bounding box center [264, 256] width 102 height 16
type input "**********"
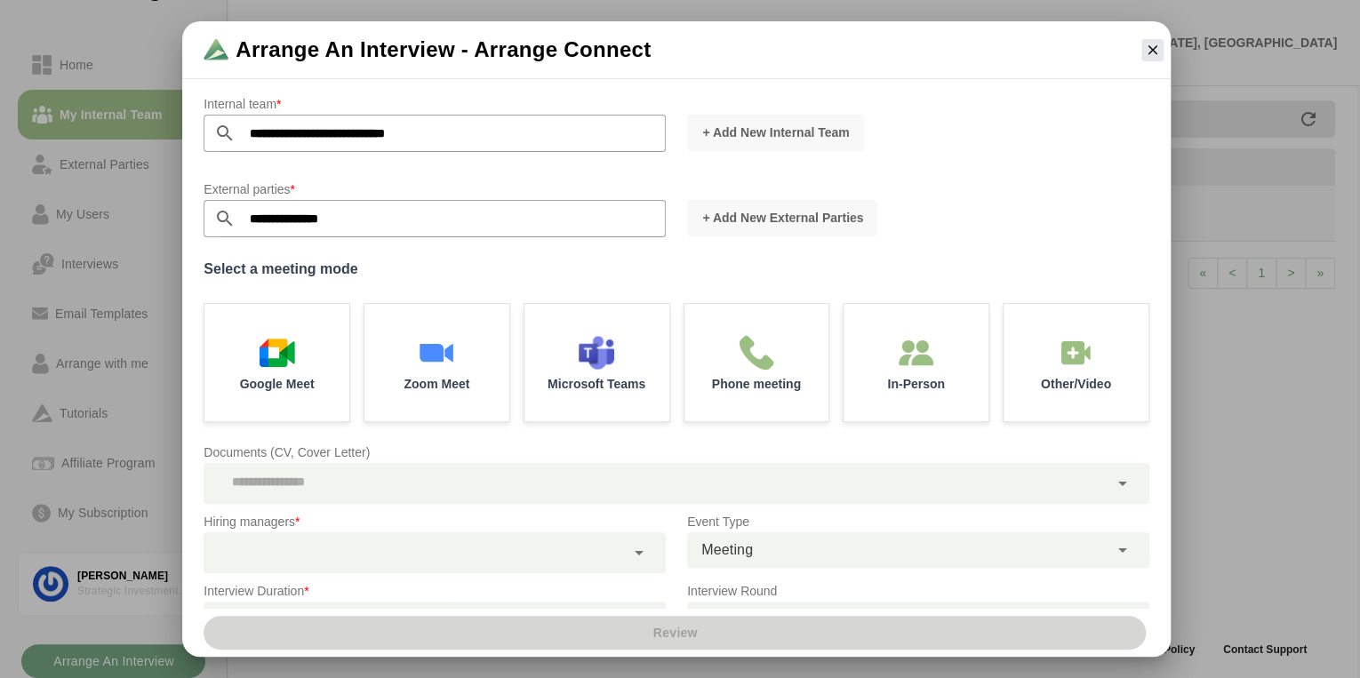
click at [444, 278] on label "Select a meeting mode" at bounding box center [677, 269] width 946 height 25
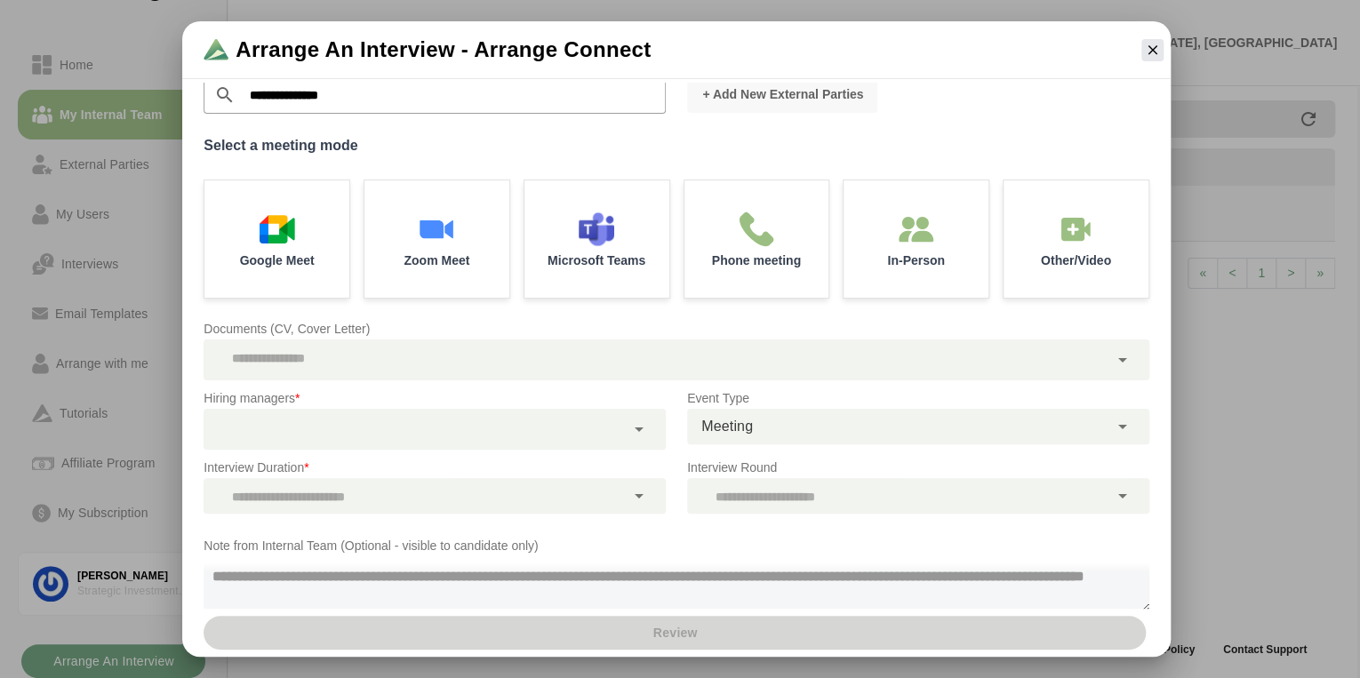
scroll to position [156, 0]
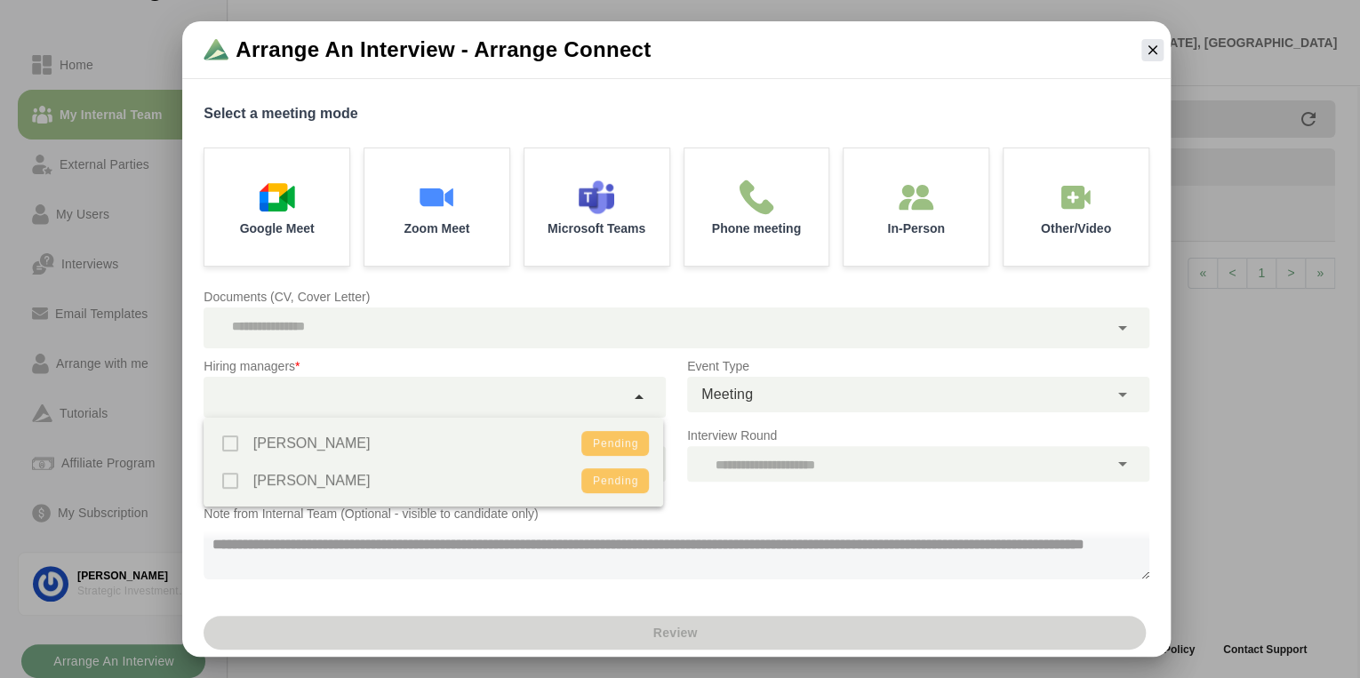
click at [639, 397] on icon at bounding box center [639, 397] width 21 height 21
click at [232, 440] on div "[PERSON_NAME] Pending [PERSON_NAME] Pending" at bounding box center [434, 462] width 461 height 89
click at [235, 443] on div "[PERSON_NAME] Pending [PERSON_NAME] Pending" at bounding box center [434, 462] width 461 height 89
click at [629, 449] on div "[PERSON_NAME] Pending [PERSON_NAME] Pending" at bounding box center [434, 462] width 461 height 89
click at [628, 441] on div "[PERSON_NAME] Pending [PERSON_NAME] Pending" at bounding box center [434, 462] width 461 height 89
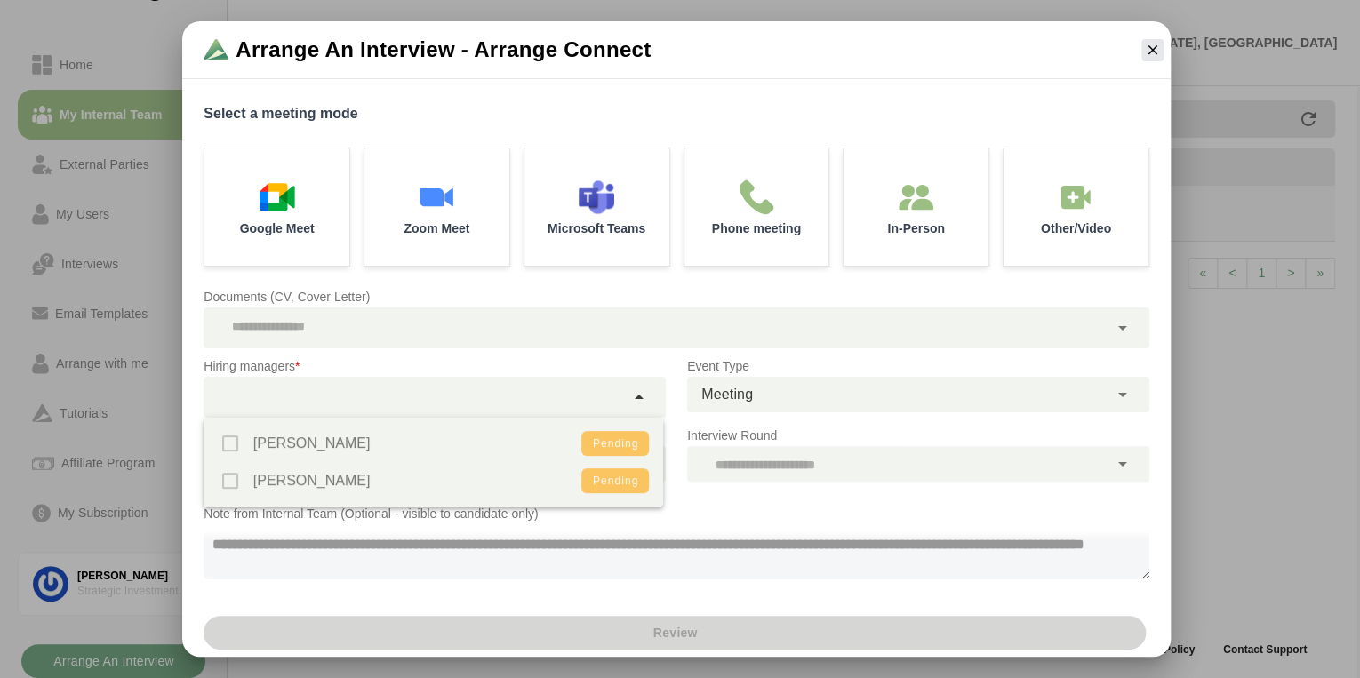
click at [628, 441] on div "[PERSON_NAME] Pending [PERSON_NAME] Pending" at bounding box center [434, 462] width 461 height 89
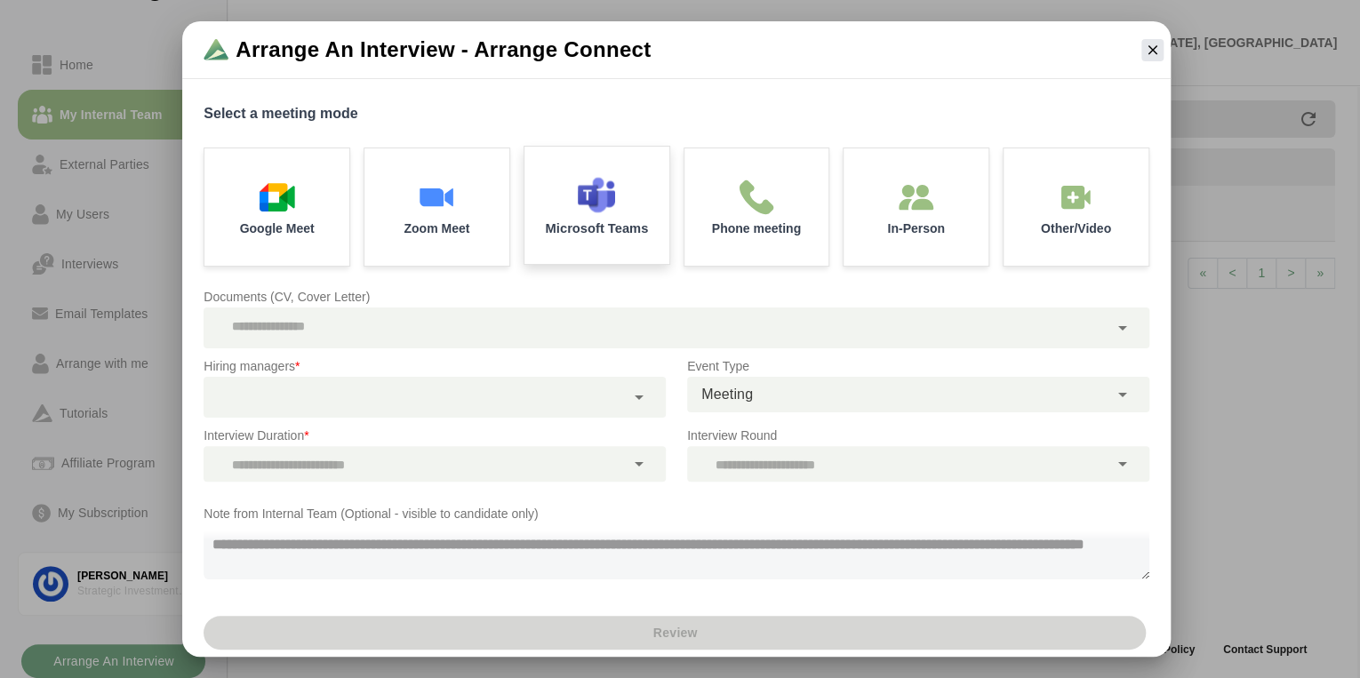
click at [595, 221] on p "Microsoft Teams" at bounding box center [596, 227] width 103 height 13
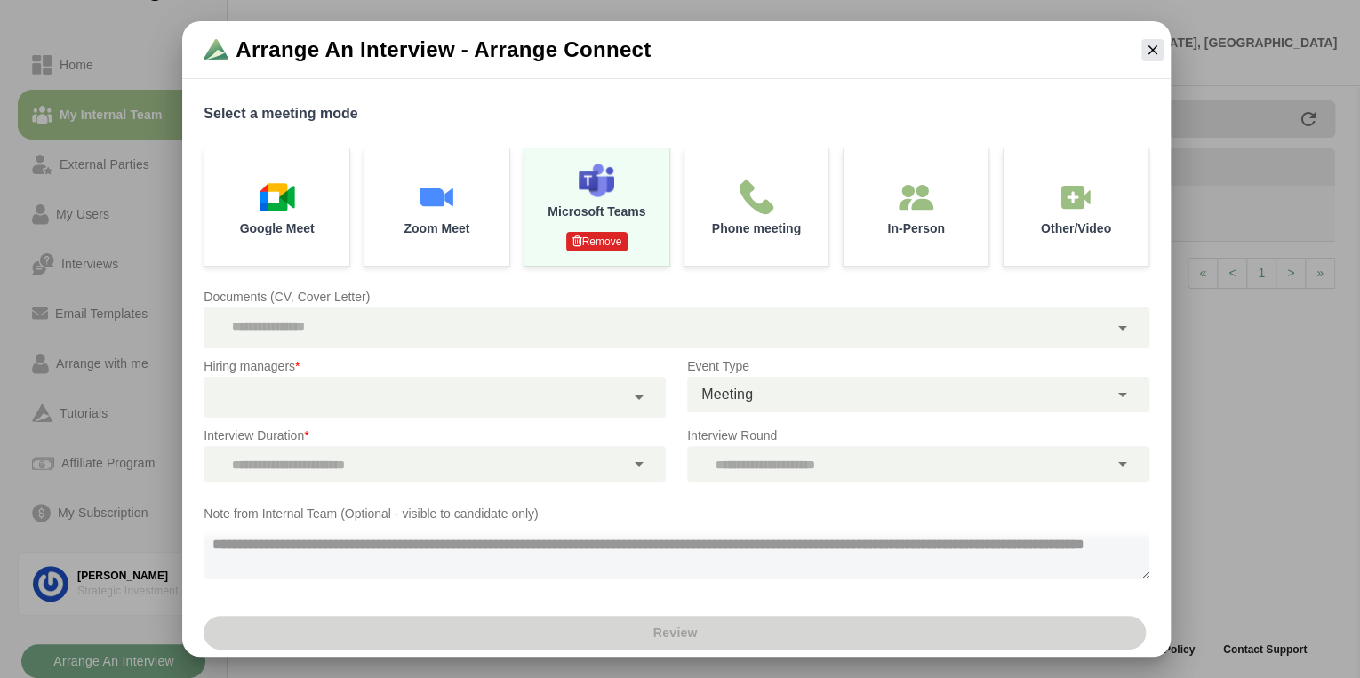
click at [434, 405] on div at bounding box center [414, 397] width 421 height 41
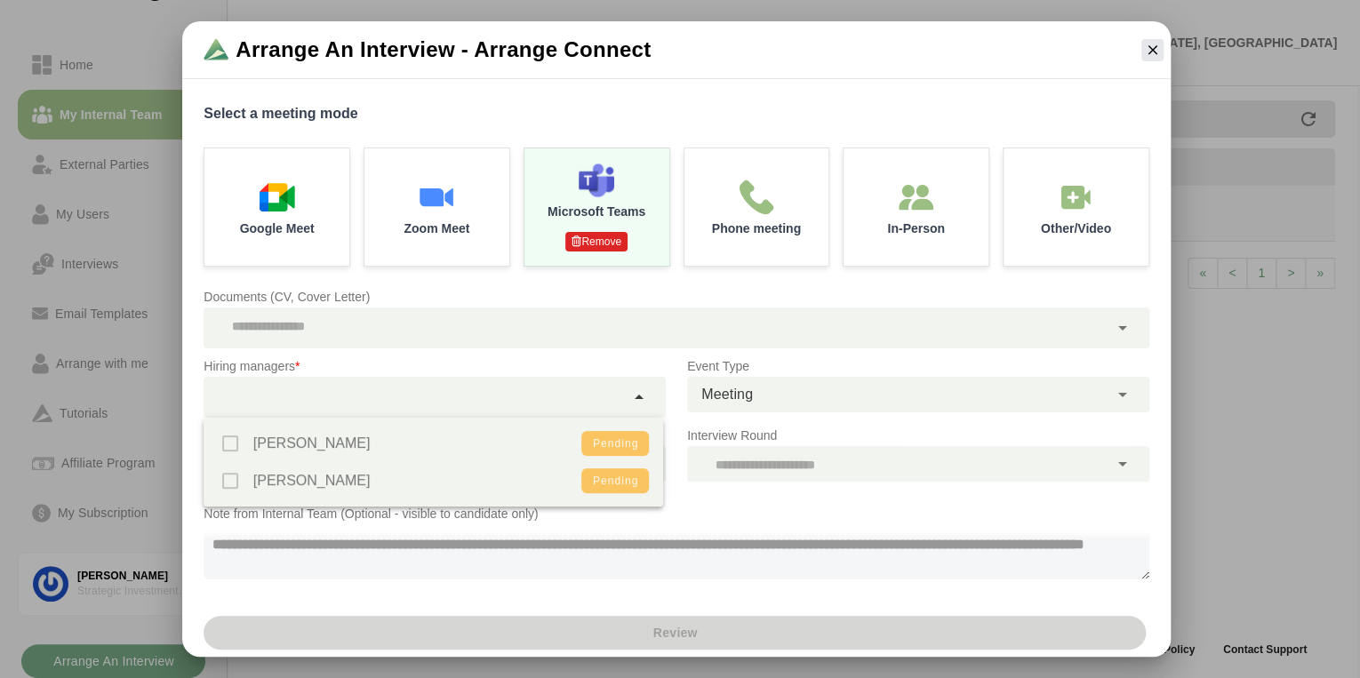
click at [228, 446] on div "[PERSON_NAME] Pending [PERSON_NAME] Pending" at bounding box center [434, 462] width 461 height 89
click at [325, 522] on p "Note from Internal Team (Optional - visible to candidate only)" at bounding box center [677, 513] width 946 height 21
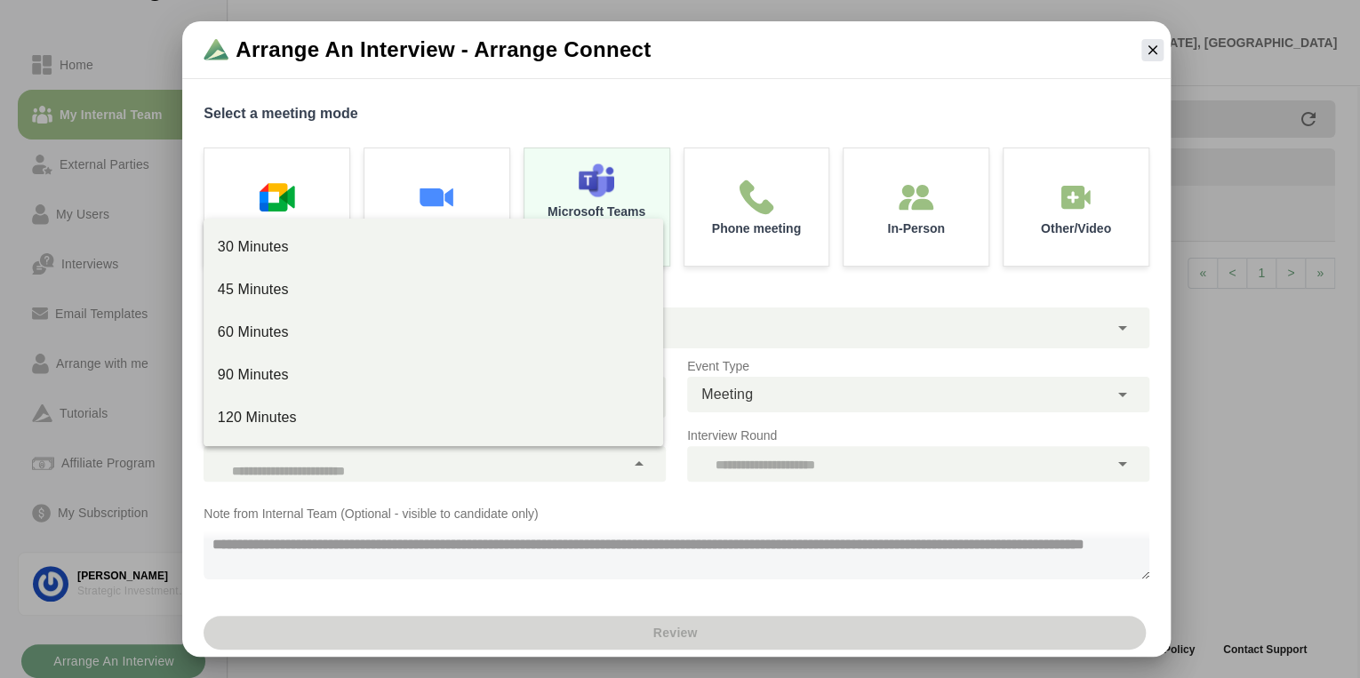
click at [302, 469] on div at bounding box center [414, 464] width 421 height 36
click at [274, 247] on div "30 Minutes" at bounding box center [434, 246] width 432 height 21
type input "**"
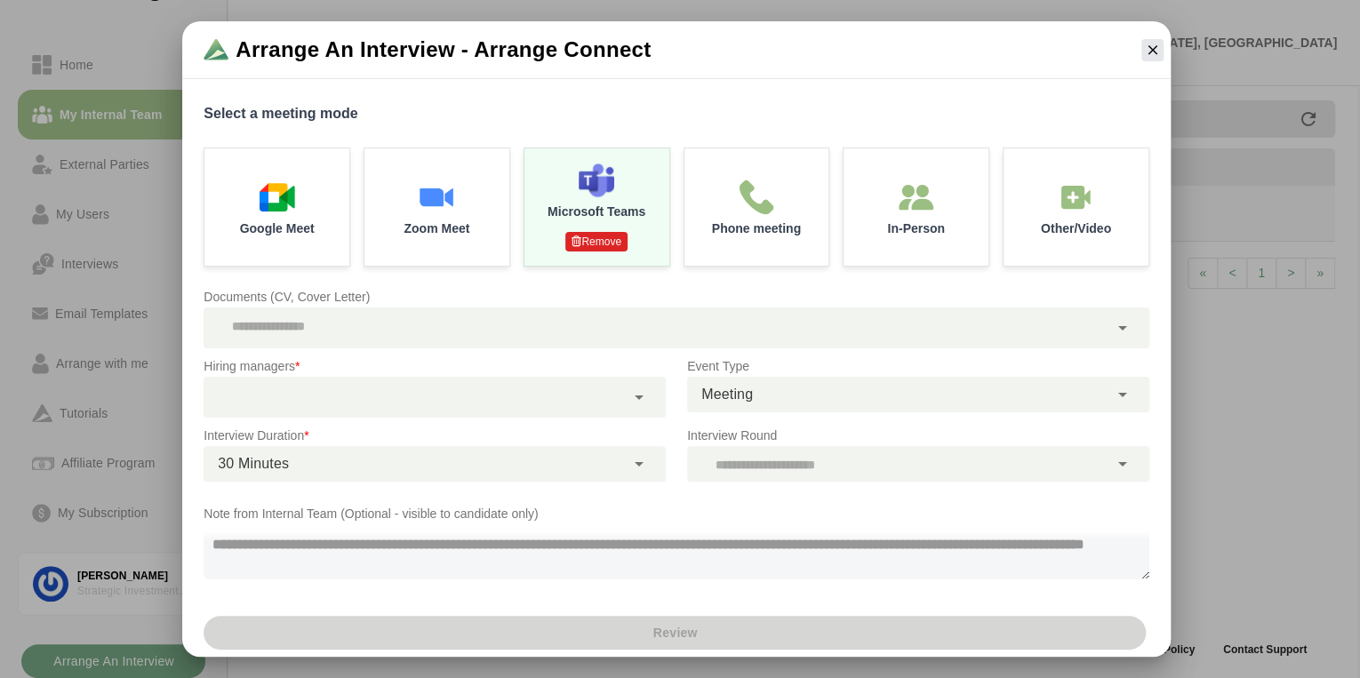
click at [381, 557] on textarea at bounding box center [677, 552] width 946 height 55
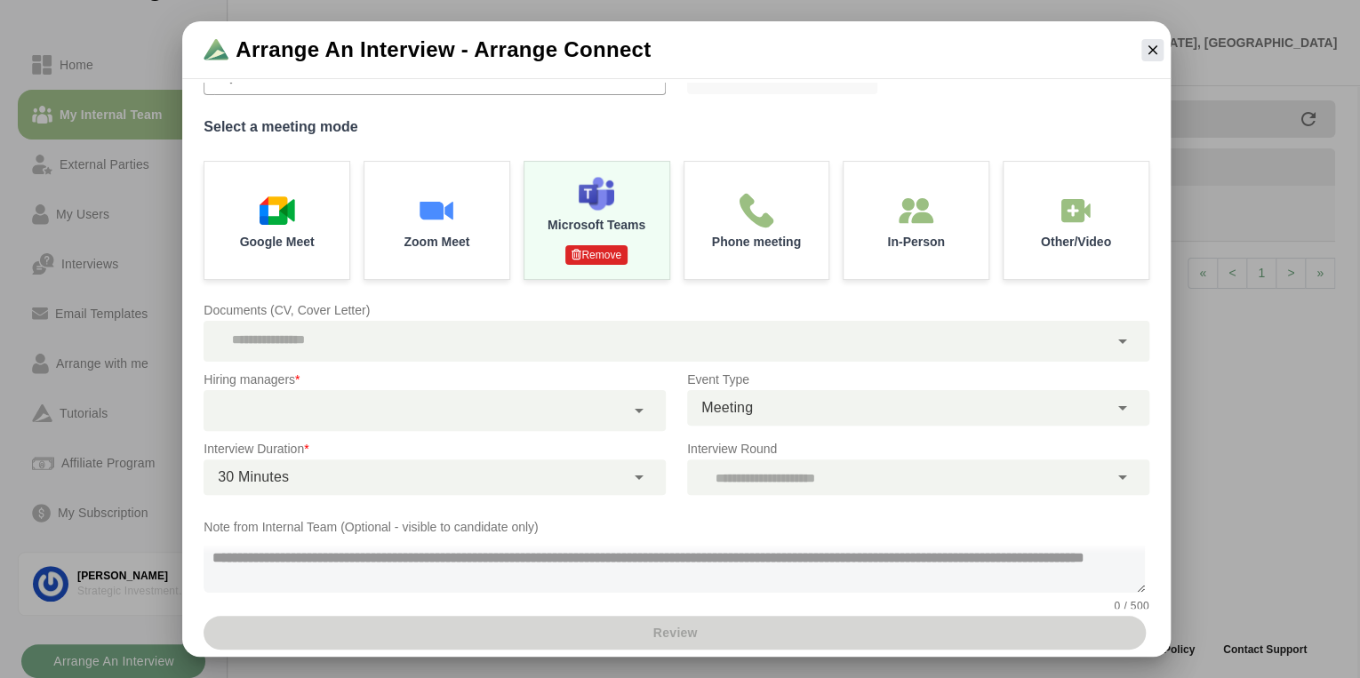
scroll to position [8, 0]
click at [640, 413] on icon at bounding box center [639, 410] width 21 height 21
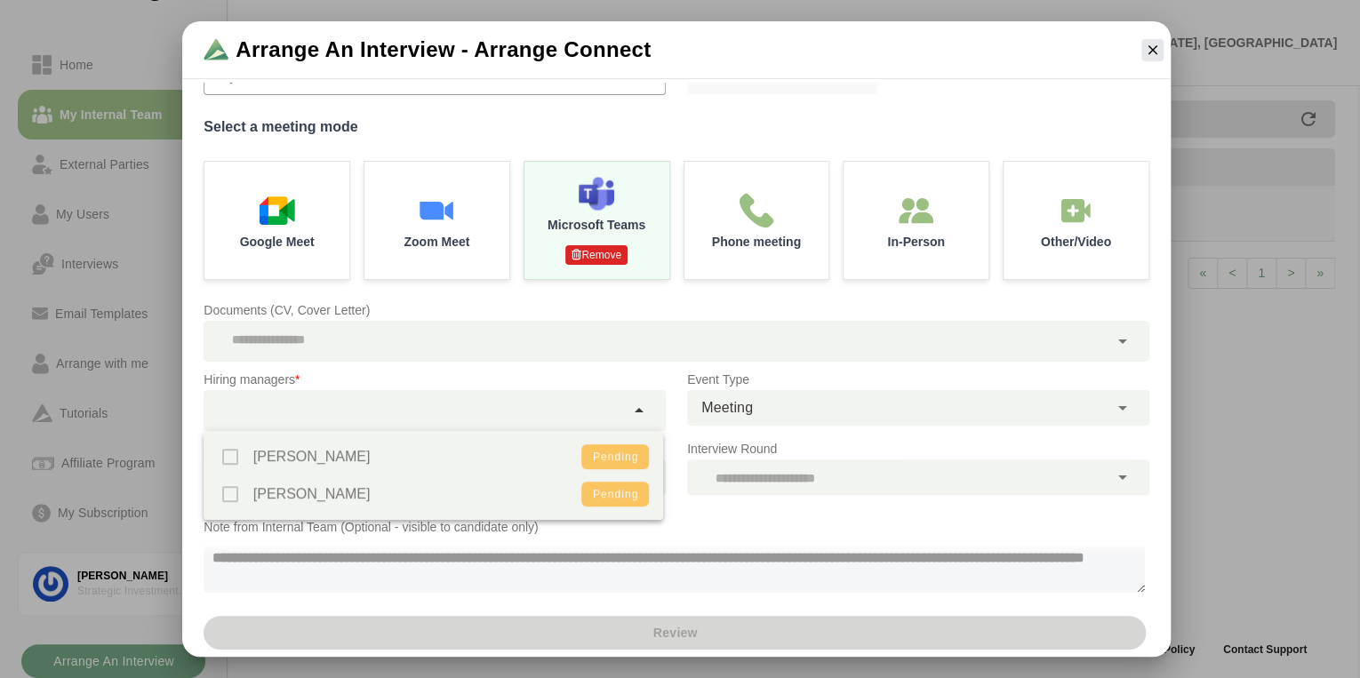
click at [312, 455] on div "[PERSON_NAME] Pending [PERSON_NAME] Pending" at bounding box center [434, 475] width 461 height 89
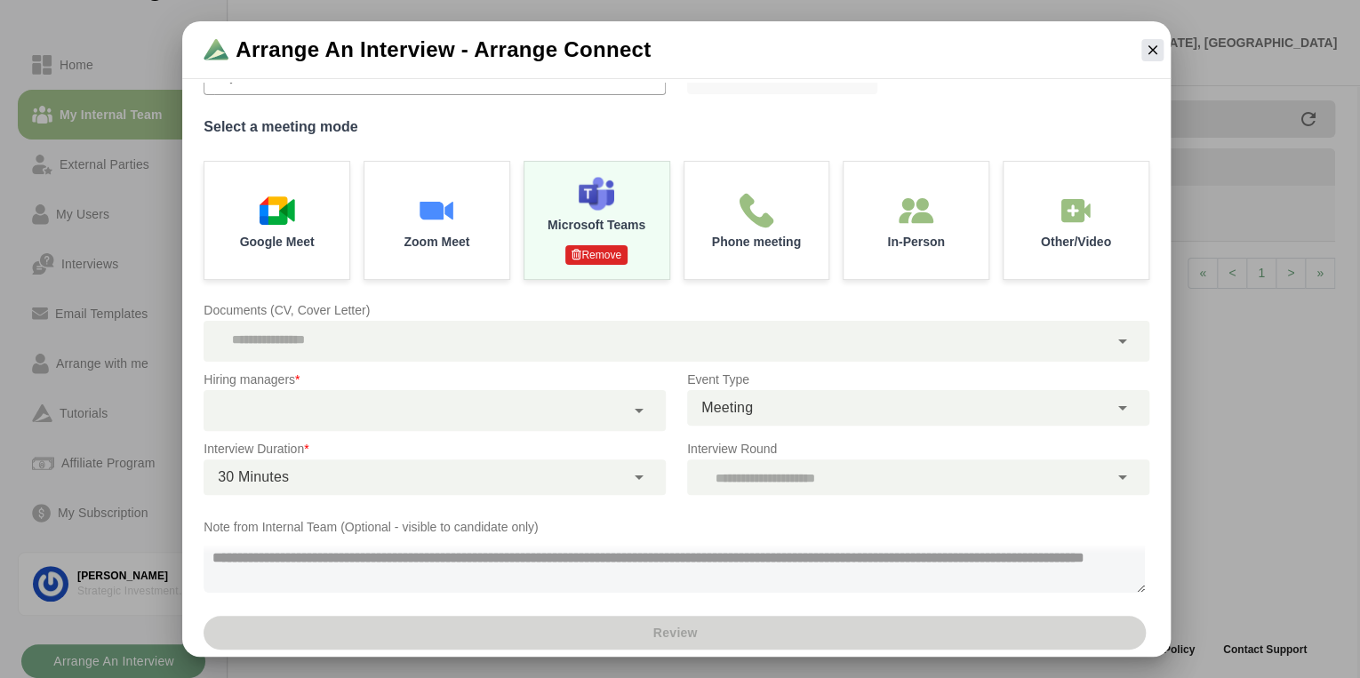
click at [340, 388] on p "Hiring managers *" at bounding box center [435, 379] width 462 height 21
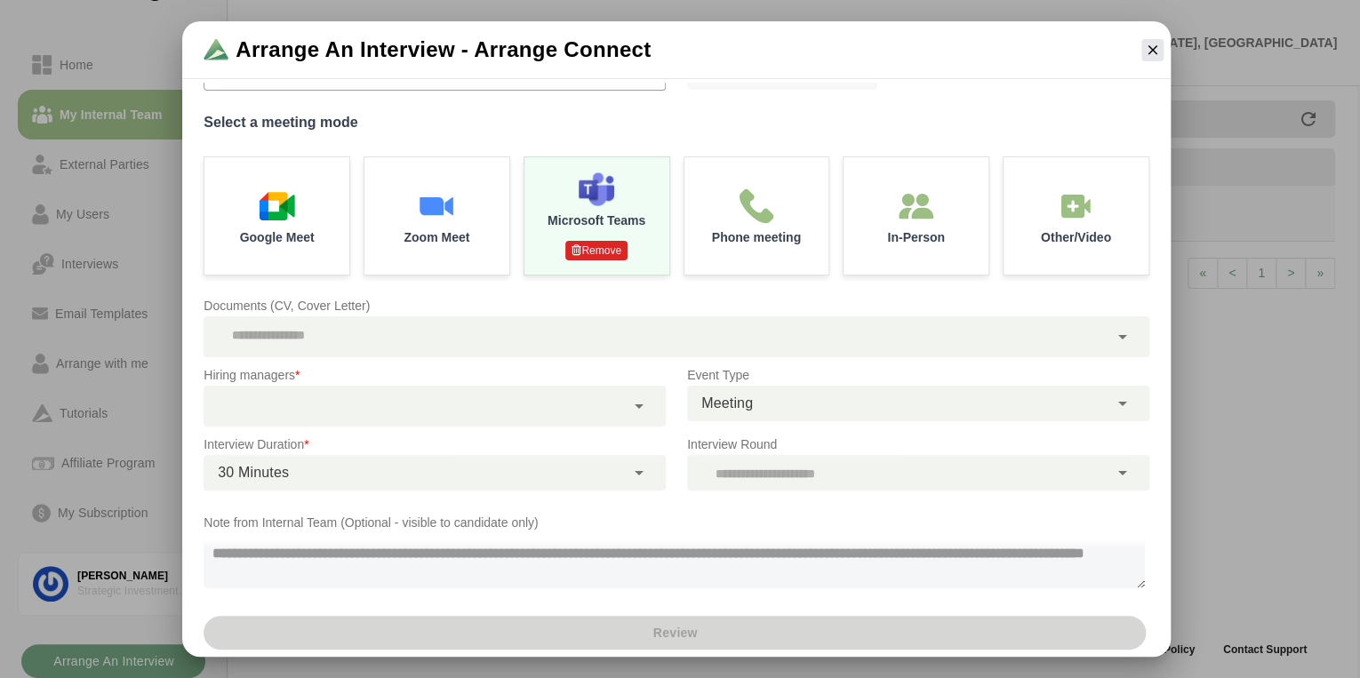
scroll to position [156, 0]
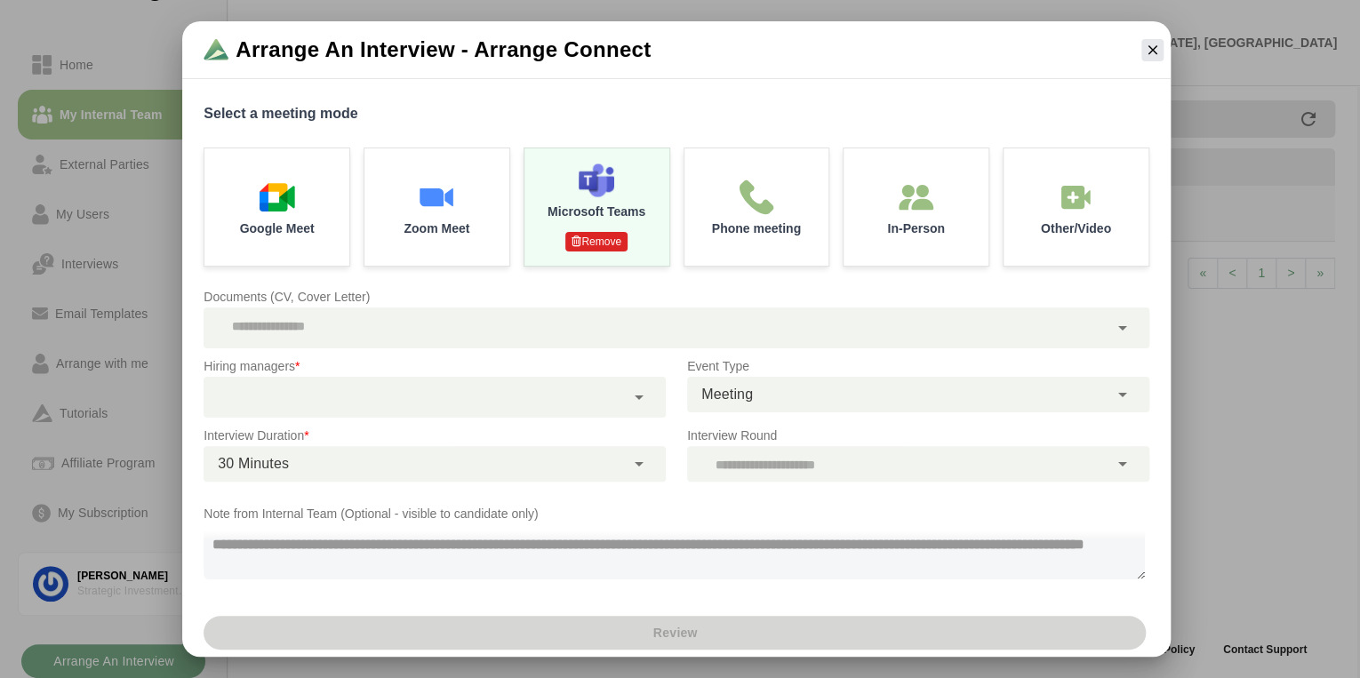
click at [472, 547] on textarea at bounding box center [675, 552] width 942 height 55
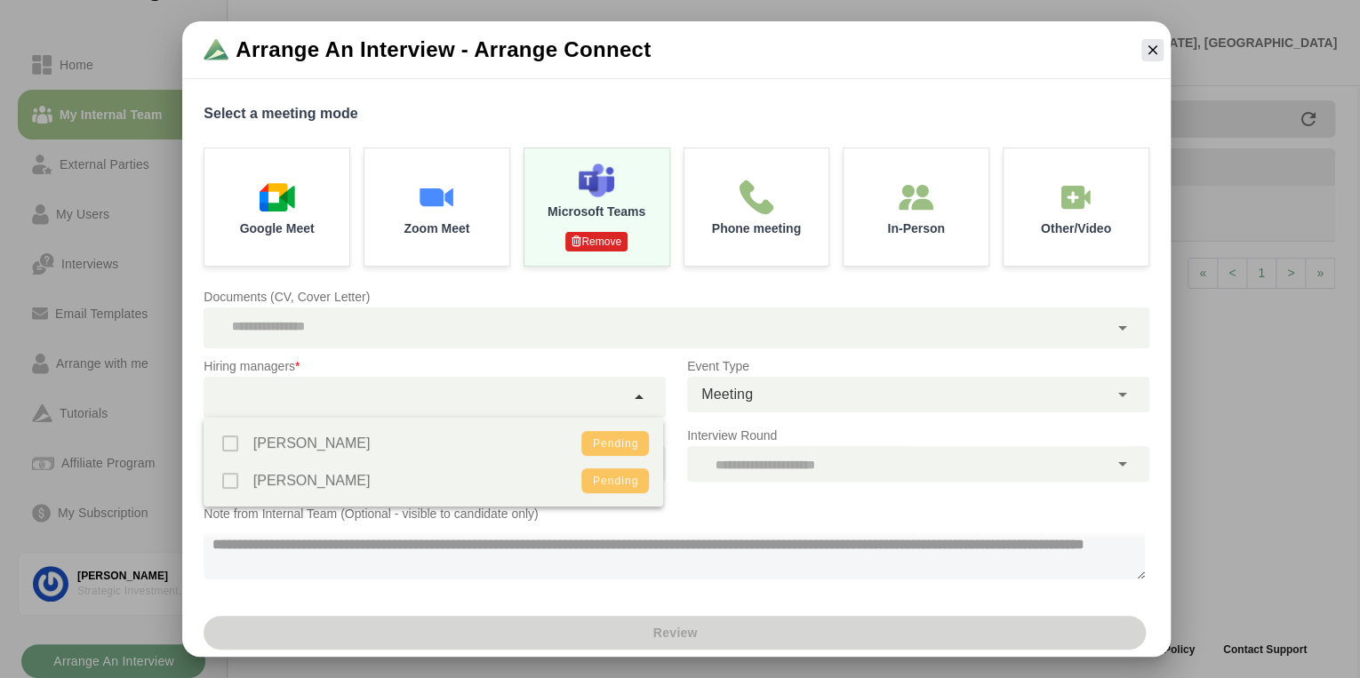
click at [640, 398] on icon at bounding box center [639, 397] width 21 height 21
click at [249, 441] on div "[PERSON_NAME] Pending [PERSON_NAME] Pending" at bounding box center [434, 462] width 461 height 89
click at [234, 442] on div "[PERSON_NAME] Pending [PERSON_NAME] Pending" at bounding box center [434, 462] width 461 height 89
click at [1153, 44] on icon "button" at bounding box center [1152, 50] width 16 height 16
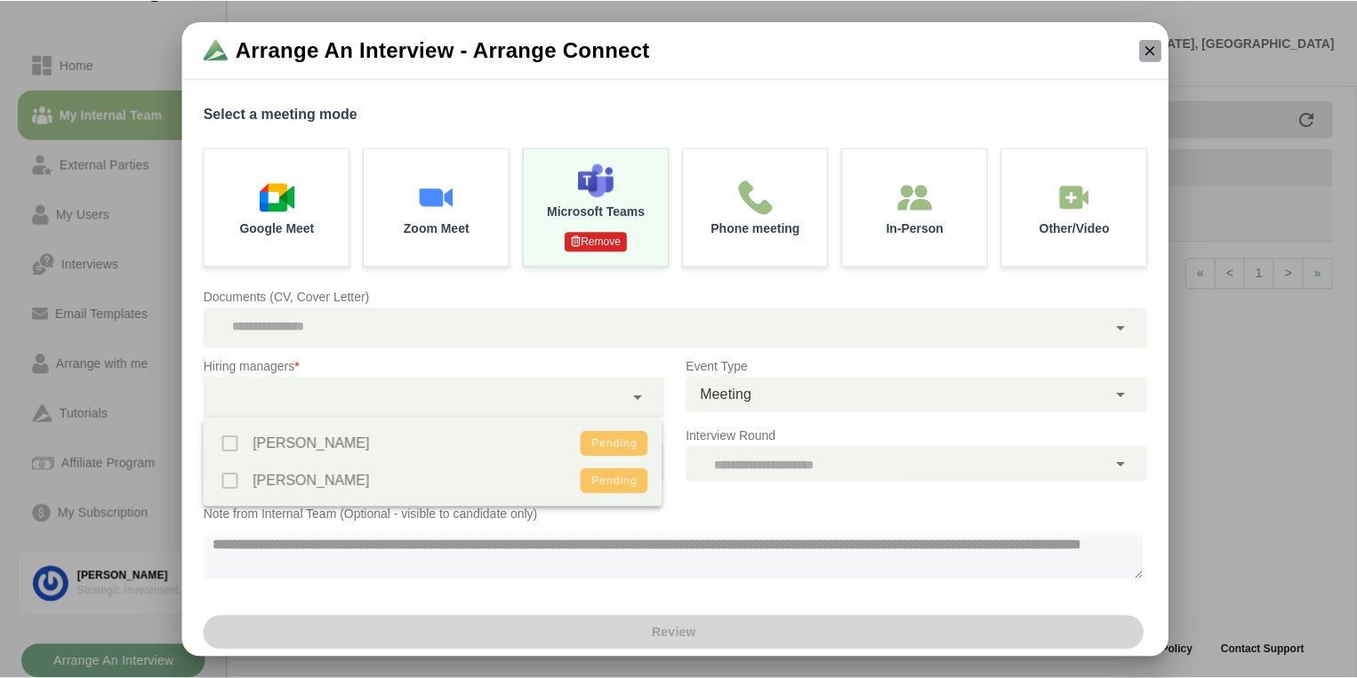
scroll to position [6, 0]
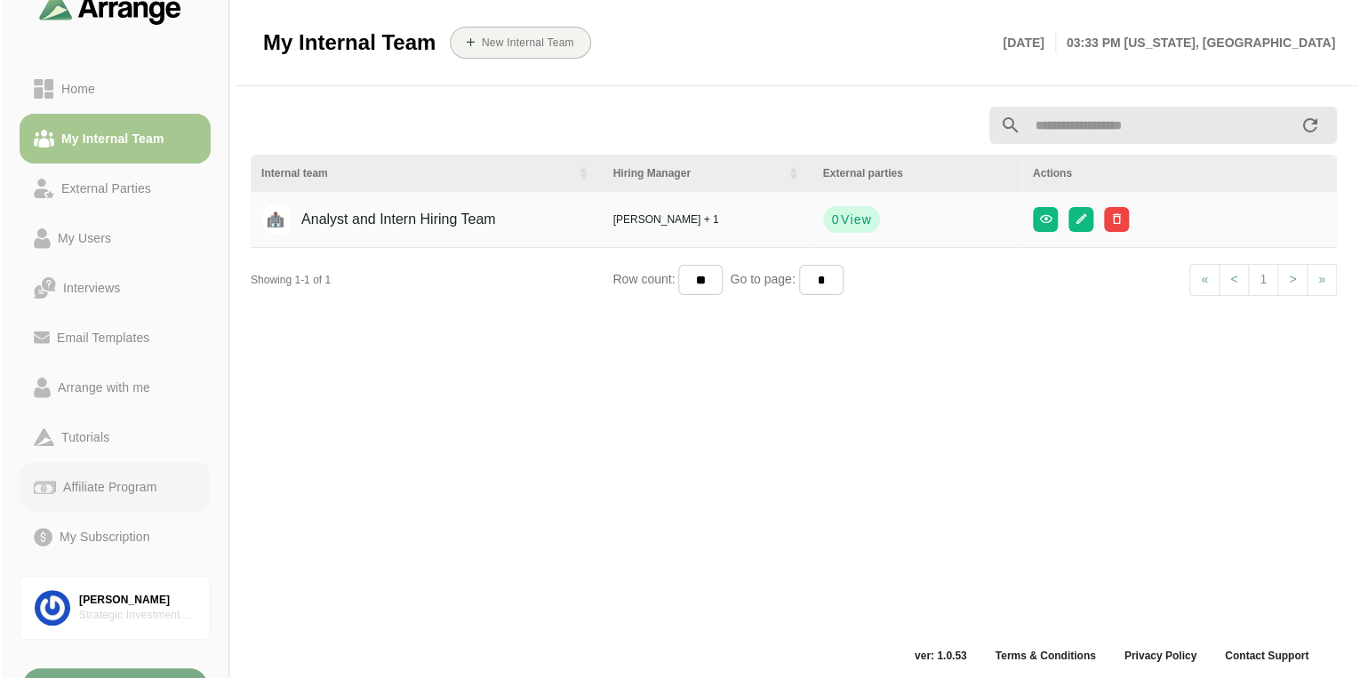
scroll to position [67, 0]
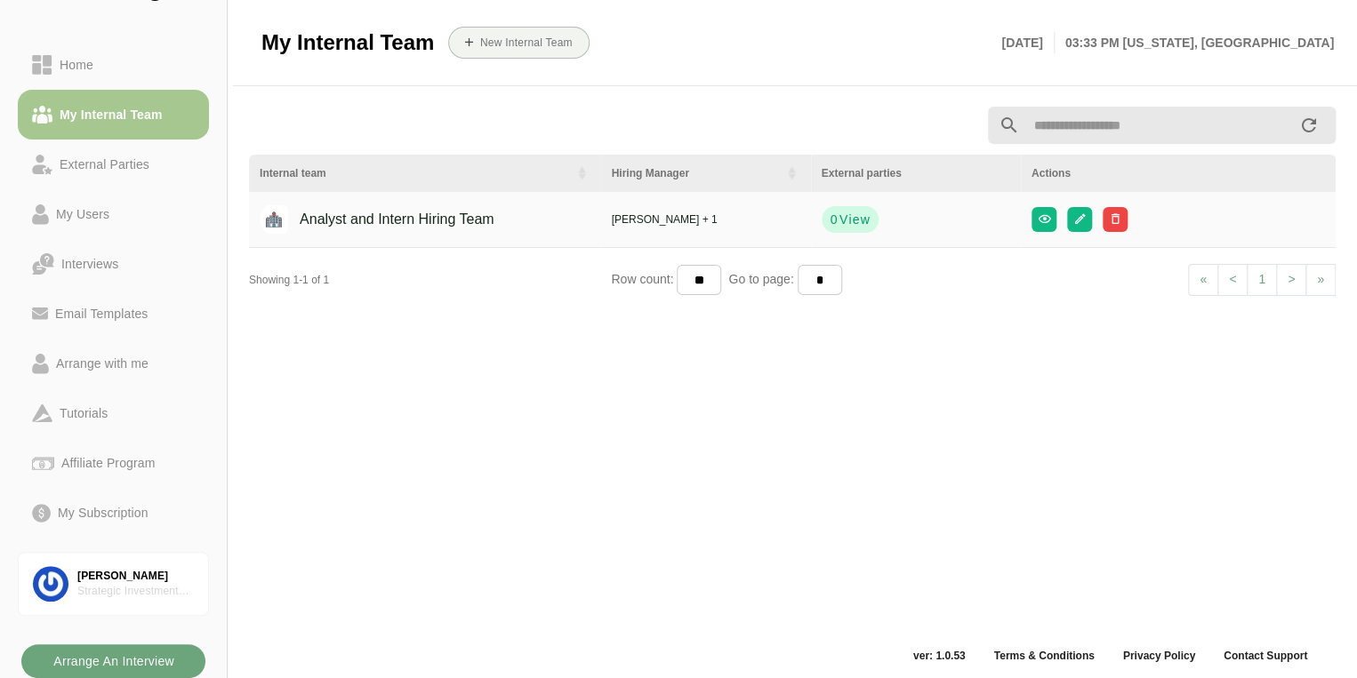
click at [165, 661] on b "Arrange An Interview" at bounding box center [113, 662] width 122 height 34
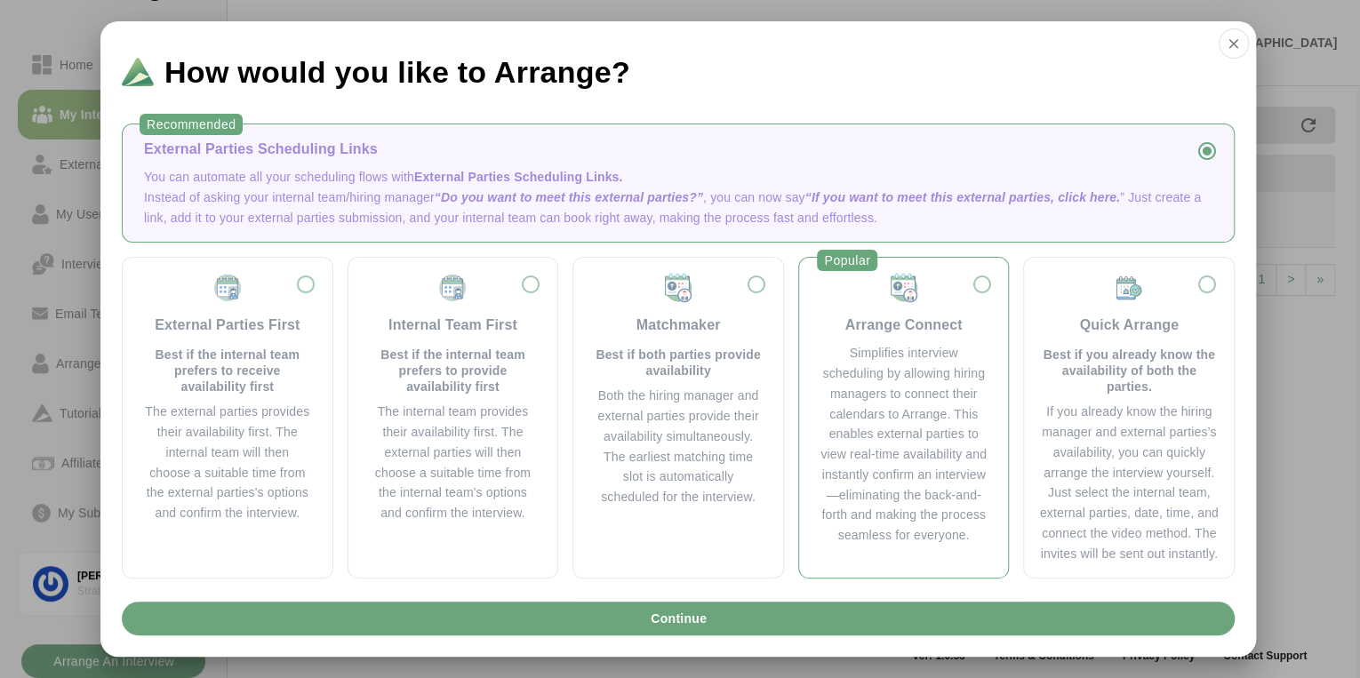
click at [893, 366] on div "Simplifies interview scheduling by allowing hiring managers to connect their ca…" at bounding box center [904, 444] width 167 height 203
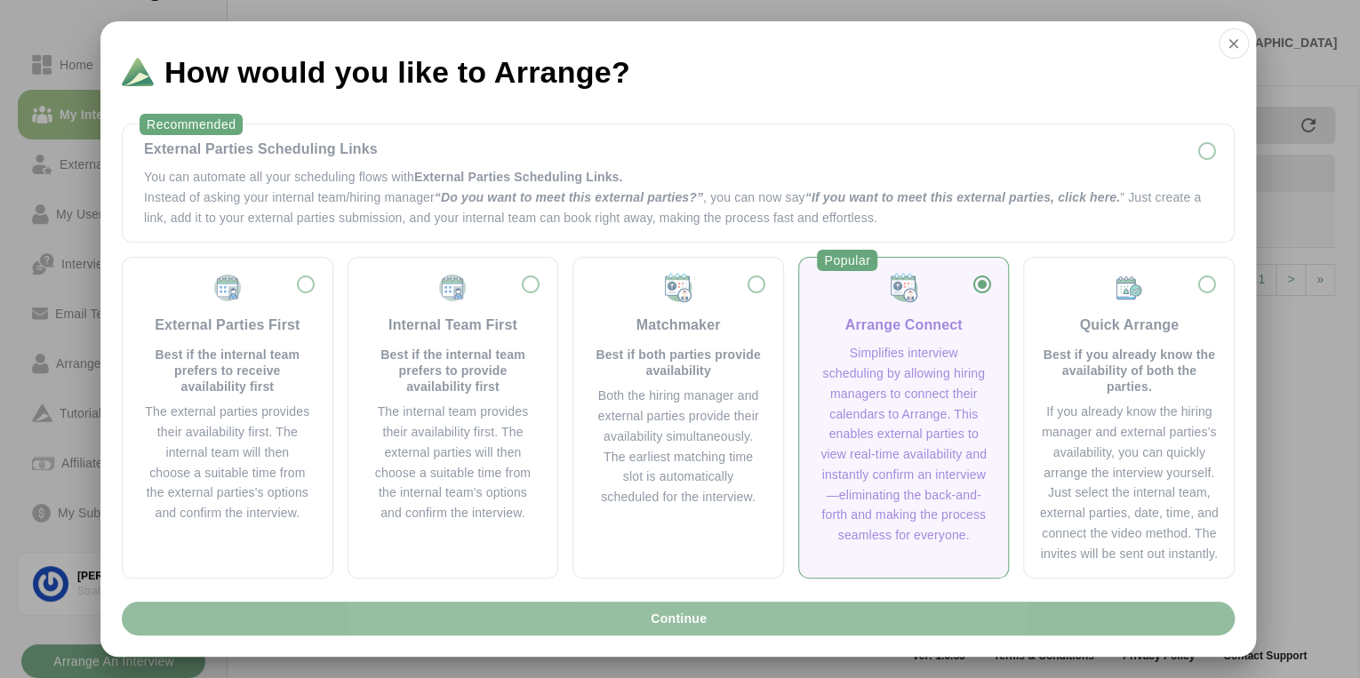
click at [719, 622] on button "Continue" at bounding box center [678, 619] width 1113 height 34
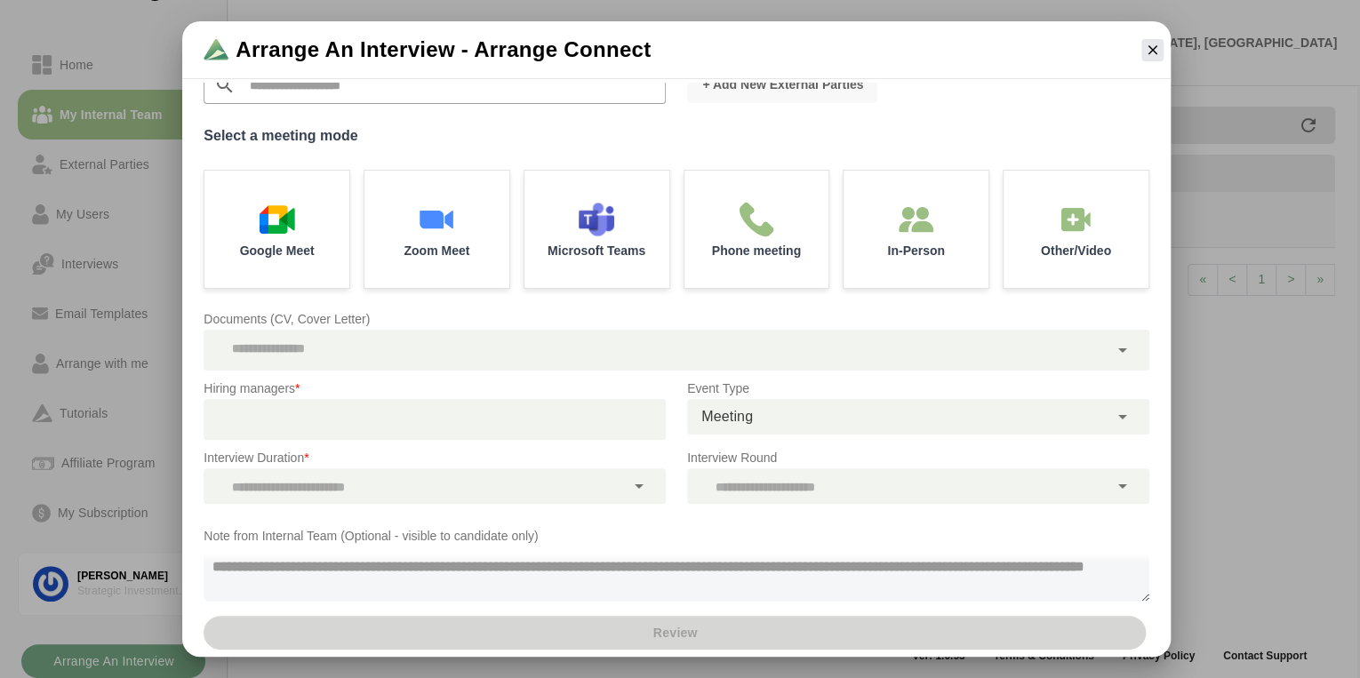
scroll to position [156, 0]
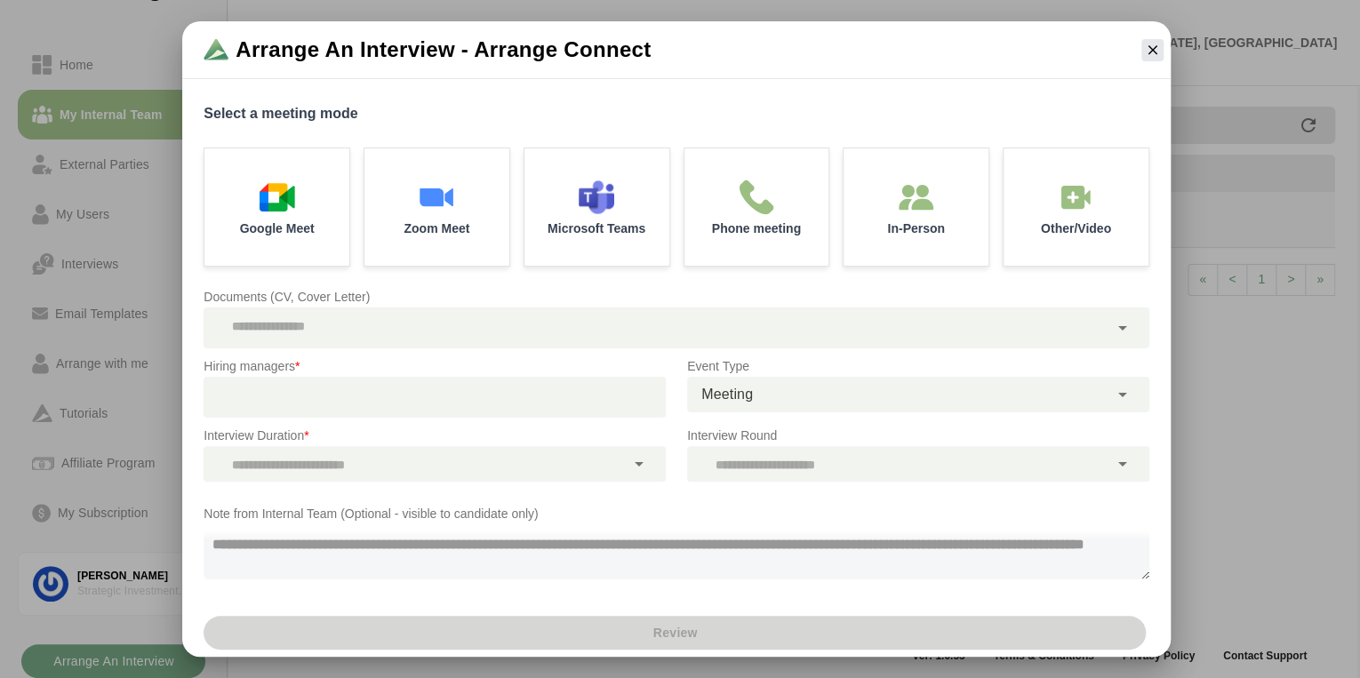
click at [316, 395] on div at bounding box center [427, 397] width 446 height 41
click at [585, 402] on div at bounding box center [427, 397] width 446 height 41
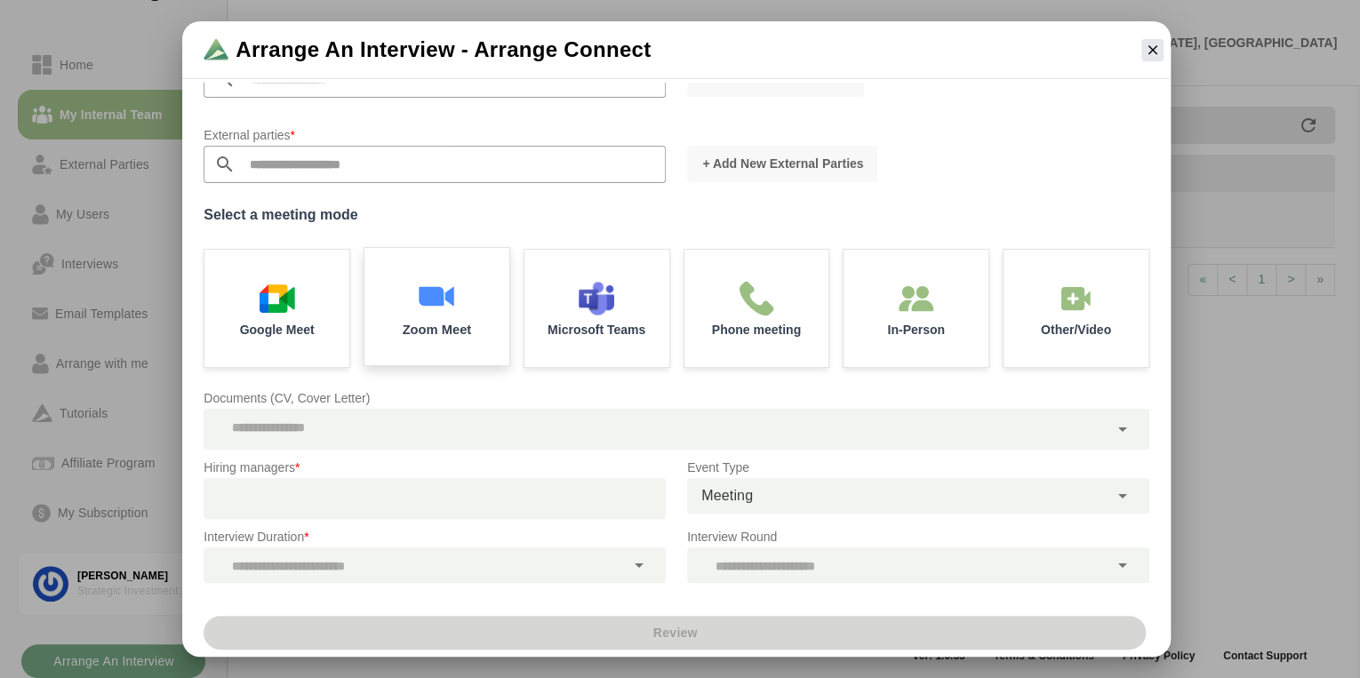
scroll to position [0, 0]
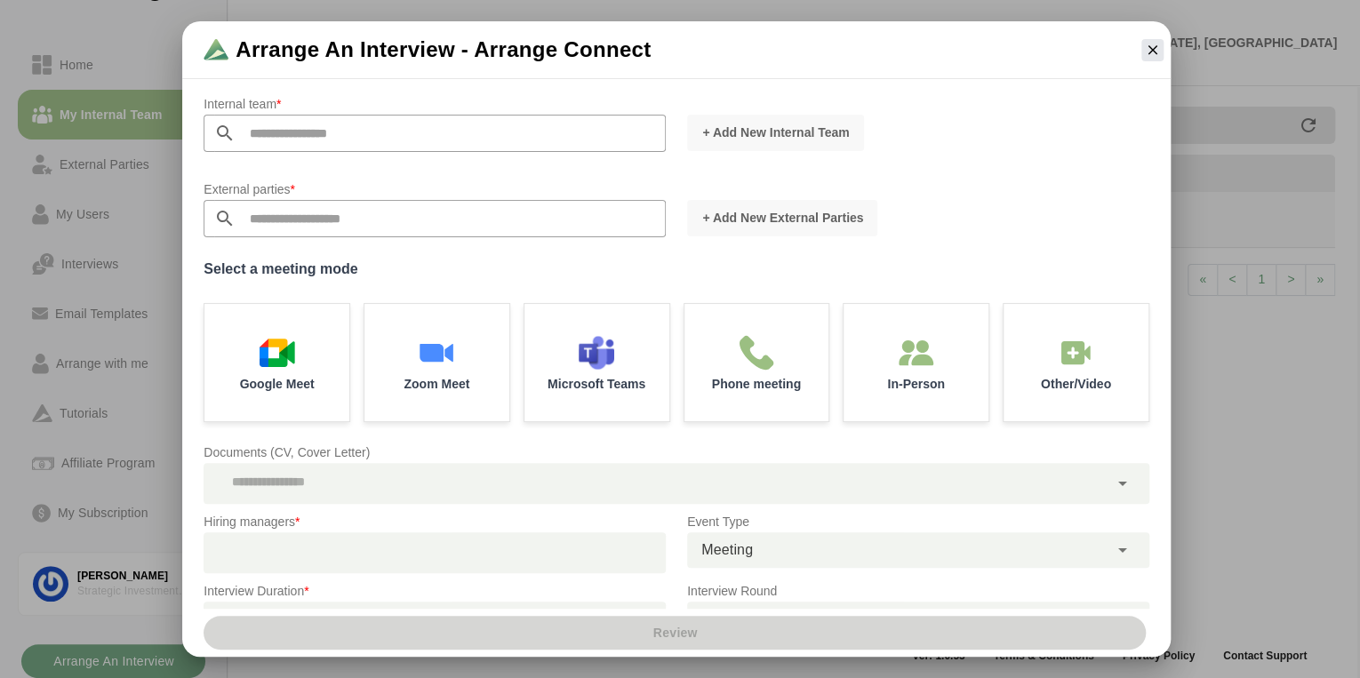
click at [411, 136] on input "text" at bounding box center [451, 133] width 430 height 37
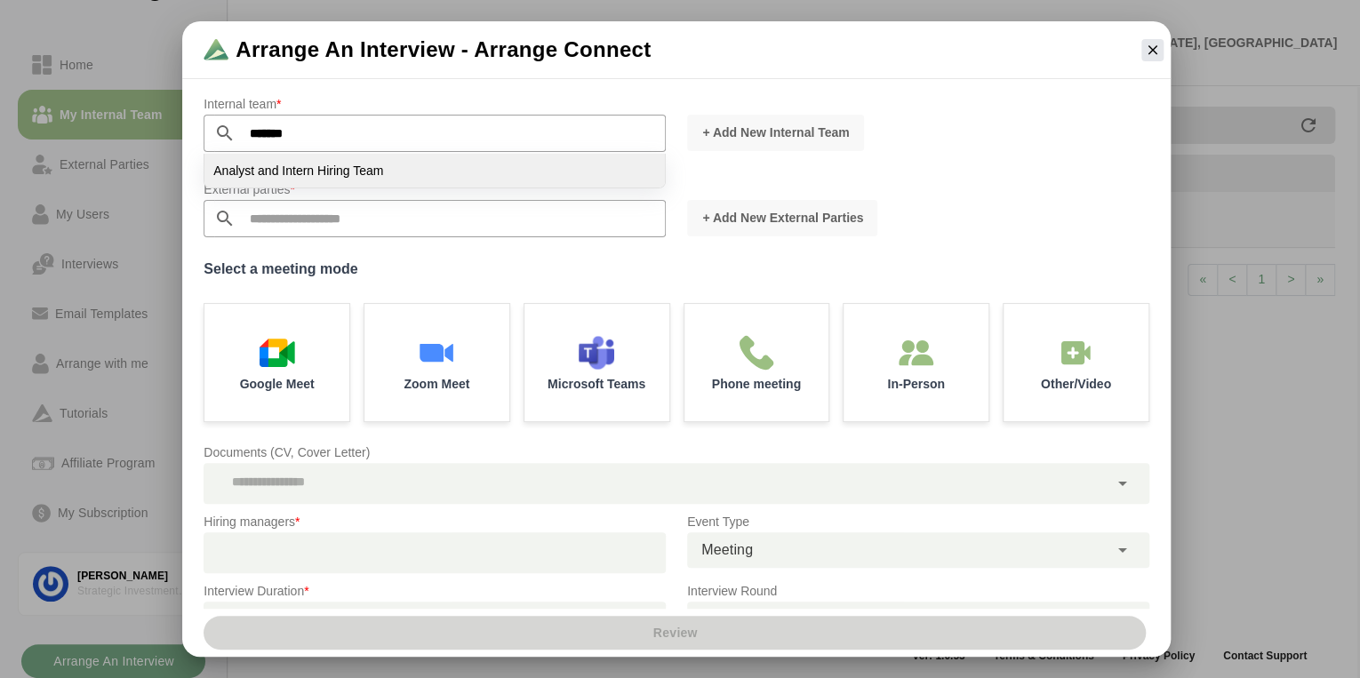
click at [415, 167] on li "Analyst and Intern Hiring Team" at bounding box center [434, 171] width 461 height 34
type input "**********"
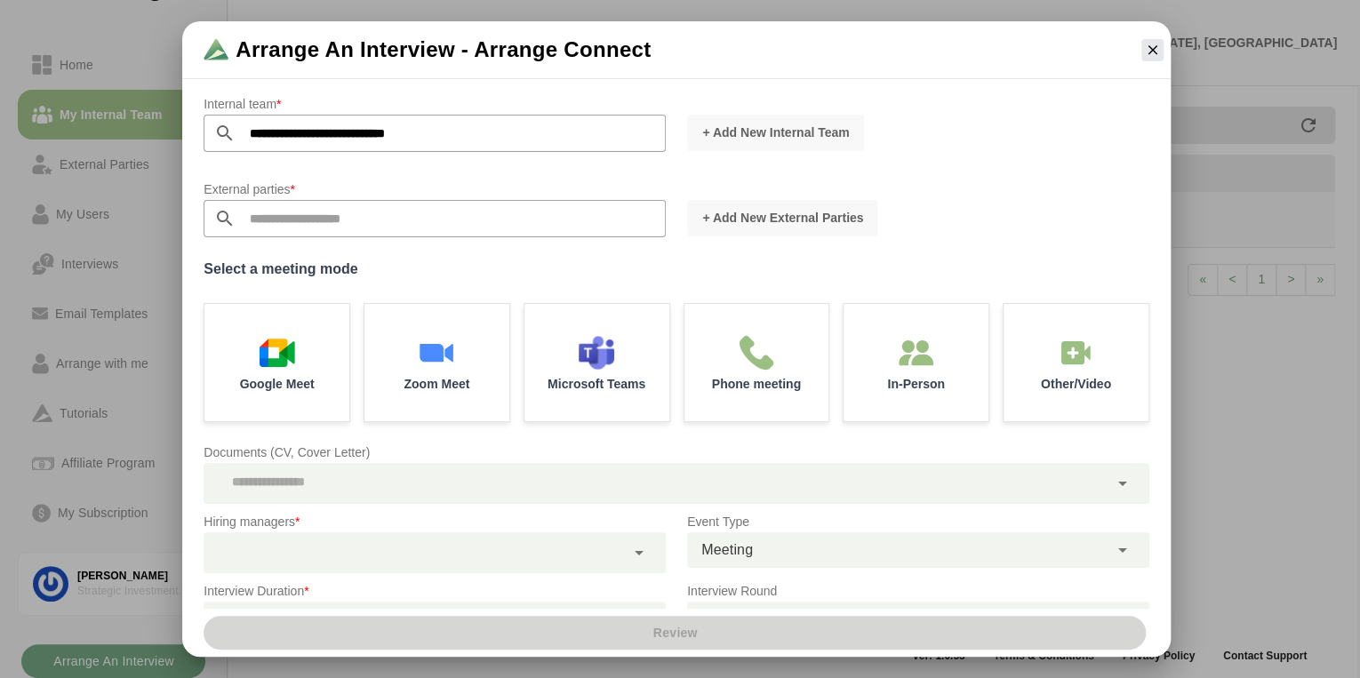
click at [445, 261] on div "External parties *" at bounding box center [435, 218] width 484 height 100
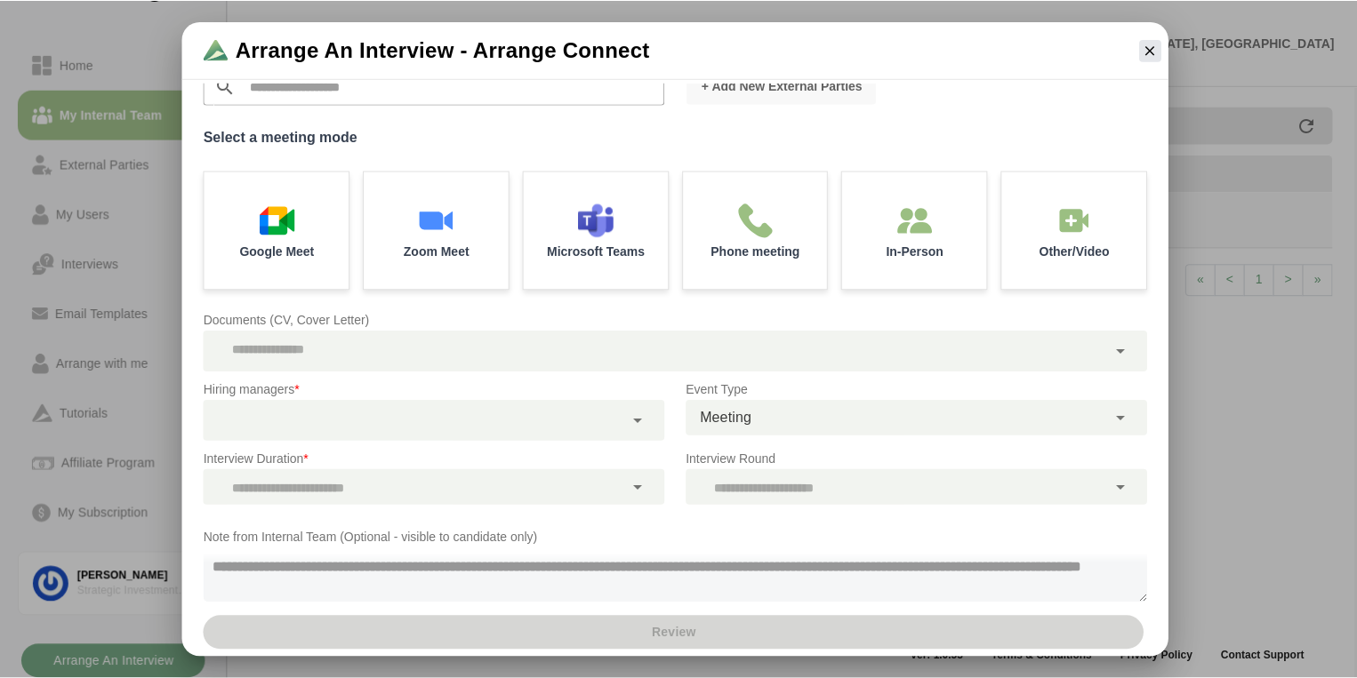
scroll to position [156, 0]
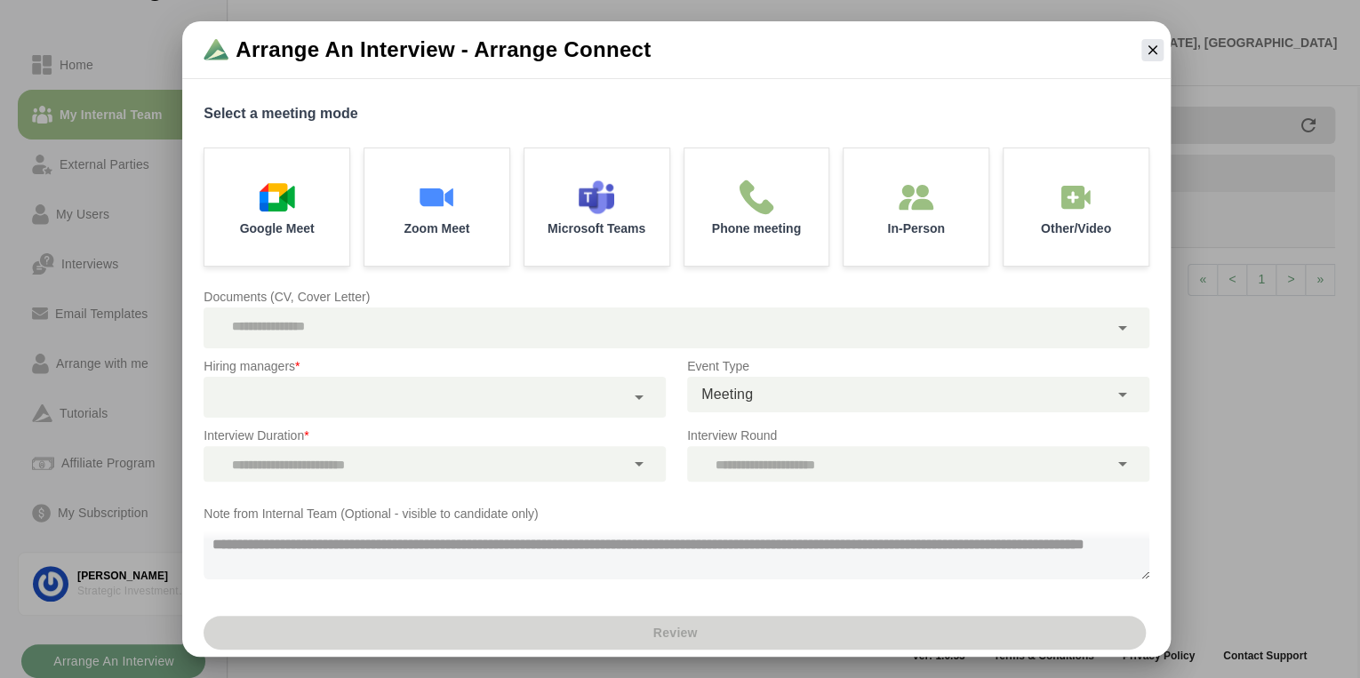
click at [638, 401] on icon at bounding box center [639, 397] width 21 height 21
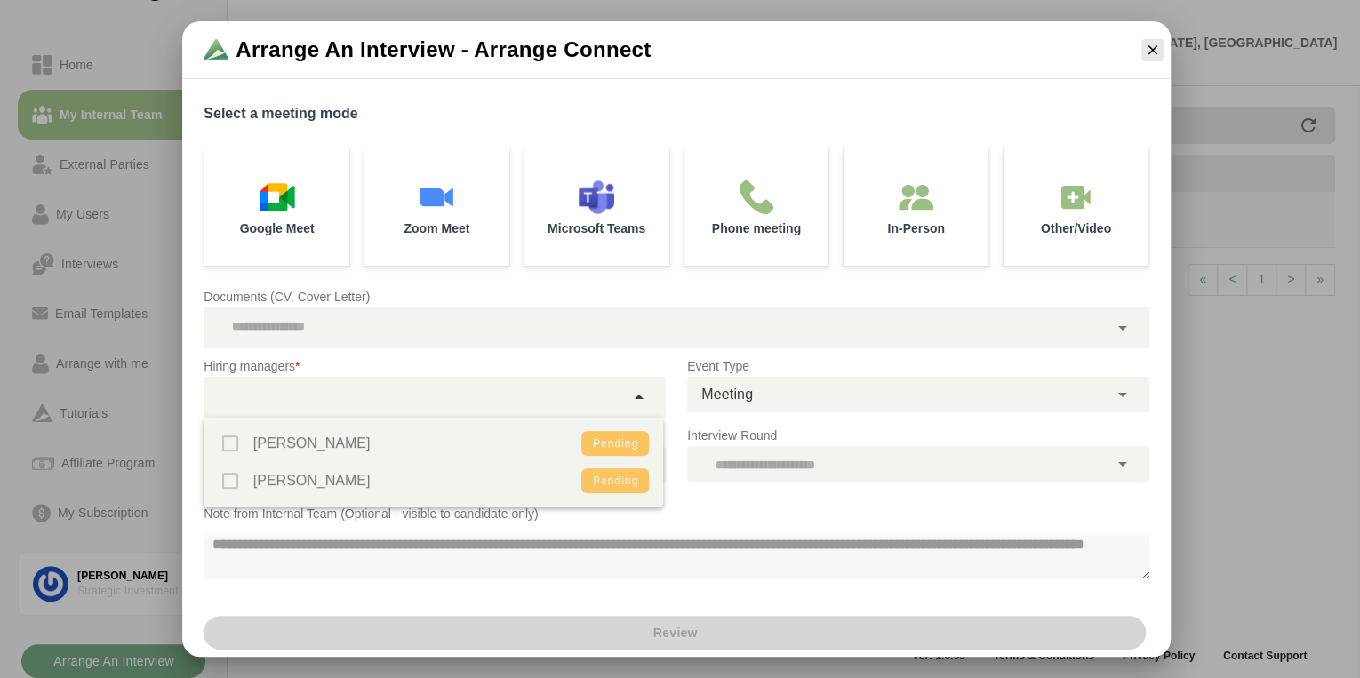
click at [255, 445] on div "Jack Baker Pending Alec Haidinger Pending" at bounding box center [434, 462] width 461 height 89
click at [229, 441] on div "Jack Baker Pending Alec Haidinger Pending" at bounding box center [434, 462] width 461 height 89
click at [275, 449] on div "Jack Baker Pending Alec Haidinger Pending" at bounding box center [434, 462] width 461 height 89
click at [258, 487] on div "Jack Baker Pending Alec Haidinger Pending" at bounding box center [434, 462] width 461 height 89
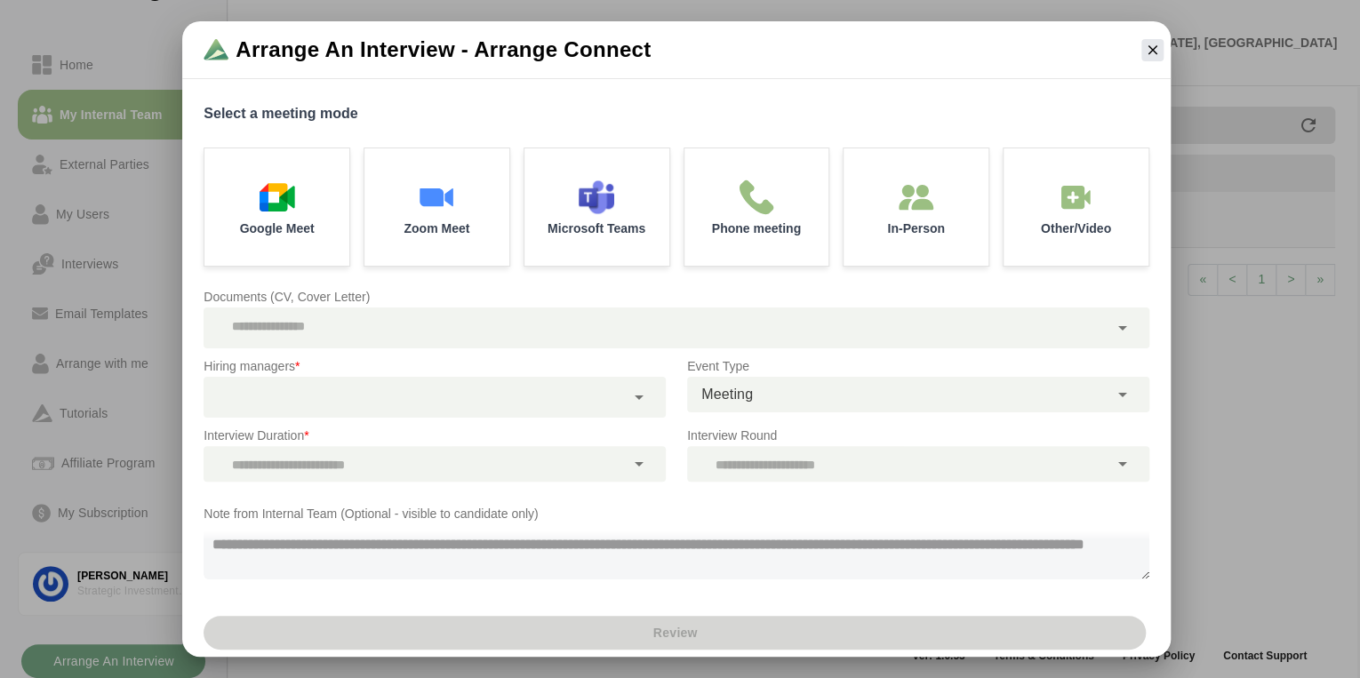
drag, startPoint x: 1005, startPoint y: 82, endPoint x: 982, endPoint y: 102, distance: 30.9
click at [982, 102] on div "**********" at bounding box center [676, 270] width 967 height 679
drag, startPoint x: 982, startPoint y: 102, endPoint x: 1156, endPoint y: 50, distance: 182.0
click at [1156, 50] on icon "button" at bounding box center [1152, 50] width 16 height 16
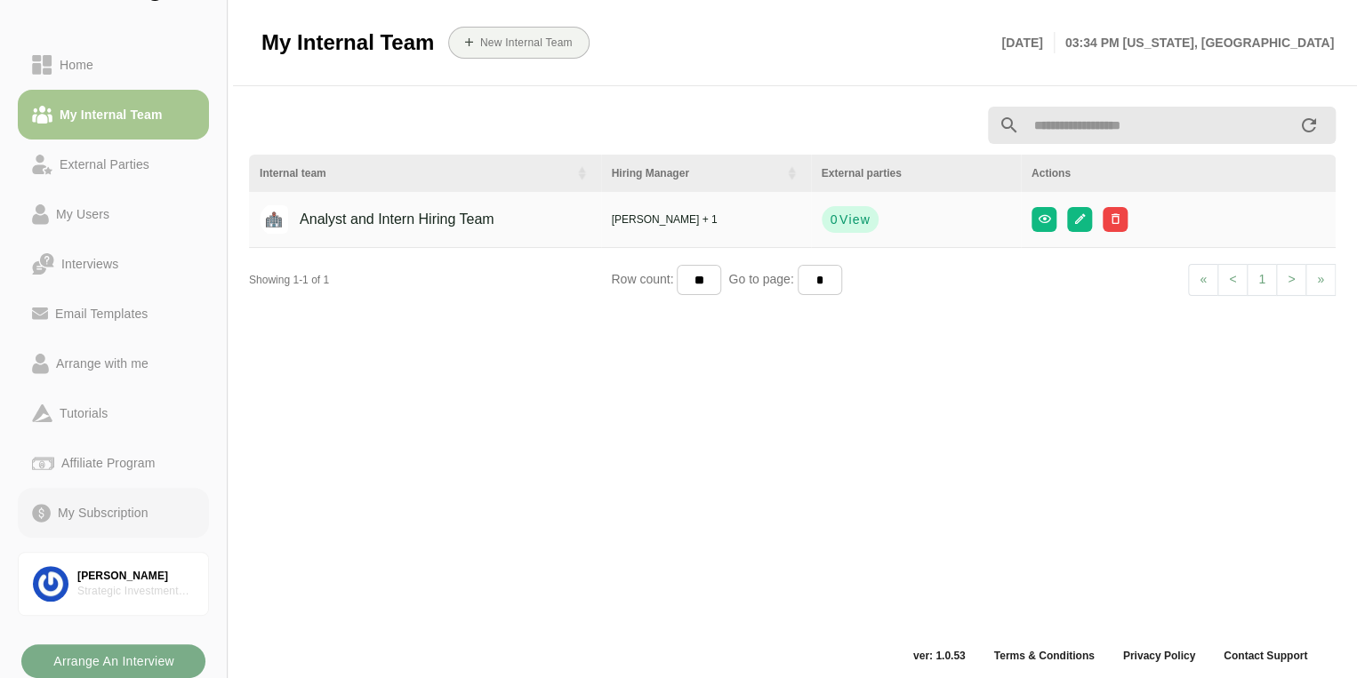
click at [82, 516] on div "My Subscription" at bounding box center [103, 512] width 105 height 21
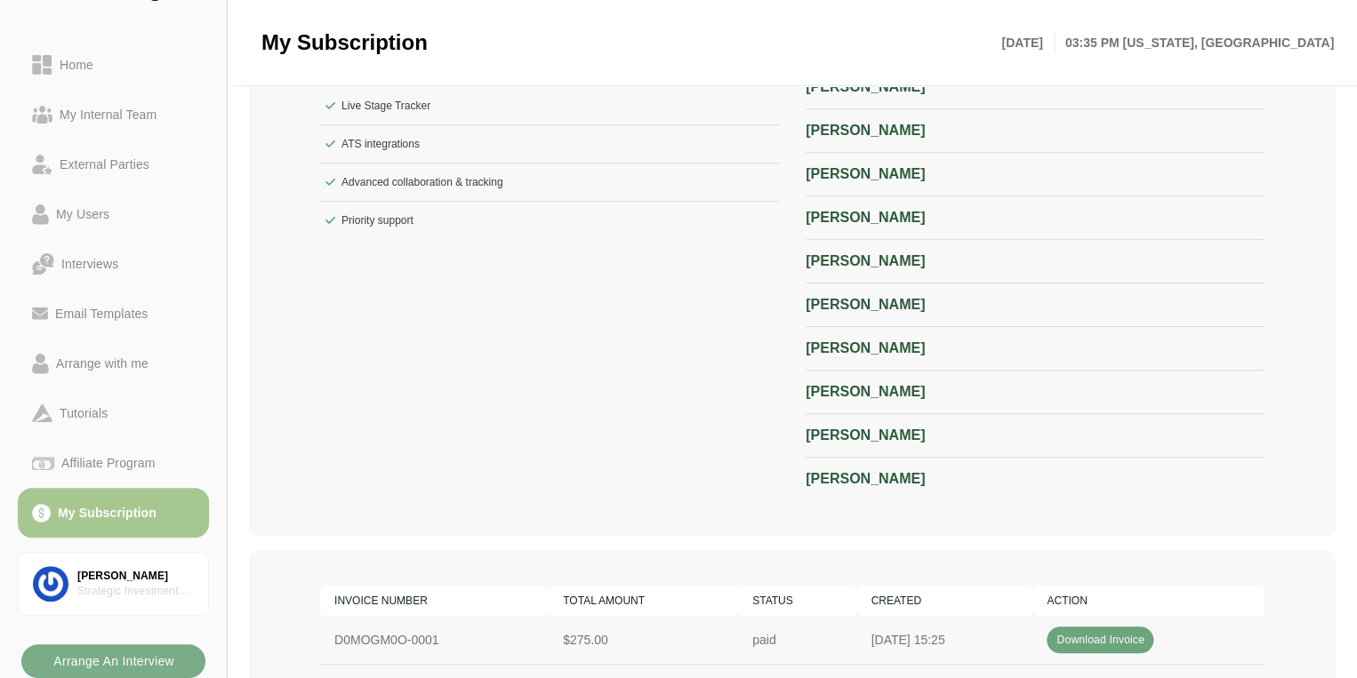
scroll to position [525, 0]
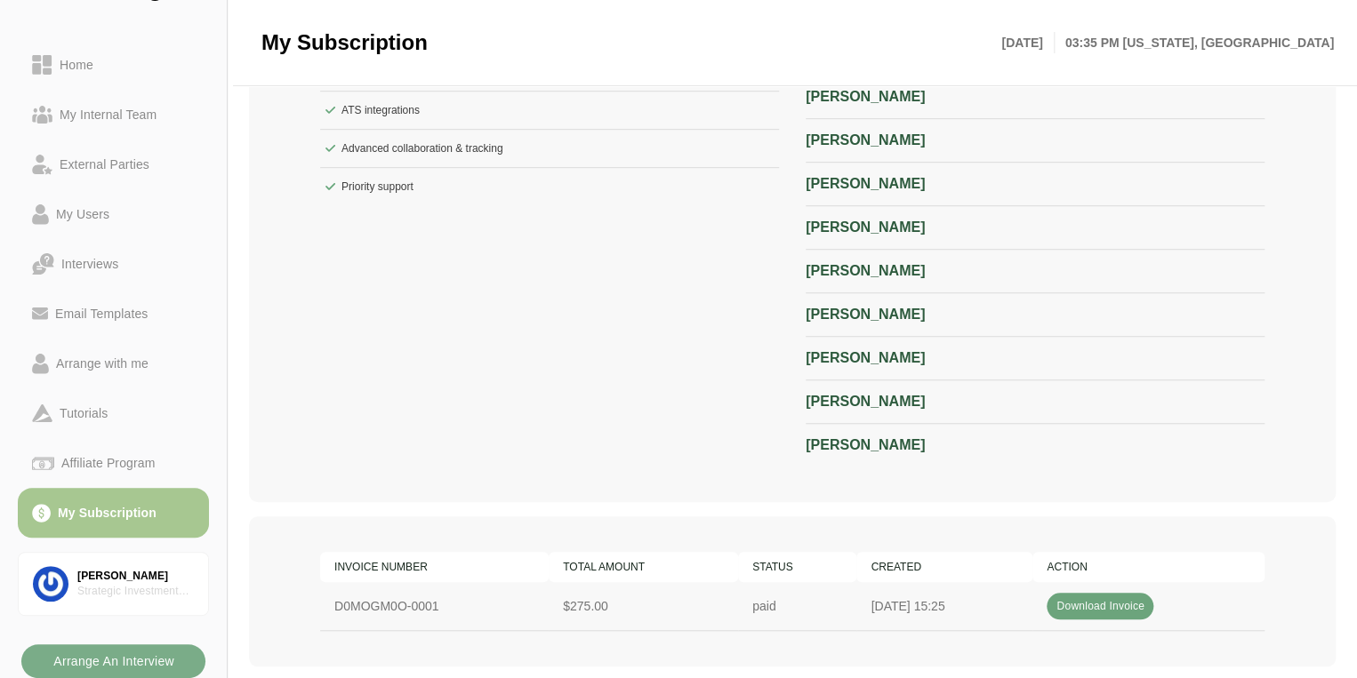
click at [1087, 605] on span "Download Invoice" at bounding box center [1099, 606] width 89 height 12
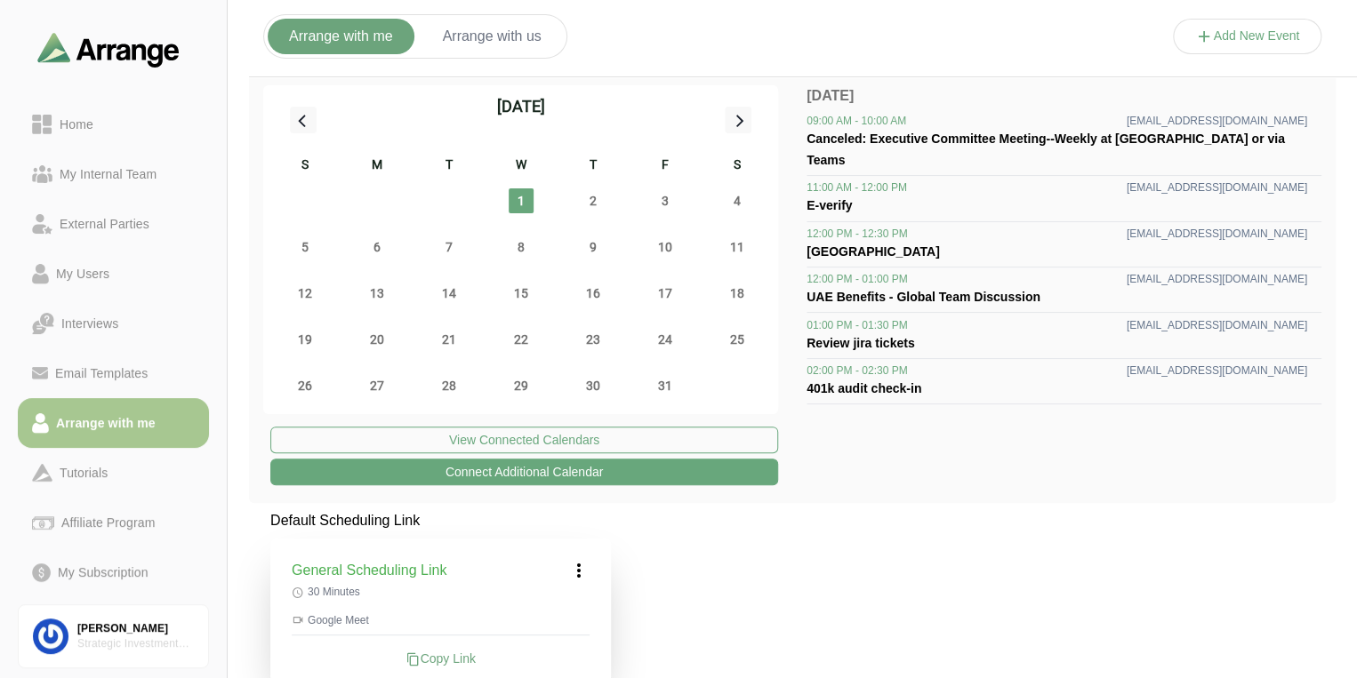
click at [172, 427] on div "Arrange with me" at bounding box center [113, 423] width 163 height 21
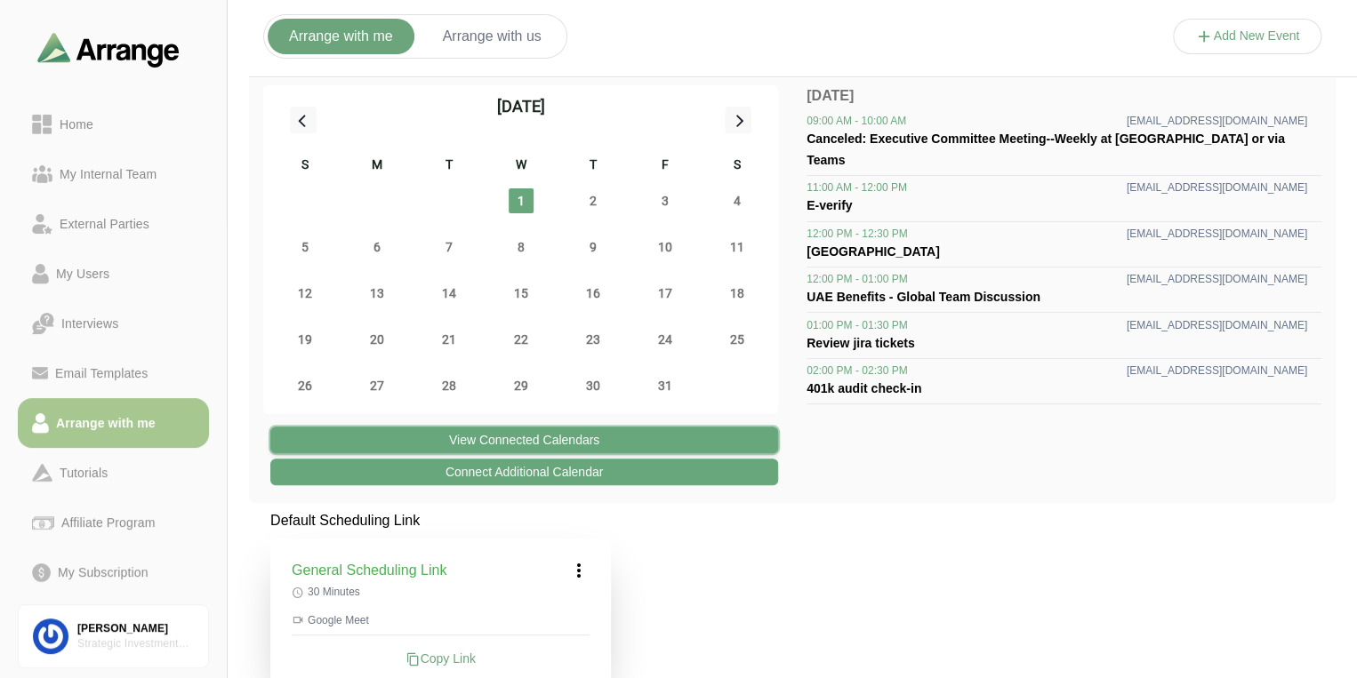
click at [583, 437] on button "View Connected Calendars" at bounding box center [524, 440] width 508 height 27
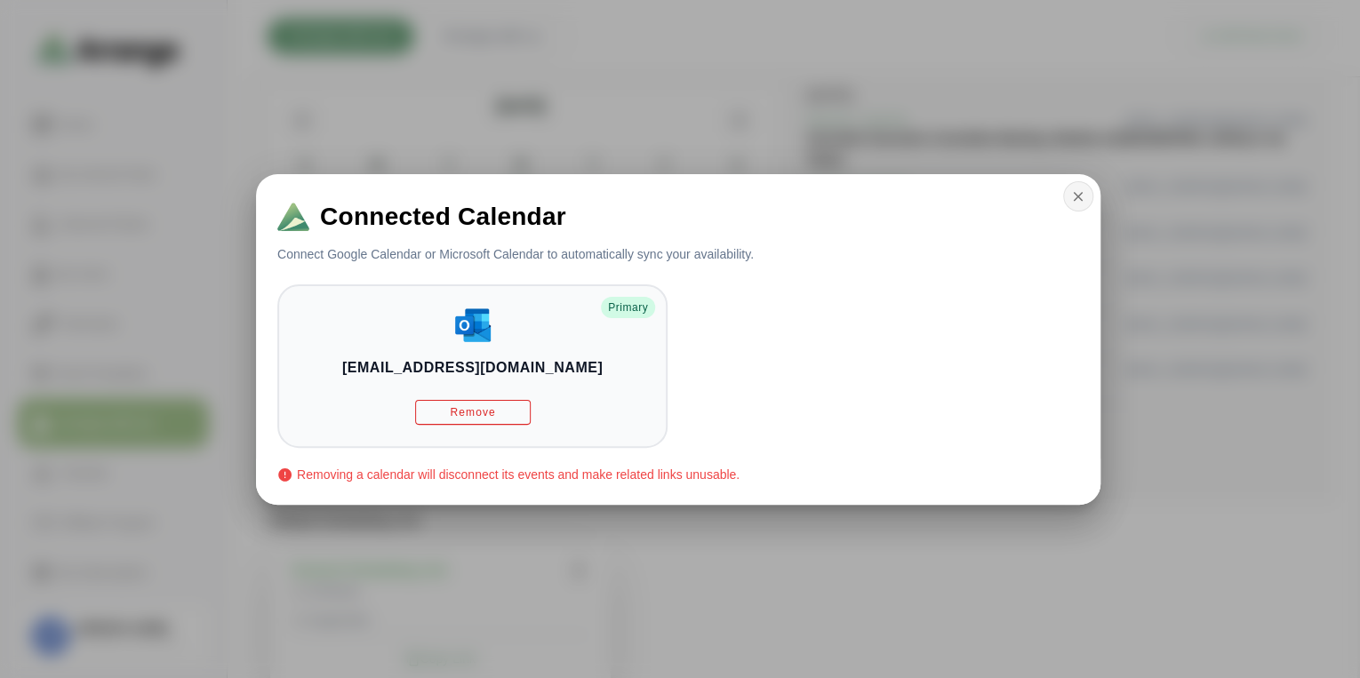
click at [1075, 199] on icon "button" at bounding box center [1078, 196] width 16 height 16
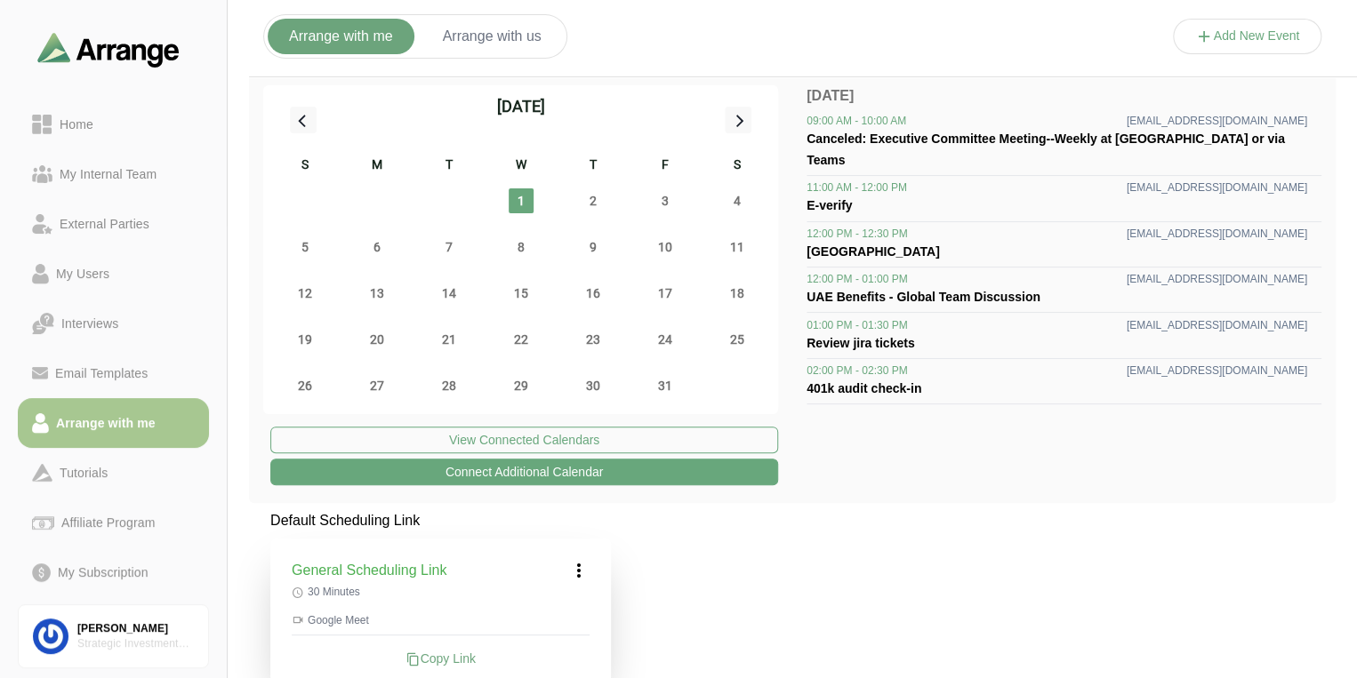
click at [580, 572] on icon at bounding box center [578, 570] width 21 height 21
click at [581, 621] on div "Edit" at bounding box center [562, 620] width 82 height 33
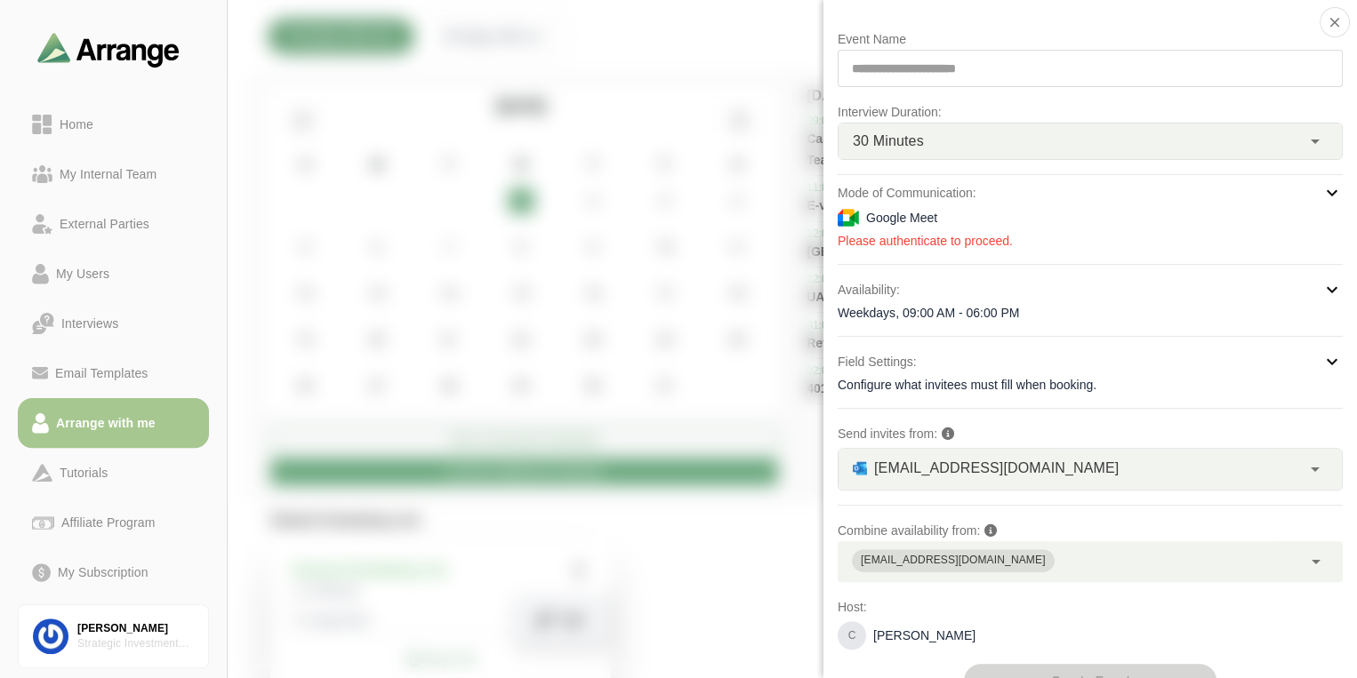
click at [1326, 189] on icon at bounding box center [1331, 192] width 21 height 21
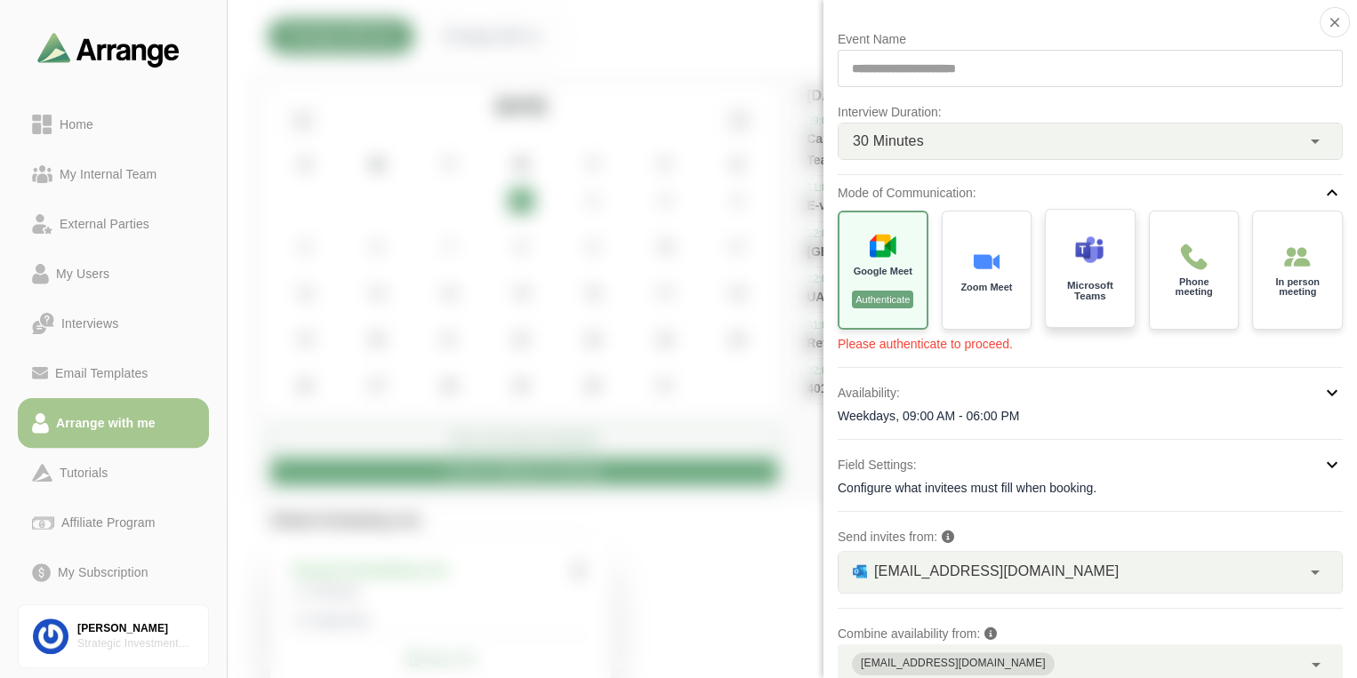
click at [1086, 262] on img at bounding box center [1089, 250] width 28 height 28
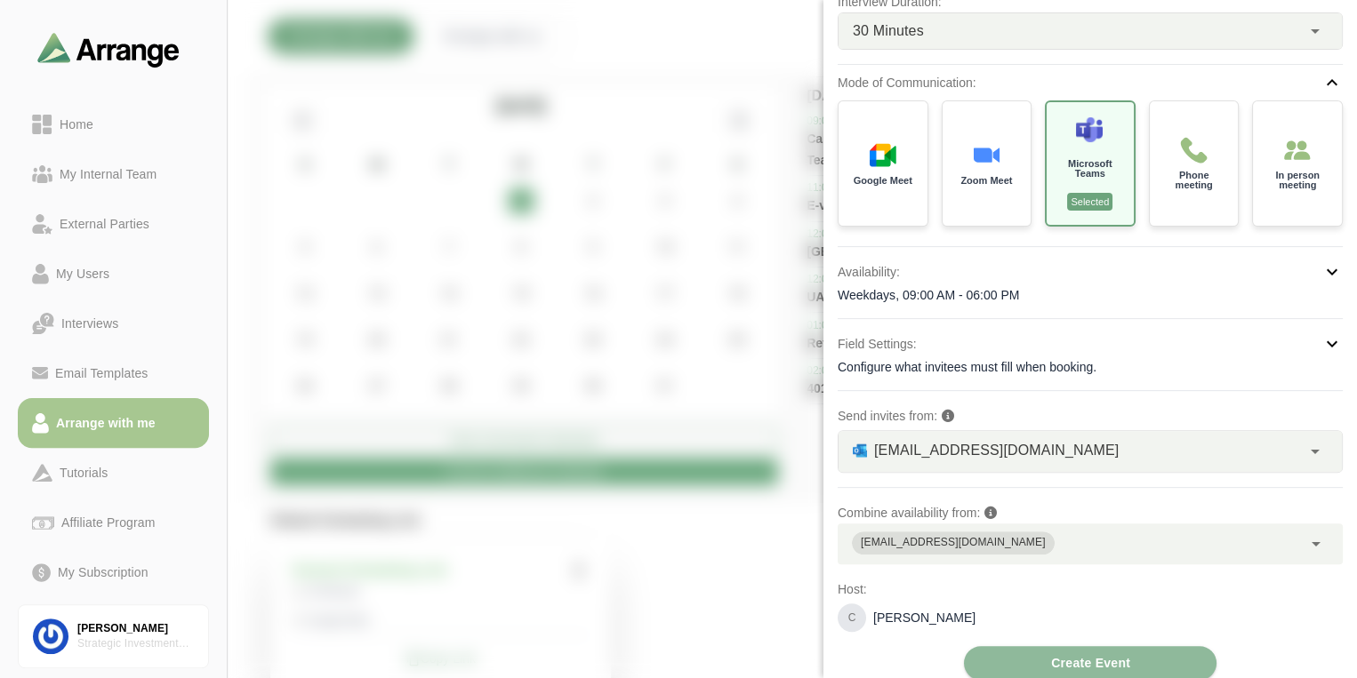
scroll to position [124, 0]
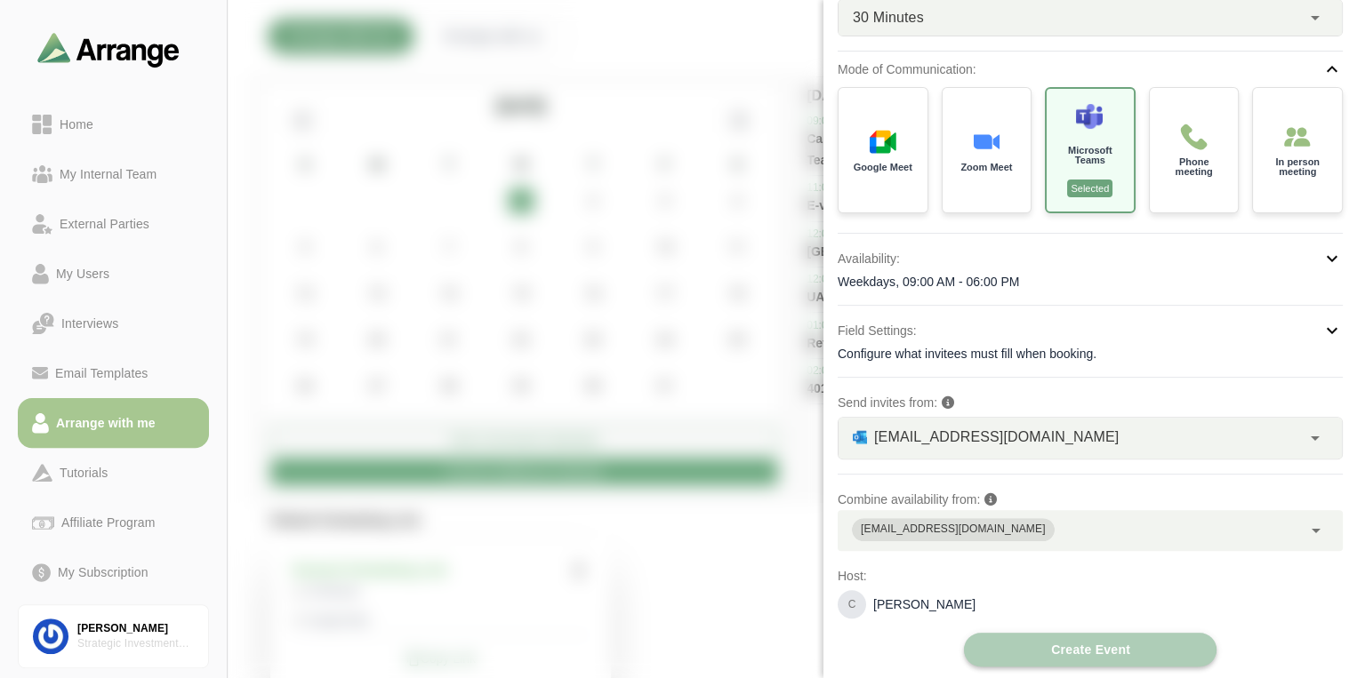
click at [1077, 643] on span "Create Event" at bounding box center [1090, 650] width 80 height 34
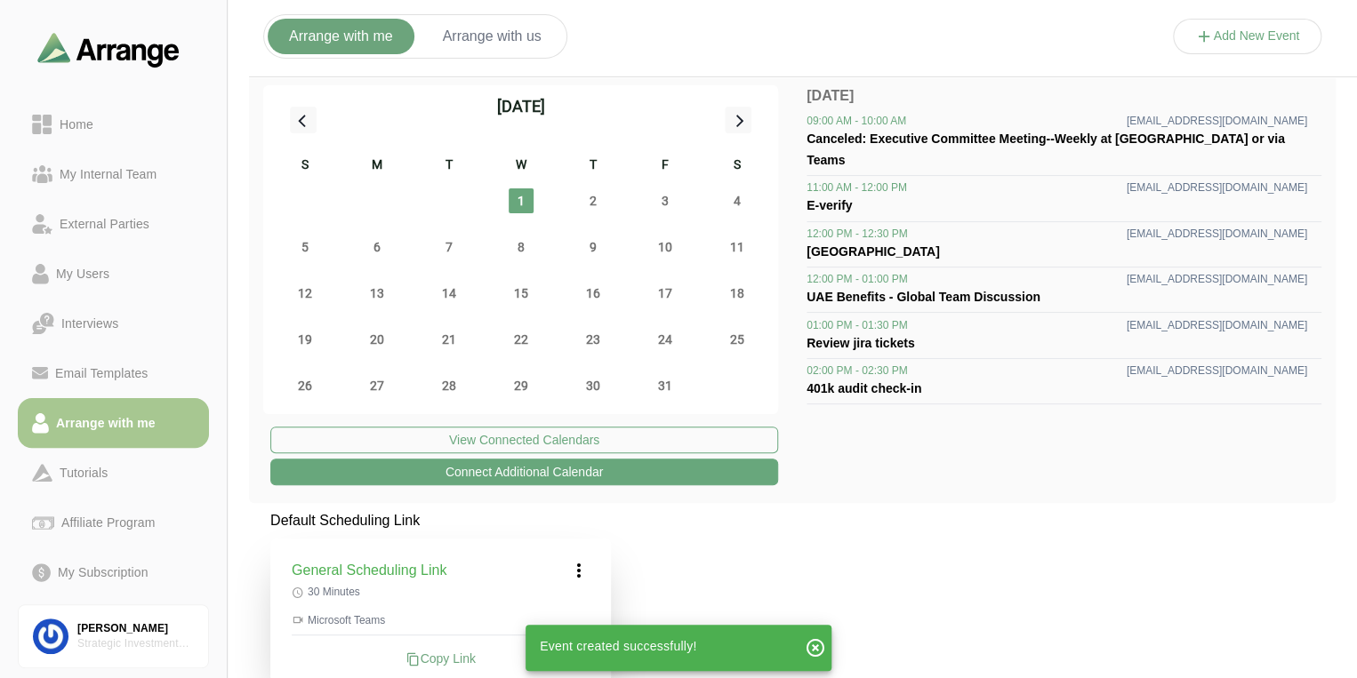
click at [814, 645] on icon "button" at bounding box center [815, 647] width 21 height 21
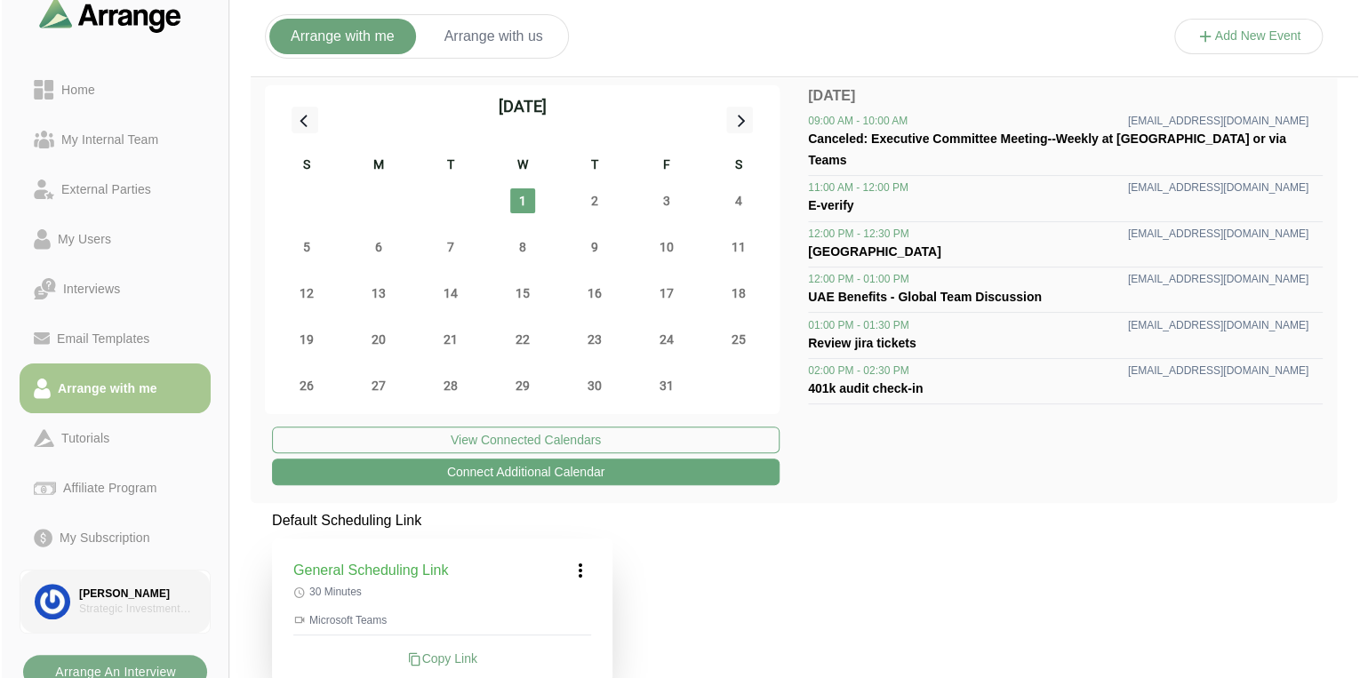
scroll to position [45, 0]
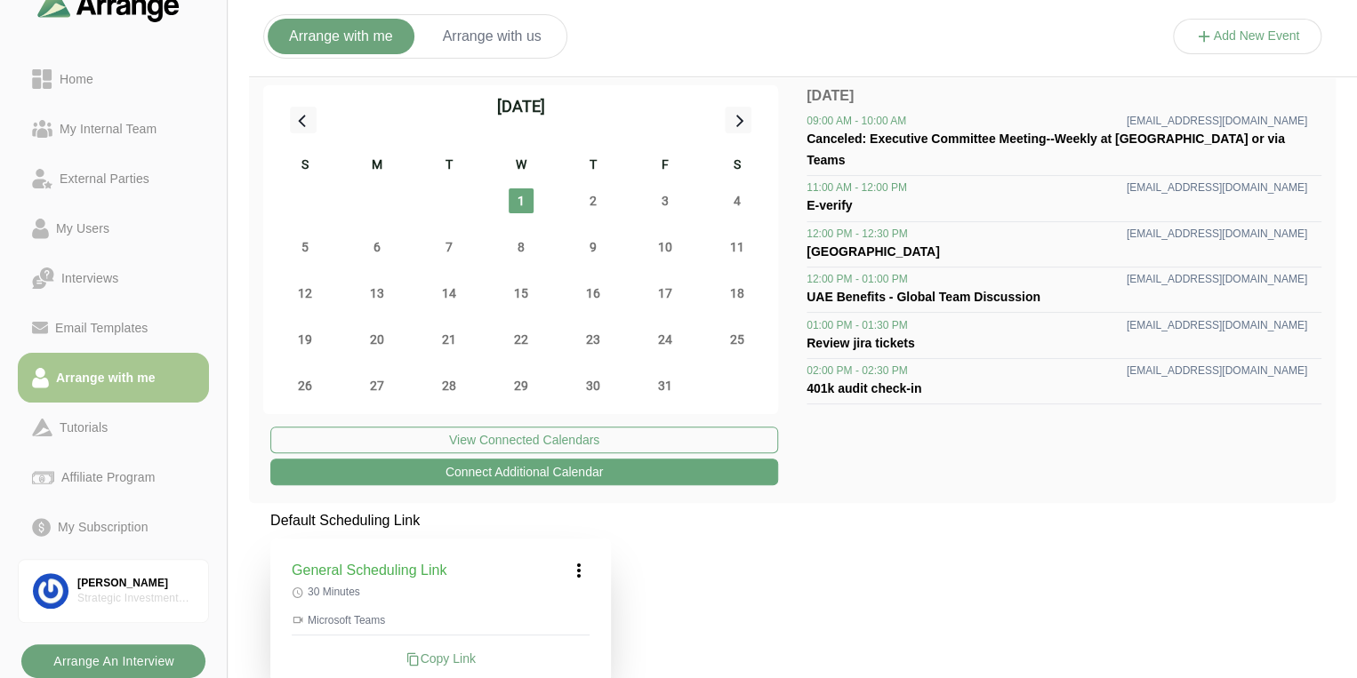
click at [162, 653] on b "Arrange An Interview" at bounding box center [113, 662] width 122 height 34
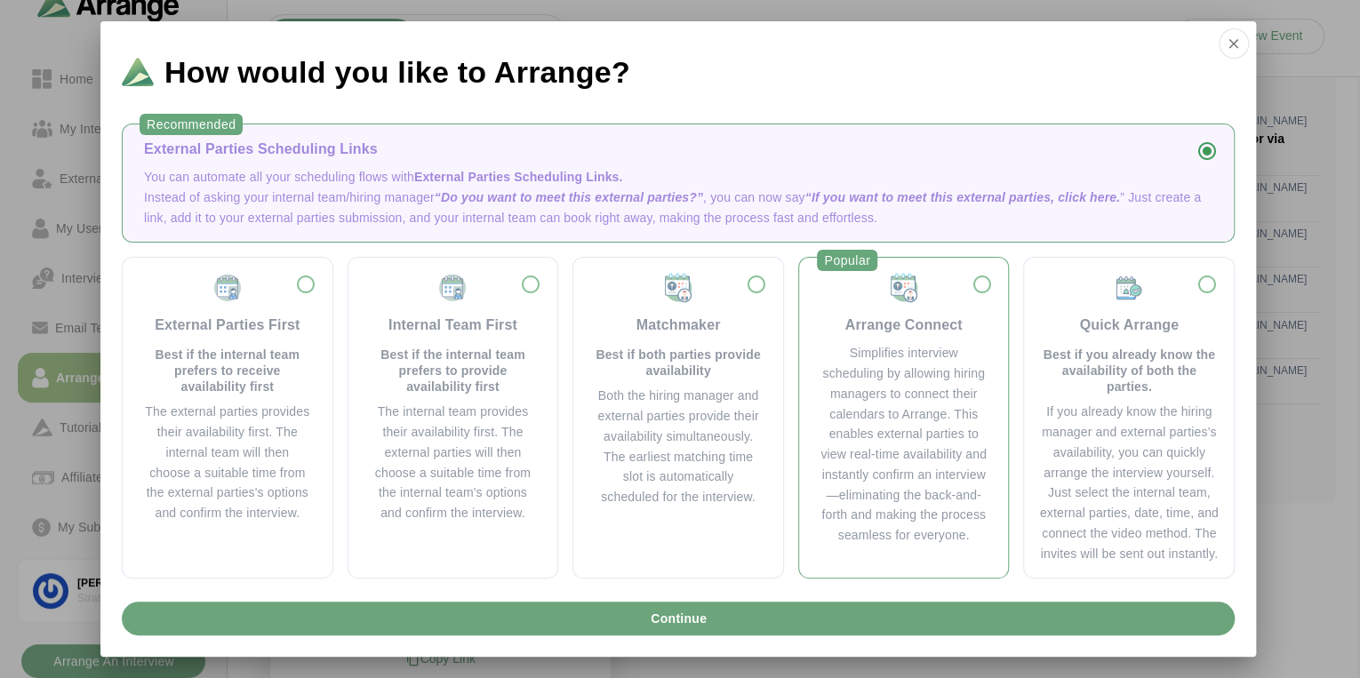
click at [960, 409] on div "Simplifies interview scheduling by allowing hiring managers to connect their ca…" at bounding box center [904, 444] width 167 height 203
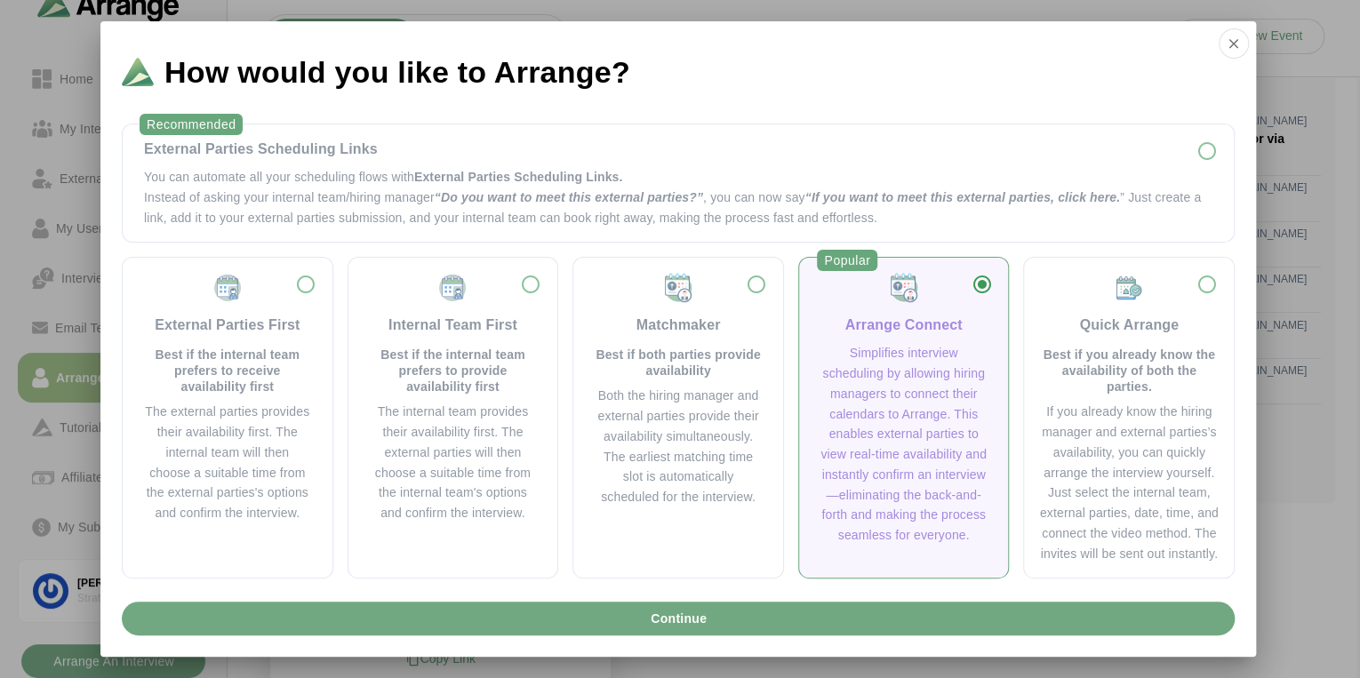
click at [782, 618] on button "Continue" at bounding box center [678, 619] width 1113 height 34
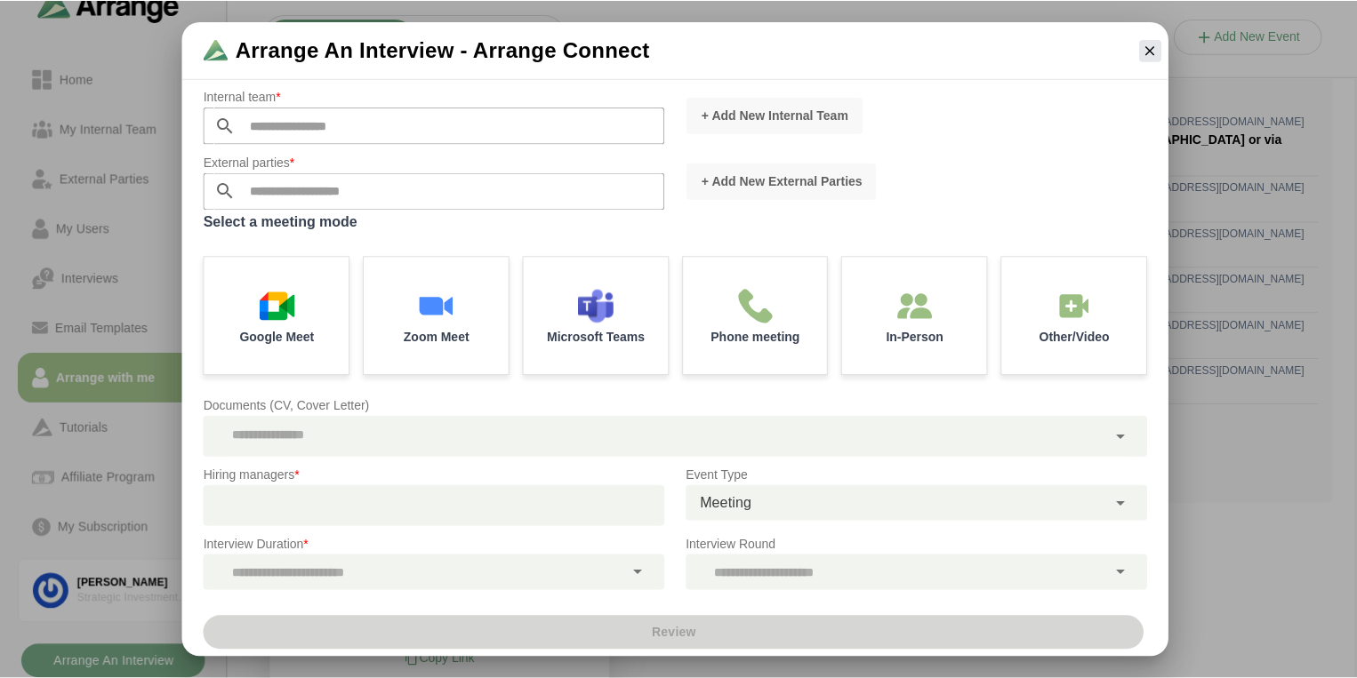
scroll to position [0, 0]
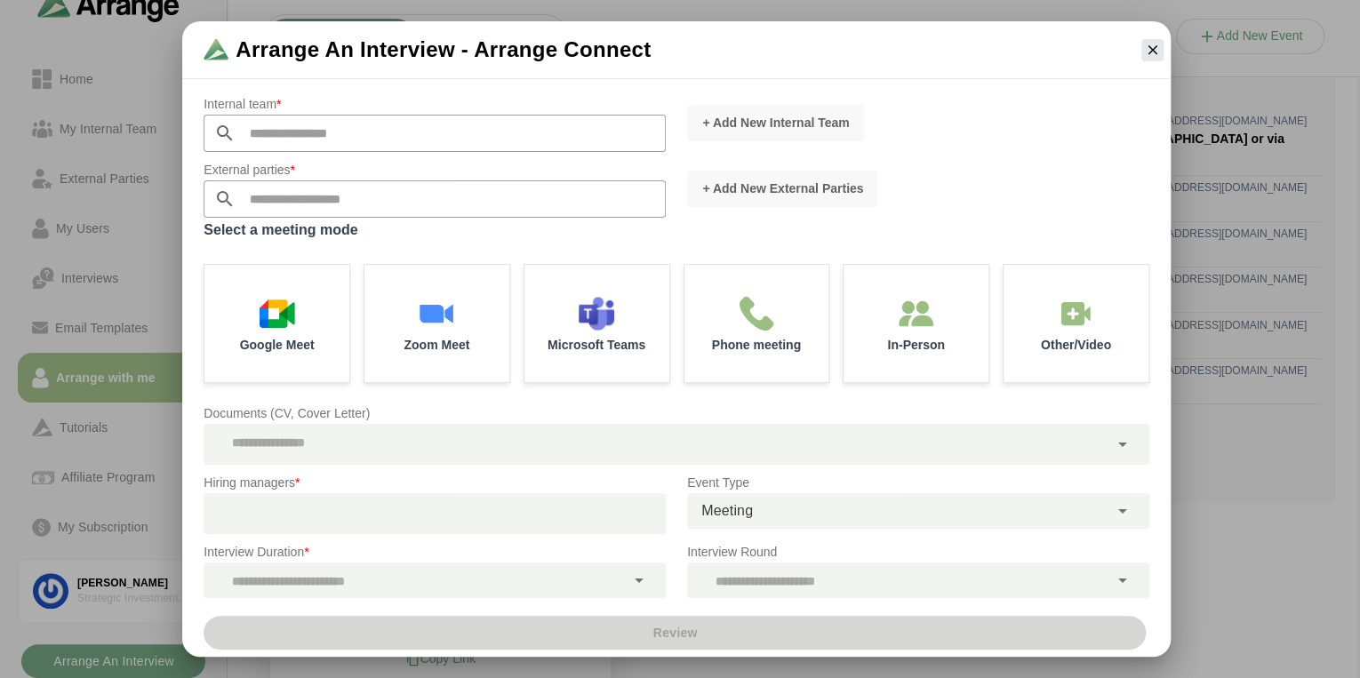
click at [421, 136] on input "text" at bounding box center [451, 133] width 430 height 37
click at [395, 207] on input "text" at bounding box center [451, 198] width 430 height 37
click at [402, 122] on input "text" at bounding box center [451, 133] width 430 height 37
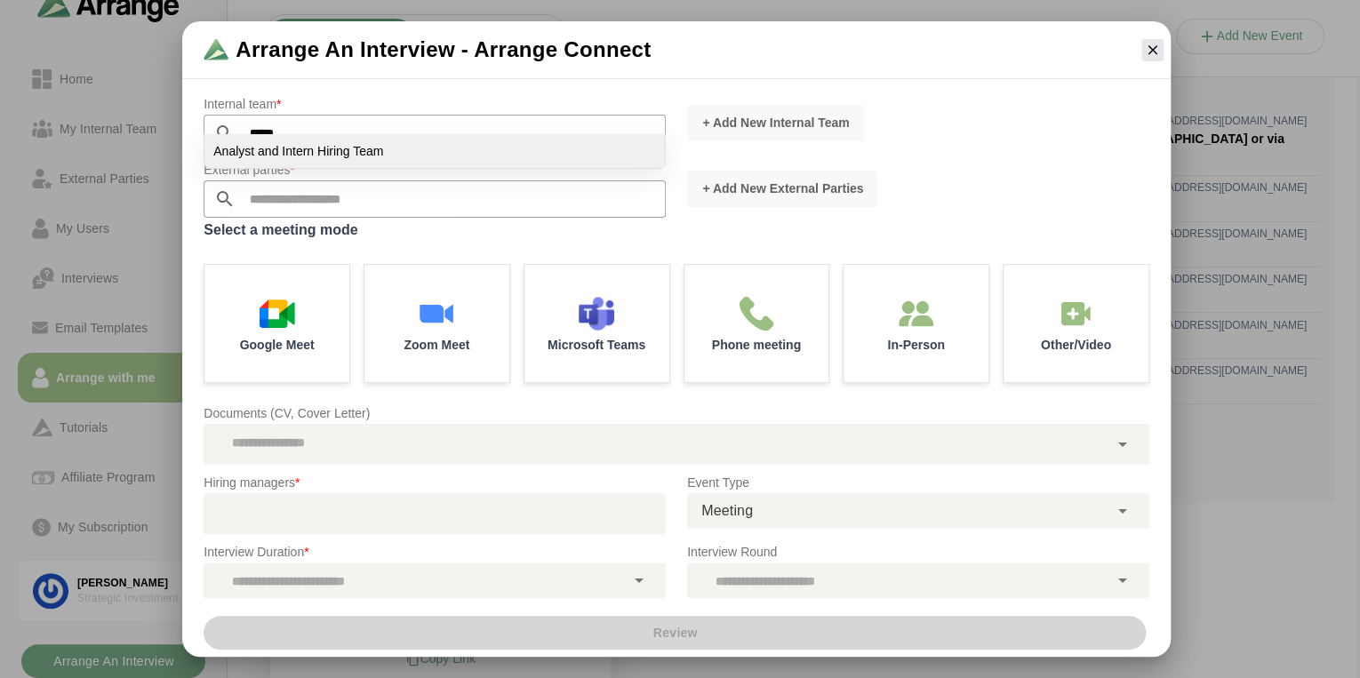
click at [389, 152] on li "Analyst and Intern Hiring Team" at bounding box center [434, 151] width 461 height 34
type input "**********"
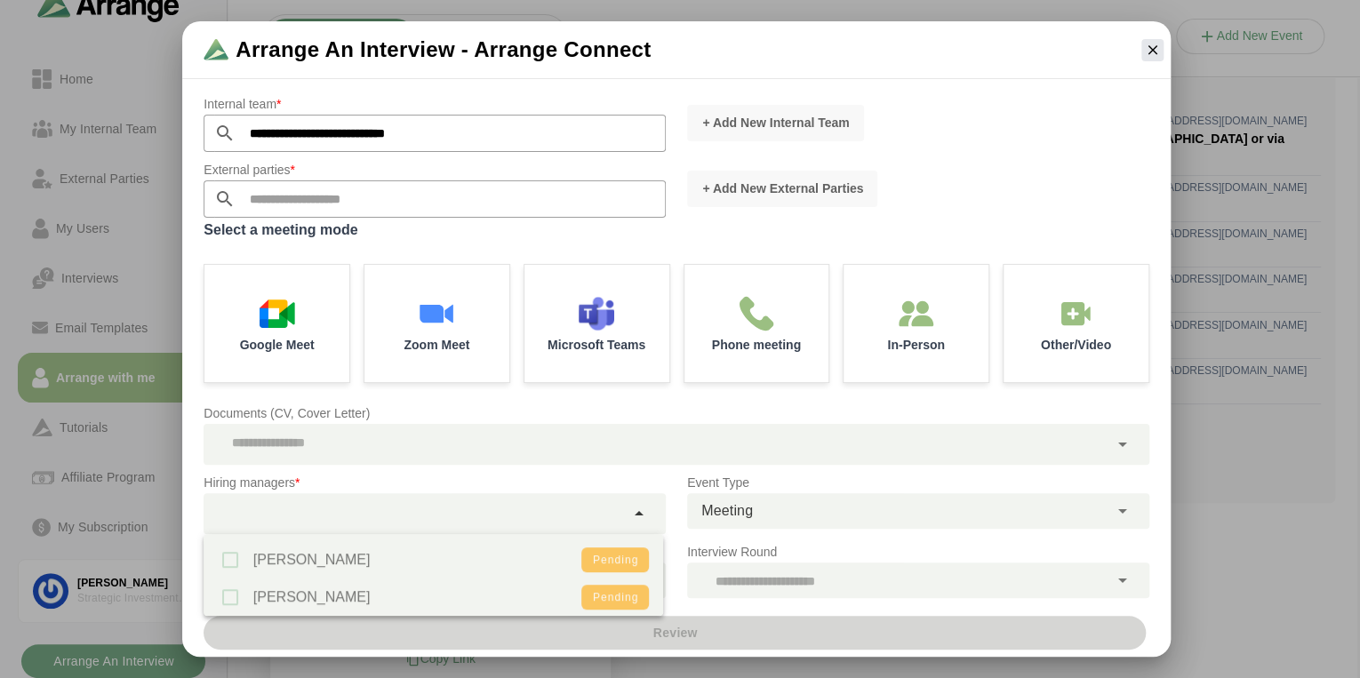
click at [351, 506] on div at bounding box center [414, 513] width 421 height 41
click at [234, 558] on div "[PERSON_NAME] Pending [PERSON_NAME] Pending" at bounding box center [434, 575] width 461 height 82
click at [816, 414] on p "Documents (CV, Cover Letter)" at bounding box center [677, 413] width 946 height 21
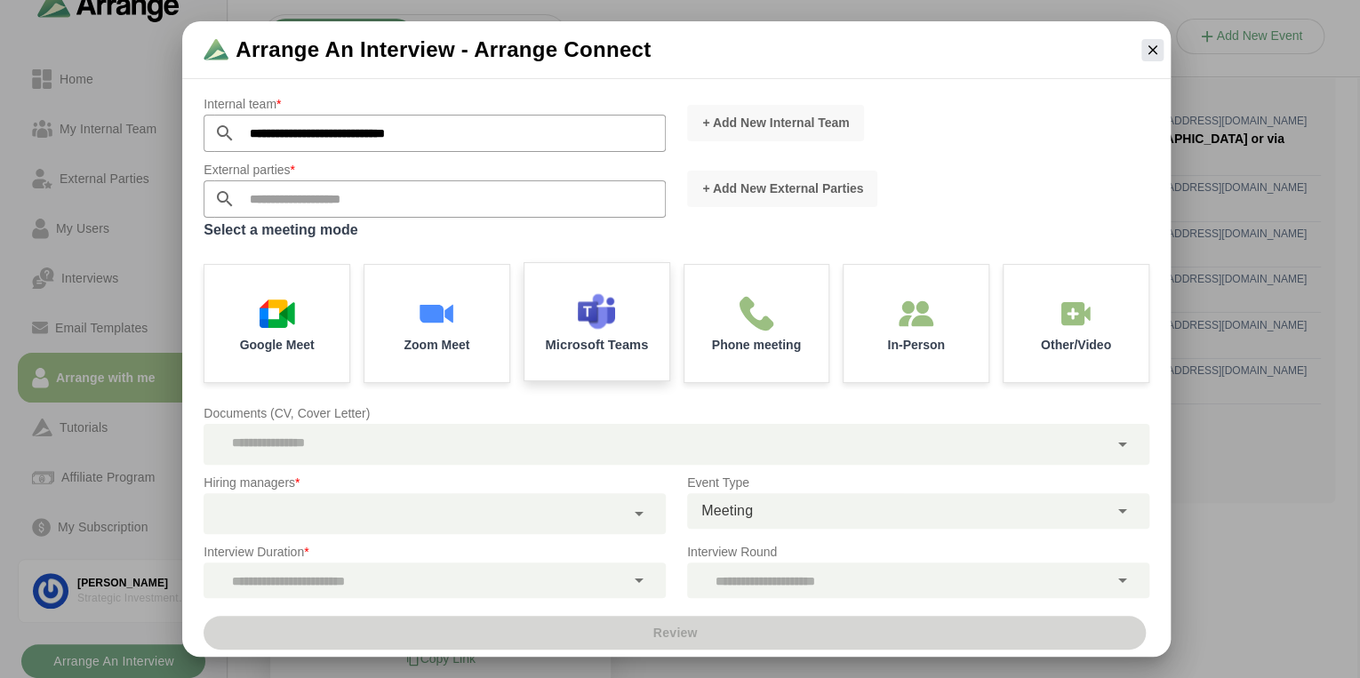
click at [573, 339] on p "Microsoft Teams" at bounding box center [596, 344] width 103 height 13
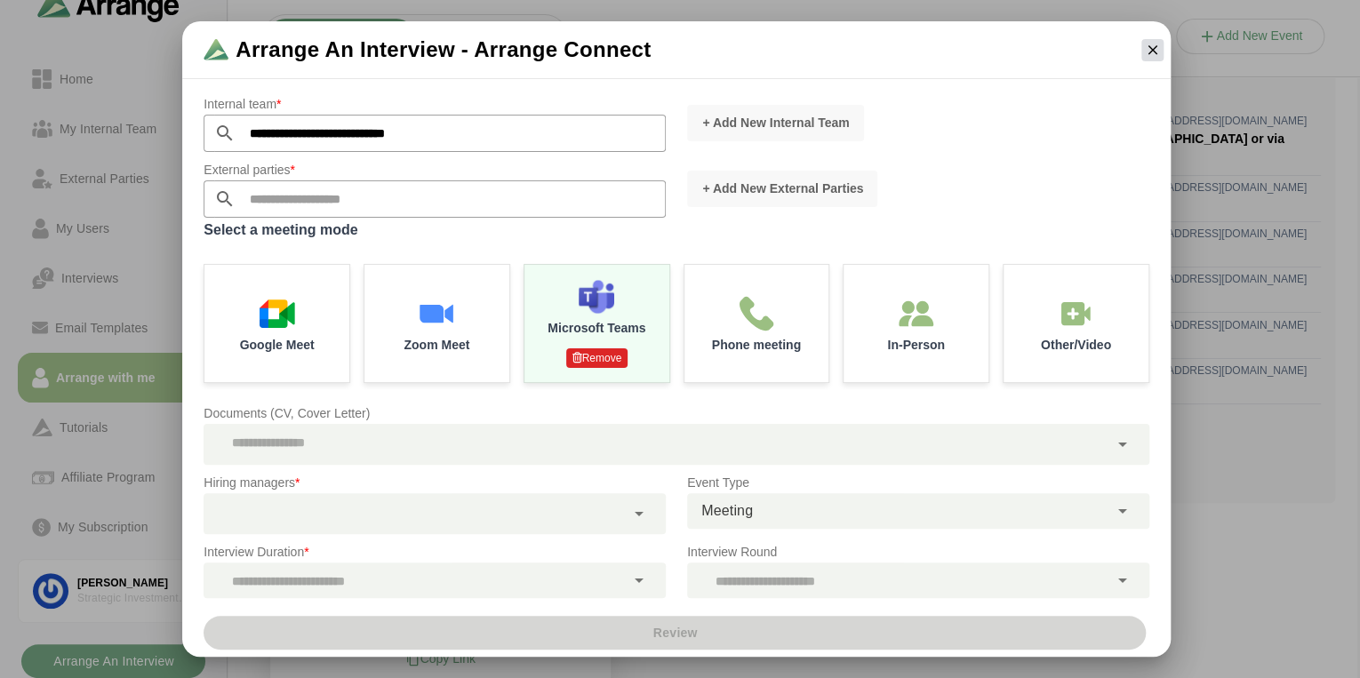
click at [1155, 49] on icon "button" at bounding box center [1152, 50] width 16 height 16
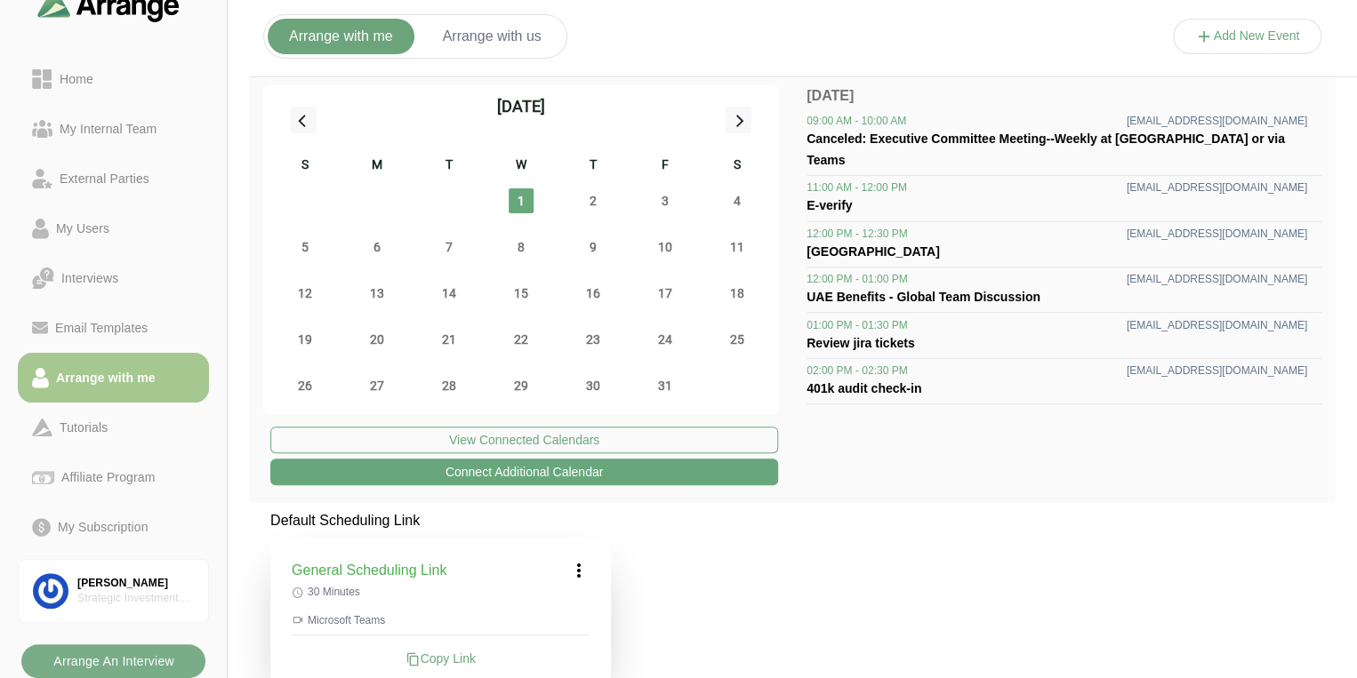
click at [509, 39] on button "Arrange with us" at bounding box center [491, 37] width 141 height 36
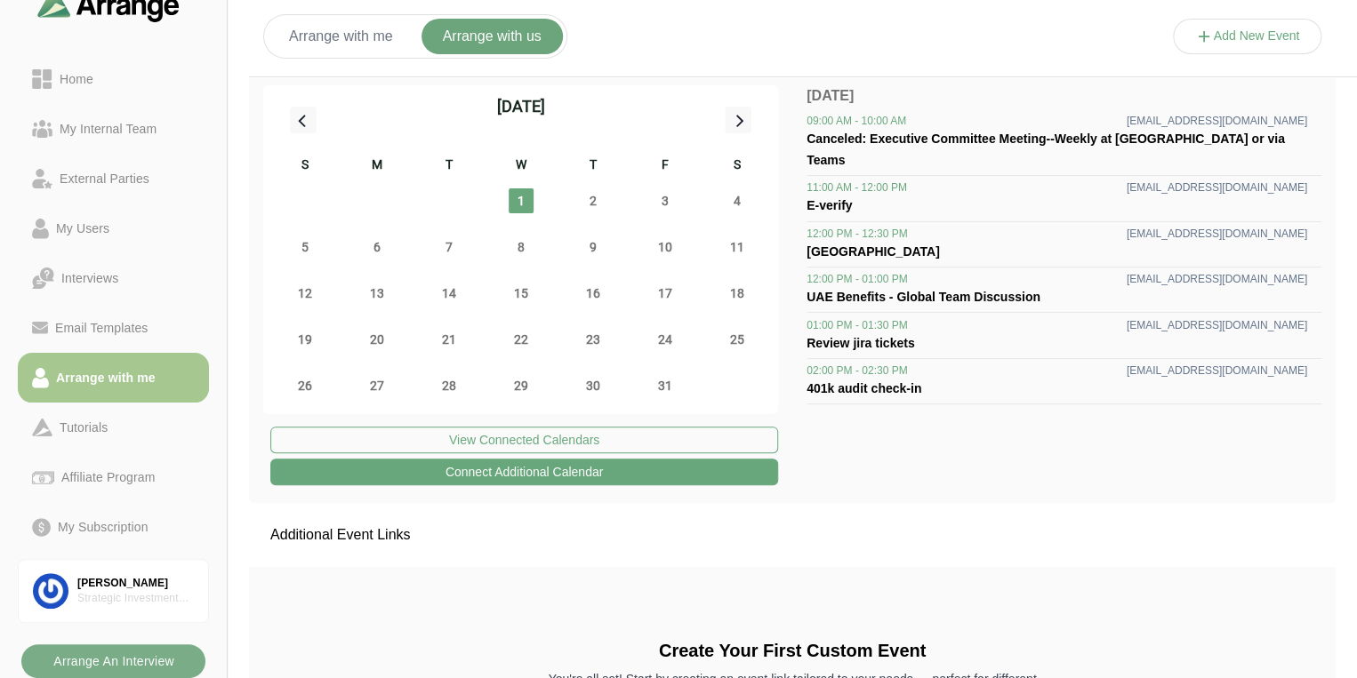
click at [1214, 33] on button "Add New Event" at bounding box center [1247, 37] width 149 height 36
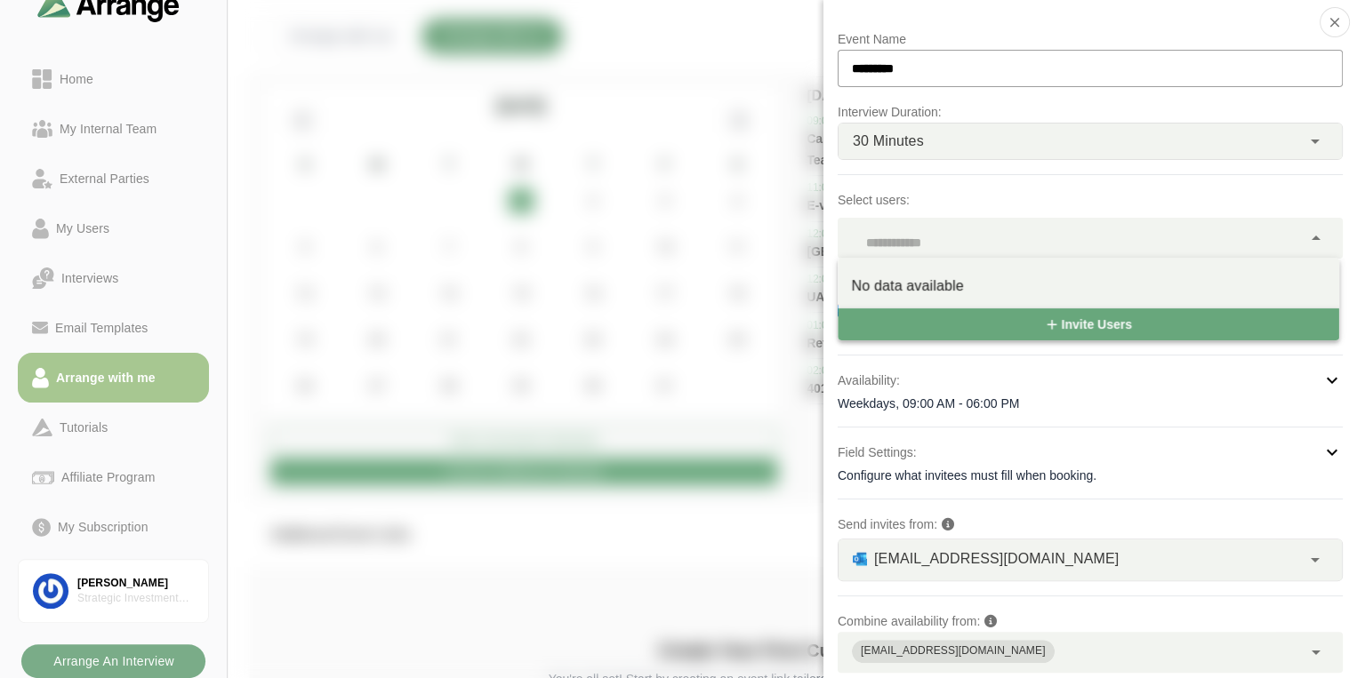
click at [872, 228] on div at bounding box center [1070, 238] width 464 height 41
click at [1332, 20] on icon "button" at bounding box center [1334, 22] width 16 height 16
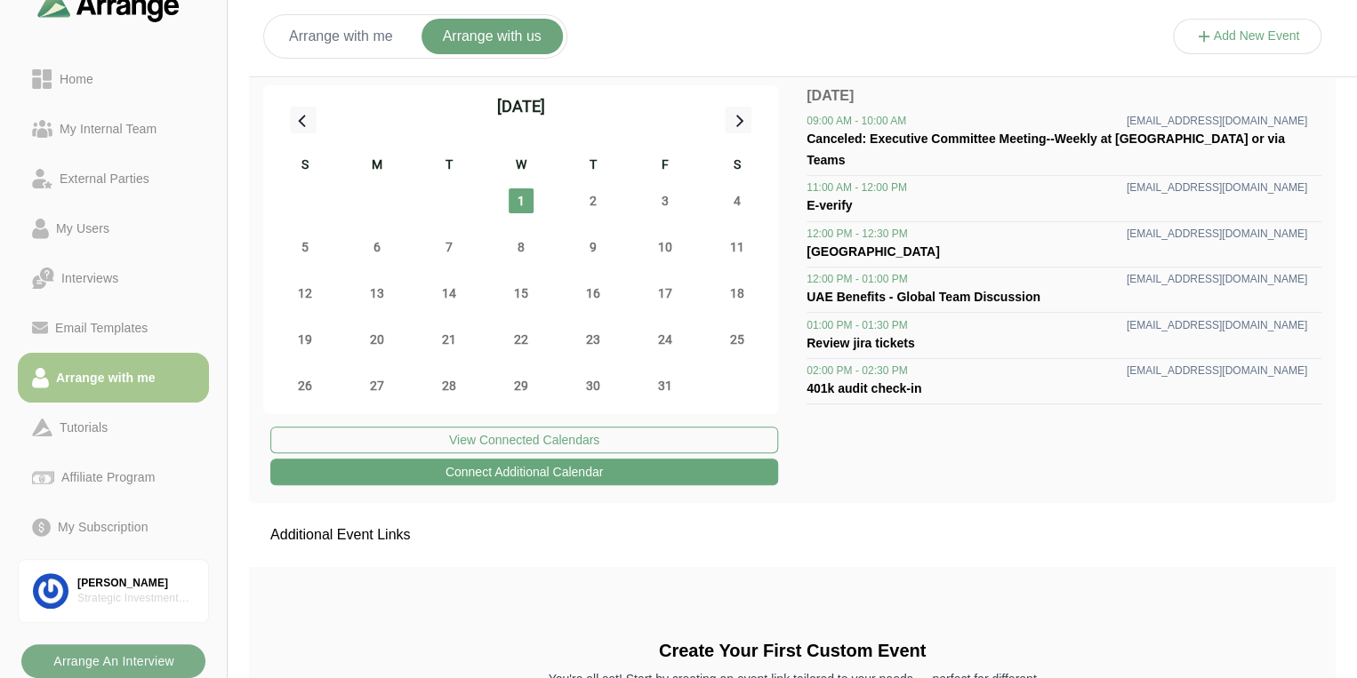
click at [703, 544] on div "Additional Event Links" at bounding box center [792, 535] width 1086 height 64
click at [333, 38] on button "Arrange with me" at bounding box center [341, 37] width 147 height 36
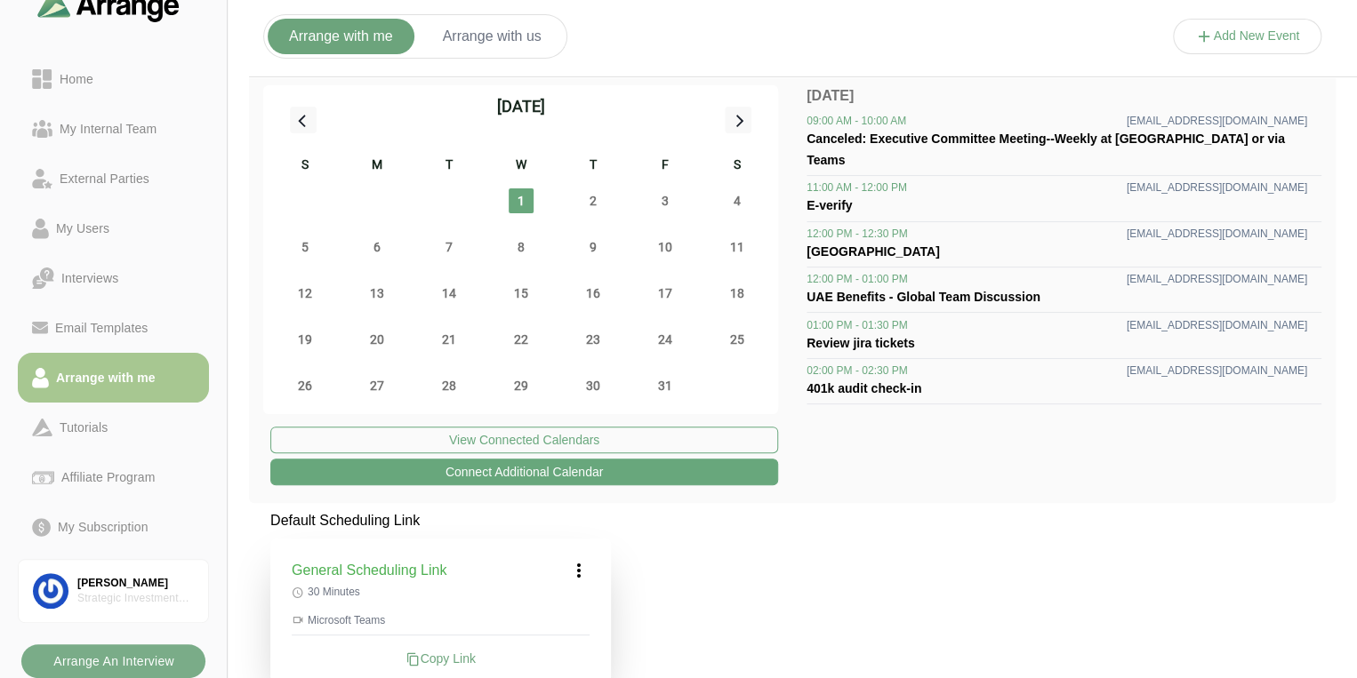
click at [509, 38] on button "Arrange with us" at bounding box center [491, 37] width 141 height 36
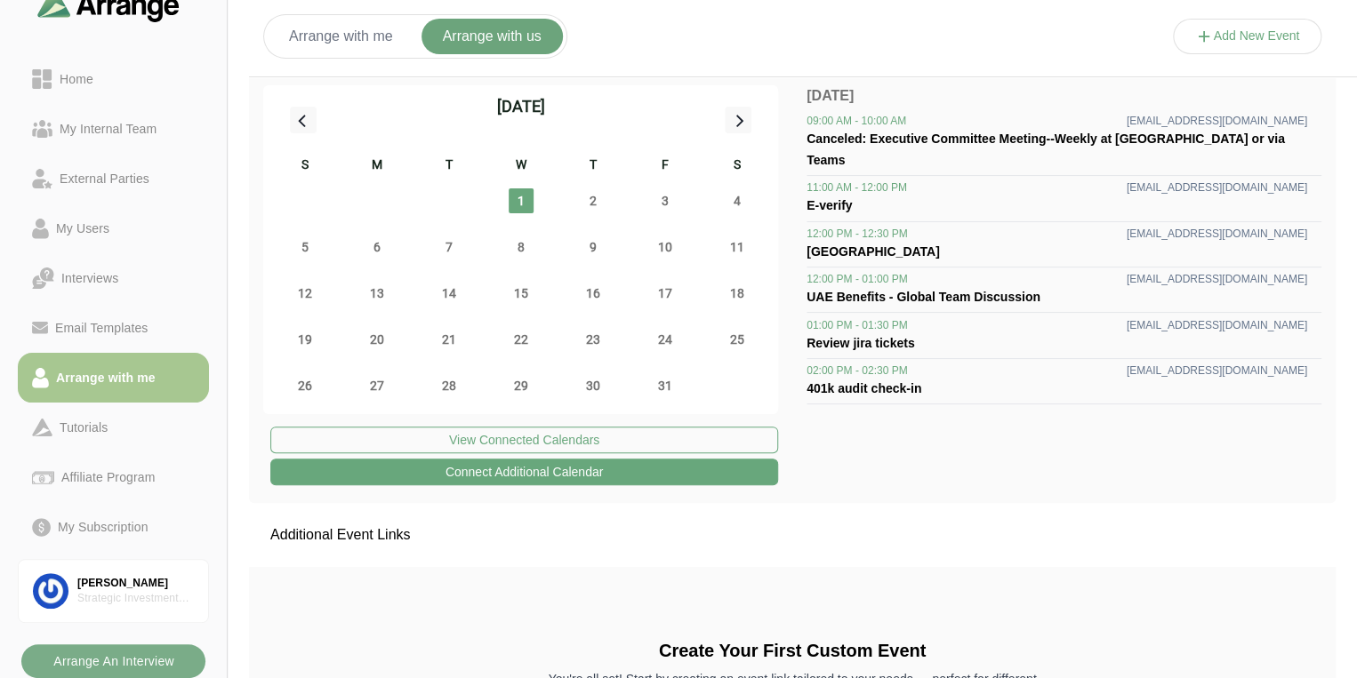
click at [1251, 37] on button "Add New Event" at bounding box center [1247, 37] width 149 height 36
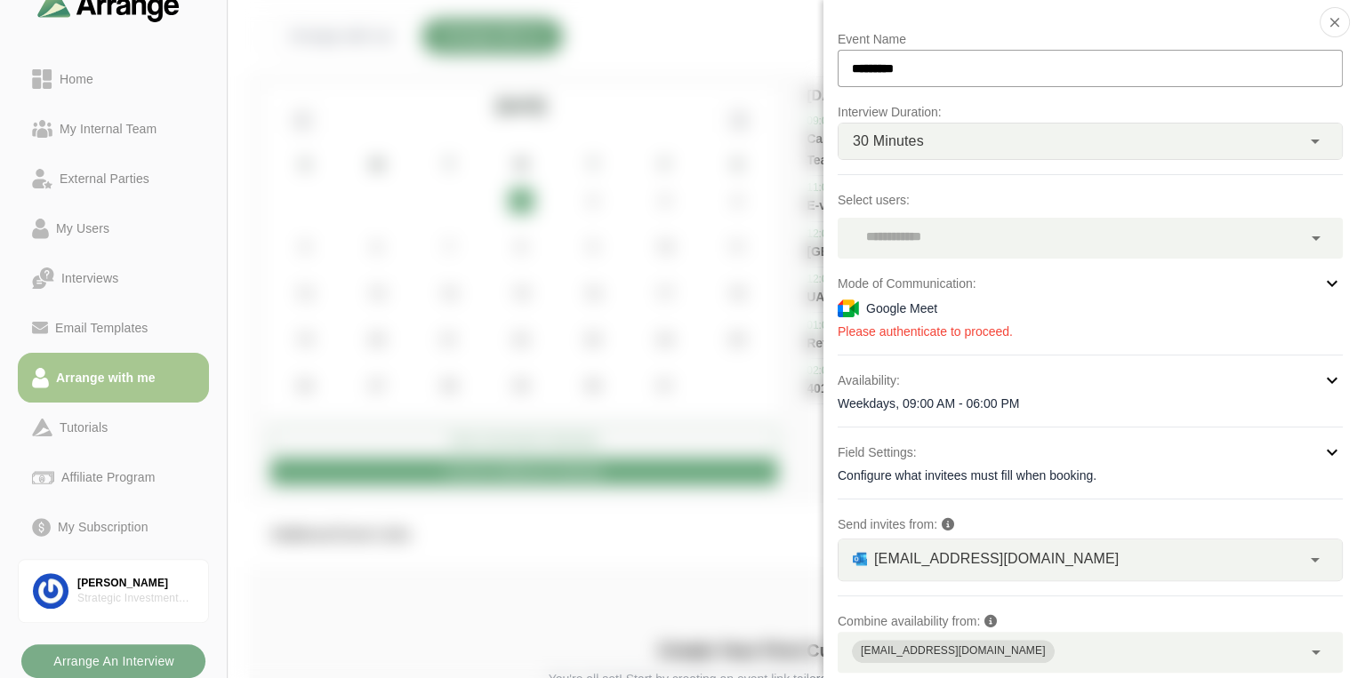
click at [1119, 136] on div "30 Minutes **" at bounding box center [1069, 142] width 462 height 36
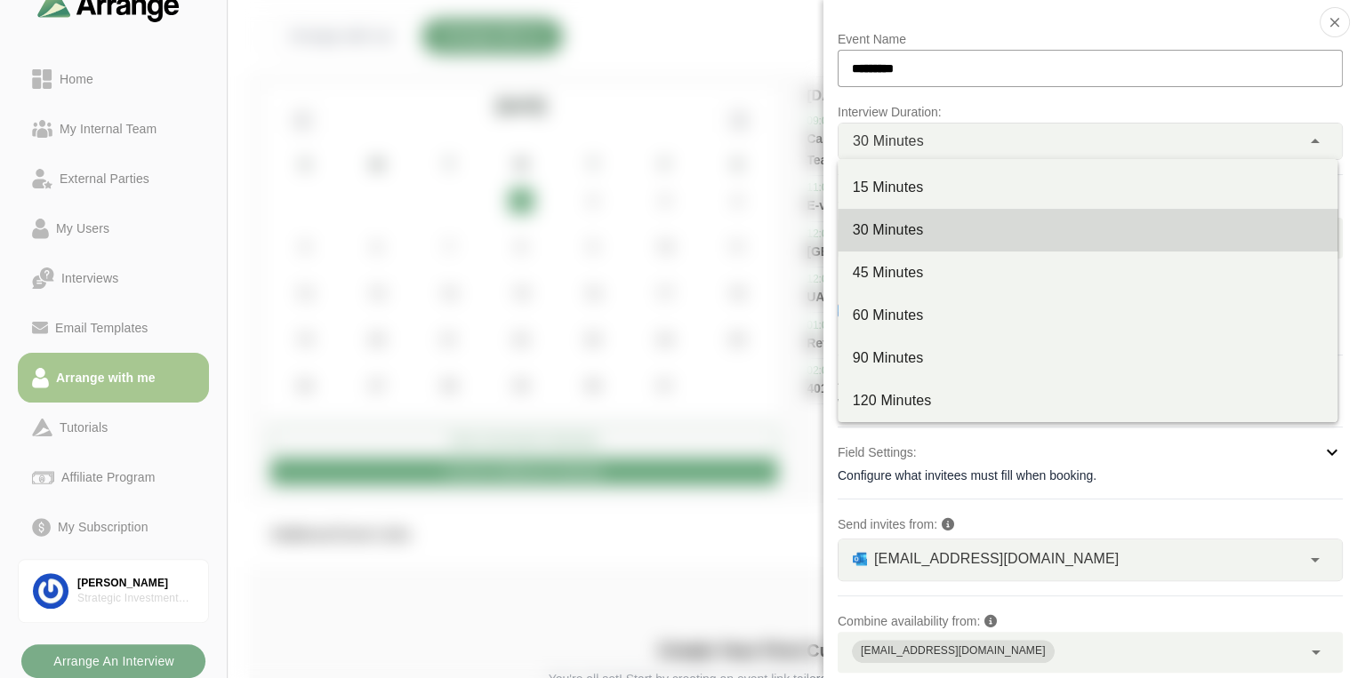
click at [1173, 54] on div at bounding box center [1247, 54] width 149 height 0
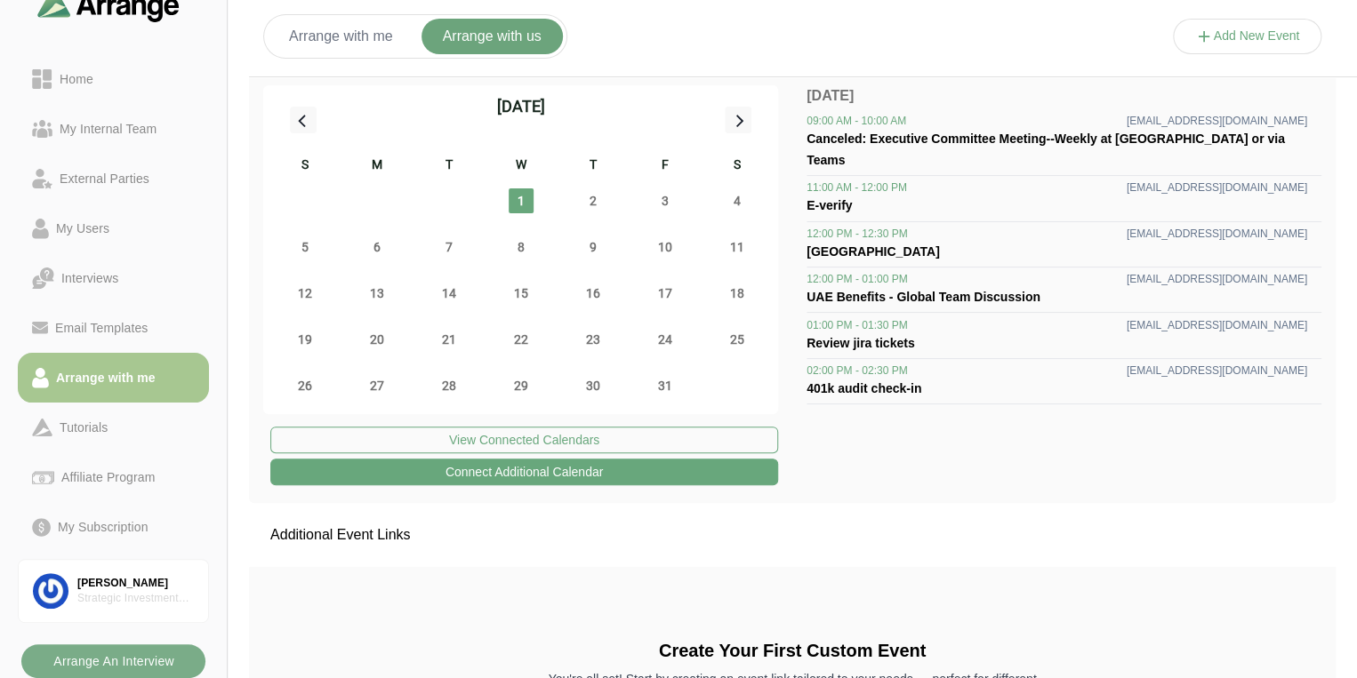
click at [1197, 41] on icon at bounding box center [1204, 37] width 19 height 19
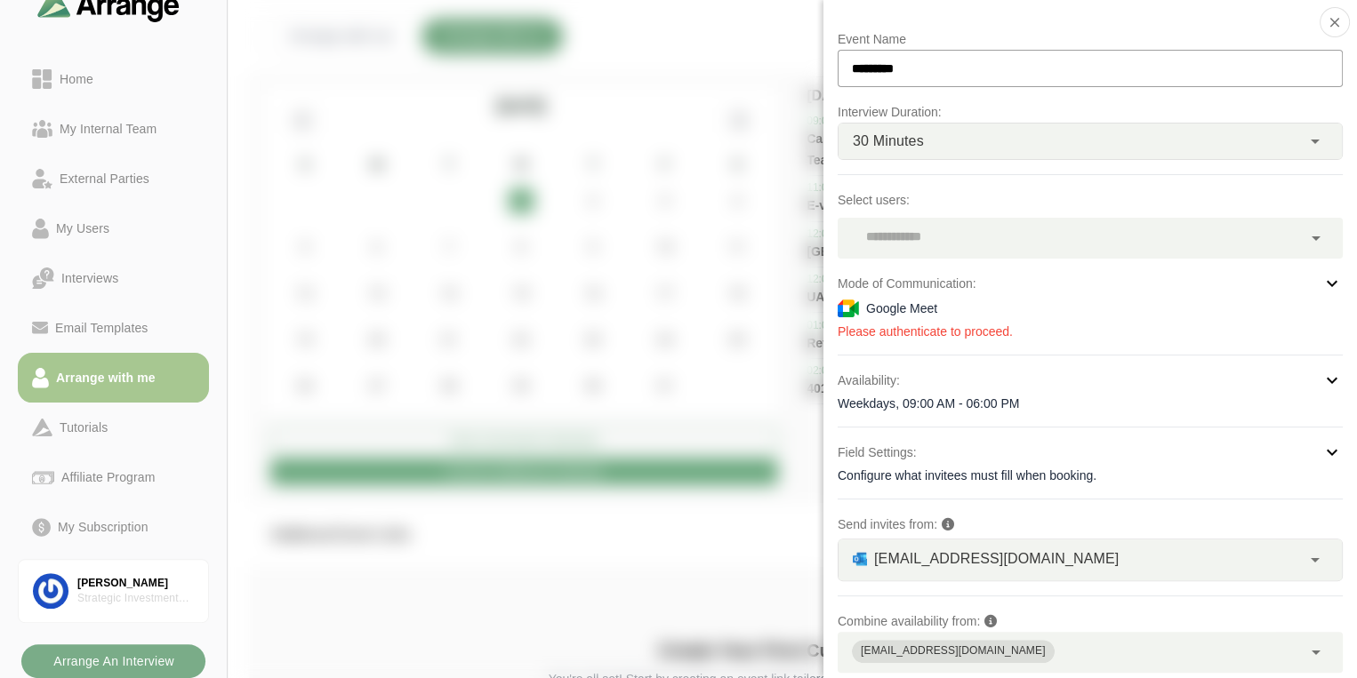
click at [1099, 235] on div at bounding box center [1070, 238] width 464 height 41
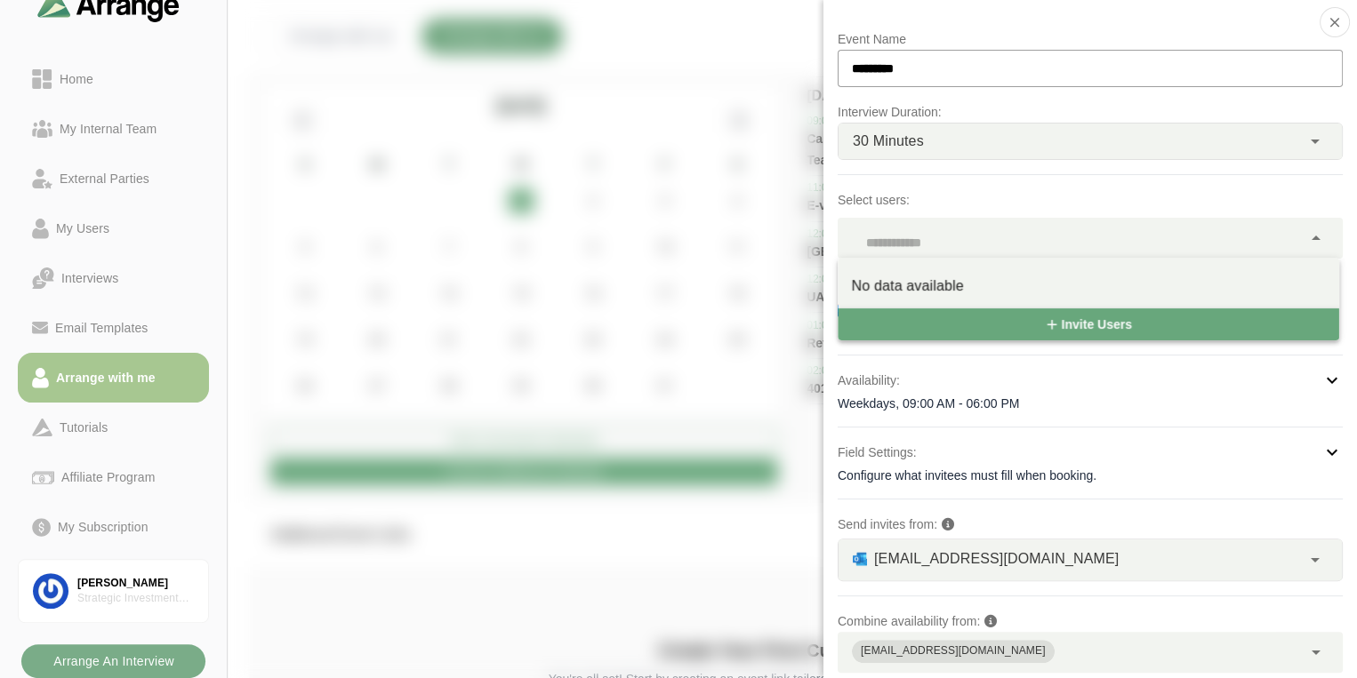
click at [1173, 54] on div at bounding box center [1247, 54] width 149 height 0
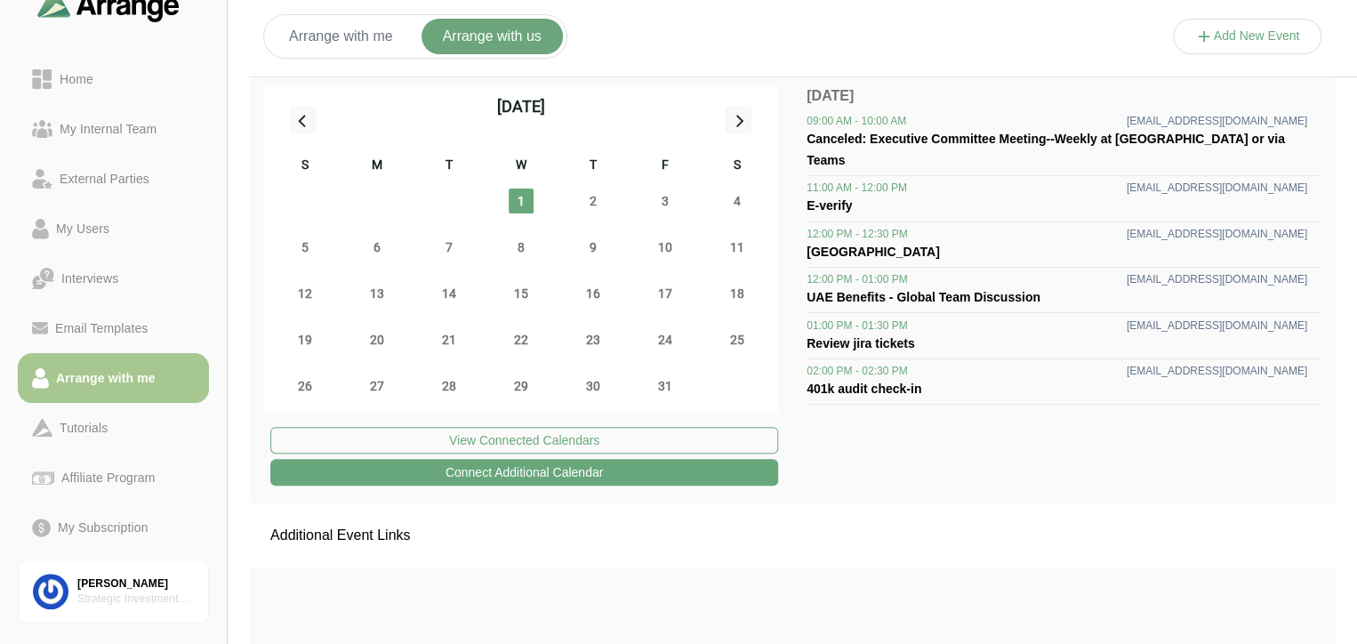
click at [365, 30] on button "Arrange with me" at bounding box center [341, 37] width 147 height 36
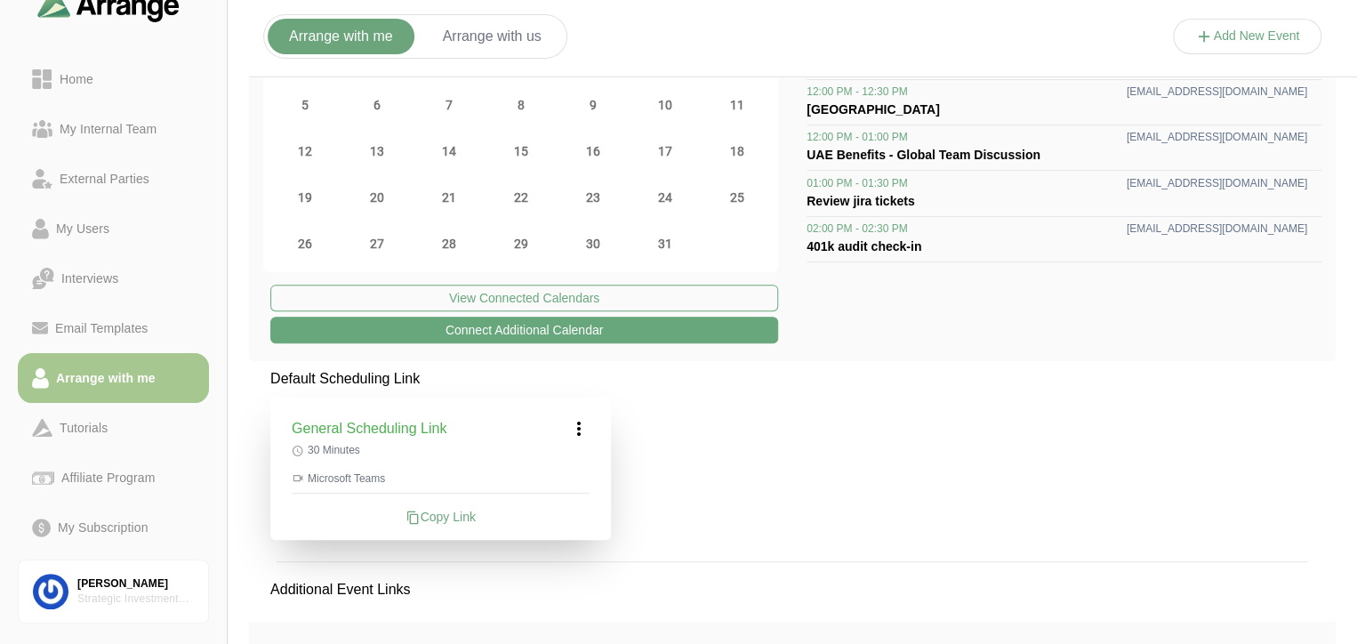
scroll to position [71, 0]
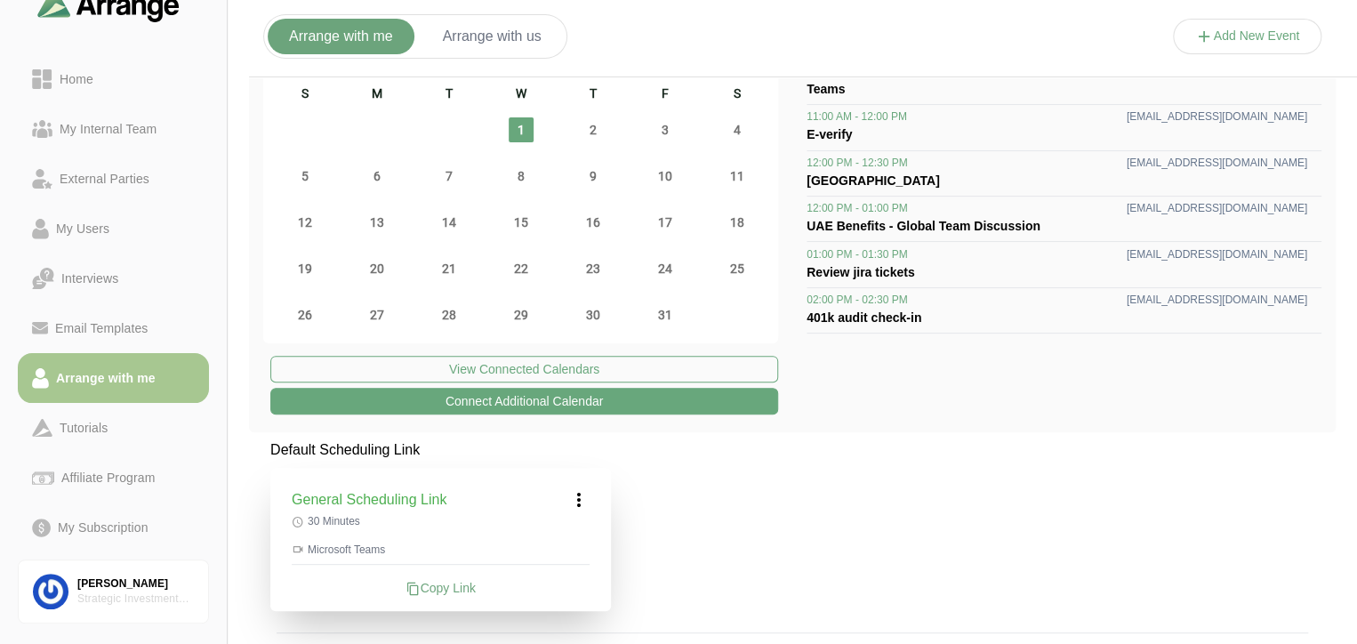
click at [574, 501] on icon at bounding box center [578, 499] width 21 height 21
click at [565, 546] on div "Edit" at bounding box center [562, 549] width 82 height 33
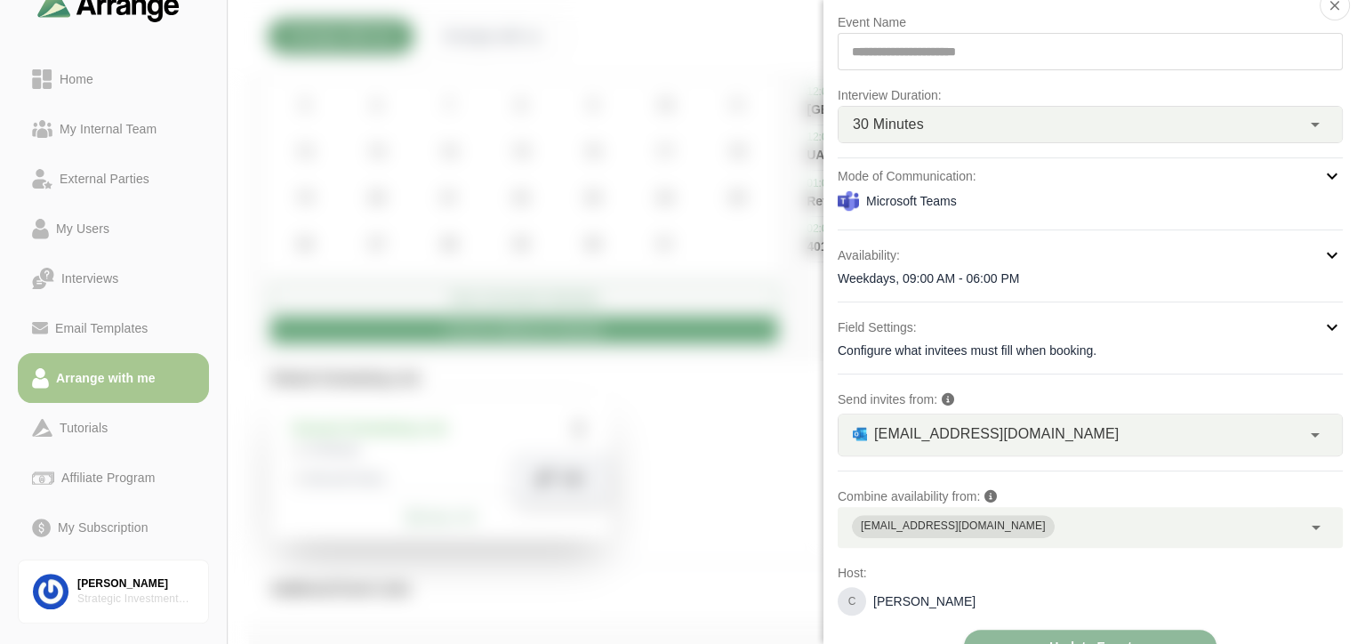
scroll to position [0, 0]
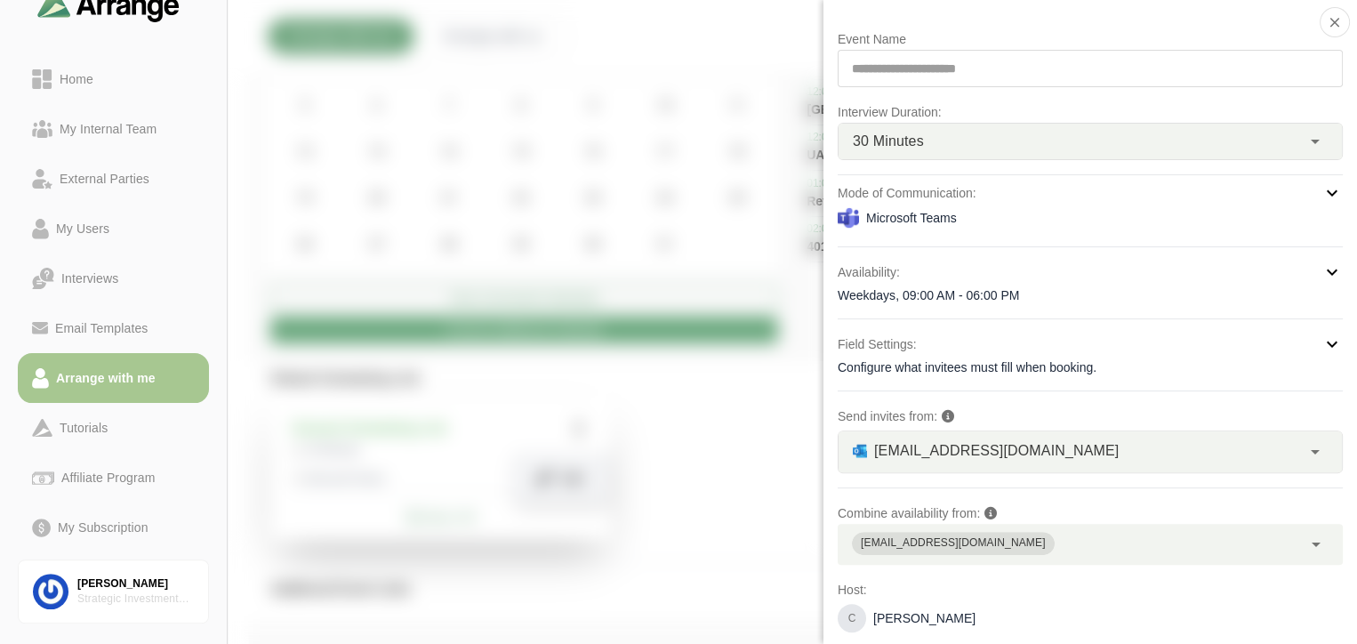
click at [1332, 186] on icon at bounding box center [1331, 192] width 21 height 21
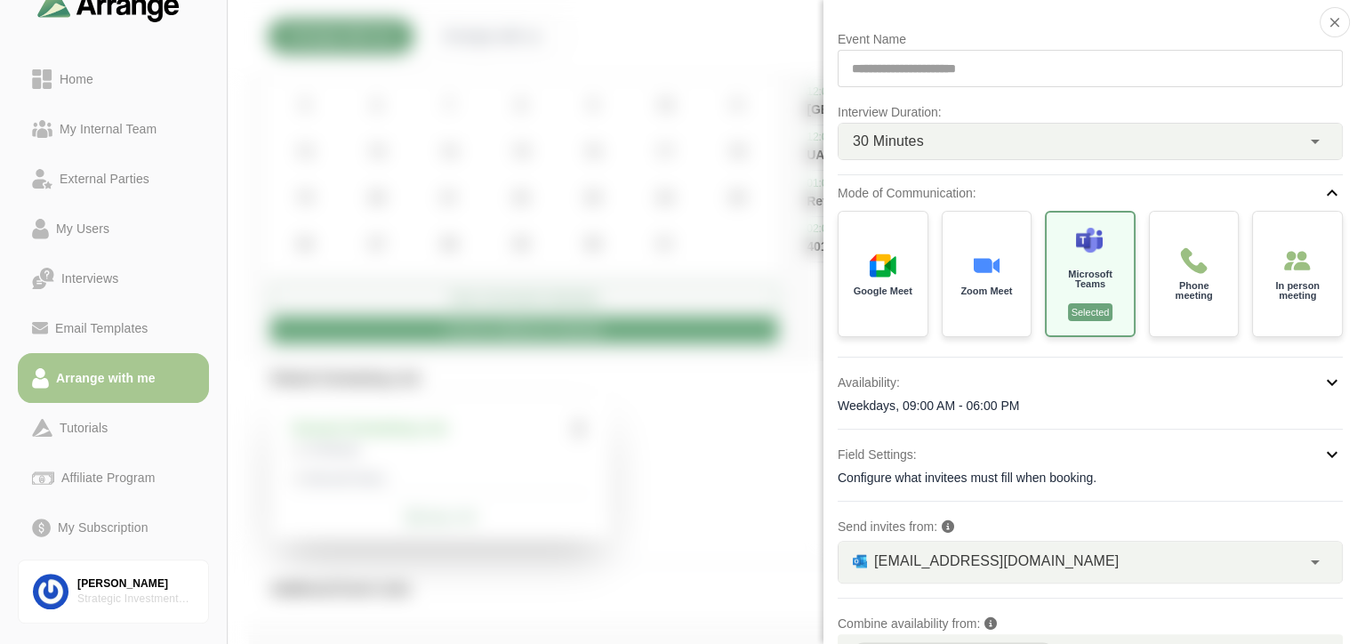
click at [1331, 195] on icon at bounding box center [1331, 192] width 21 height 21
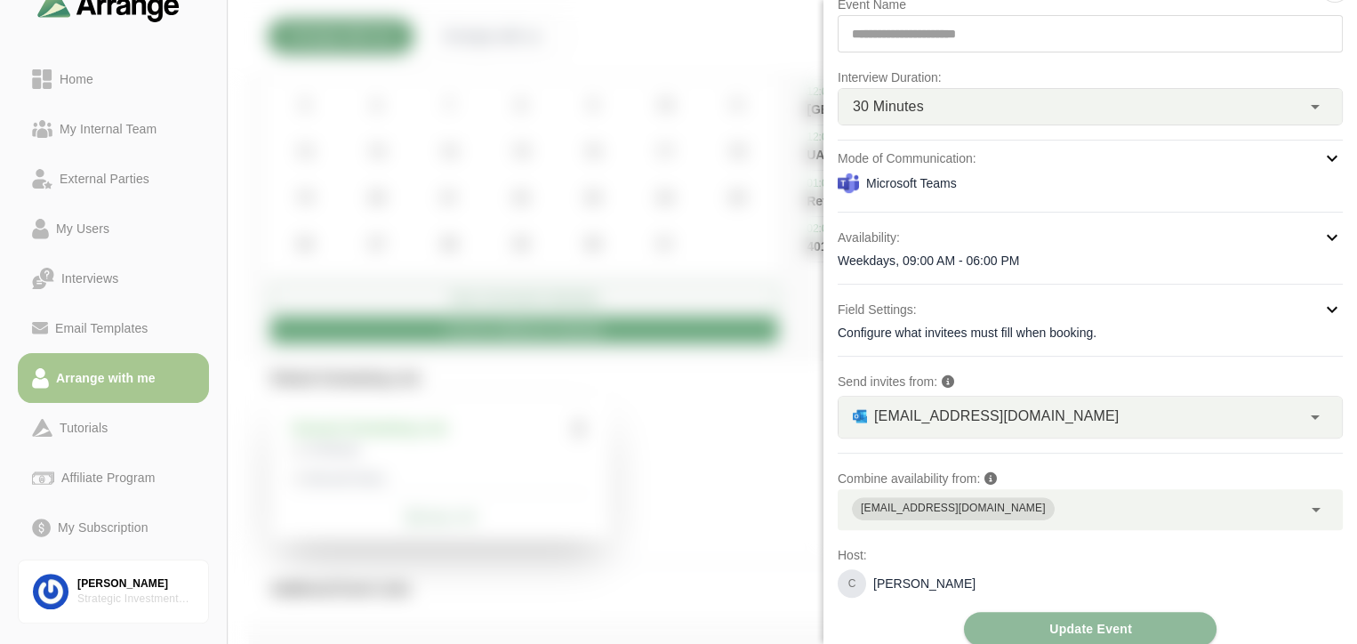
scroll to position [49, 0]
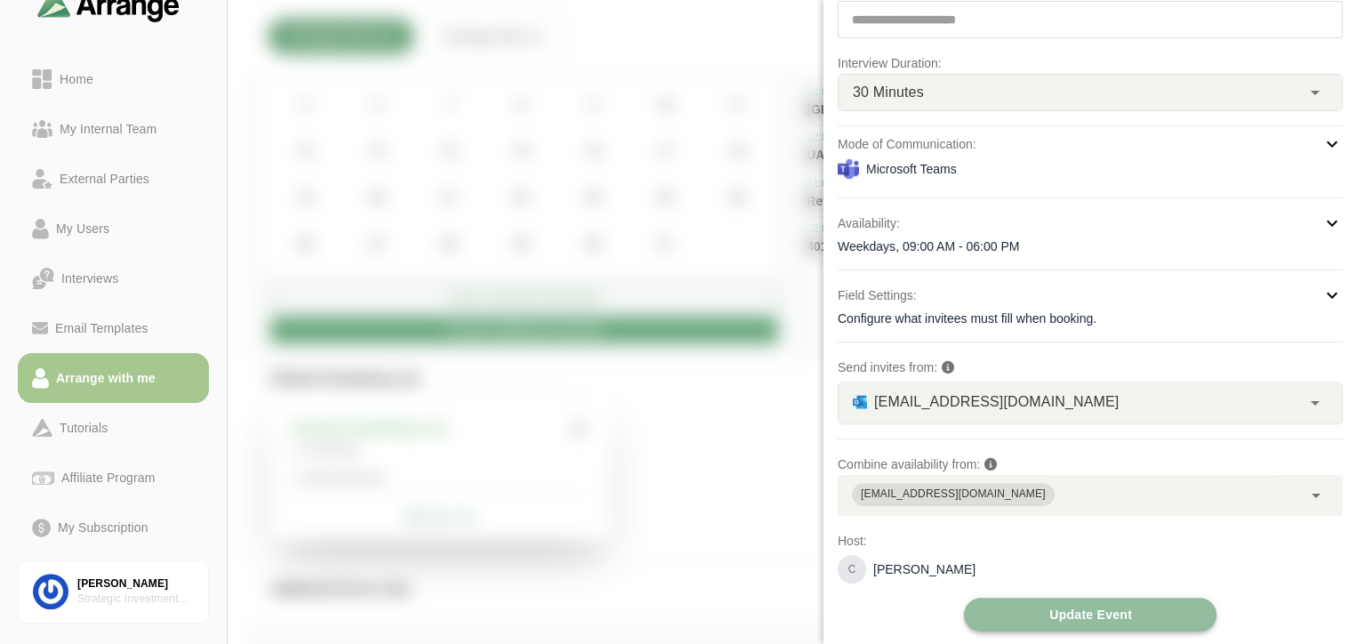
click at [1099, 606] on span "Update Event" at bounding box center [1090, 614] width 84 height 34
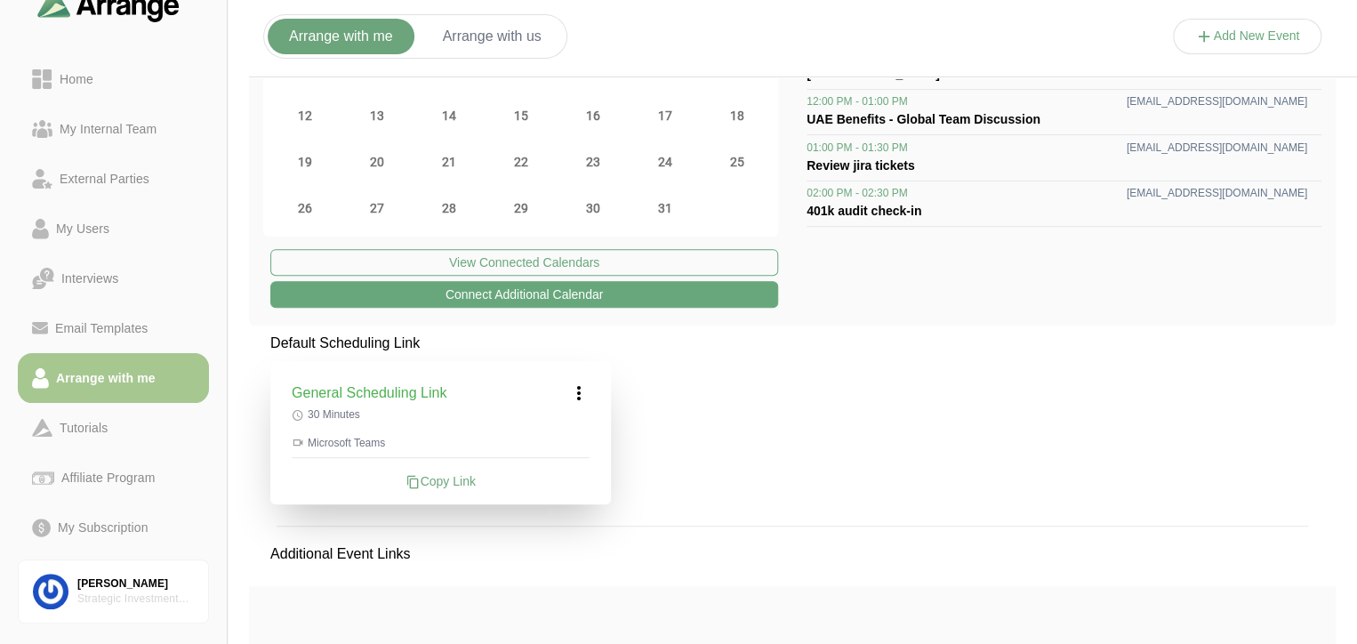
scroll to position [213, 0]
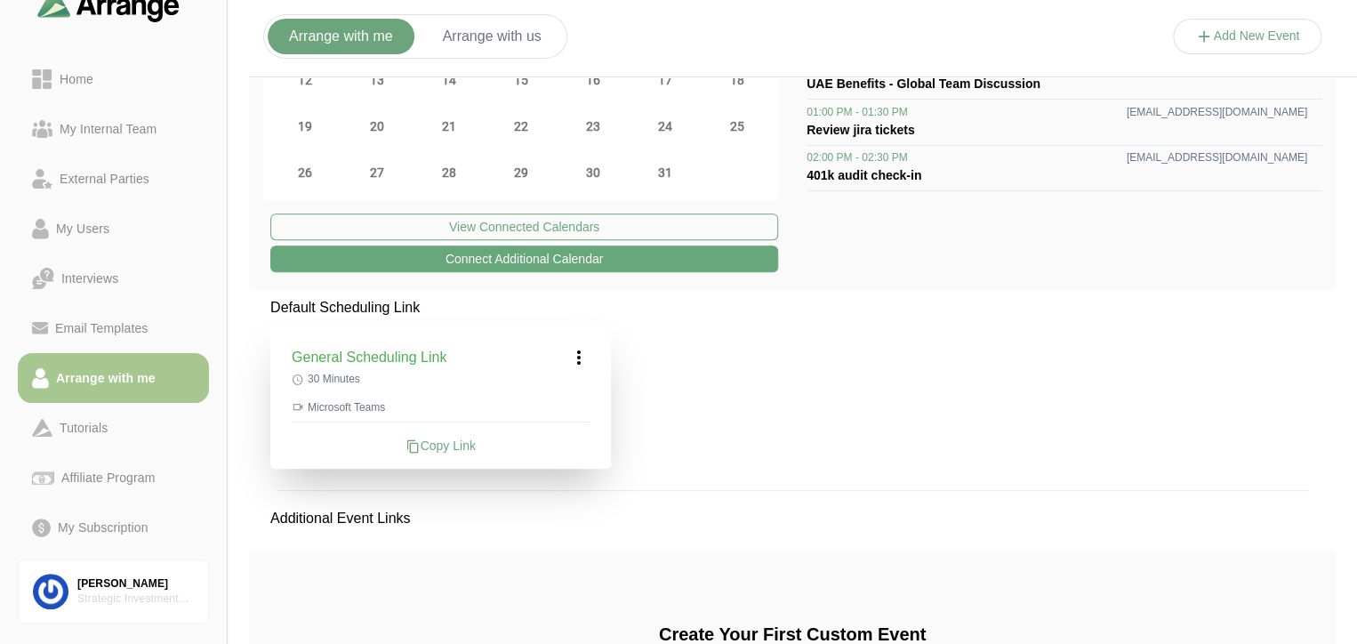
click at [431, 445] on div "Copy Link" at bounding box center [441, 446] width 298 height 18
click at [902, 347] on div "Default Scheduling Link General Scheduling Link 30 Minutes Microsoft Teams Copy…" at bounding box center [792, 564] width 1086 height 534
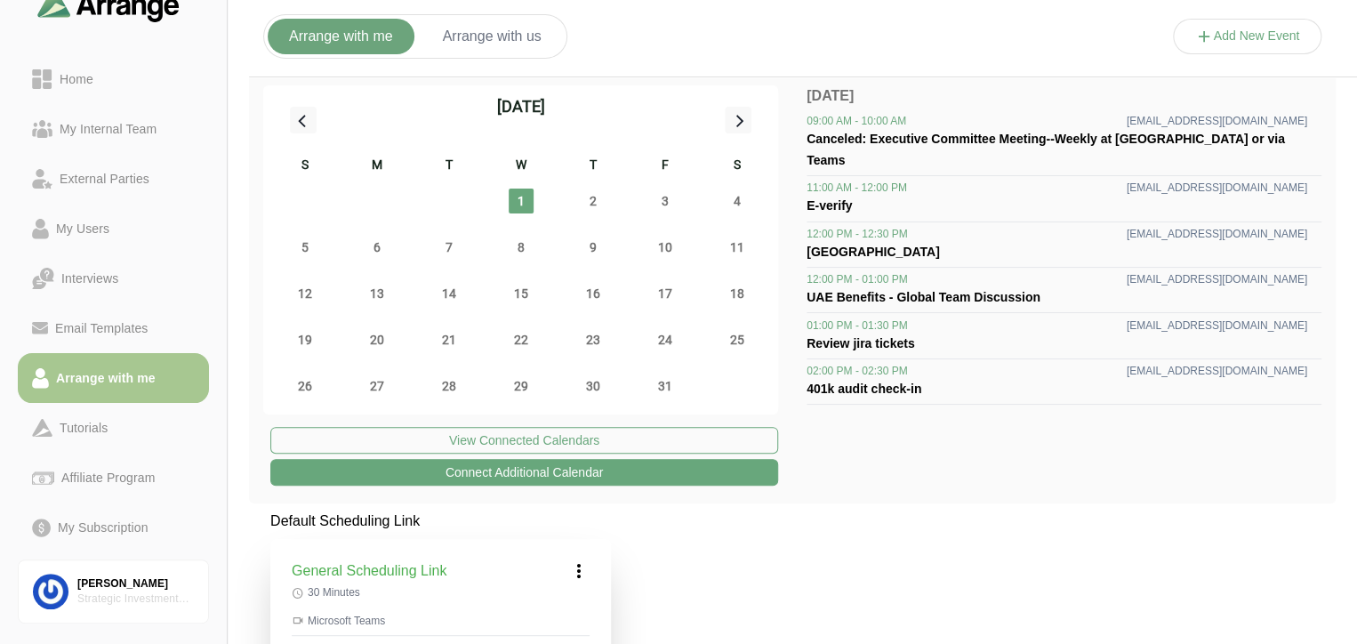
click at [487, 40] on button "Arrange with us" at bounding box center [491, 37] width 141 height 36
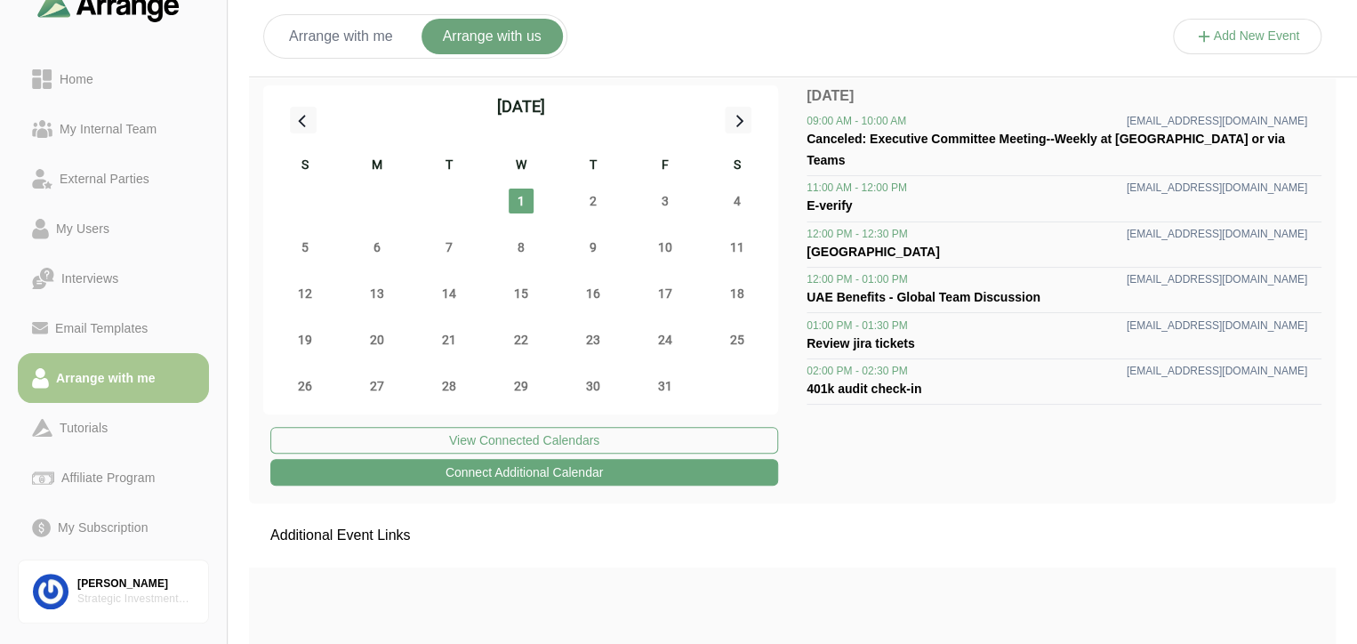
click at [1222, 39] on button "Add New Event" at bounding box center [1247, 37] width 149 height 36
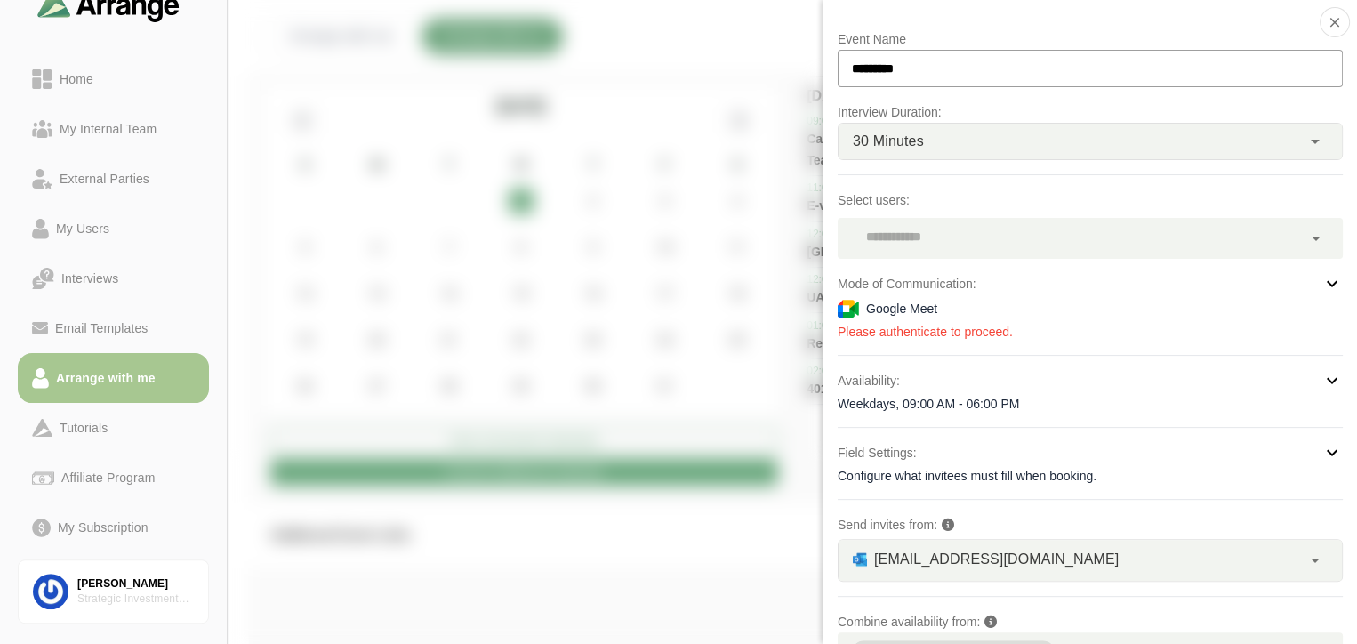
click at [902, 237] on div at bounding box center [1070, 238] width 464 height 41
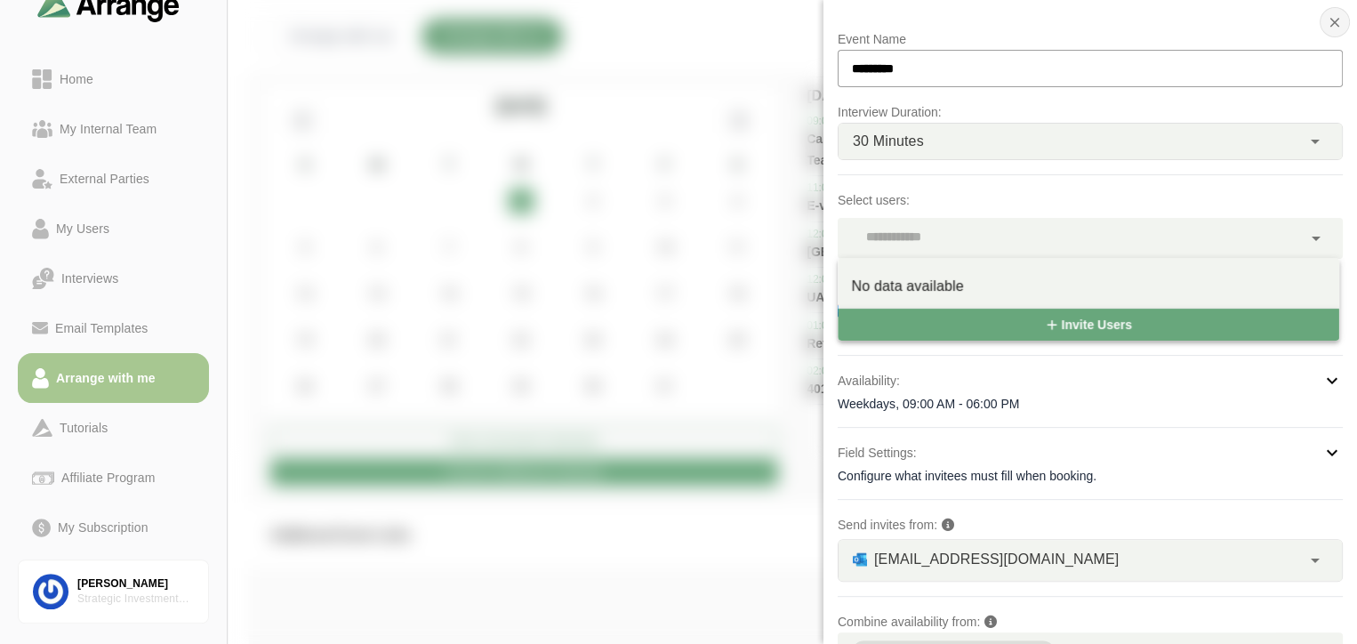
click at [1326, 25] on icon "button" at bounding box center [1334, 22] width 16 height 16
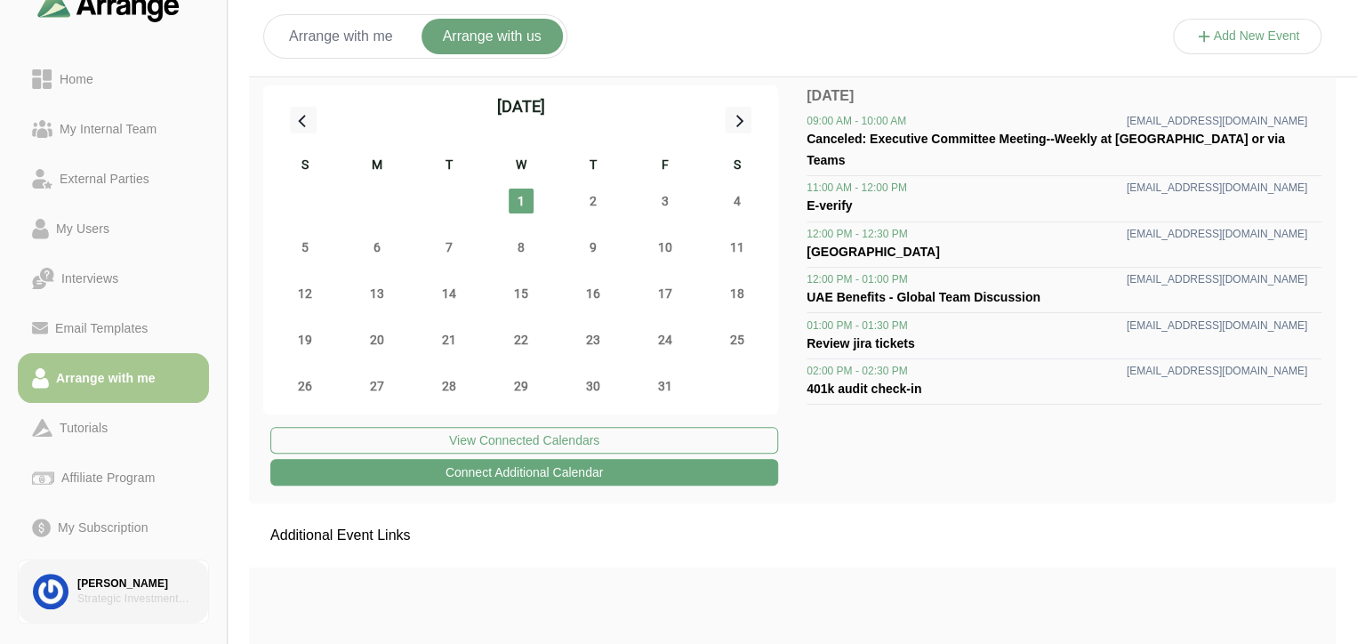
click at [131, 604] on div "Strategic Investment Group" at bounding box center [135, 598] width 116 height 15
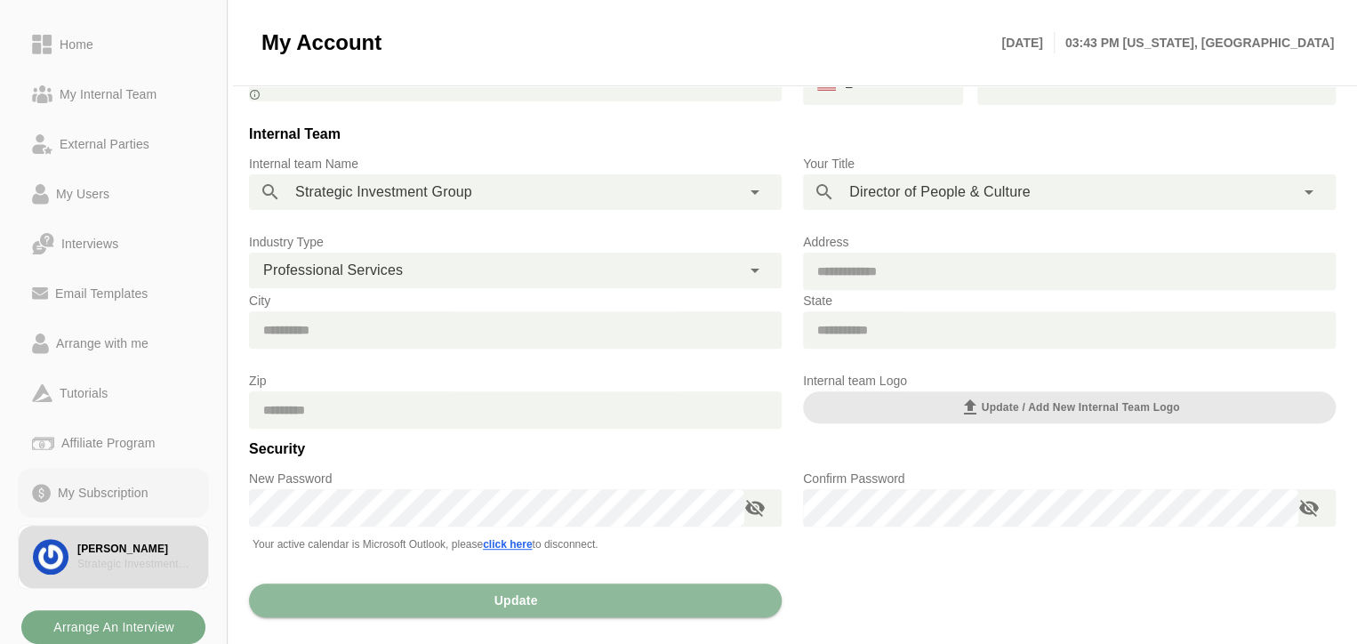
scroll to position [203, 0]
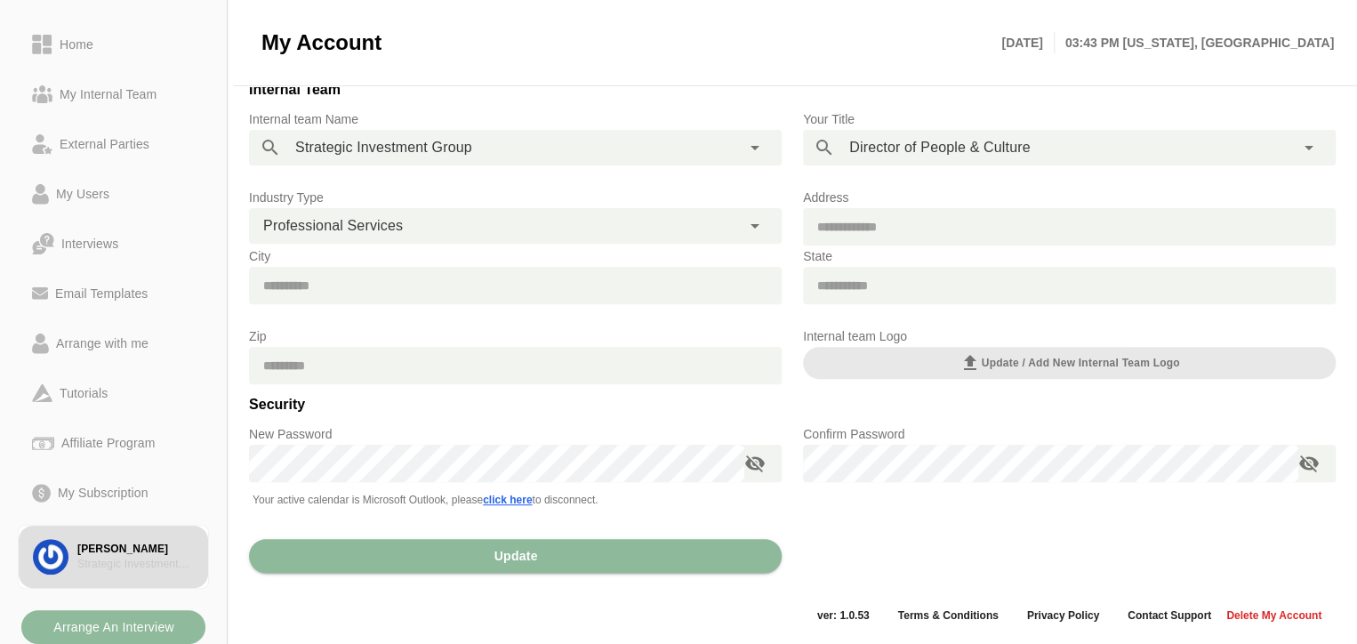
click at [132, 625] on b "Arrange An Interview" at bounding box center [113, 627] width 122 height 34
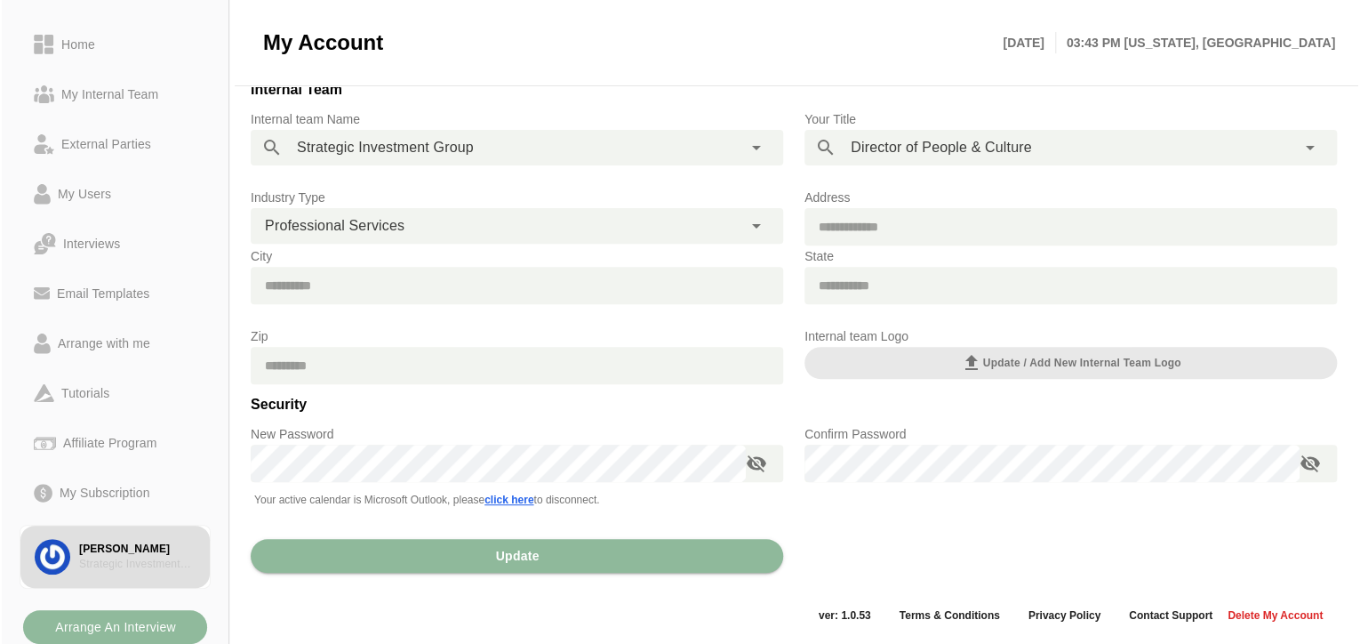
scroll to position [0, 0]
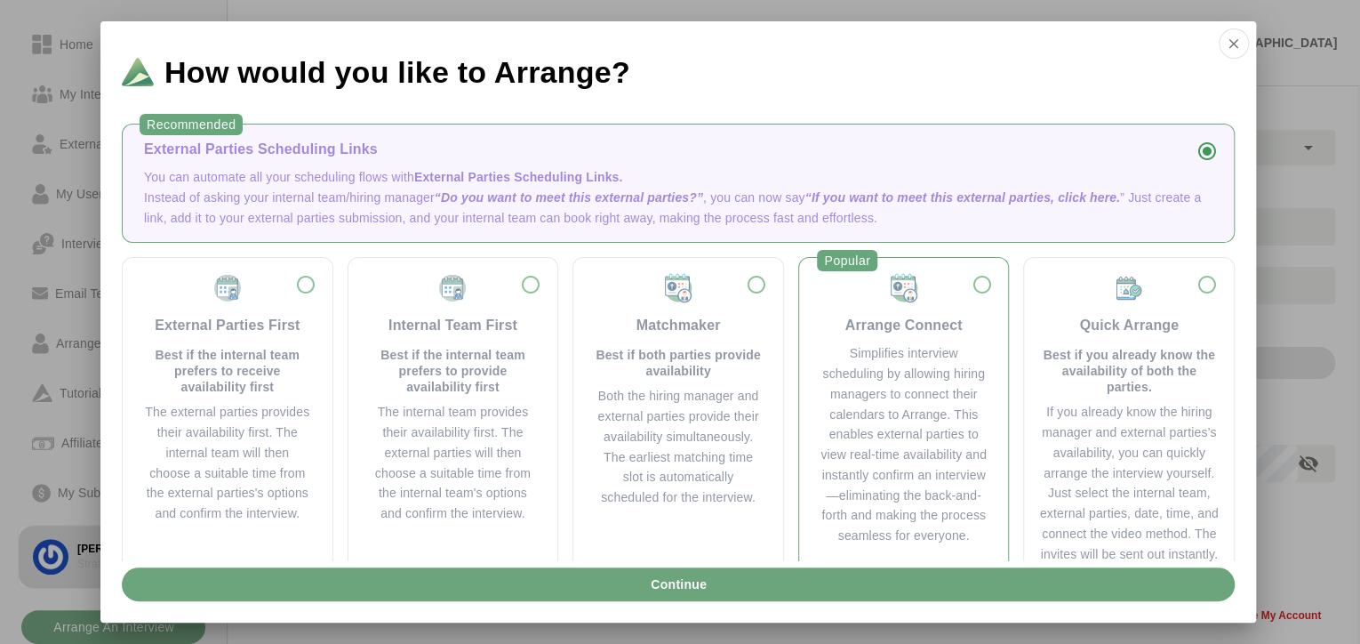
click at [857, 319] on div "Arrange Connect" at bounding box center [904, 325] width 117 height 21
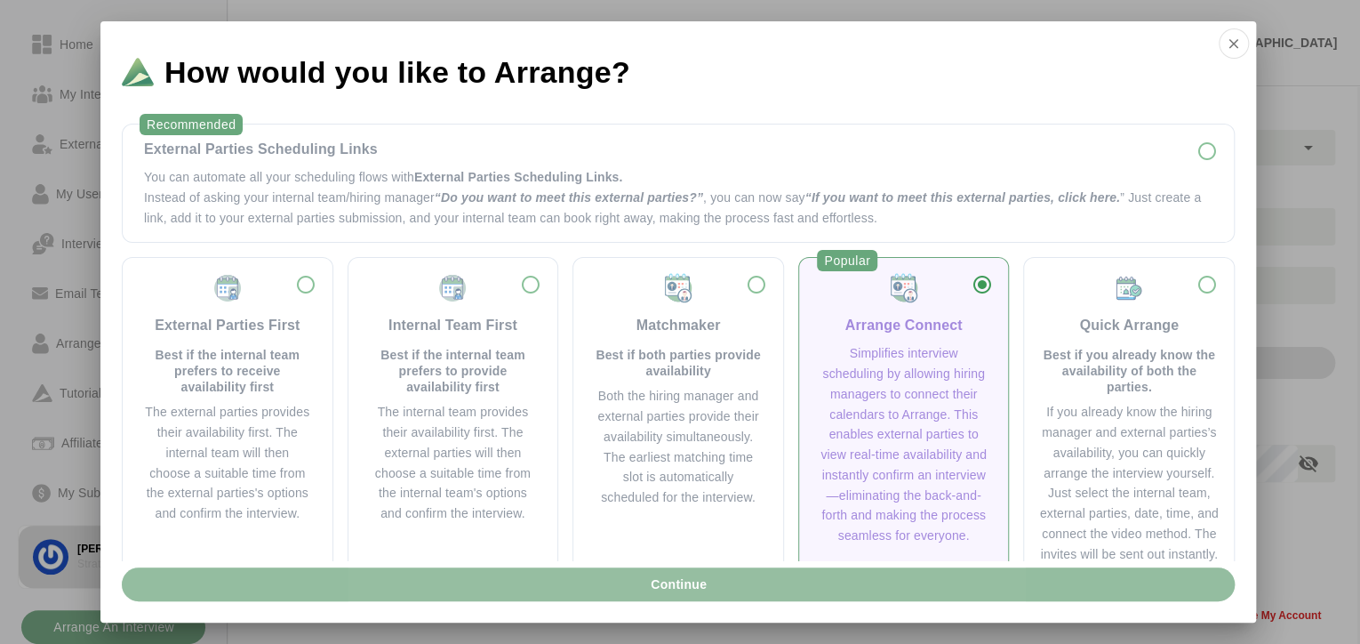
click at [785, 579] on button "Continue" at bounding box center [678, 584] width 1113 height 34
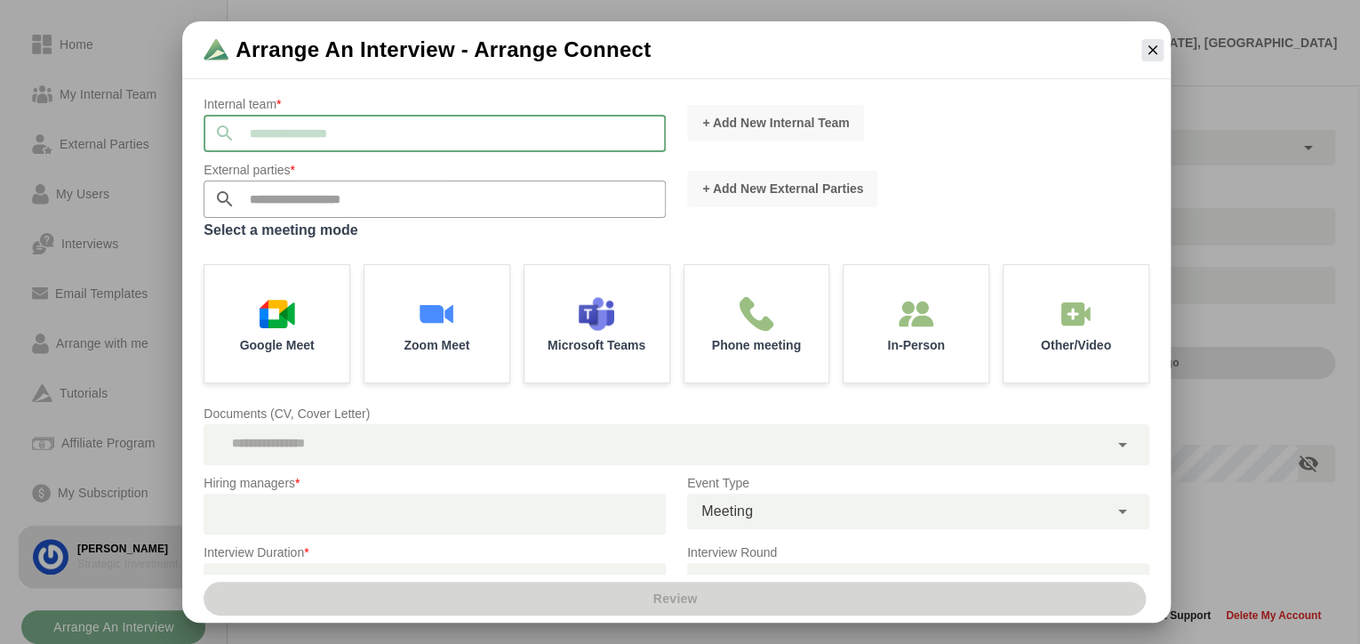
click at [410, 139] on input "text" at bounding box center [451, 133] width 430 height 37
click at [1156, 51] on icon "button" at bounding box center [1152, 50] width 16 height 16
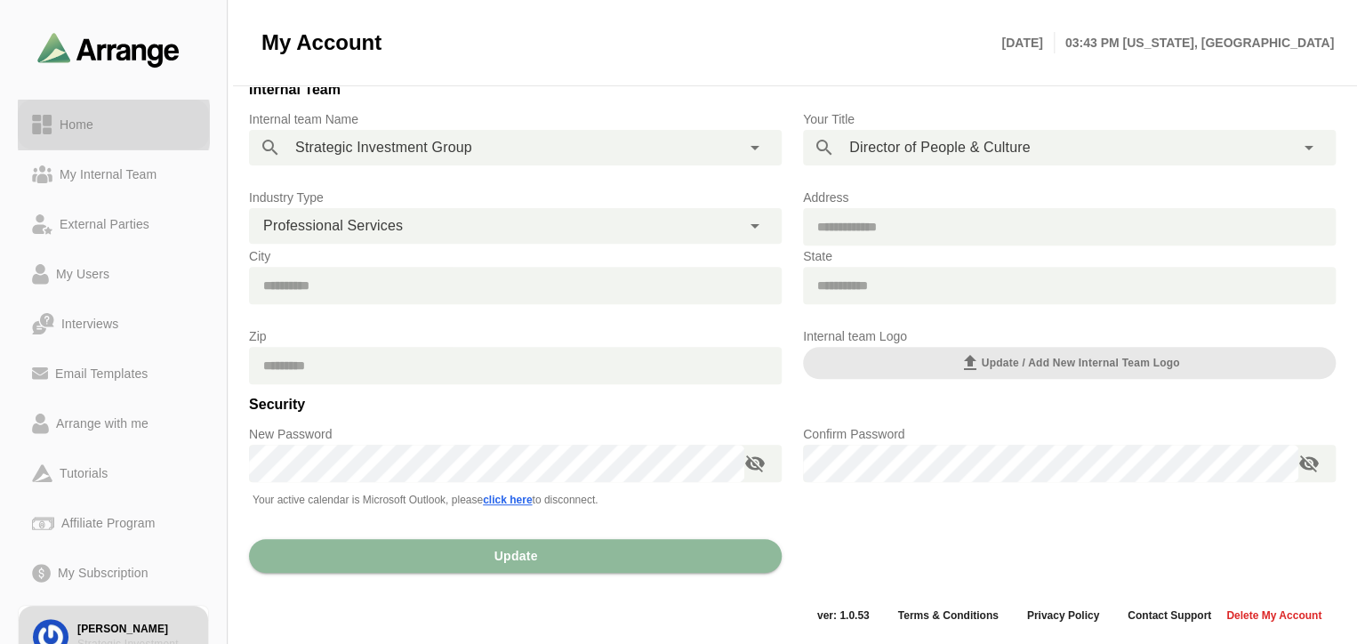
click at [92, 114] on div "Home" at bounding box center [76, 124] width 48 height 21
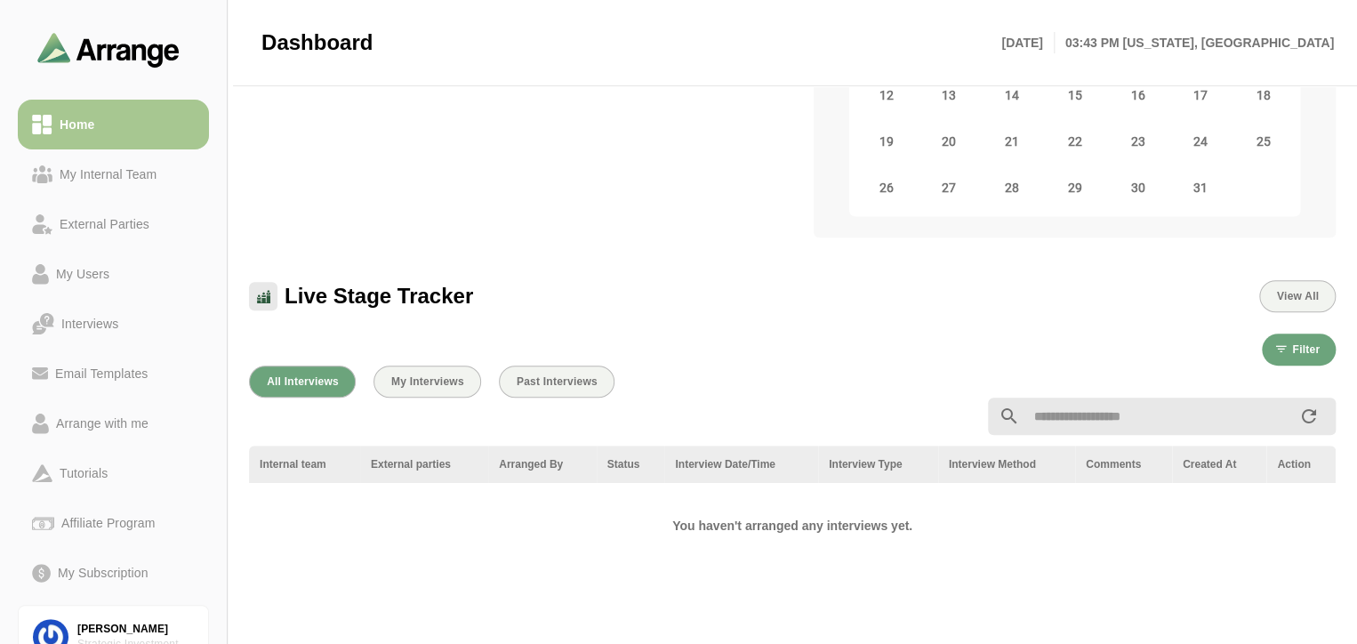
scroll to position [203, 0]
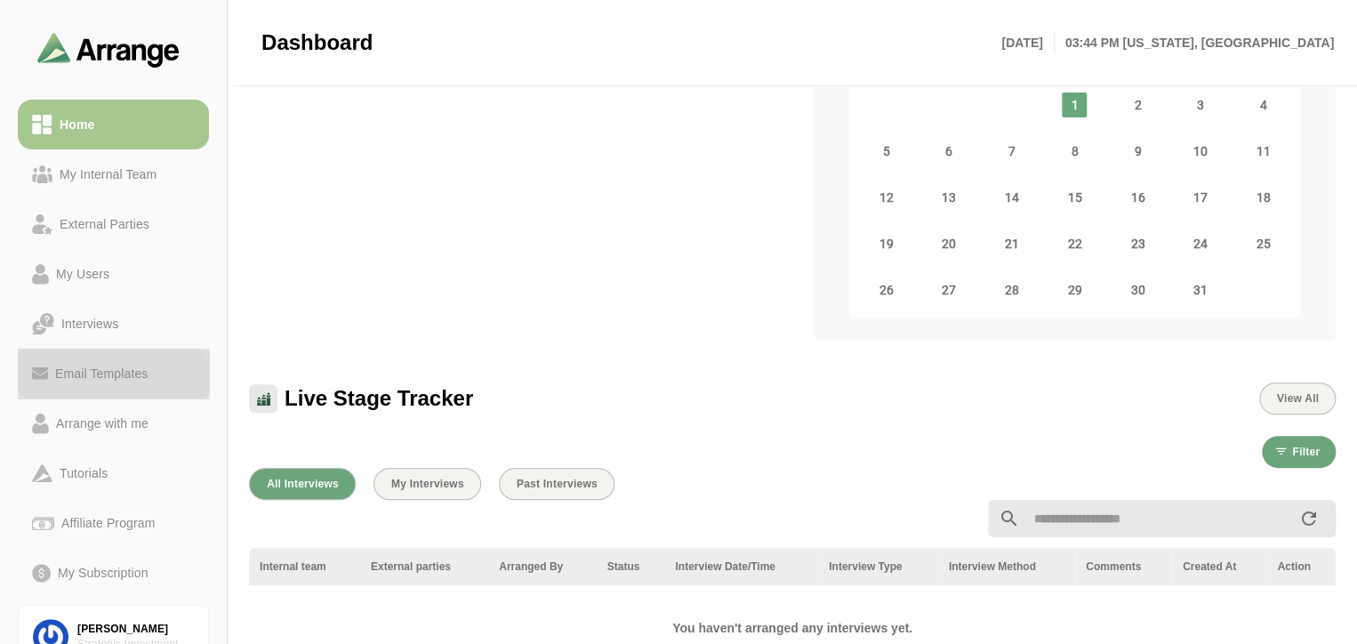
click at [120, 363] on div "Email Templates" at bounding box center [101, 373] width 107 height 21
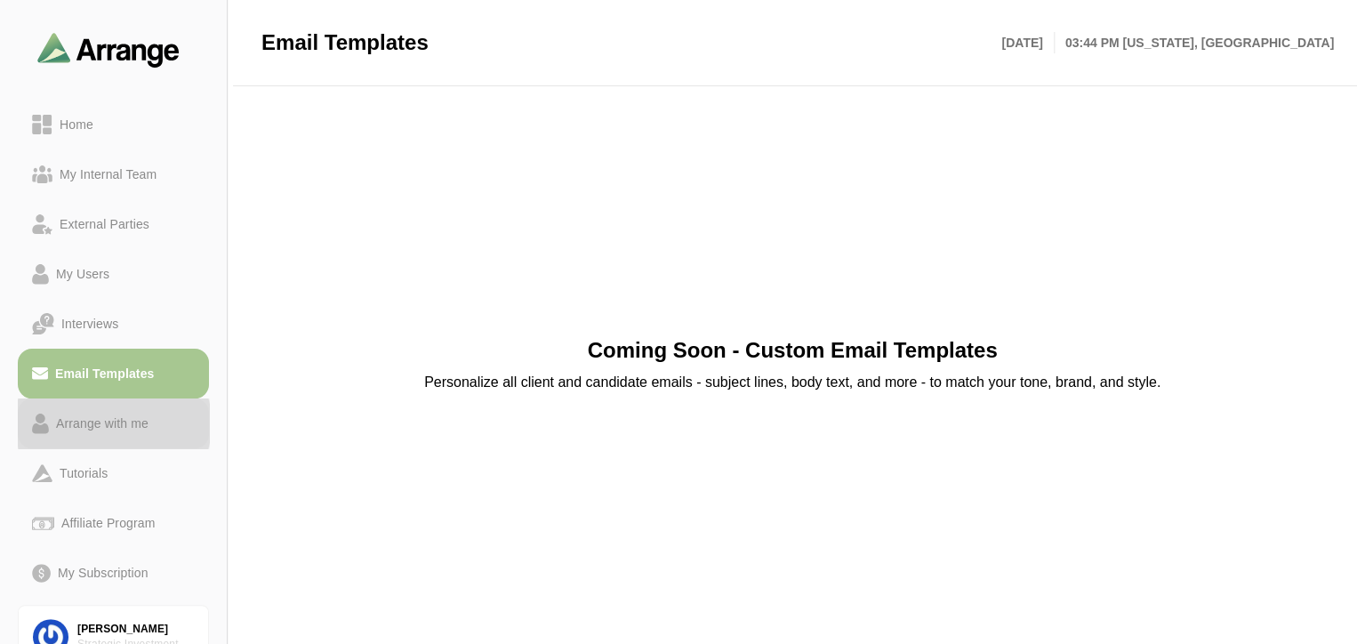
click at [124, 422] on div "Arrange with me" at bounding box center [102, 423] width 107 height 21
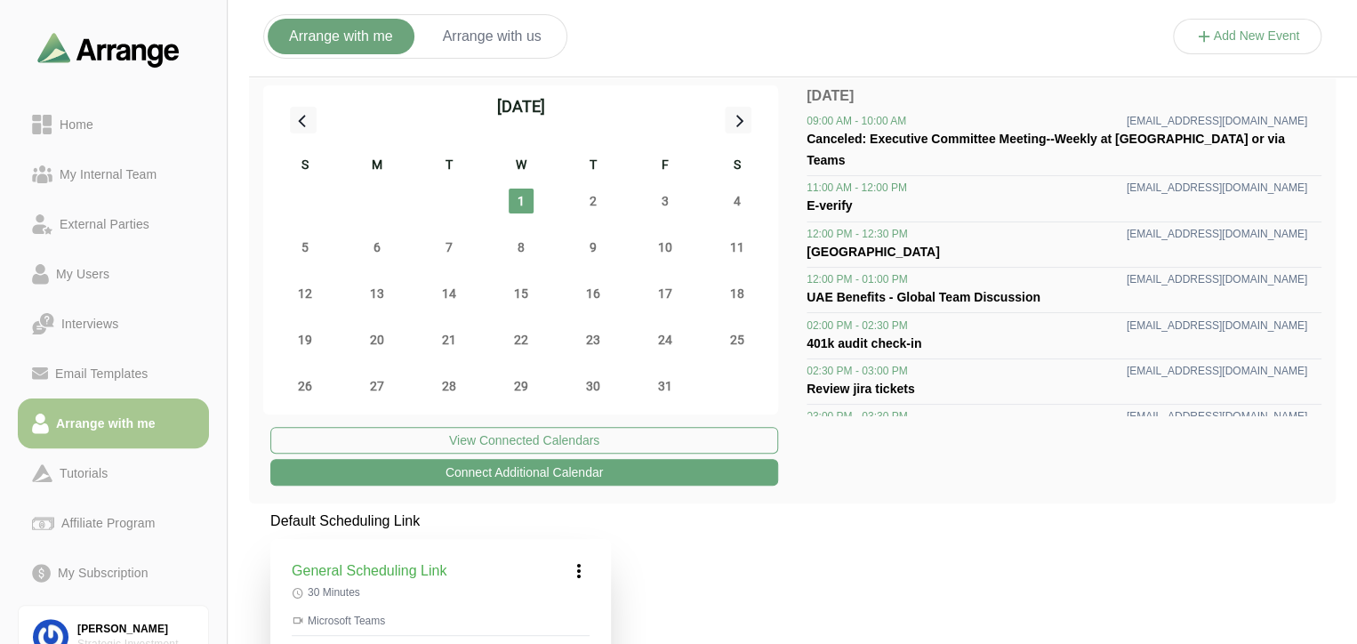
click at [523, 31] on button "Arrange with us" at bounding box center [491, 37] width 141 height 36
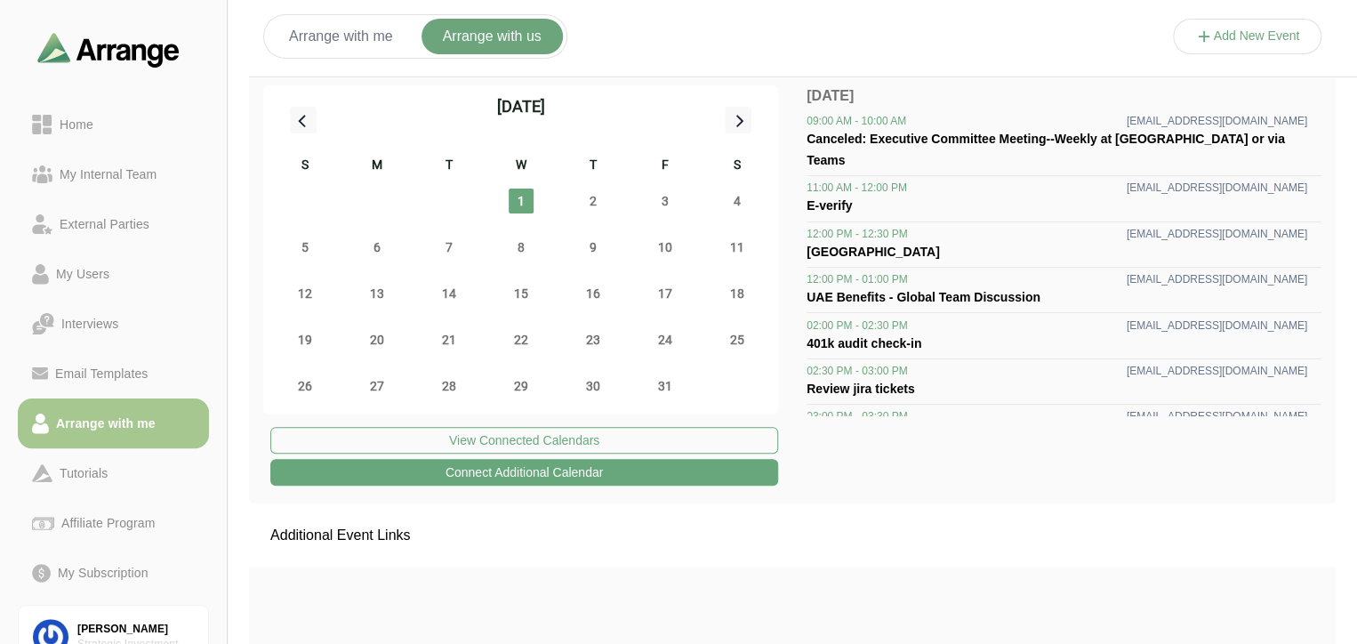
click at [1206, 34] on icon at bounding box center [1204, 37] width 19 height 19
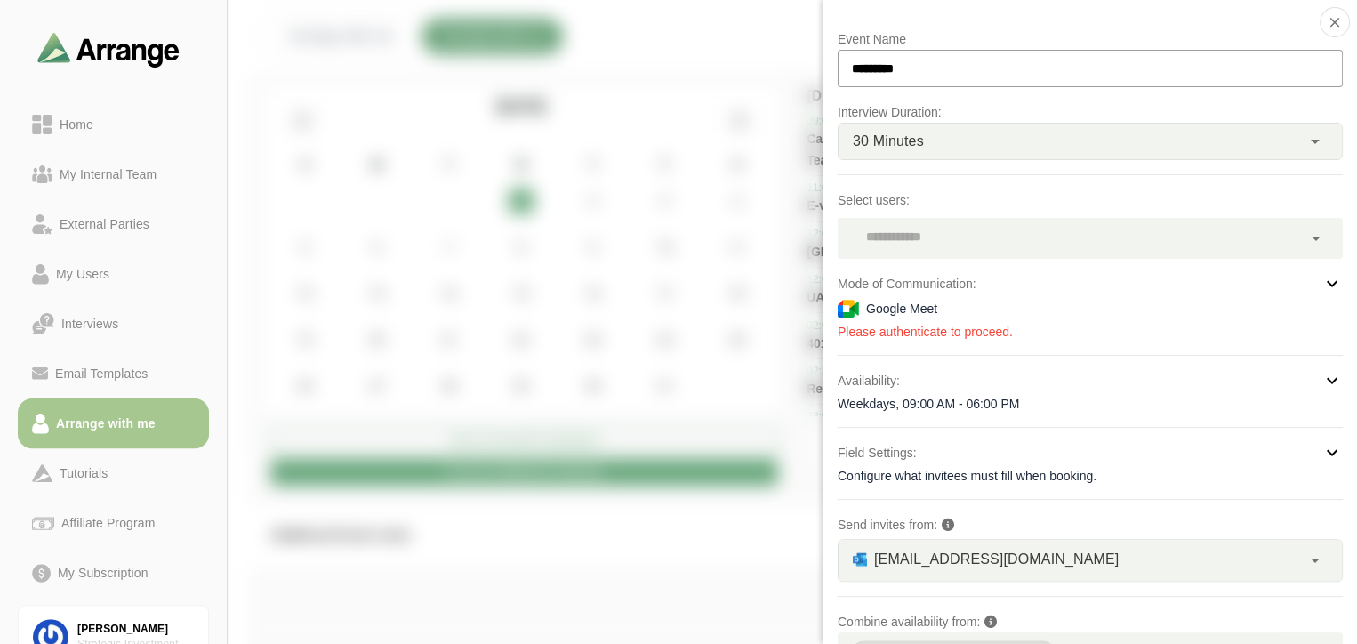
click at [1312, 232] on icon at bounding box center [1315, 238] width 21 height 21
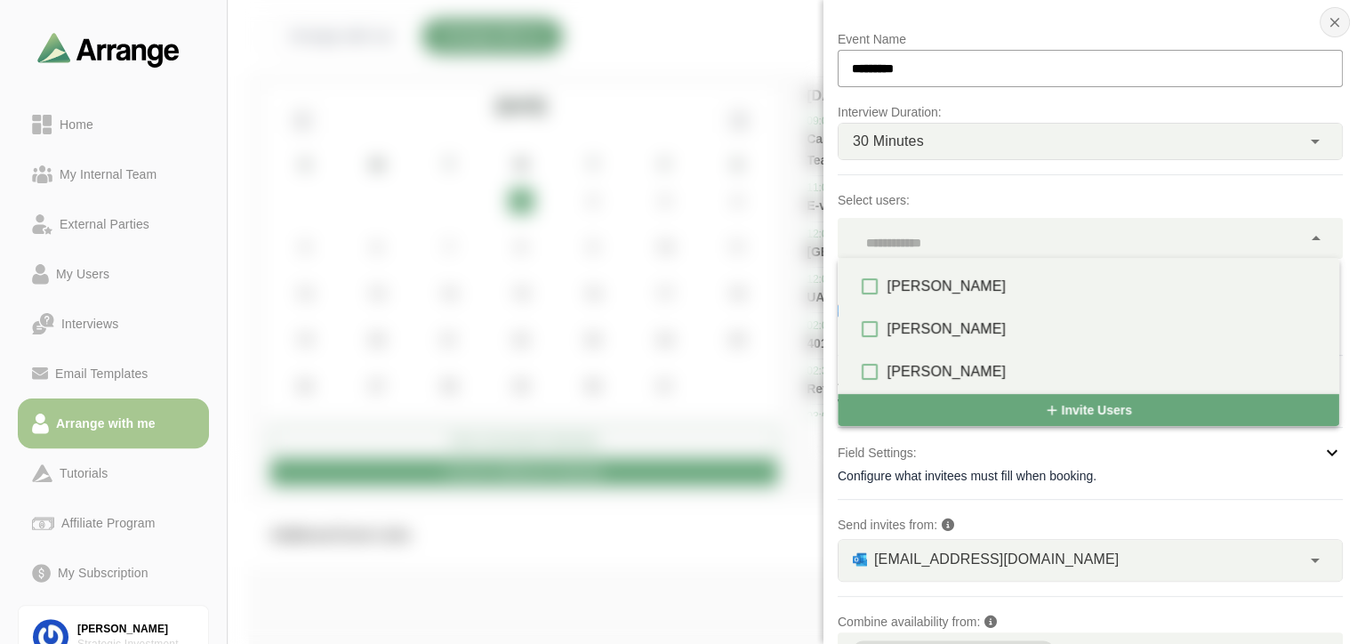
click at [1338, 25] on button "button" at bounding box center [1334, 22] width 30 height 30
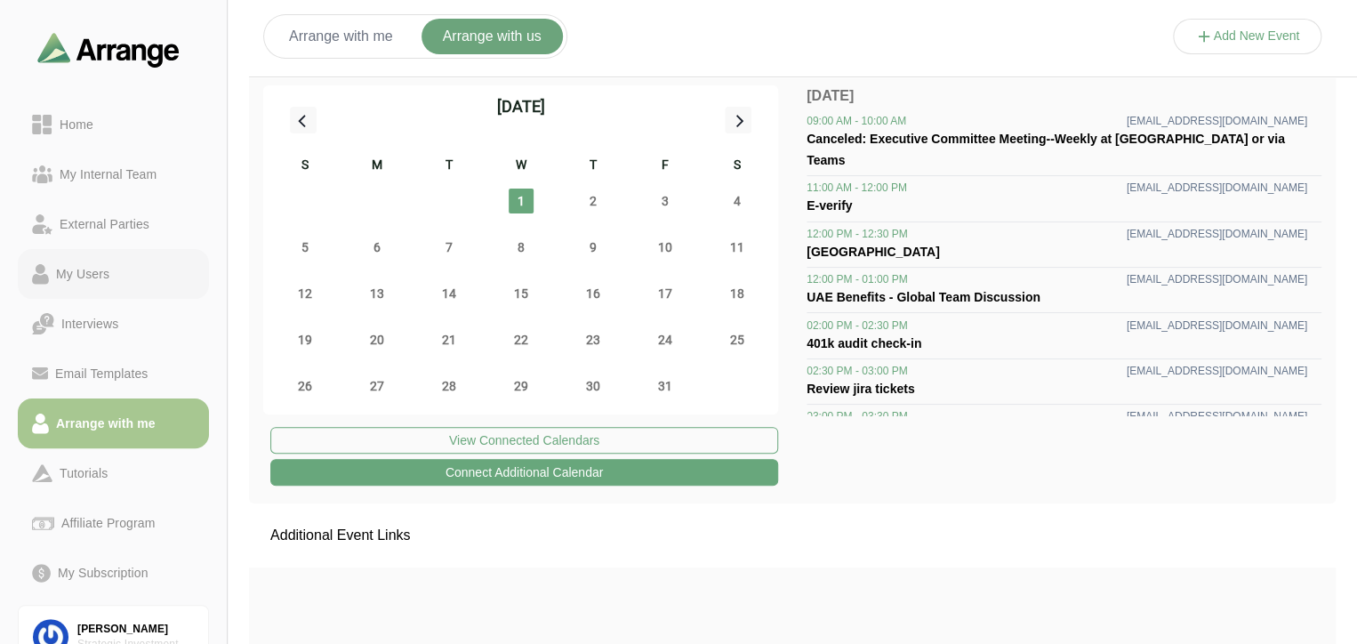
click at [116, 266] on div "My Users" at bounding box center [83, 273] width 68 height 21
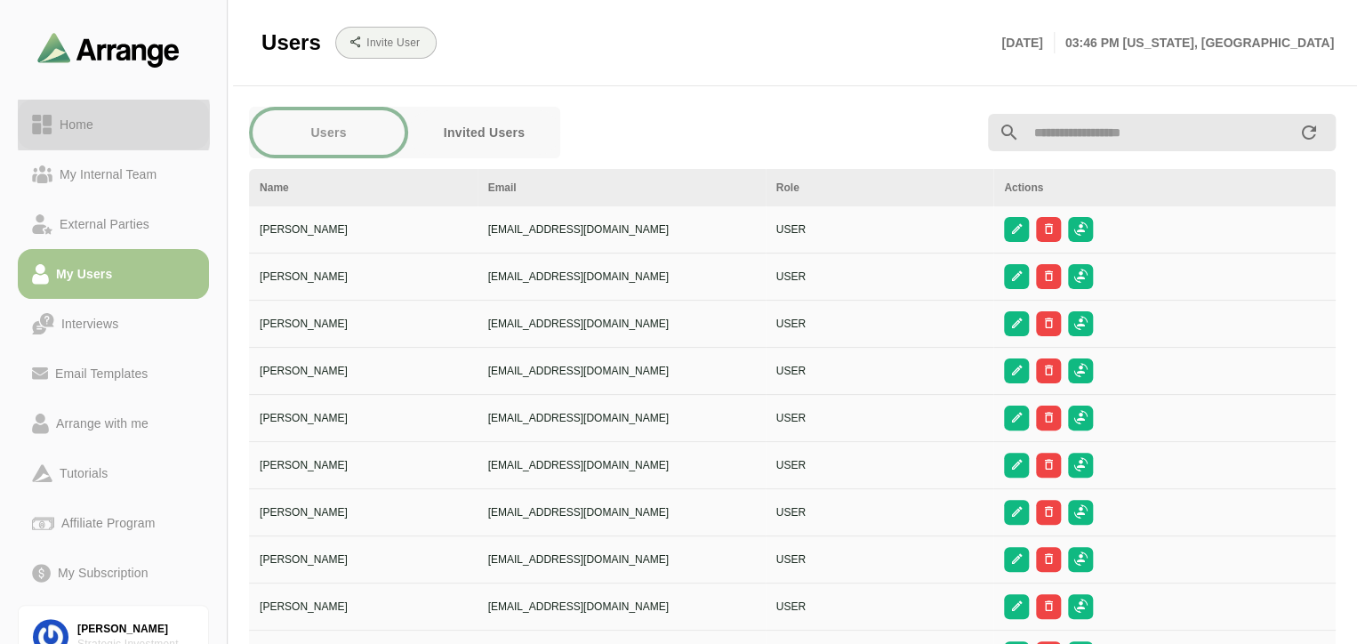
click at [97, 120] on div "Home" at bounding box center [76, 124] width 48 height 21
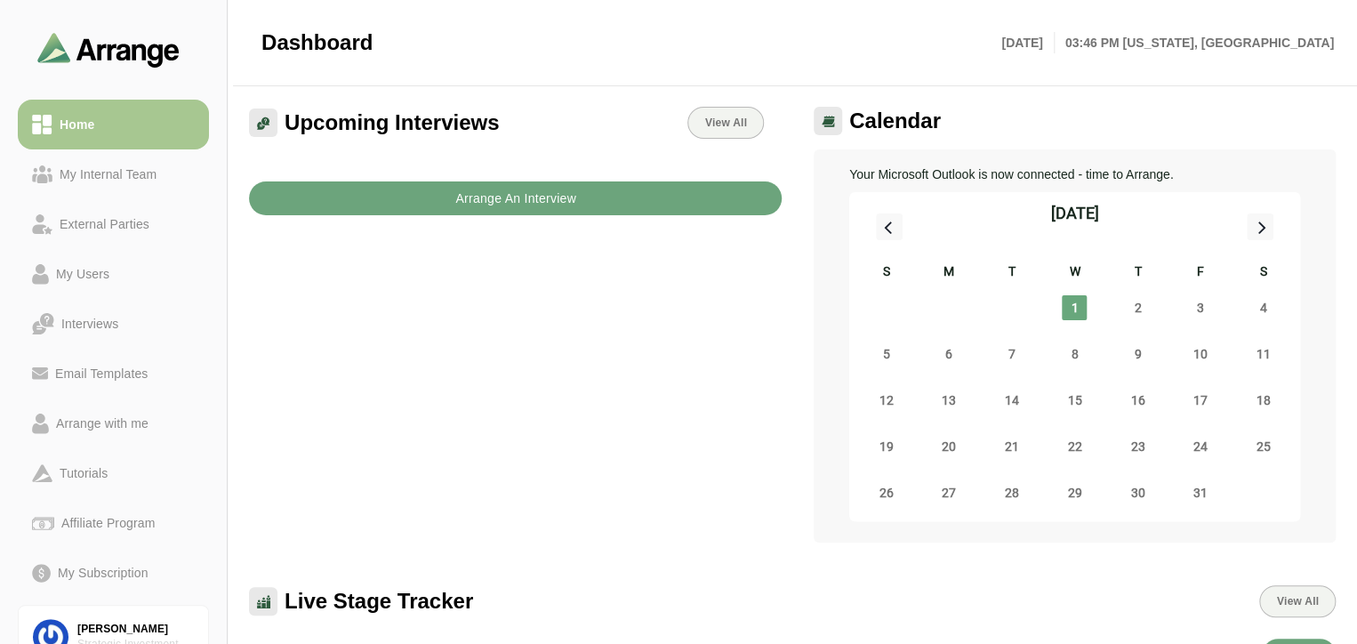
click at [557, 202] on b "Arrange An Interview" at bounding box center [515, 198] width 122 height 34
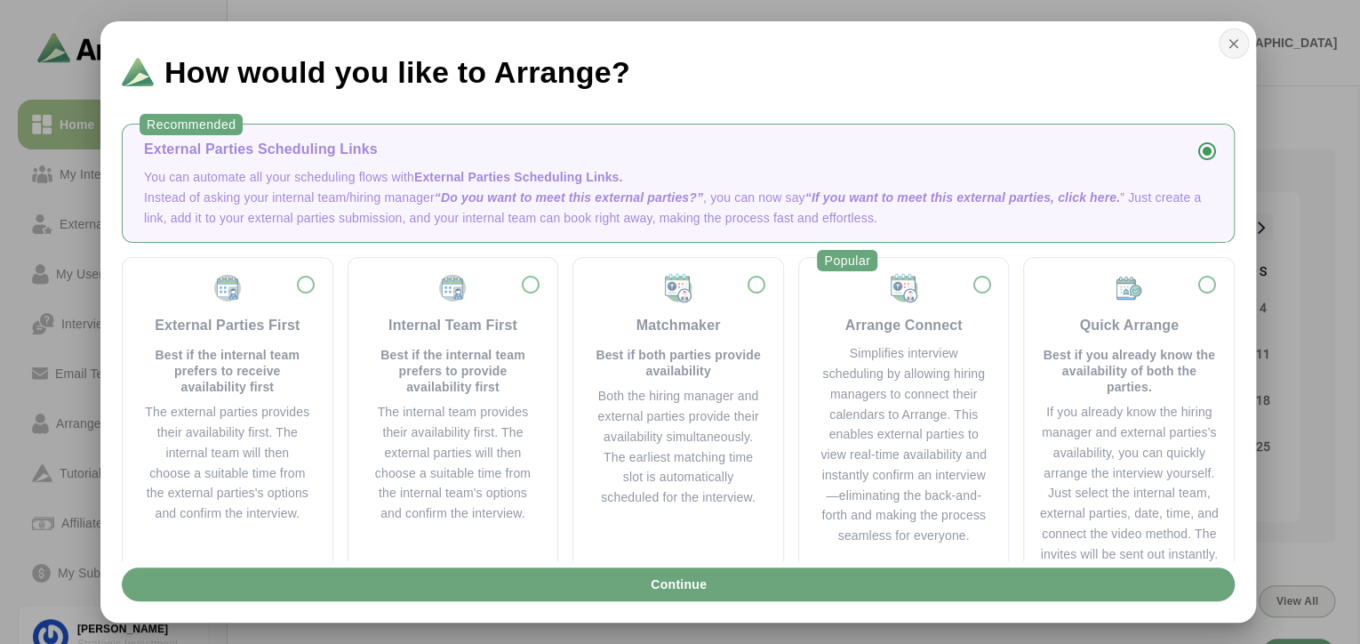
click at [1235, 52] on button "button" at bounding box center [1234, 43] width 30 height 30
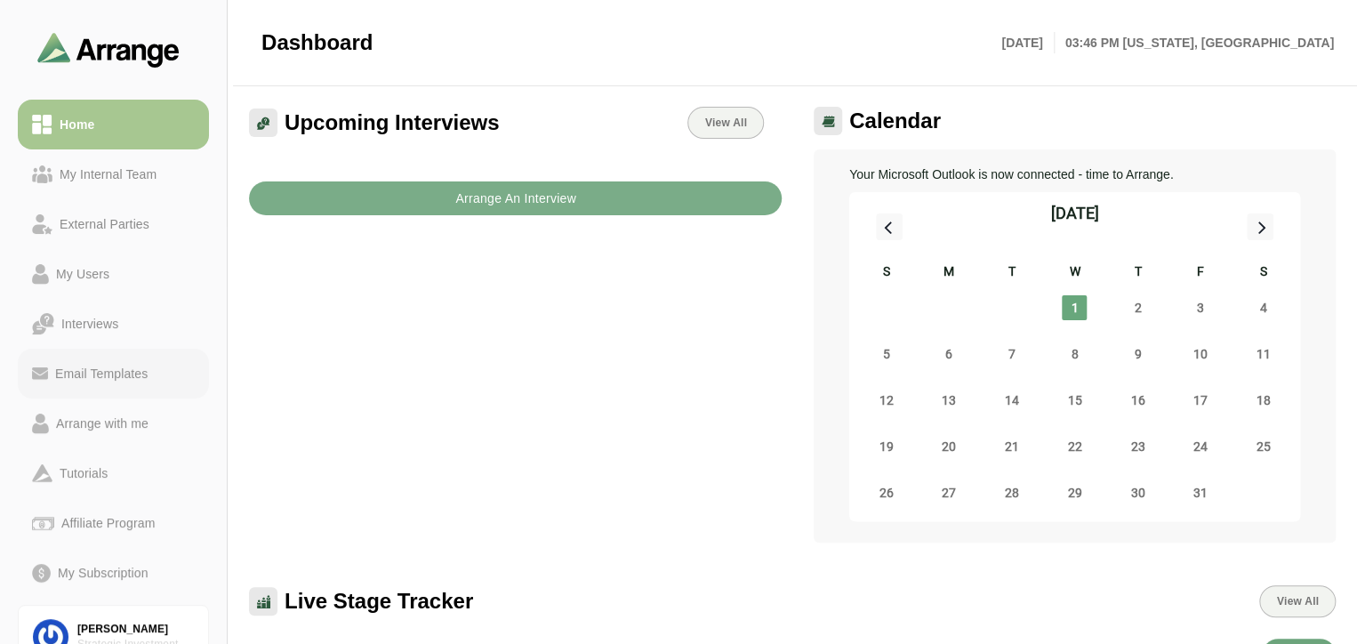
click at [131, 369] on div "Email Templates" at bounding box center [101, 373] width 107 height 21
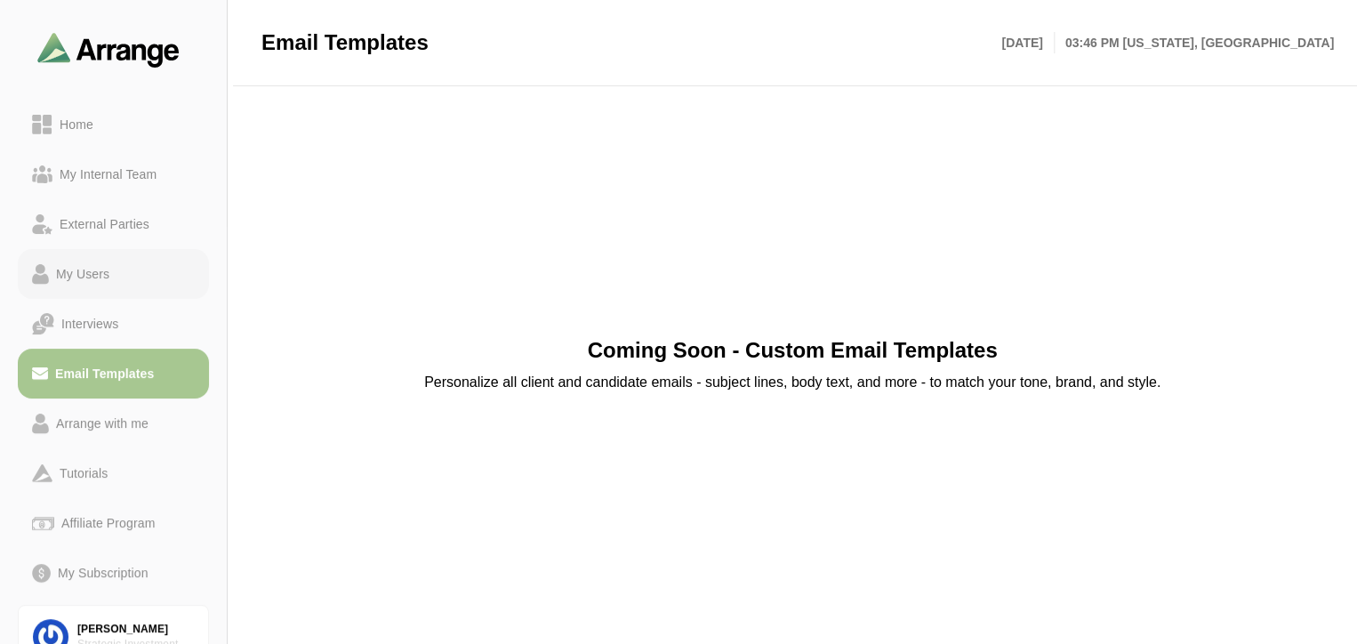
click at [103, 270] on div "My Users" at bounding box center [83, 273] width 68 height 21
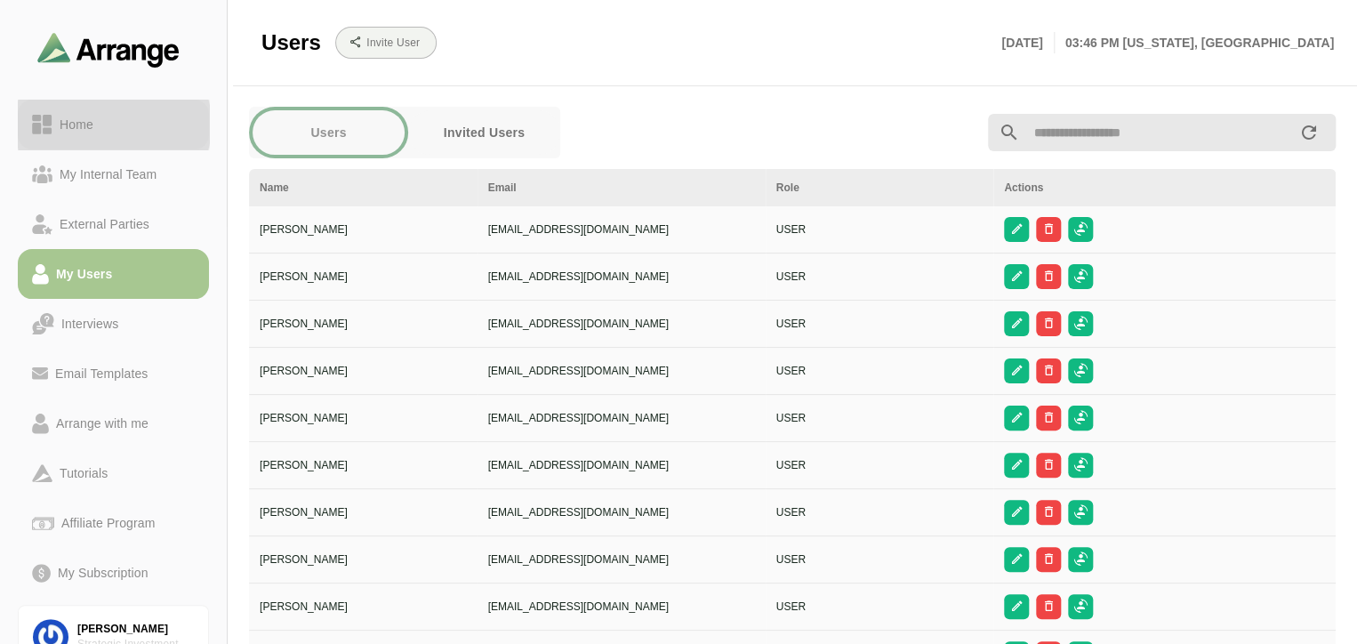
click at [108, 127] on div "Home" at bounding box center [113, 124] width 163 height 21
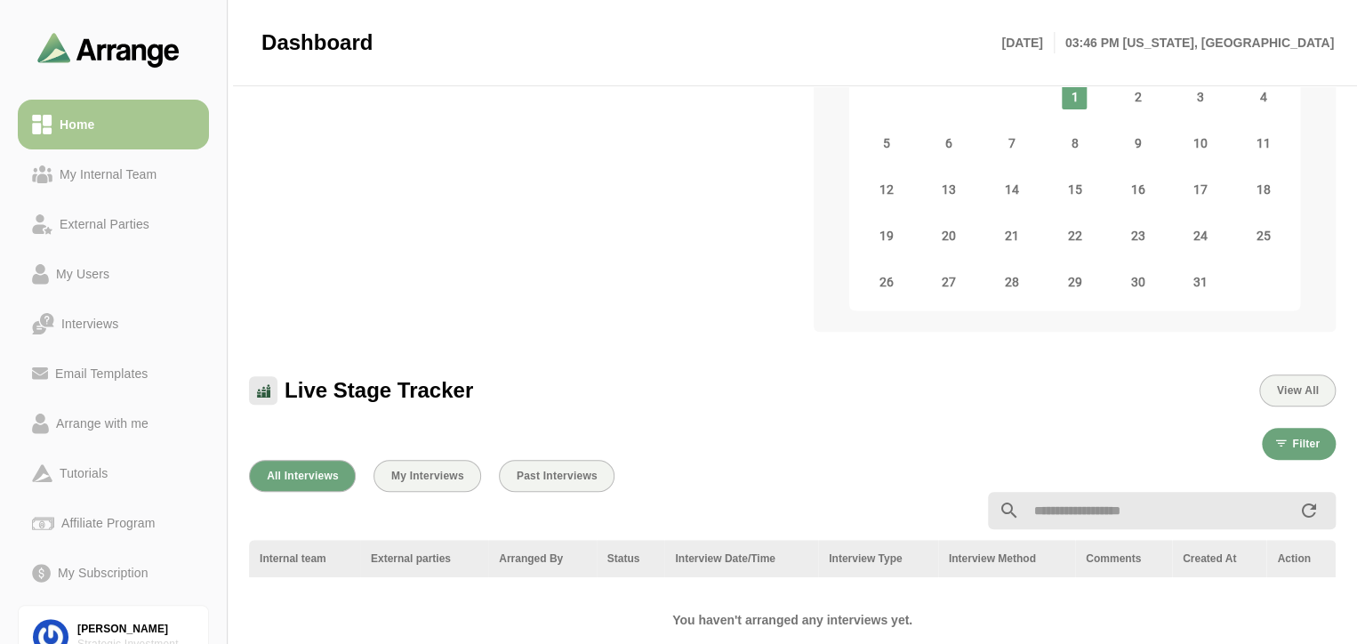
scroll to position [213, 0]
click at [70, 374] on div "Email Templates" at bounding box center [101, 373] width 107 height 21
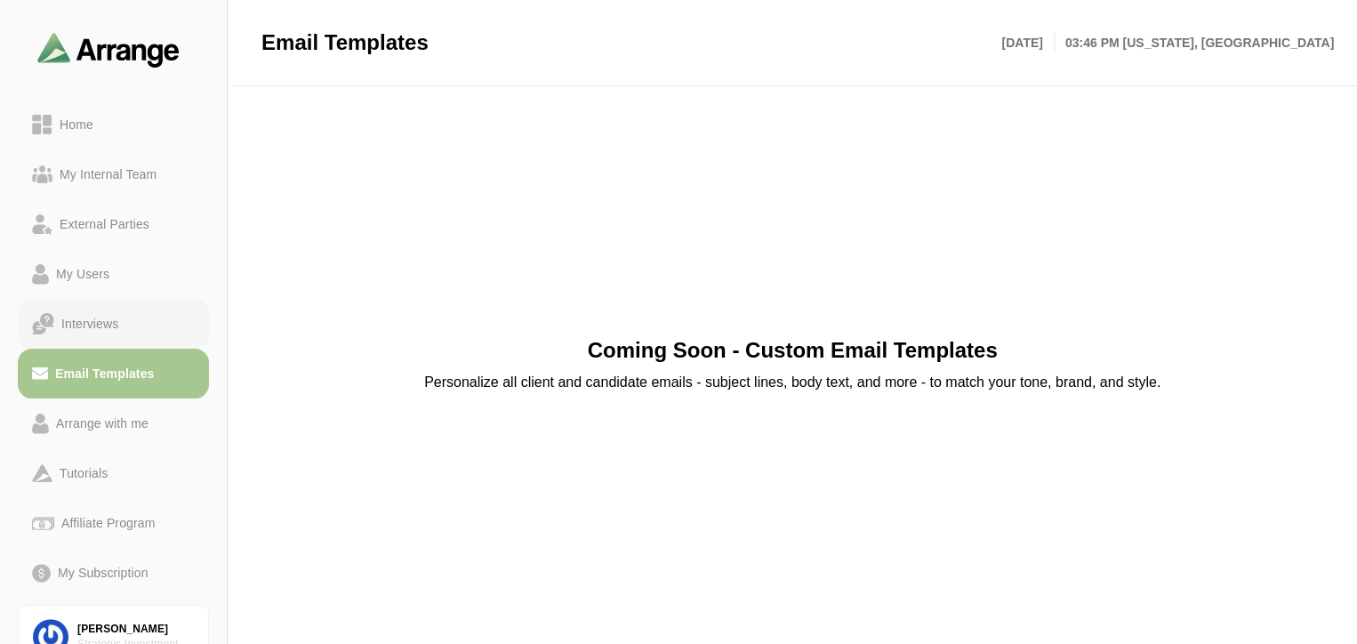
click at [78, 323] on div "Interviews" at bounding box center [89, 323] width 71 height 21
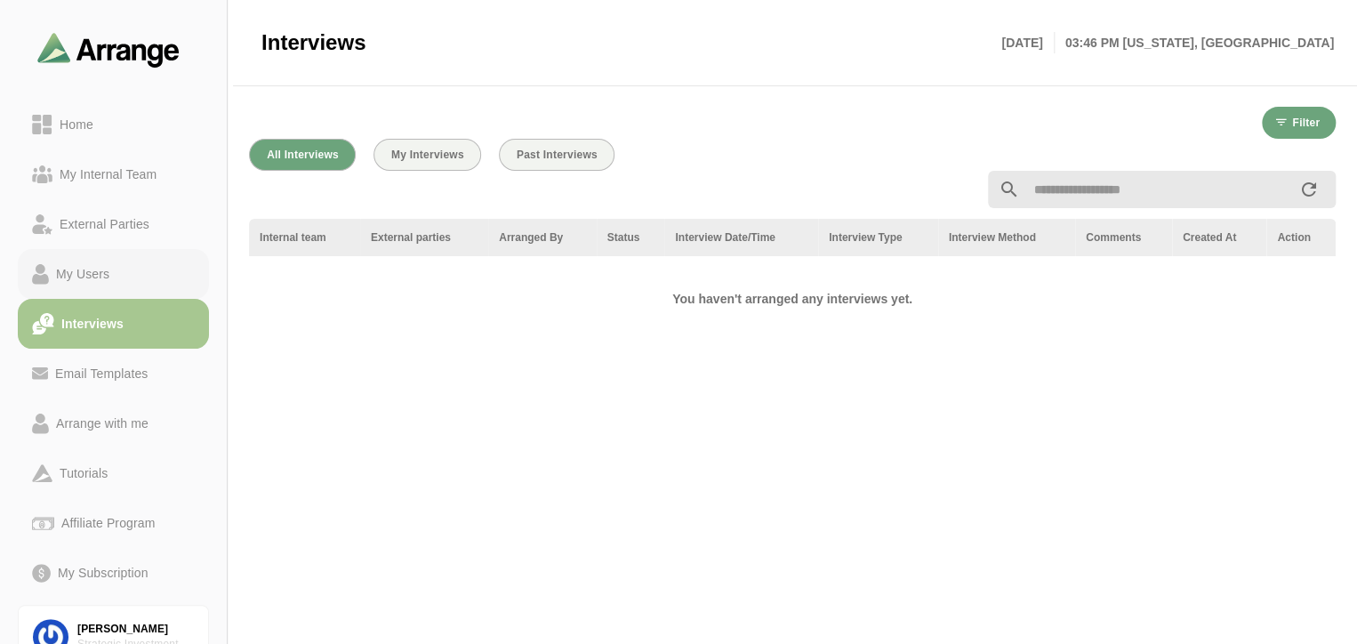
click at [85, 272] on div "My Users" at bounding box center [83, 273] width 68 height 21
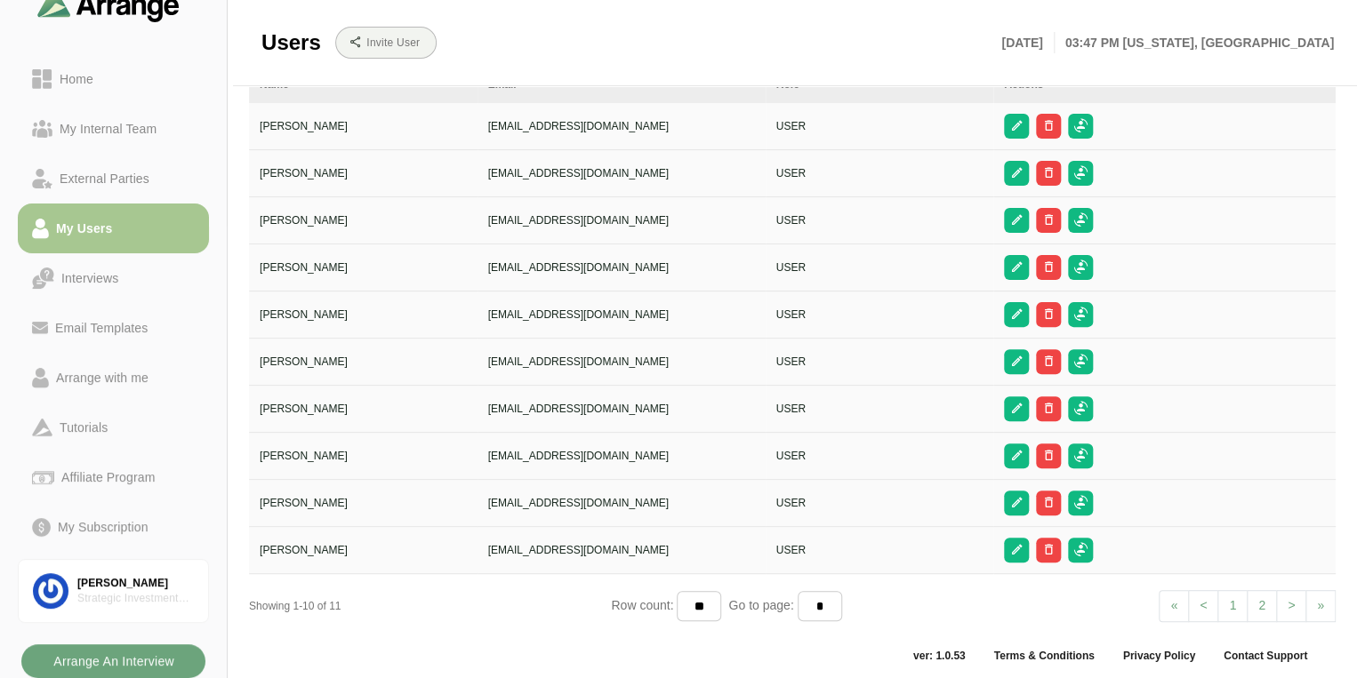
scroll to position [107, 0]
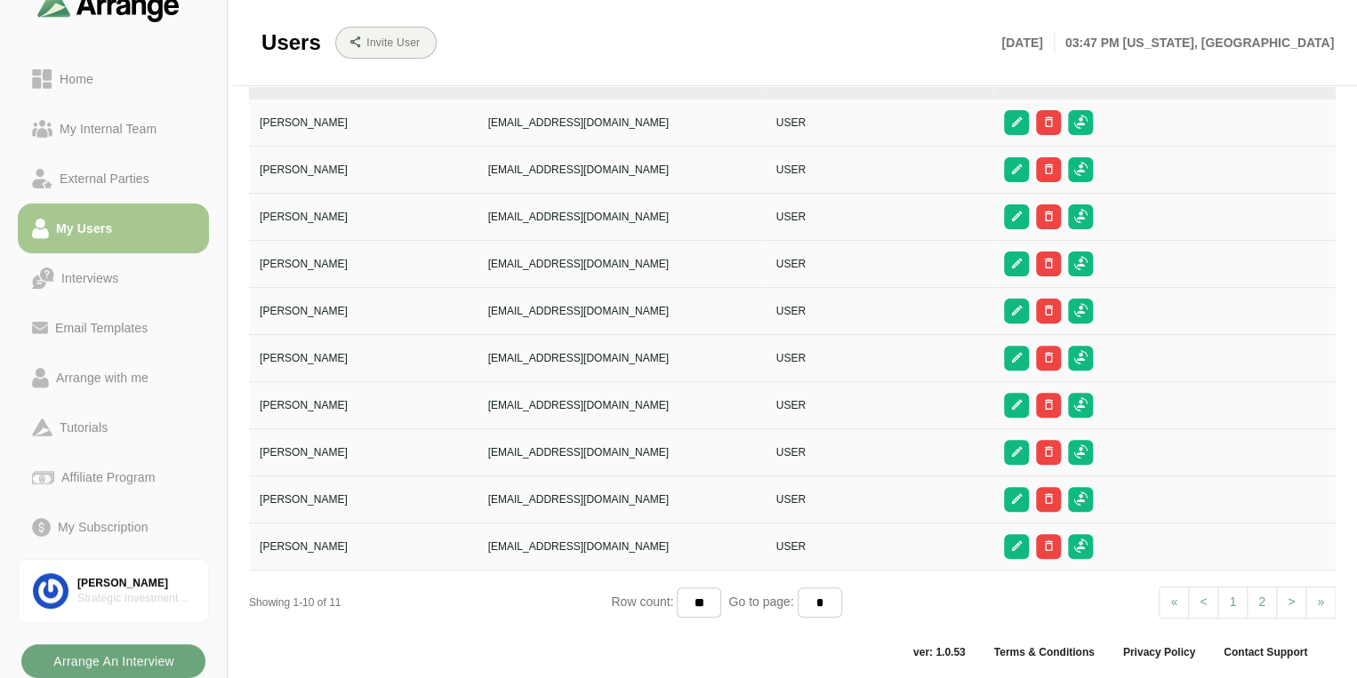
click at [134, 665] on b "Arrange An Interview" at bounding box center [113, 662] width 122 height 34
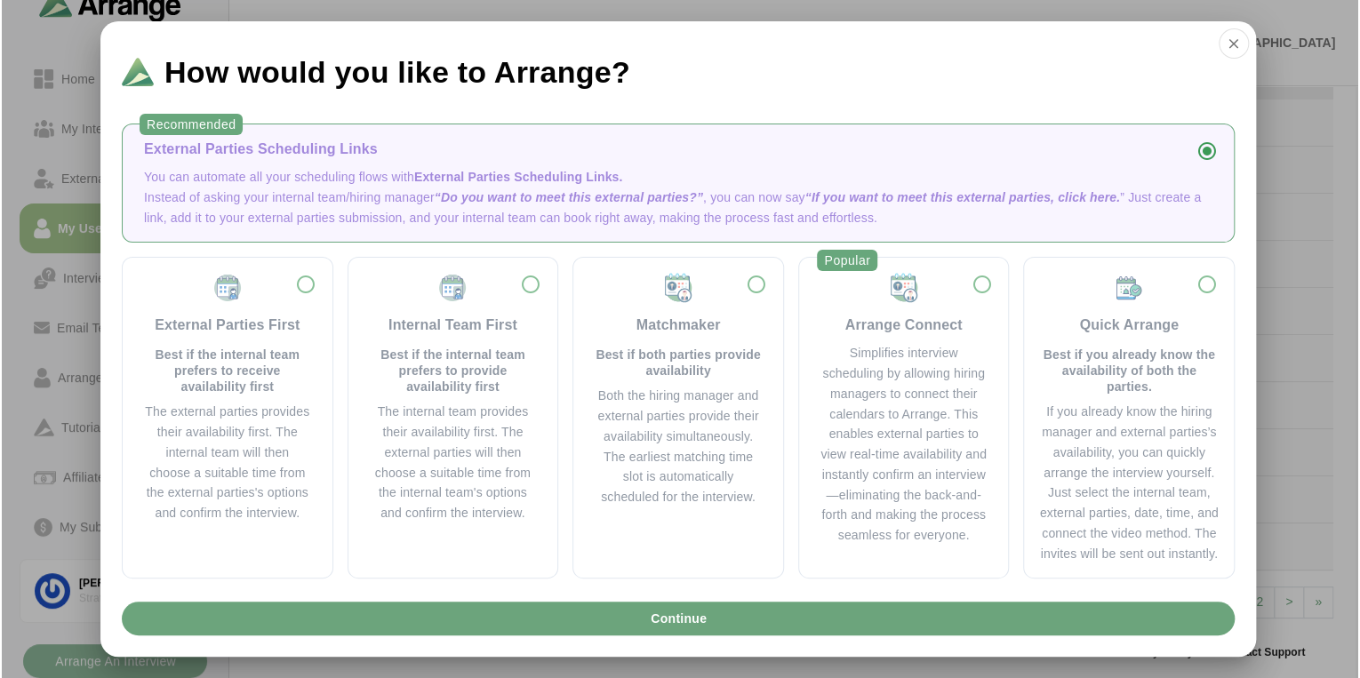
scroll to position [0, 0]
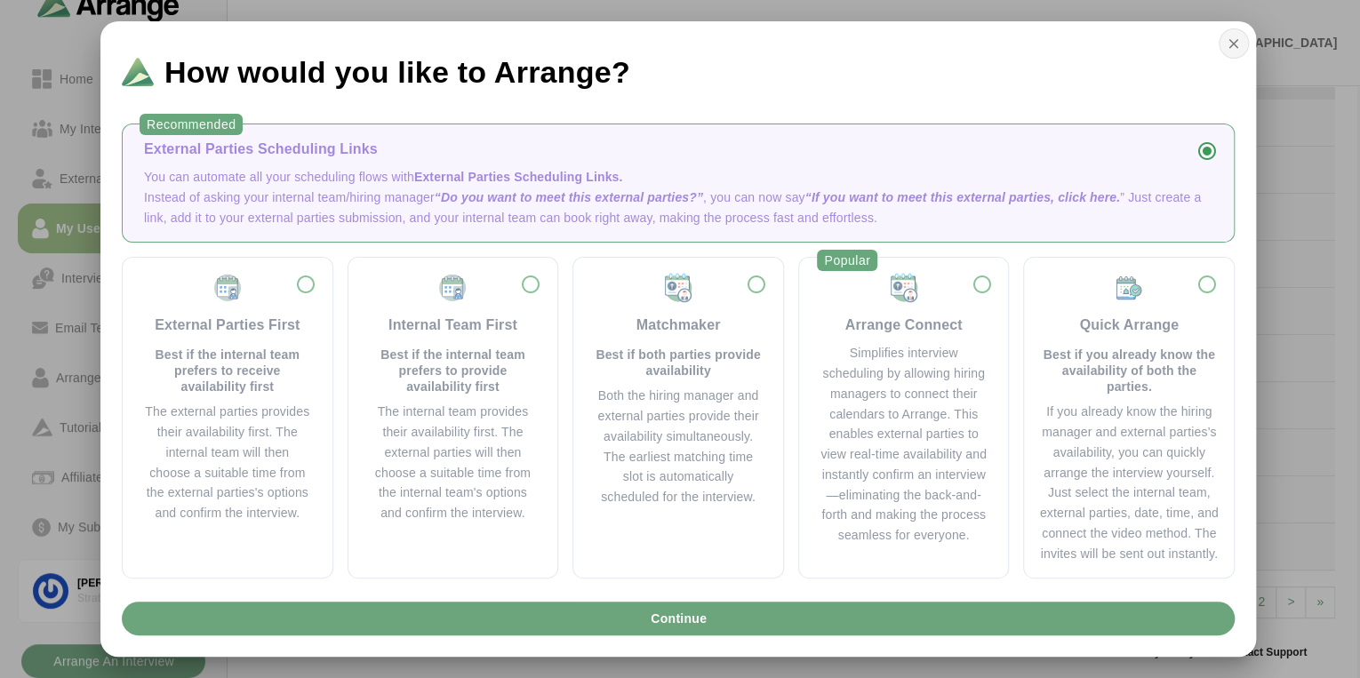
click at [1234, 42] on icon "button" at bounding box center [1234, 44] width 16 height 16
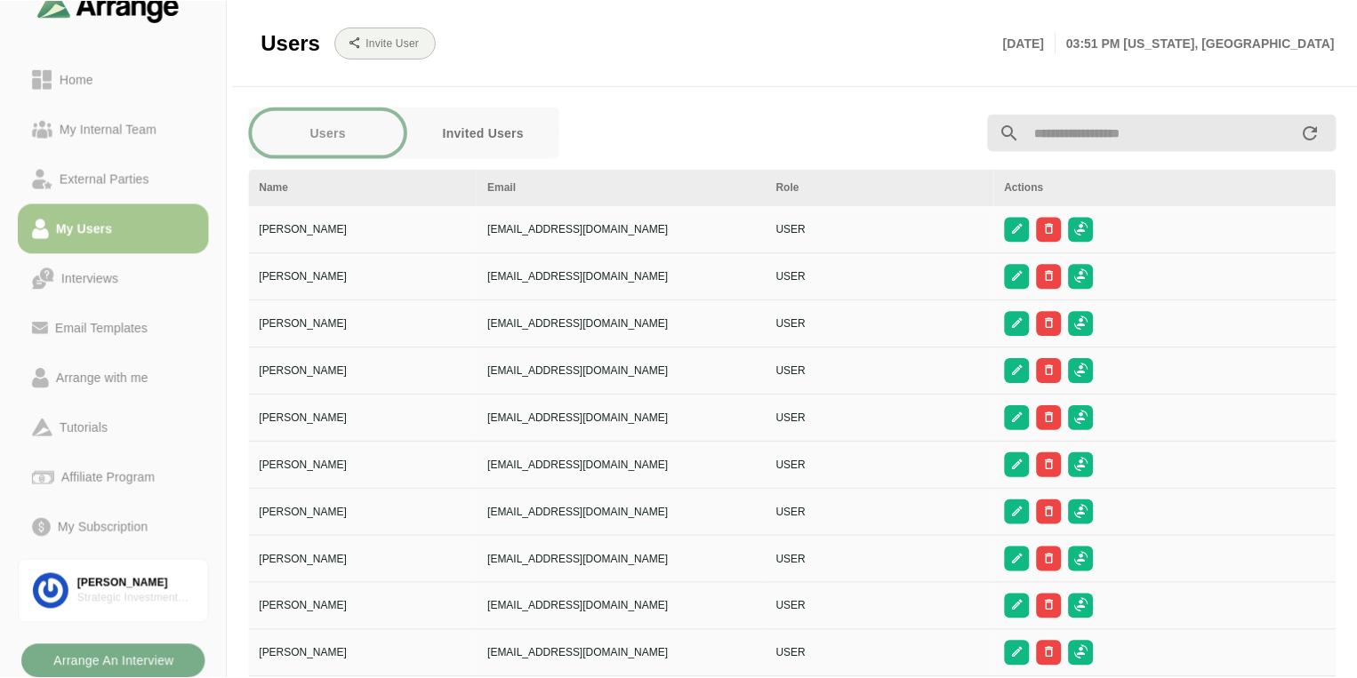
scroll to position [107, 0]
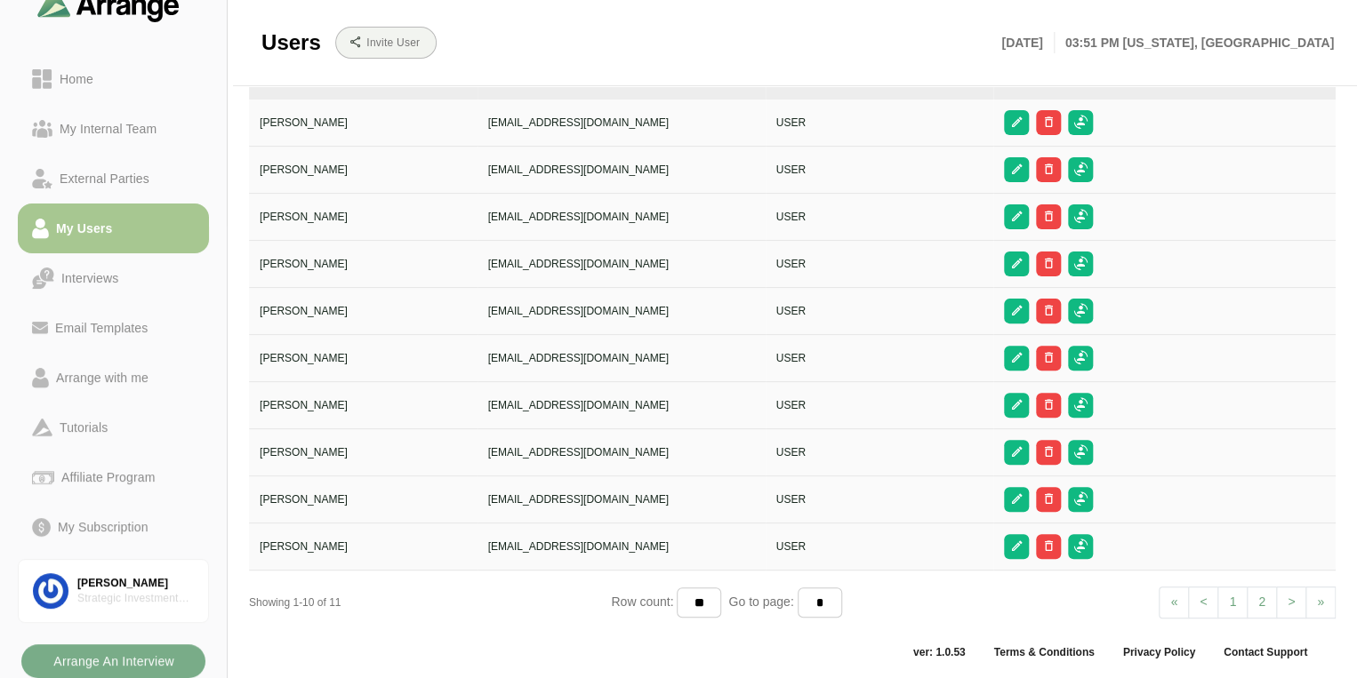
click at [701, 22] on div "Invite User" at bounding box center [656, 42] width 670 height 53
click at [371, 609] on div "Showing 1-10 of 11 Row count: ** ** ** Go to page: * * « First < Prev 1 2 > Nex…" at bounding box center [792, 603] width 1086 height 36
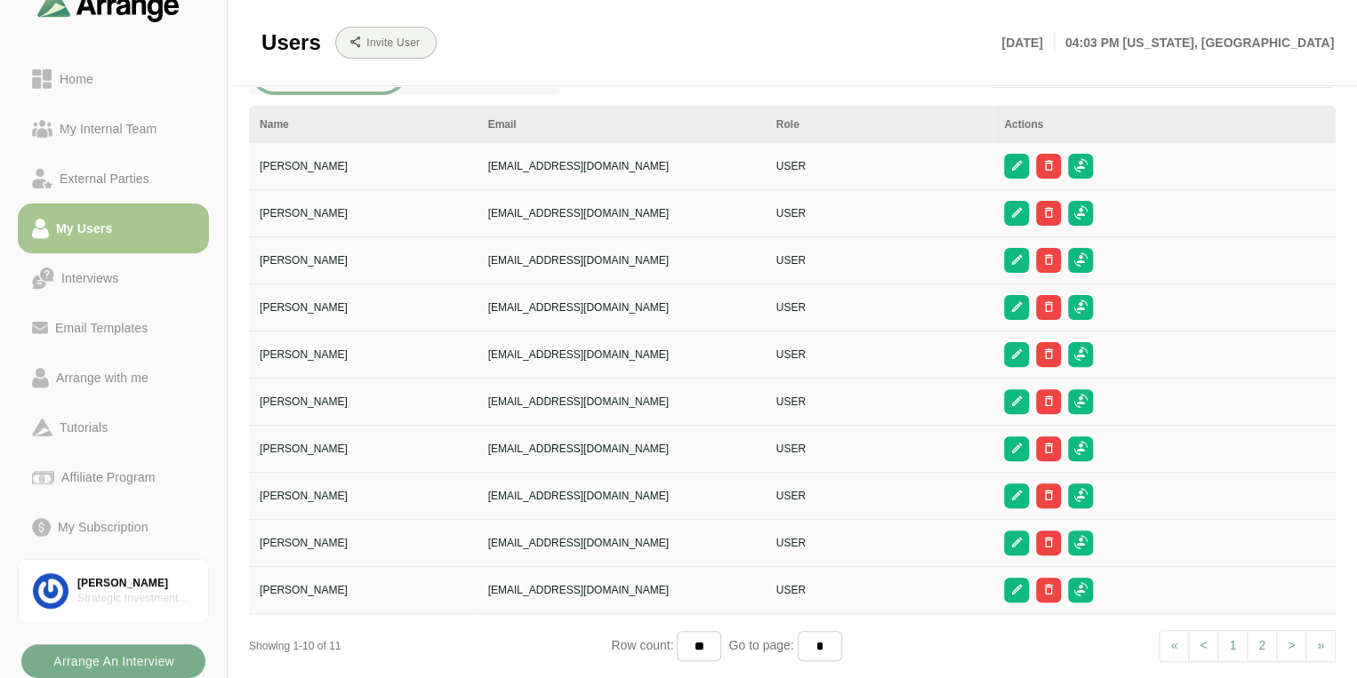
scroll to position [0, 0]
